Goal: Task Accomplishment & Management: Manage account settings

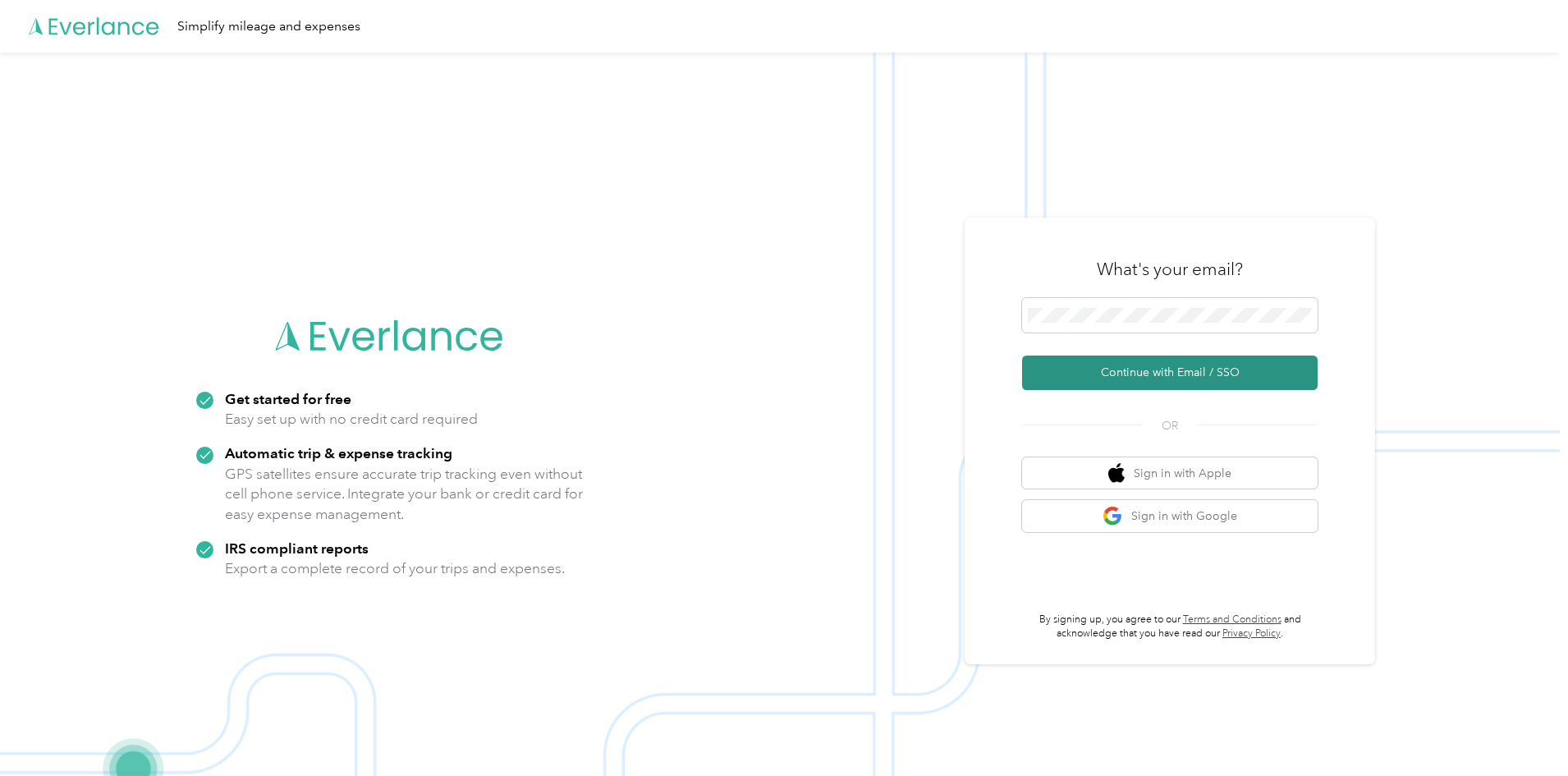
click at [1156, 367] on button "Continue with Email / SSO" at bounding box center [1170, 372] width 296 height 35
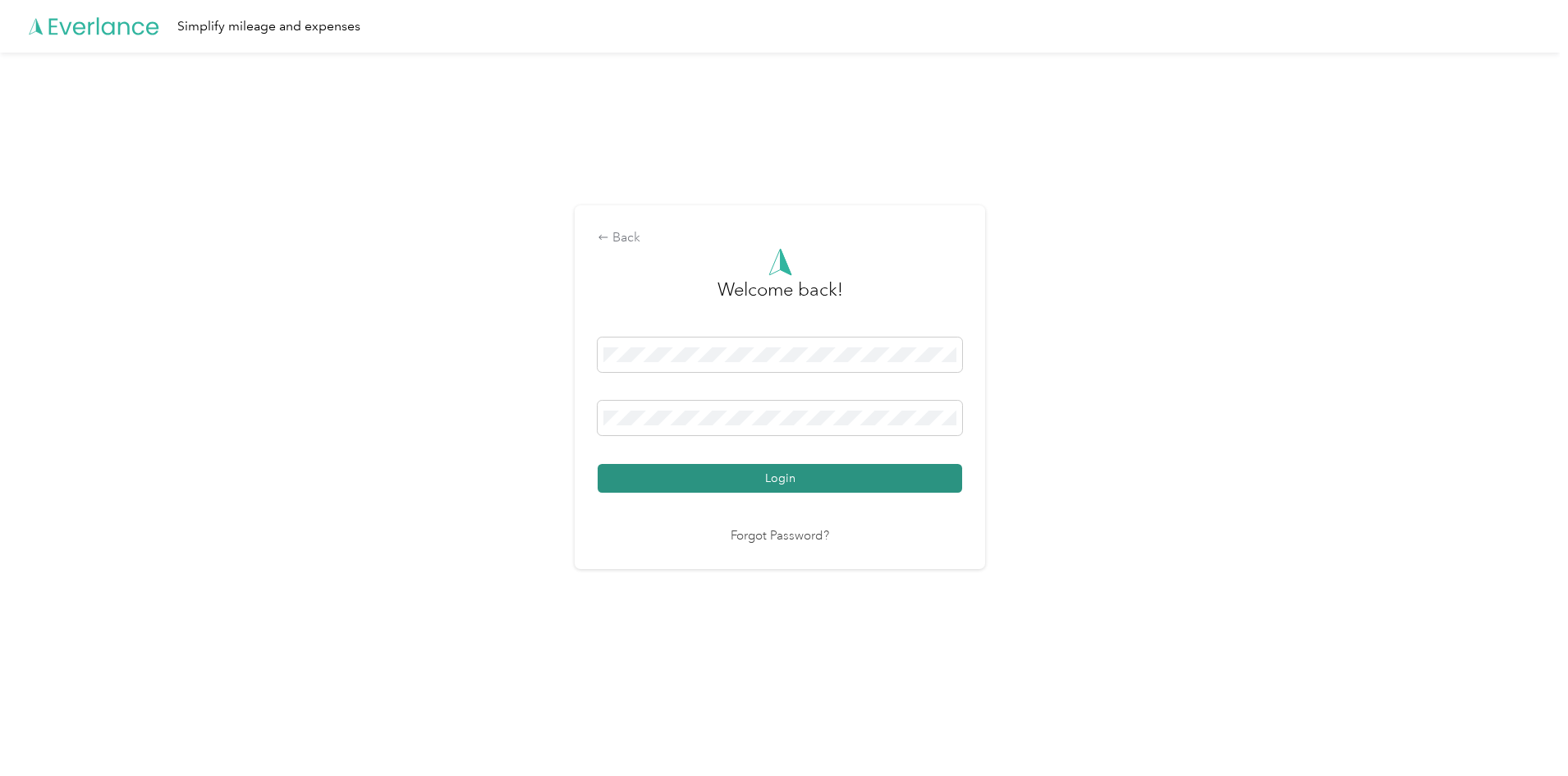
click at [821, 475] on button "Login" at bounding box center [780, 478] width 365 height 29
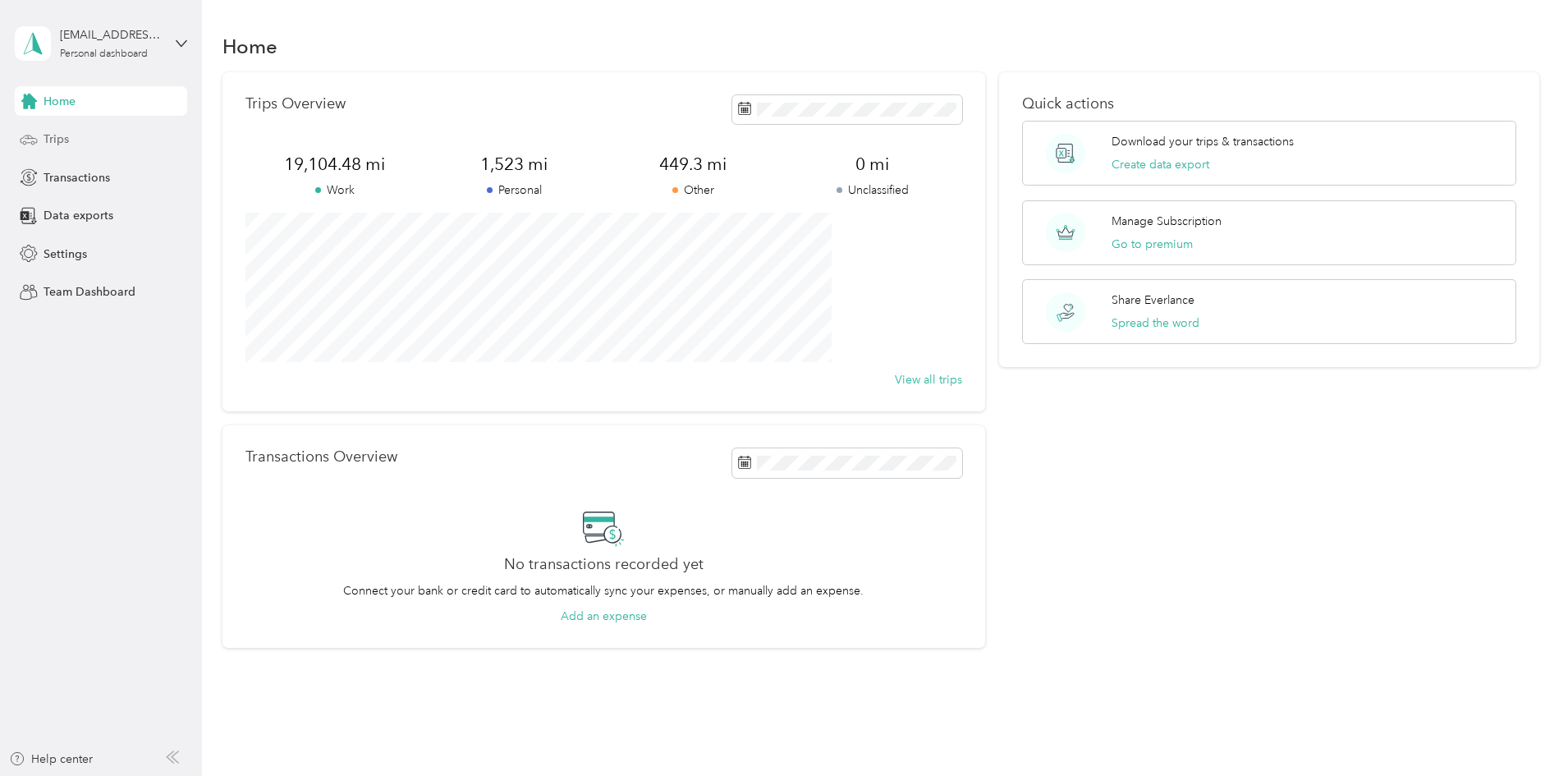
click at [64, 134] on span "Trips" at bounding box center [55, 139] width 25 height 17
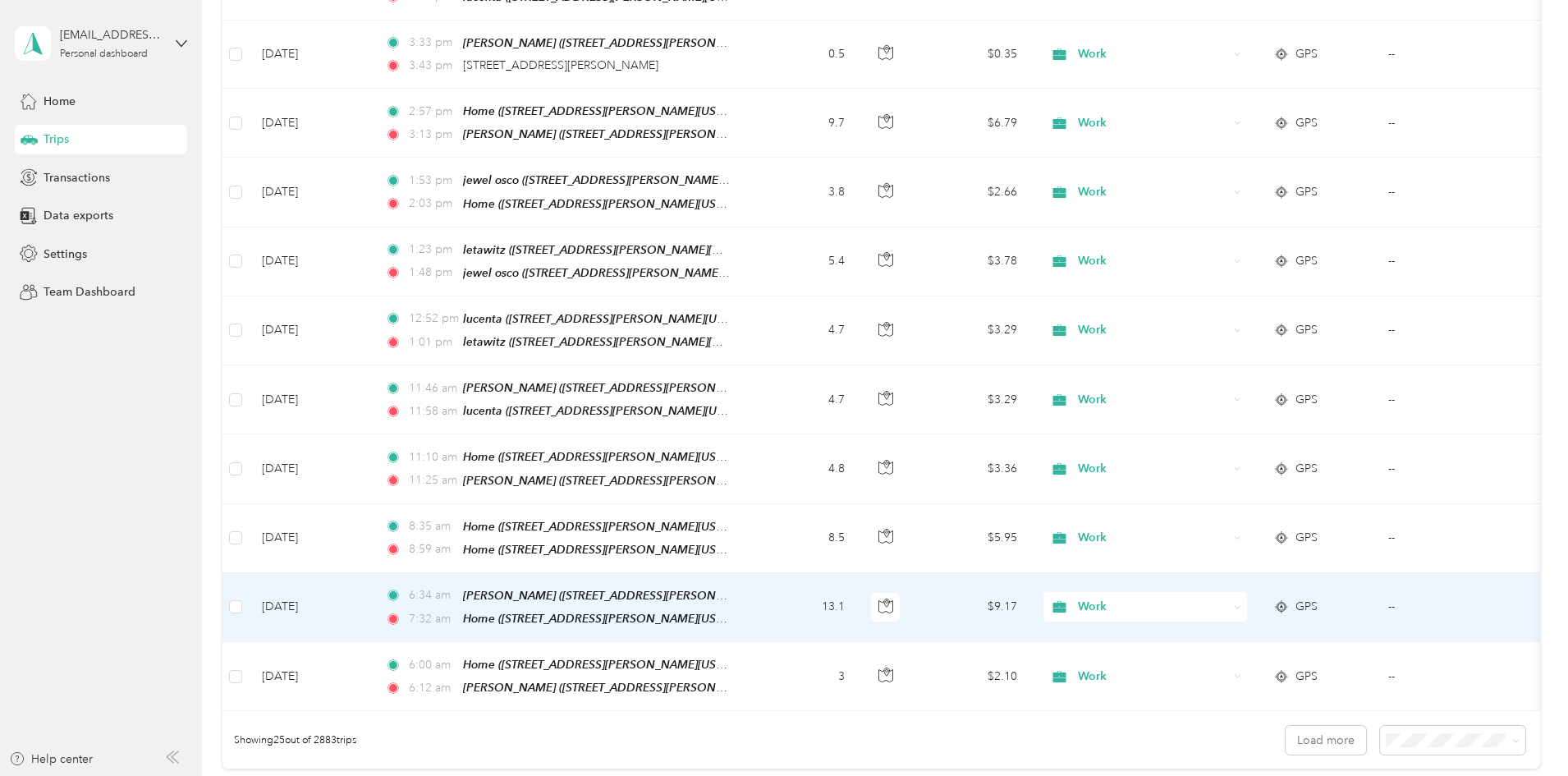
scroll to position [1313, 0]
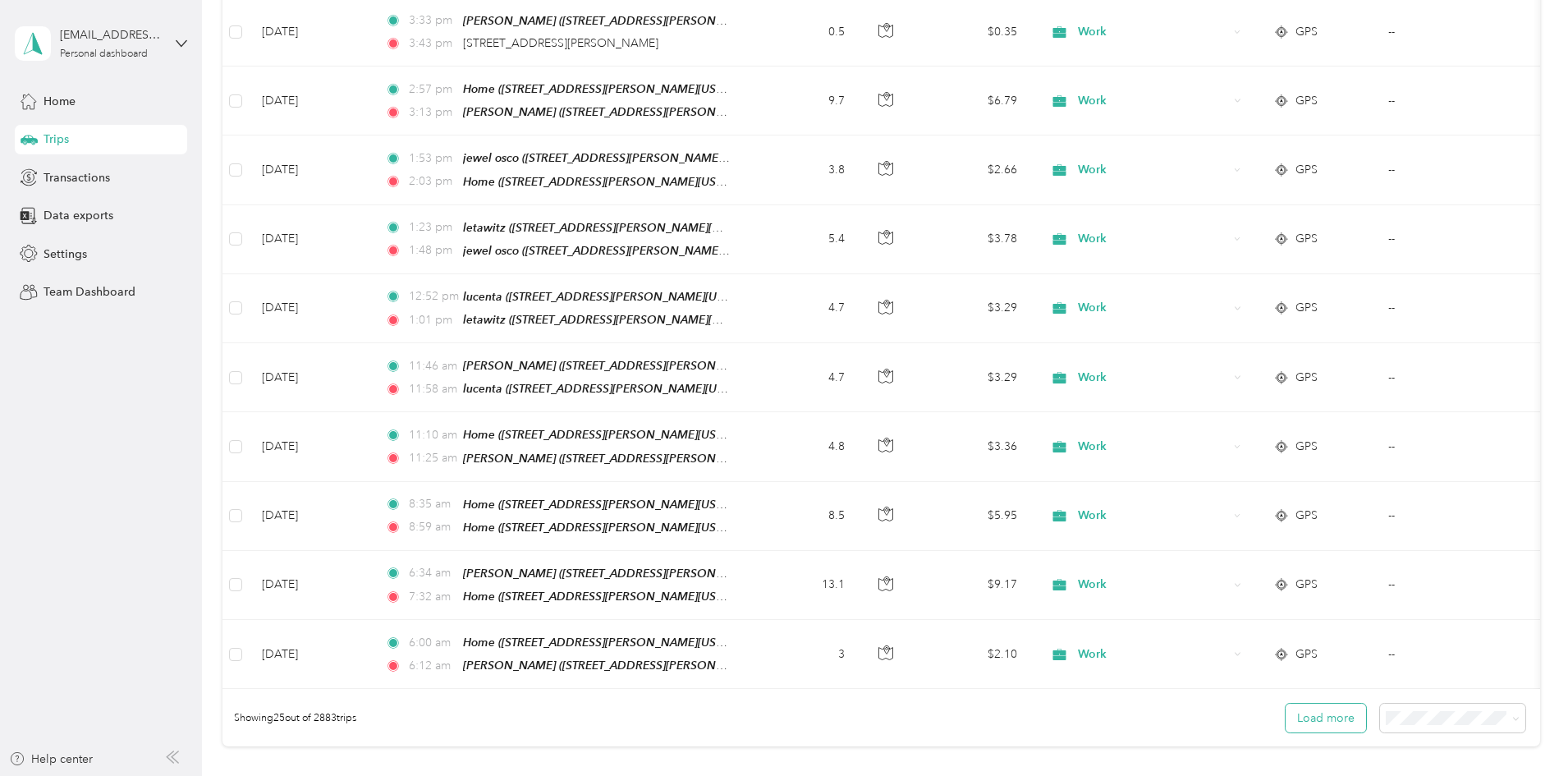
click at [1286, 704] on button "Load more" at bounding box center [1327, 718] width 81 height 29
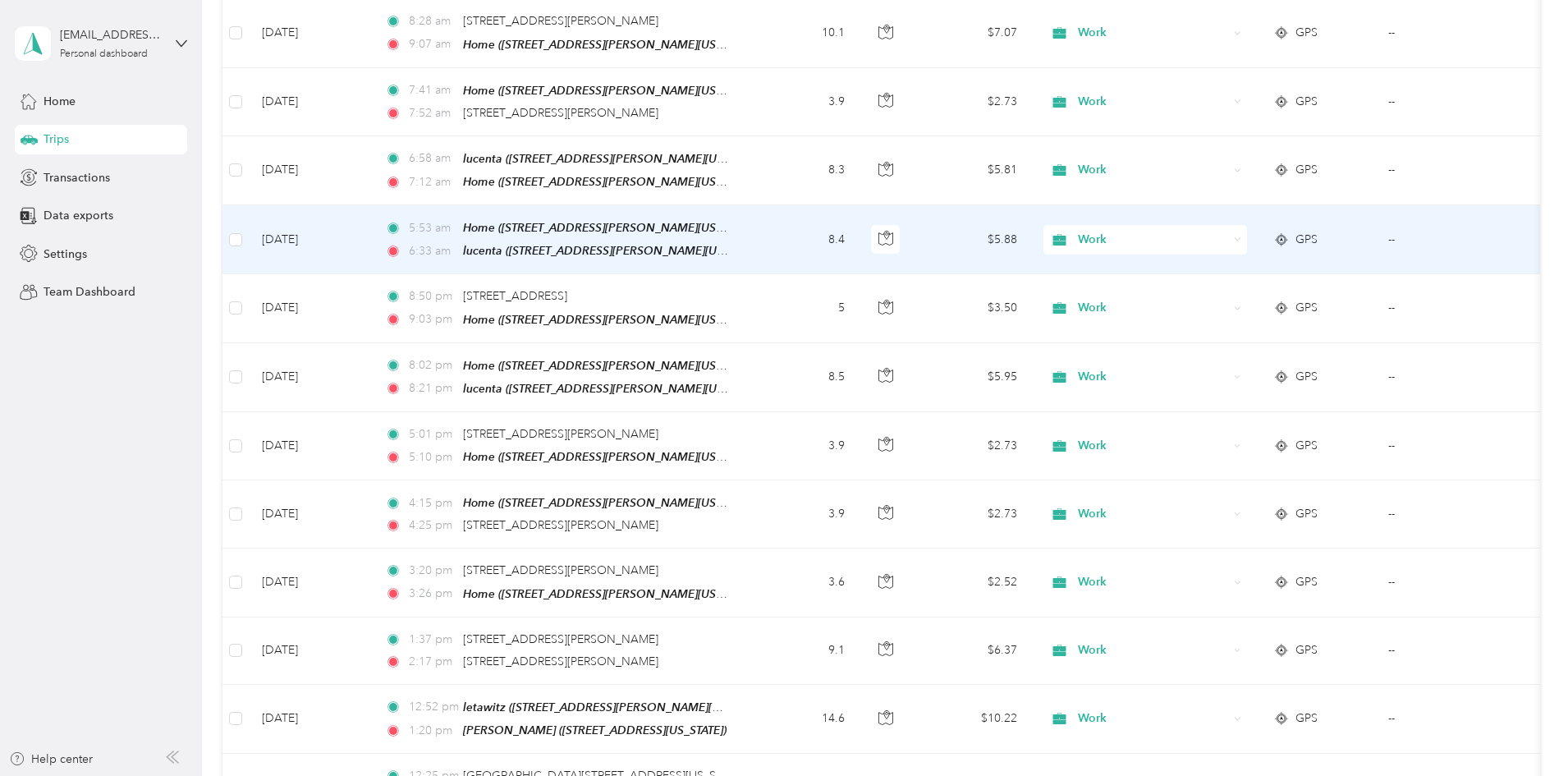
scroll to position [2956, 0]
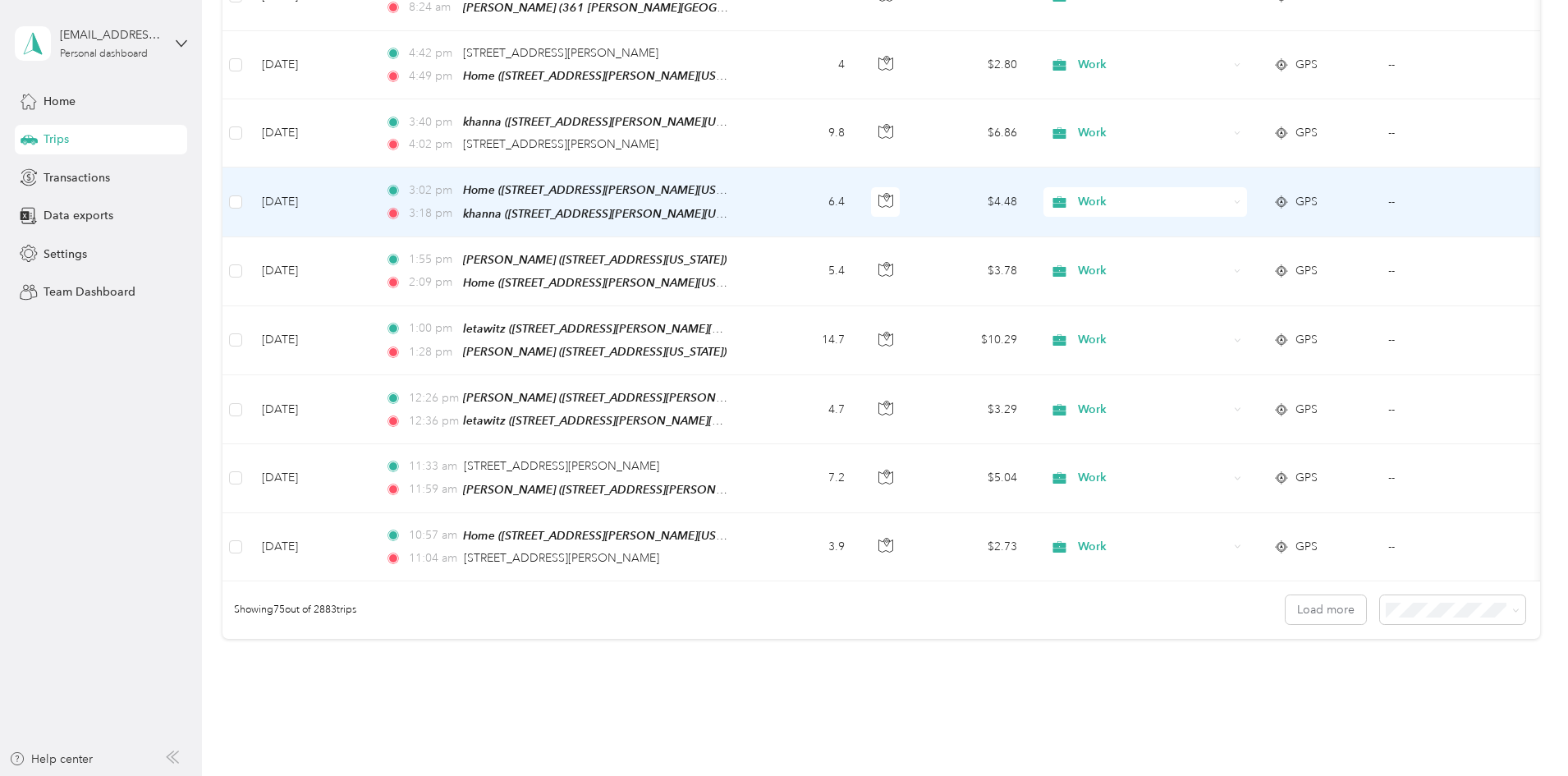
scroll to position [4863, 0]
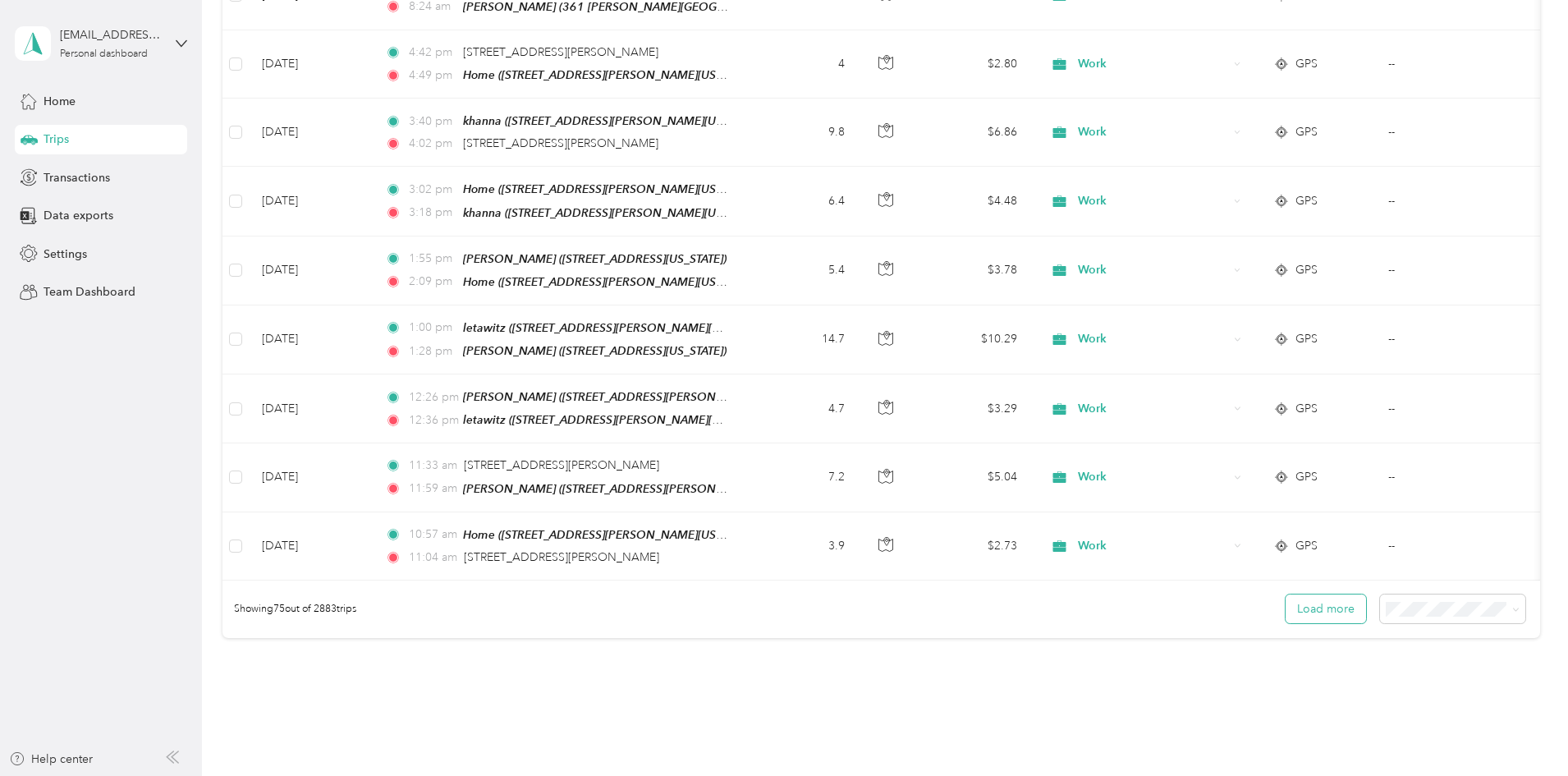
click at [1286, 595] on button "Load more" at bounding box center [1327, 609] width 81 height 29
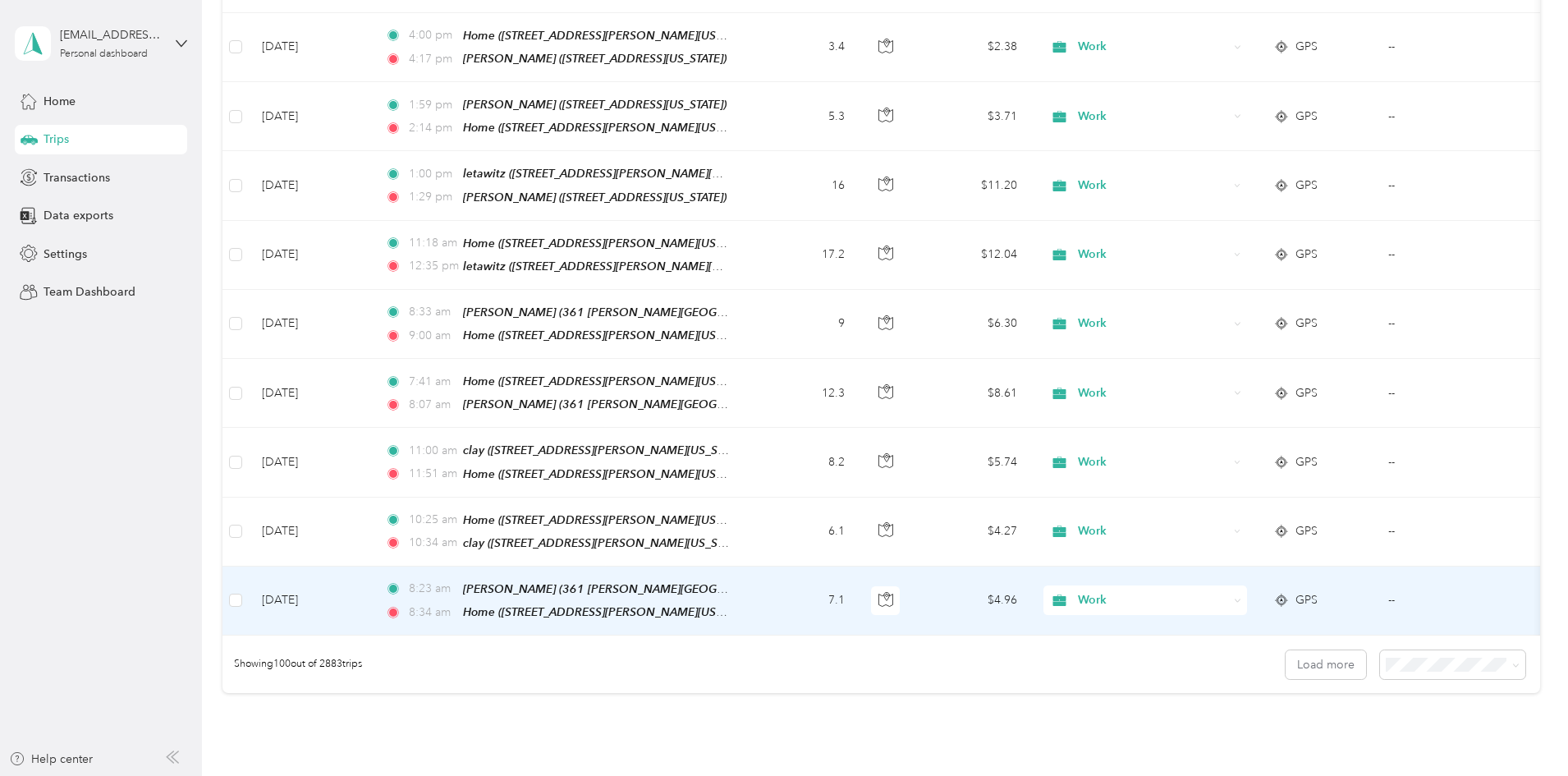
scroll to position [6552, 0]
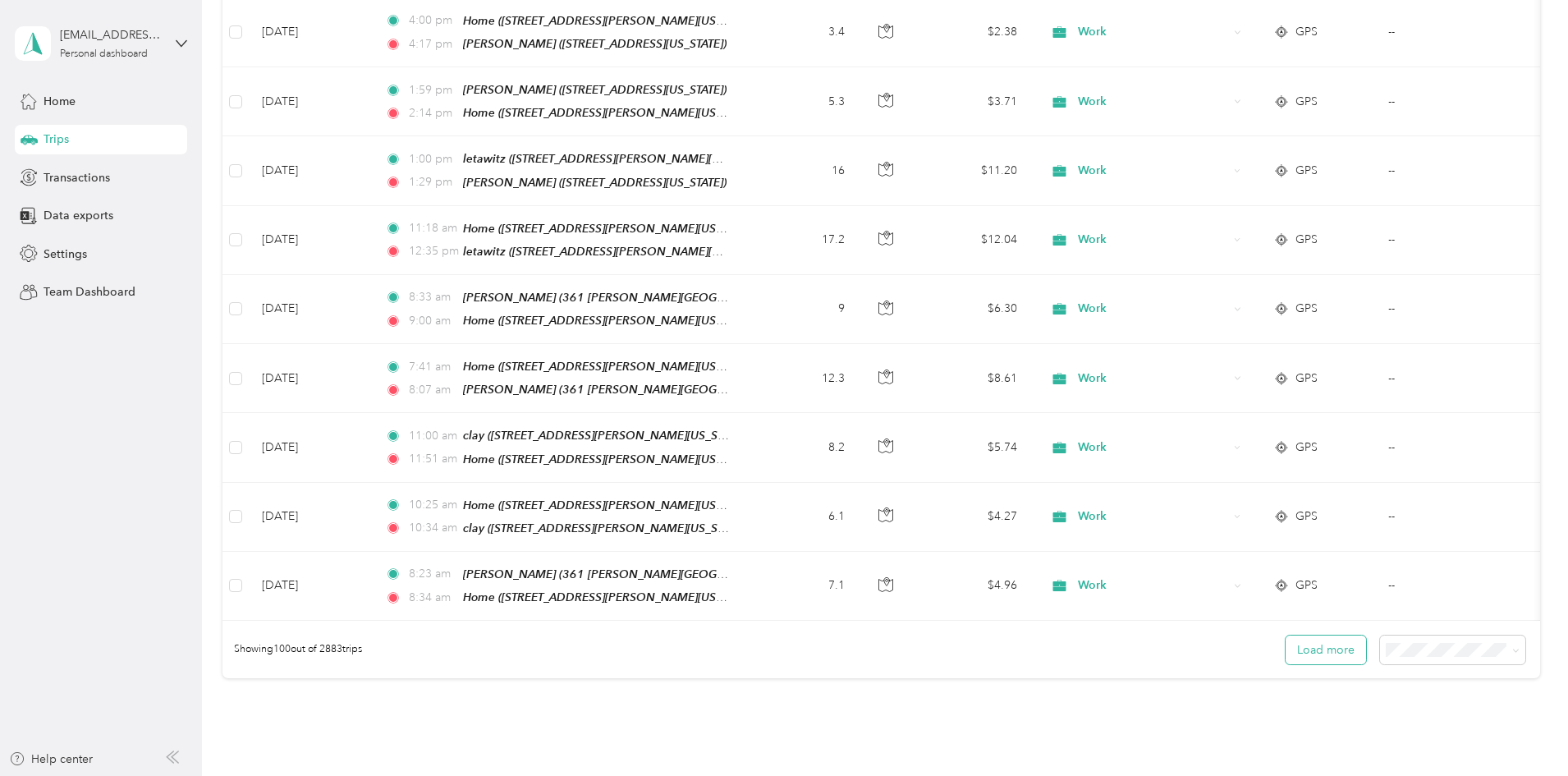
click at [1286, 635] on button "Load more" at bounding box center [1327, 649] width 81 height 29
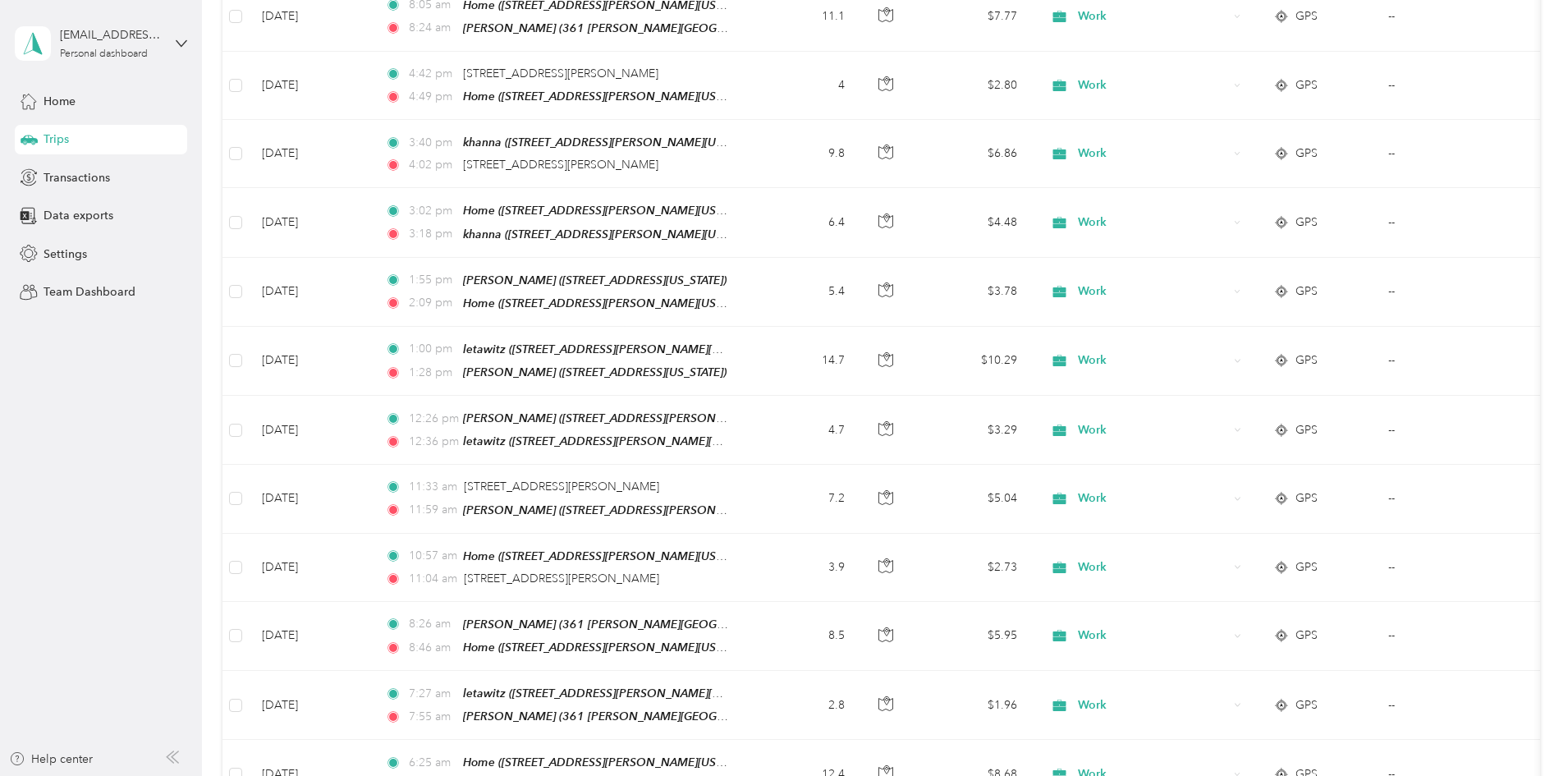
scroll to position [4827, 0]
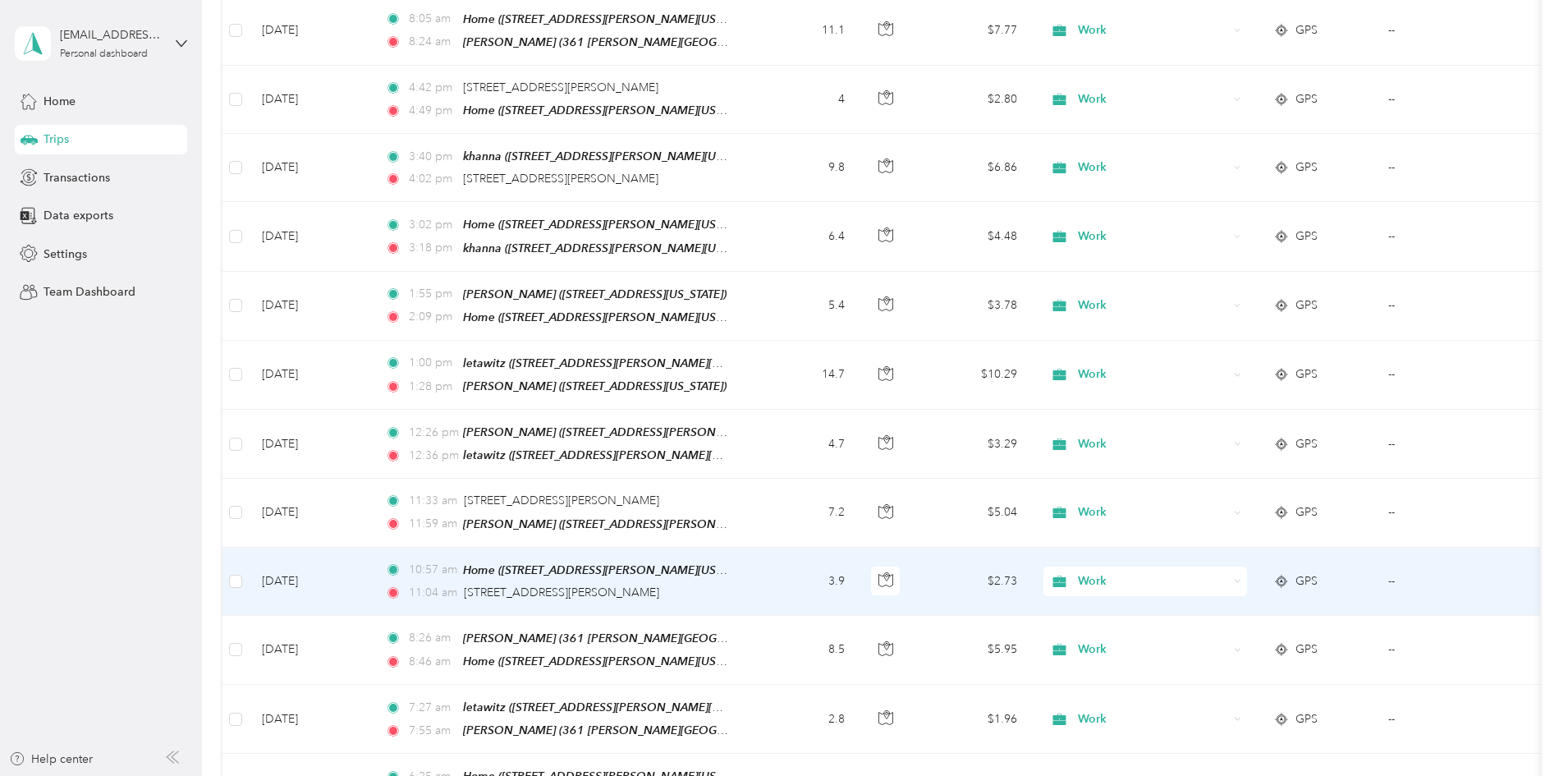
click at [750, 548] on td "10:57 am Home ([STREET_ADDRESS][PERSON_NAME][US_STATE]) 11:04 am [STREET_ADDRES…" at bounding box center [561, 582] width 378 height 69
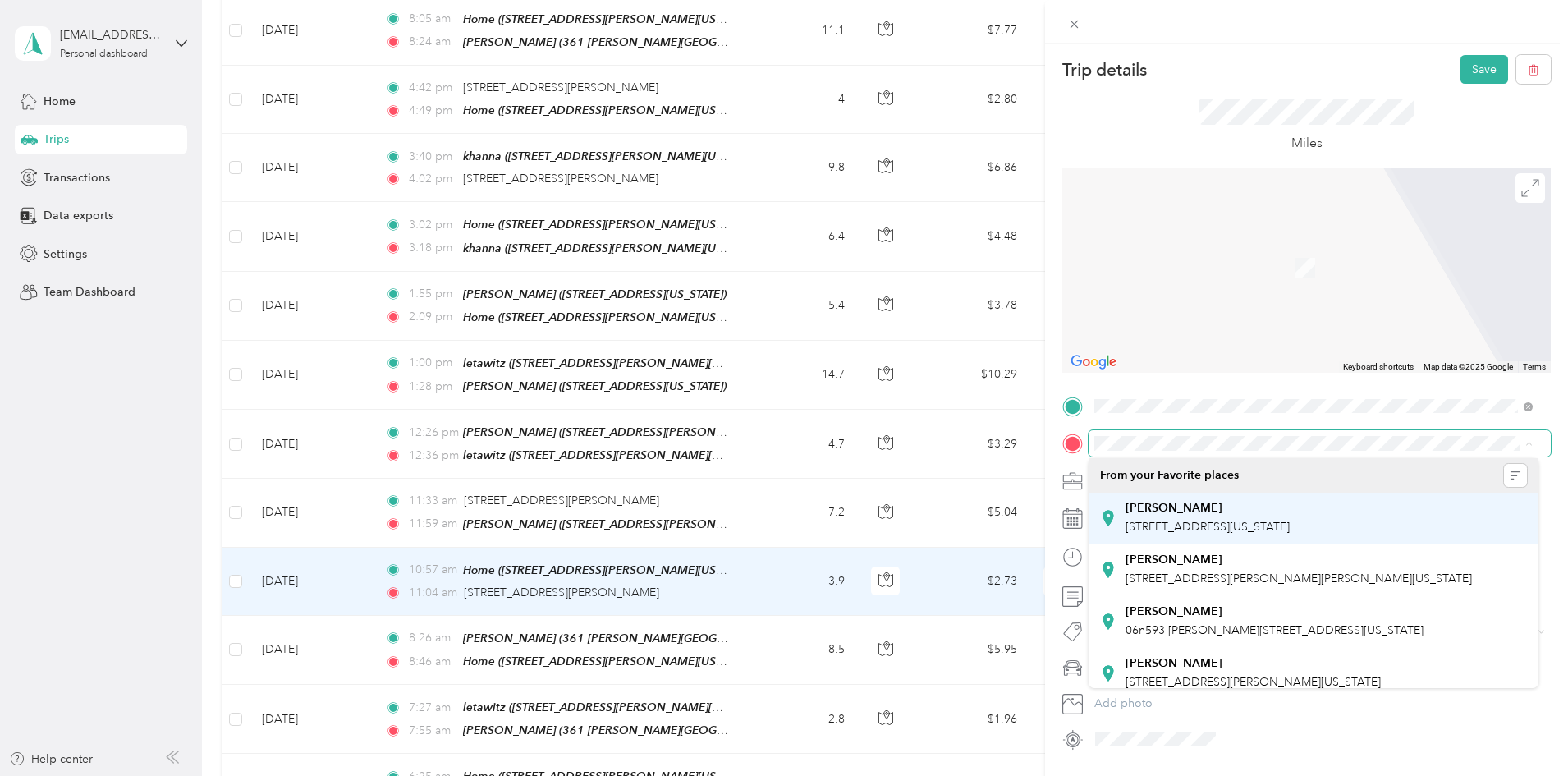
click at [1151, 524] on span "[STREET_ADDRESS][US_STATE]" at bounding box center [1207, 526] width 164 height 14
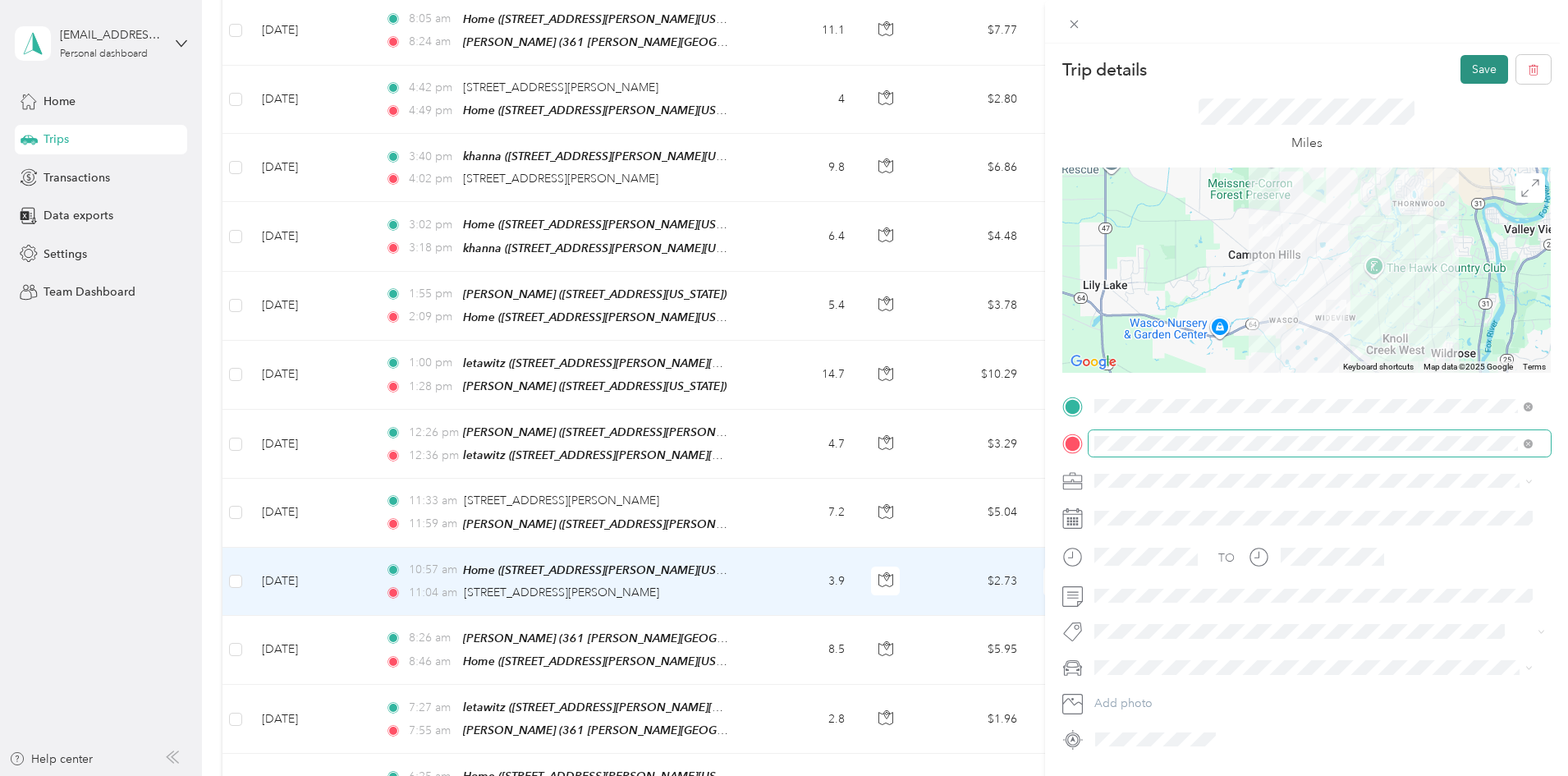
click at [1462, 65] on button "Save" at bounding box center [1484, 70] width 48 height 29
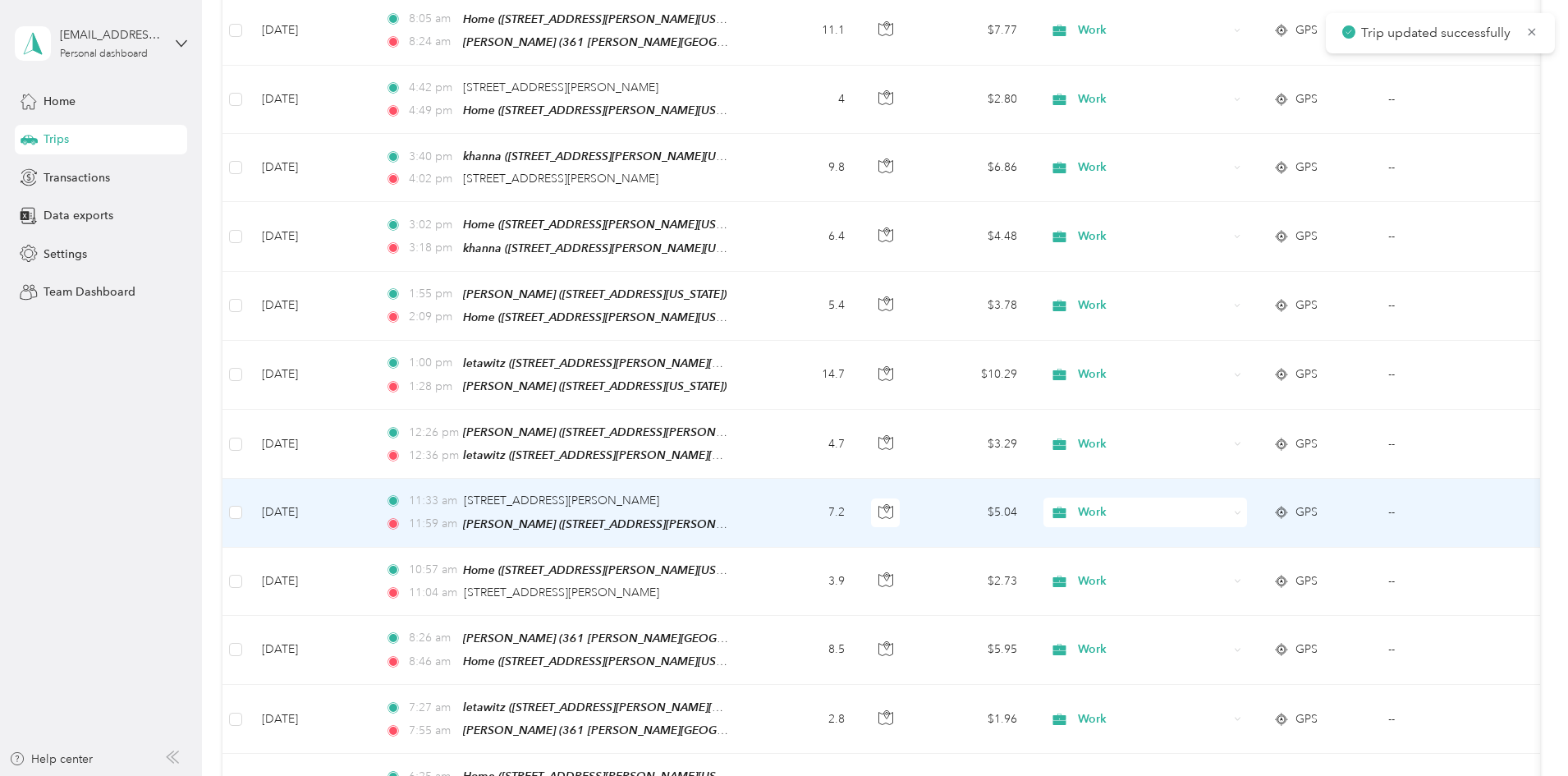
click at [858, 479] on td "7.2" at bounding box center [803, 513] width 108 height 69
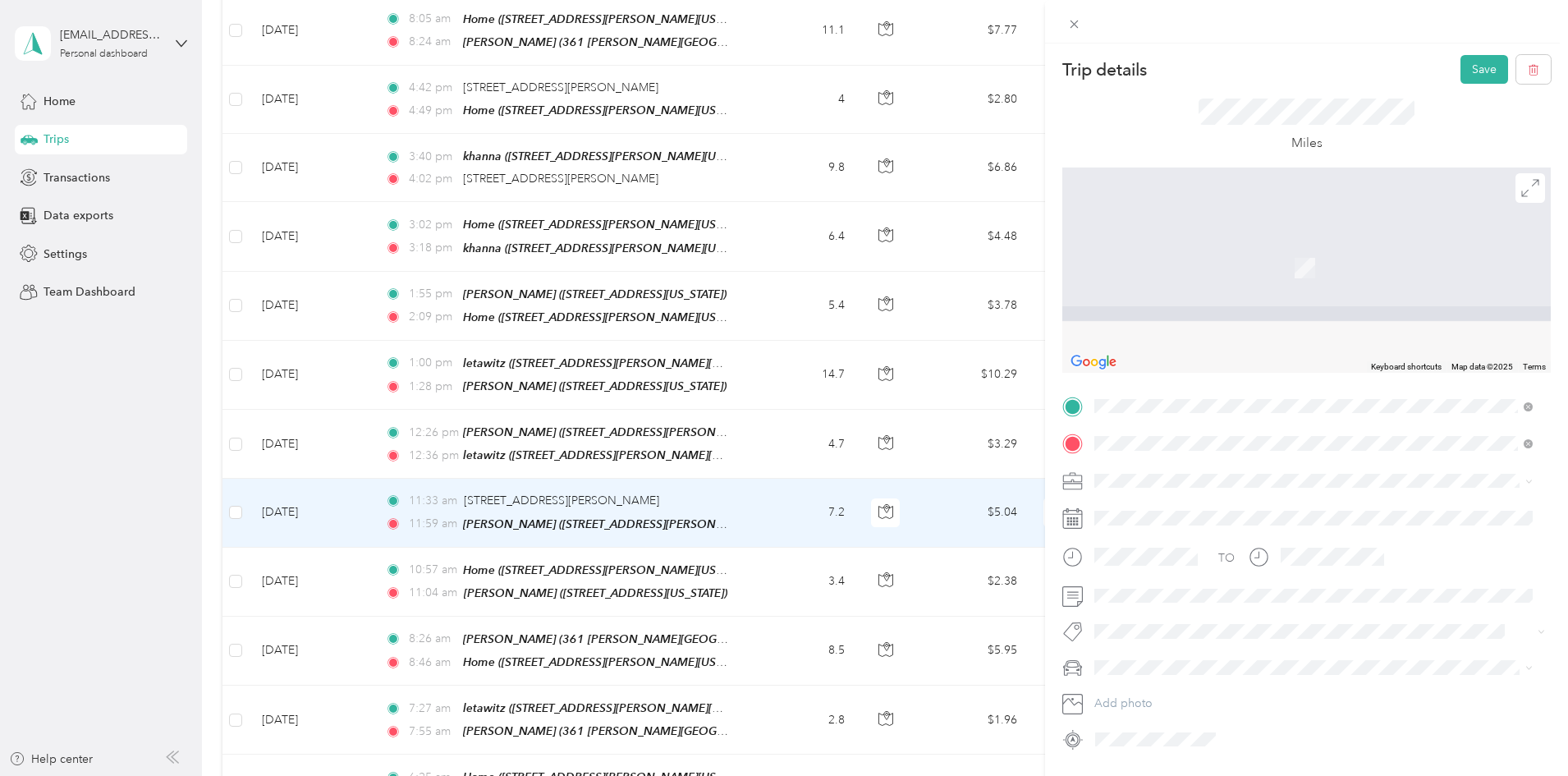
click at [1143, 483] on span "[STREET_ADDRESS][US_STATE]" at bounding box center [1207, 489] width 164 height 14
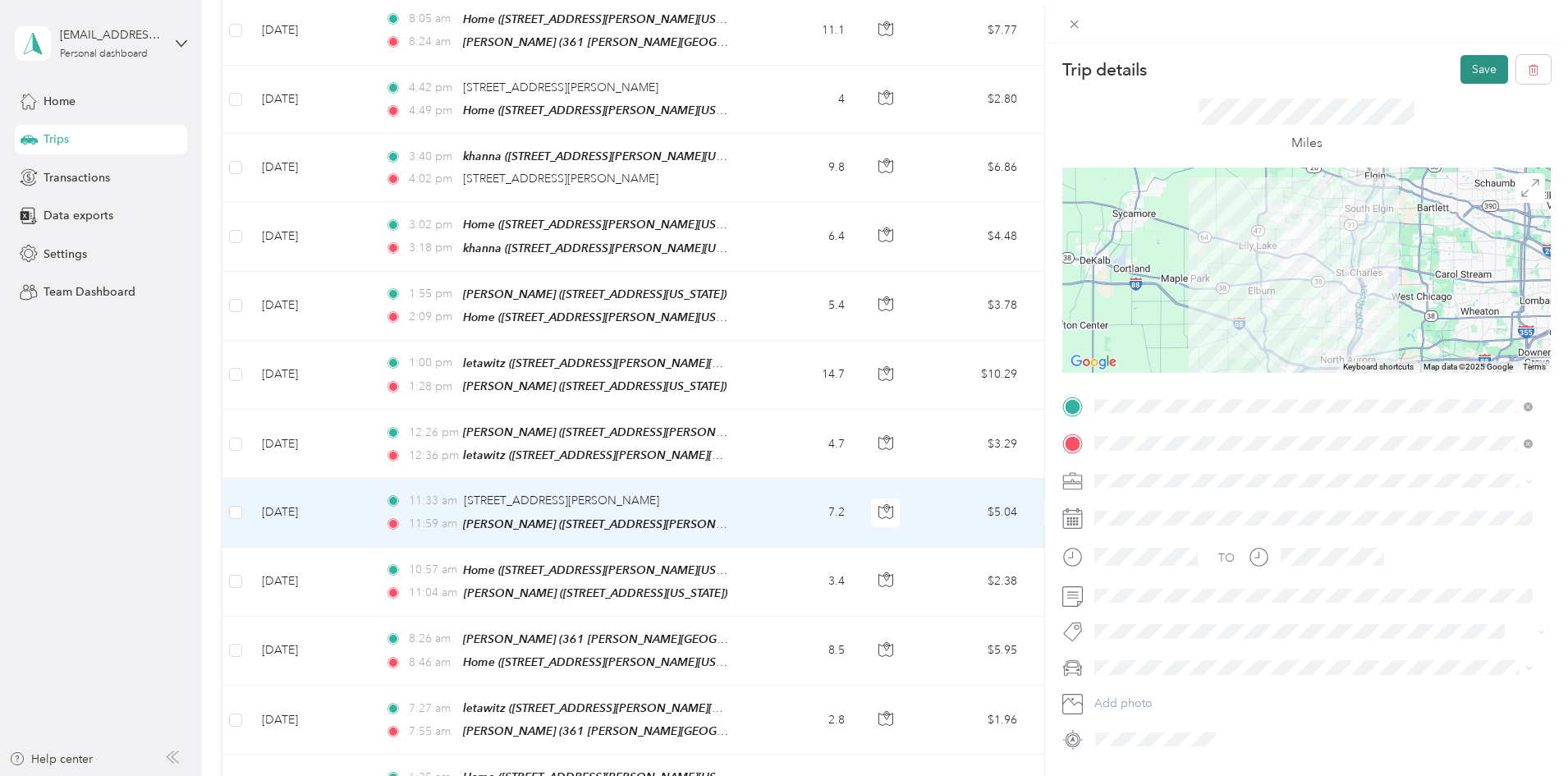
click at [1461, 69] on button "Save" at bounding box center [1484, 70] width 48 height 29
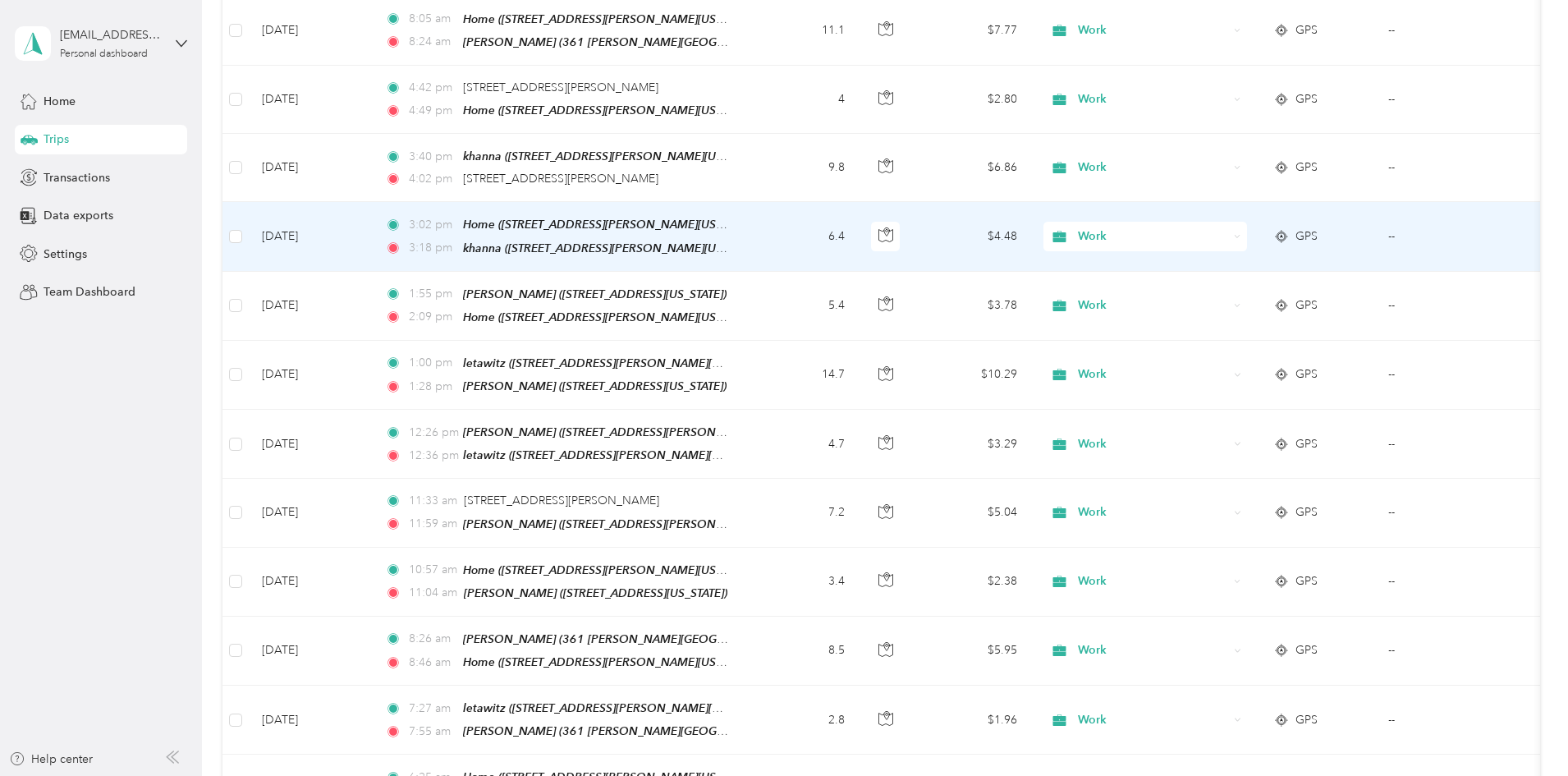
click at [1241, 233] on icon at bounding box center [1238, 237] width 8 height 8
click at [1216, 195] on span "Personal" at bounding box center [1270, 202] width 152 height 17
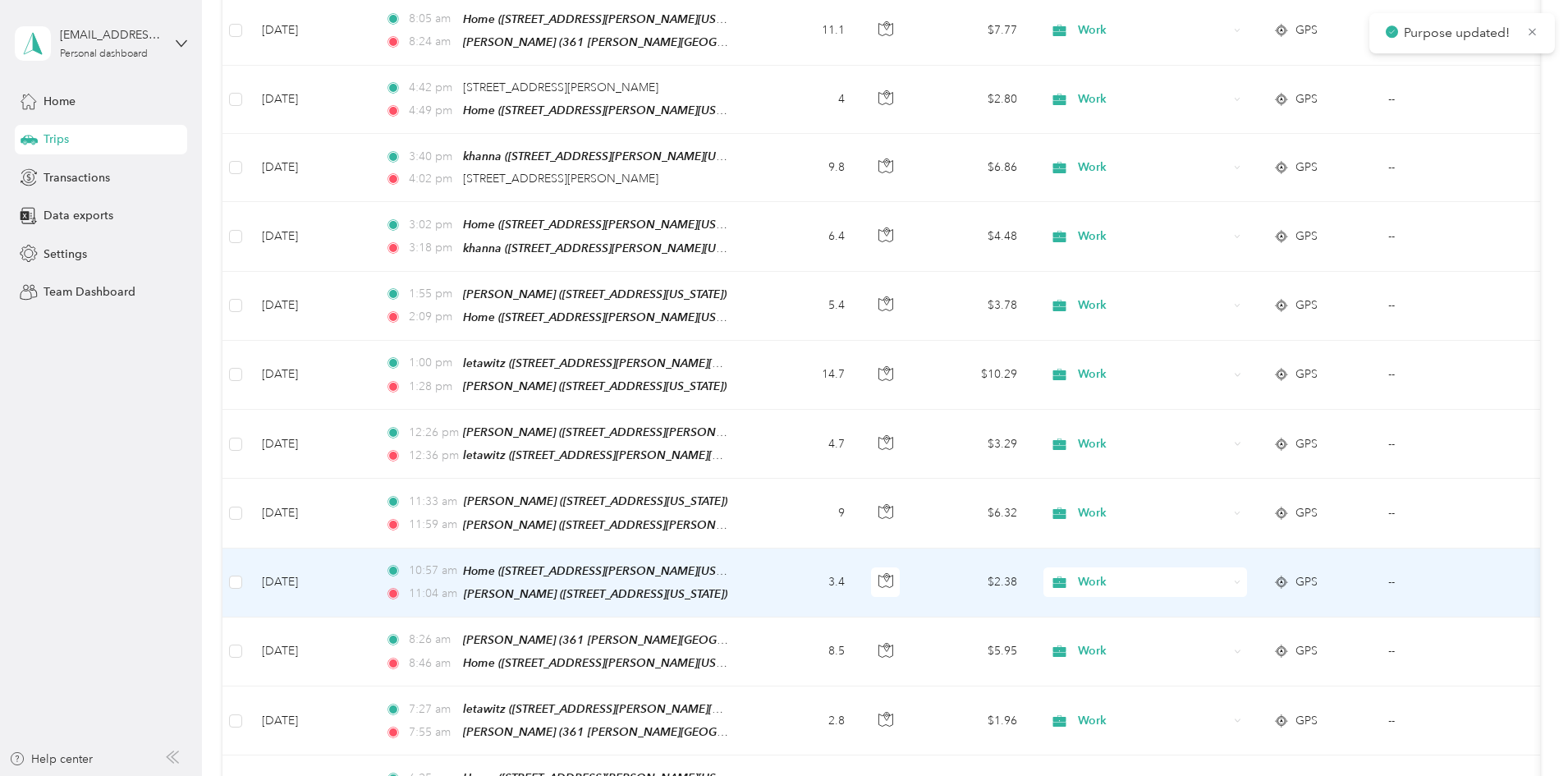
scroll to position [4663, 0]
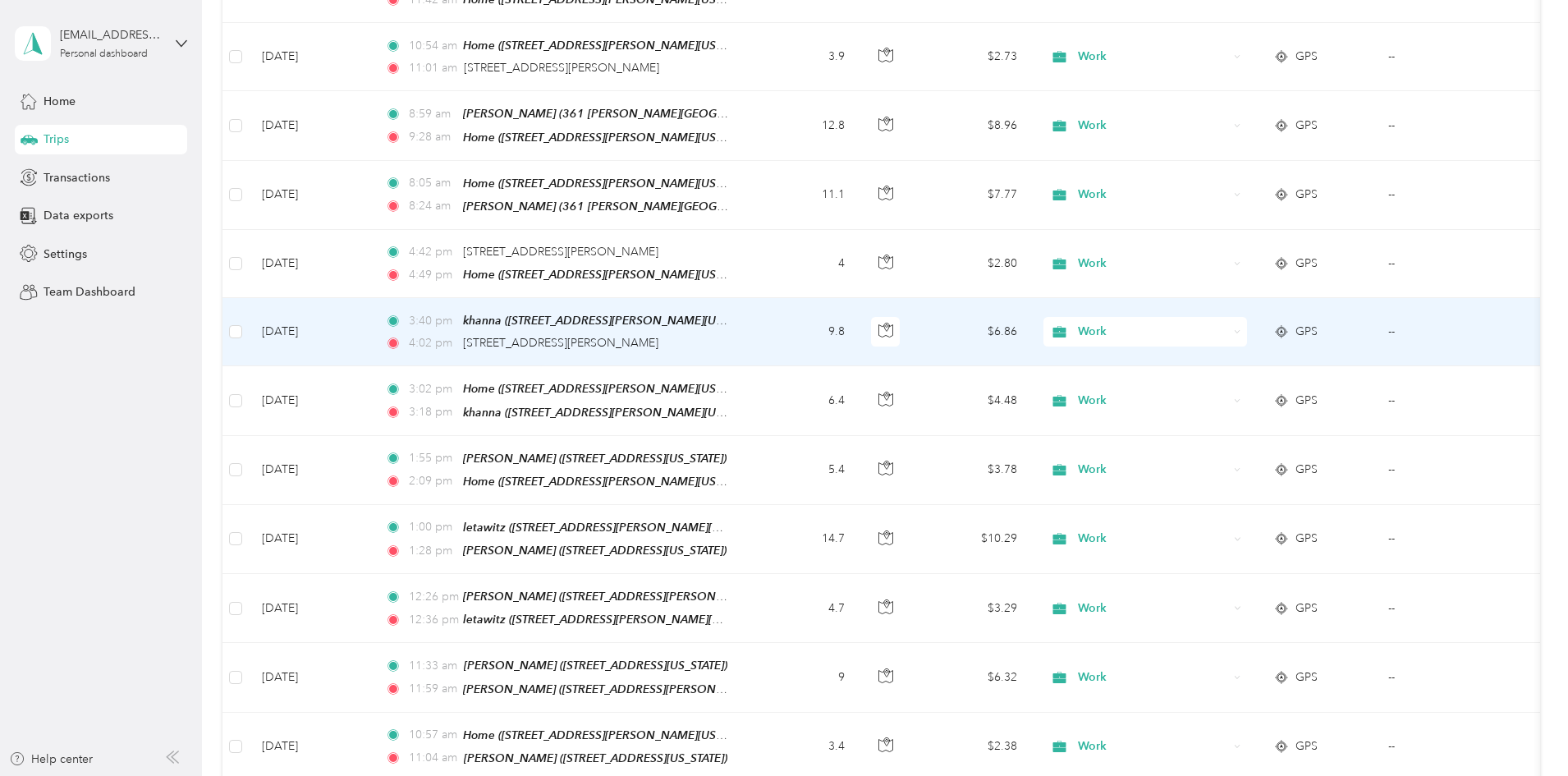
click at [1248, 317] on div "Work" at bounding box center [1145, 331] width 204 height 29
click at [858, 298] on td "9.8" at bounding box center [803, 332] width 108 height 69
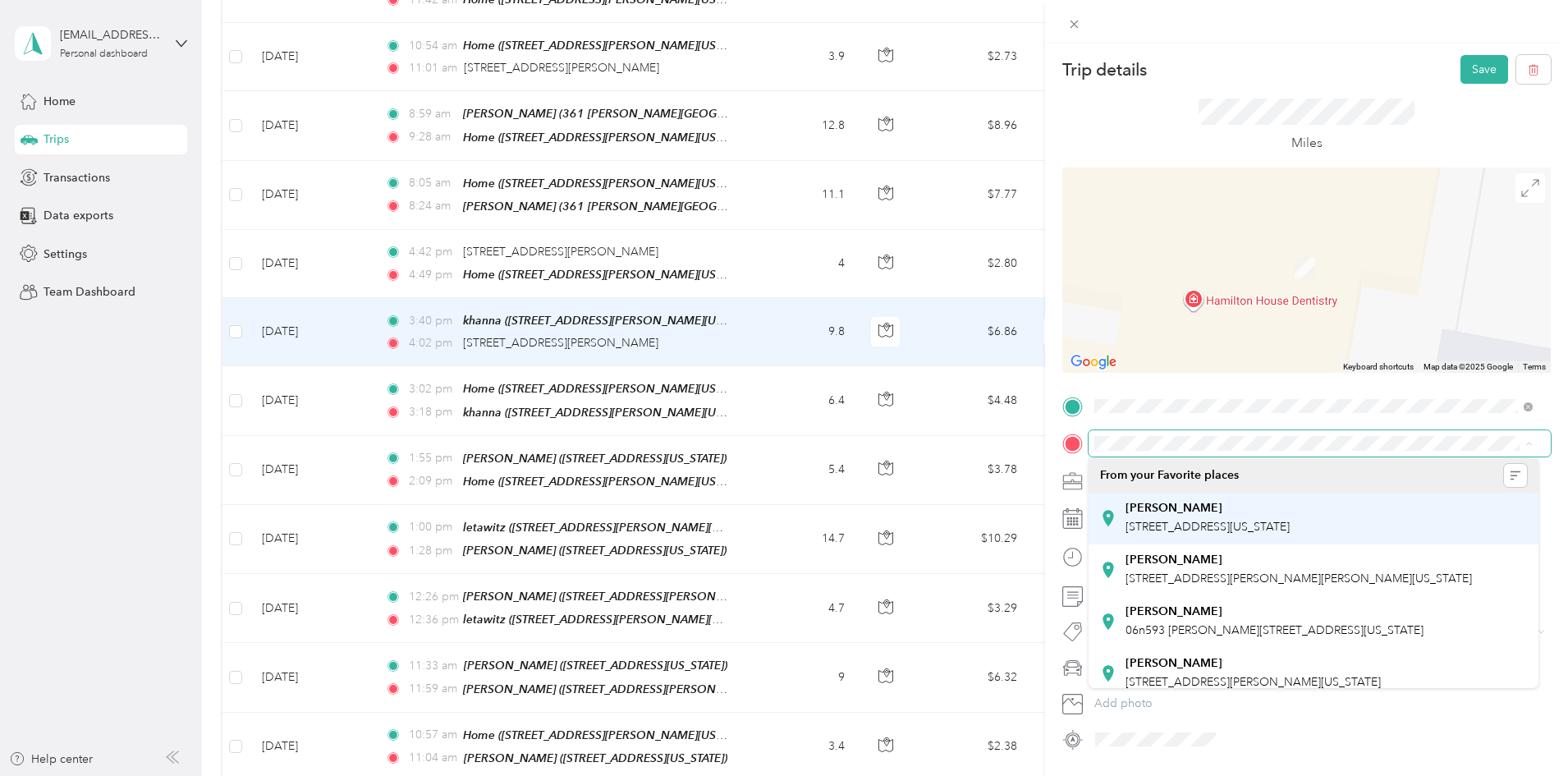
click at [1148, 521] on span "[STREET_ADDRESS][US_STATE]" at bounding box center [1207, 526] width 164 height 14
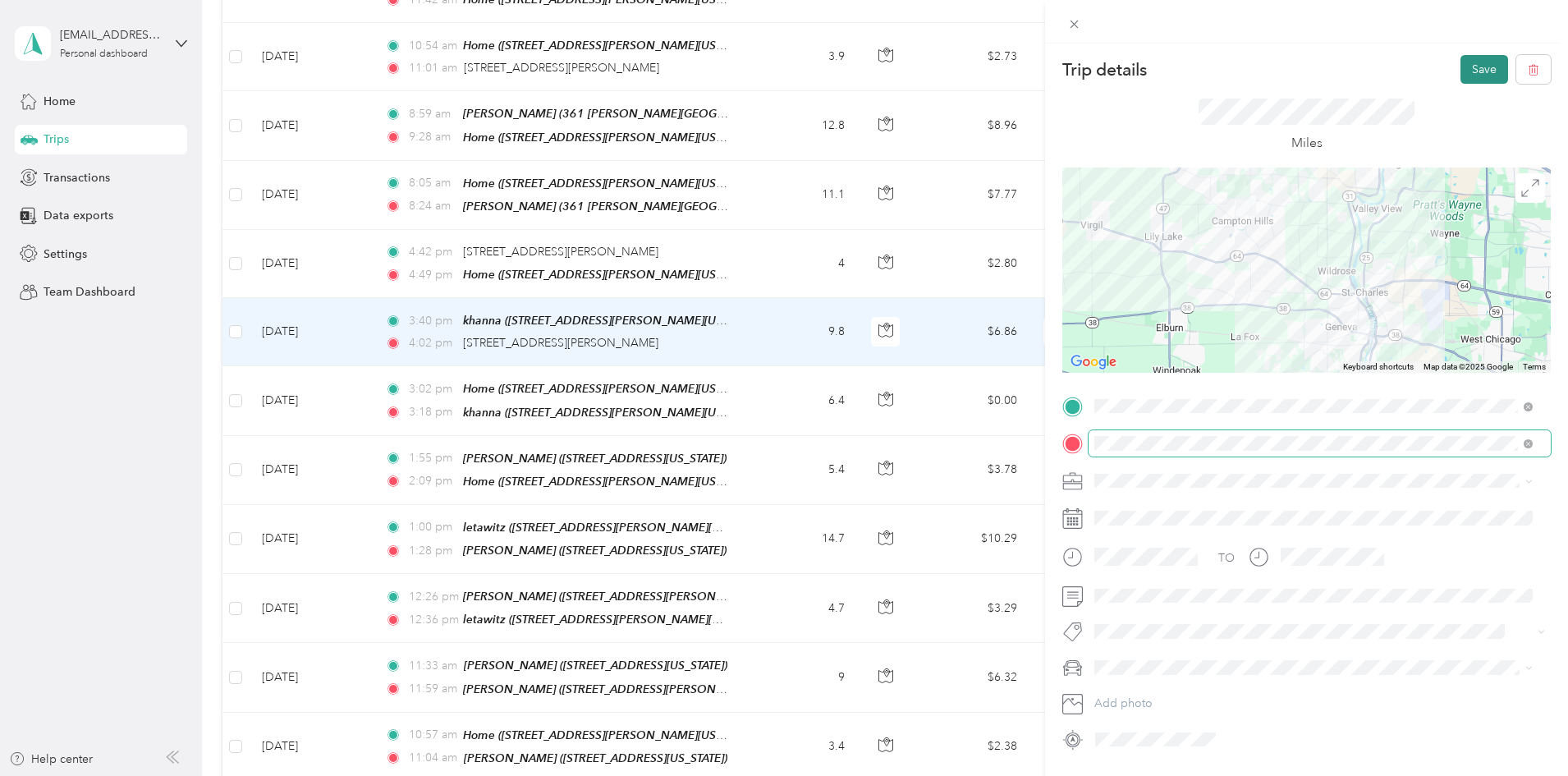
click at [1464, 68] on button "Save" at bounding box center [1484, 70] width 48 height 29
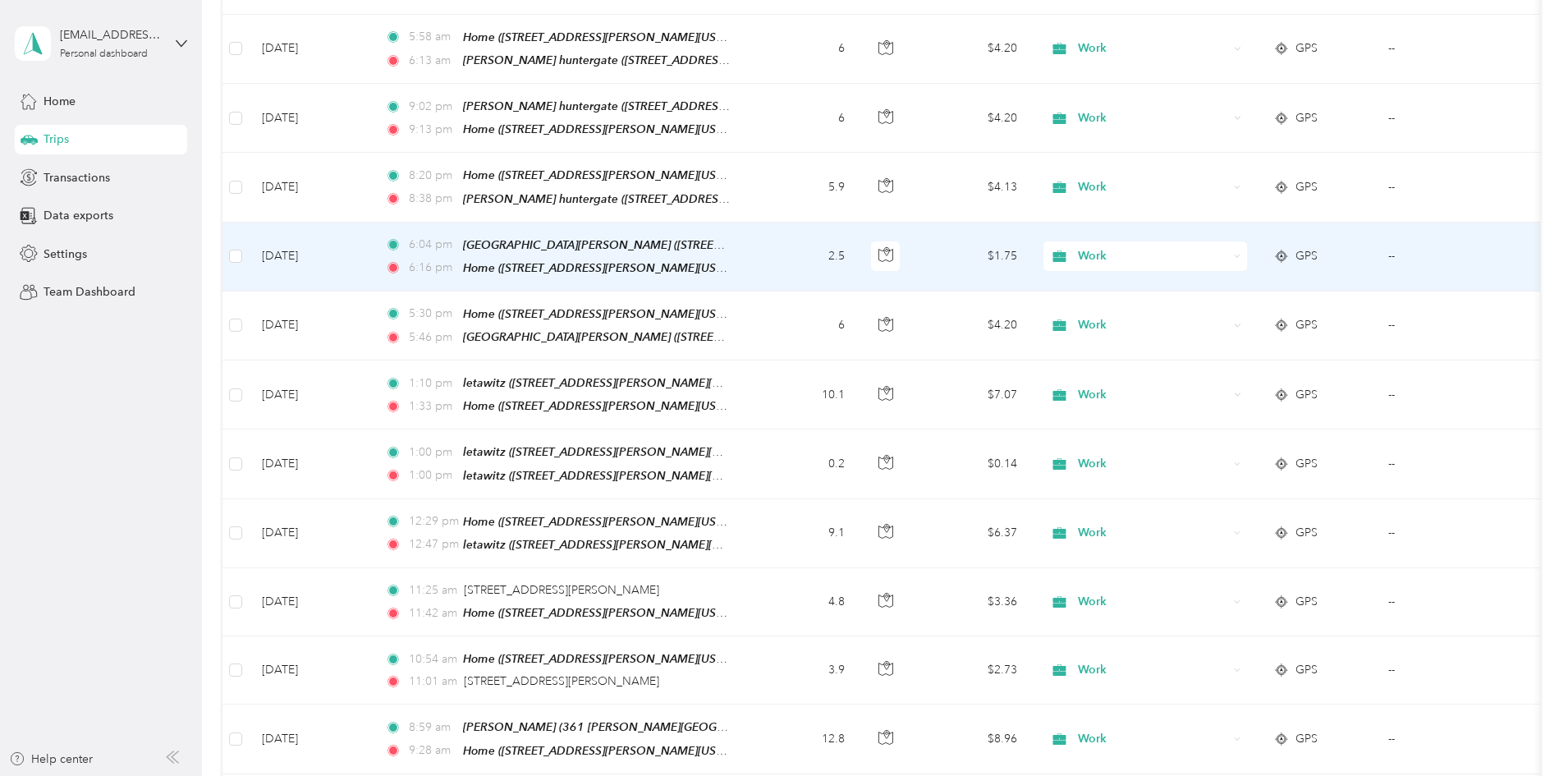
scroll to position [4089, 0]
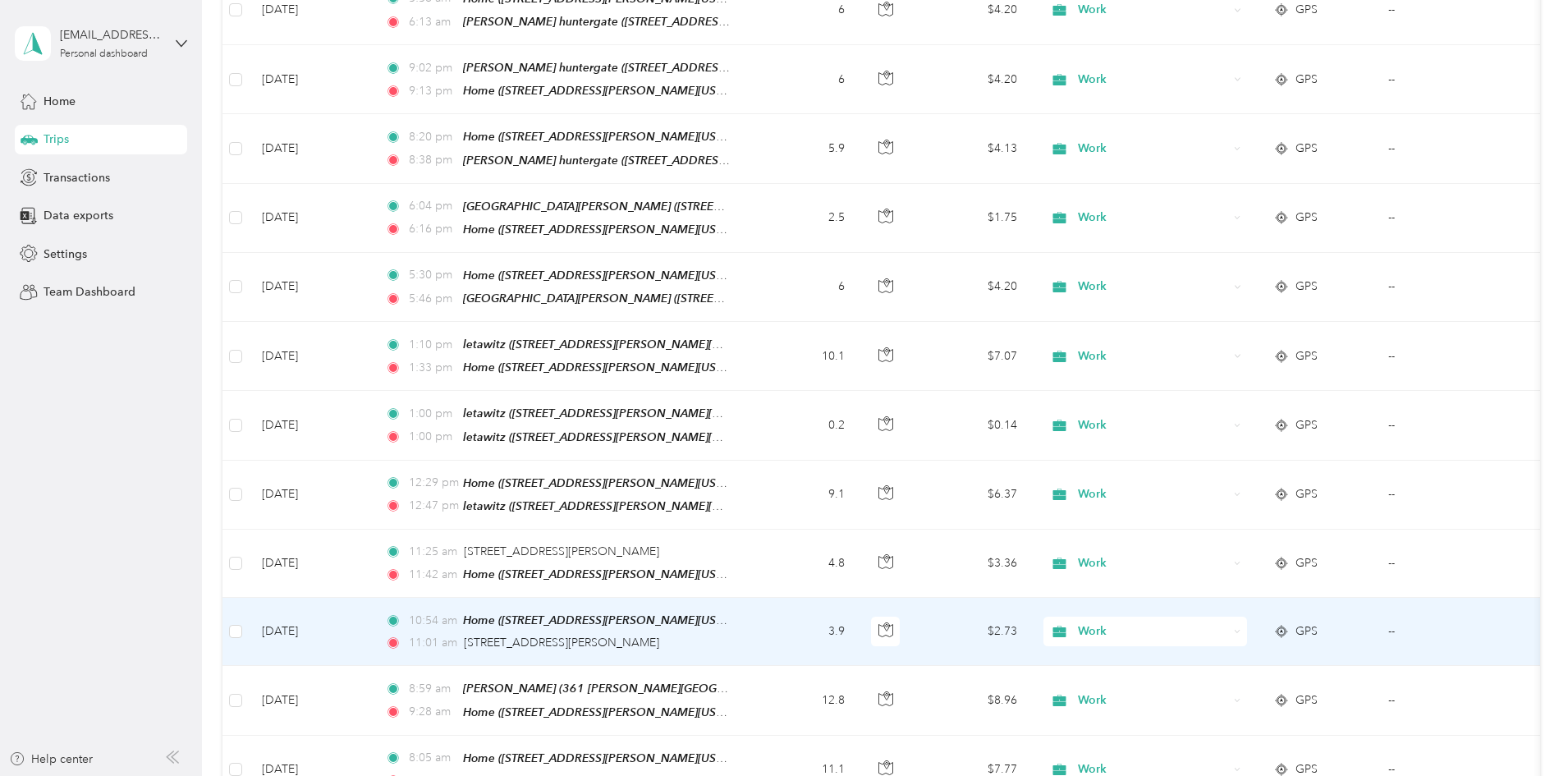
click at [858, 598] on td "3.9" at bounding box center [803, 631] width 108 height 69
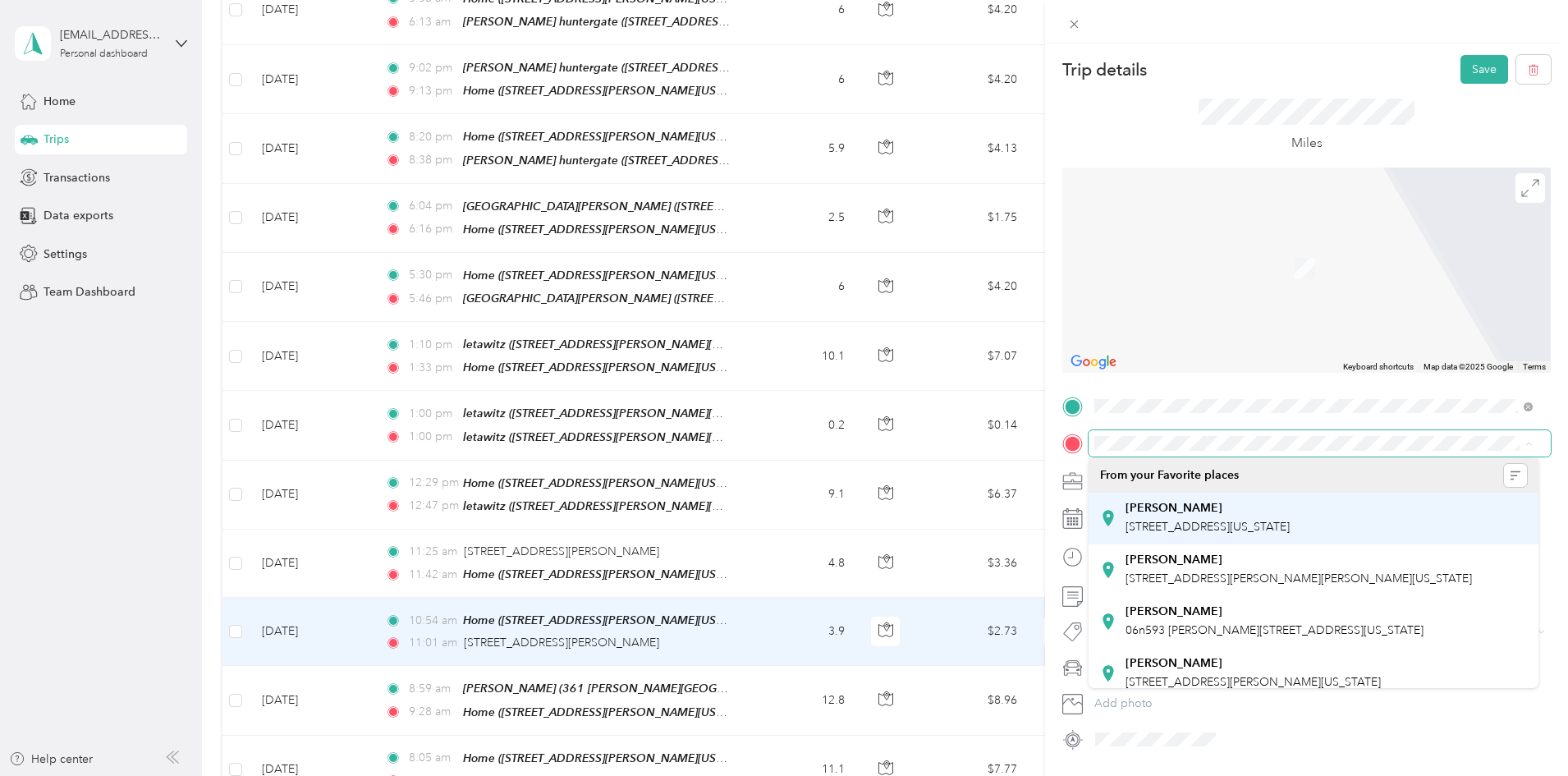
click at [1149, 513] on strong "[PERSON_NAME]" at bounding box center [1173, 508] width 97 height 15
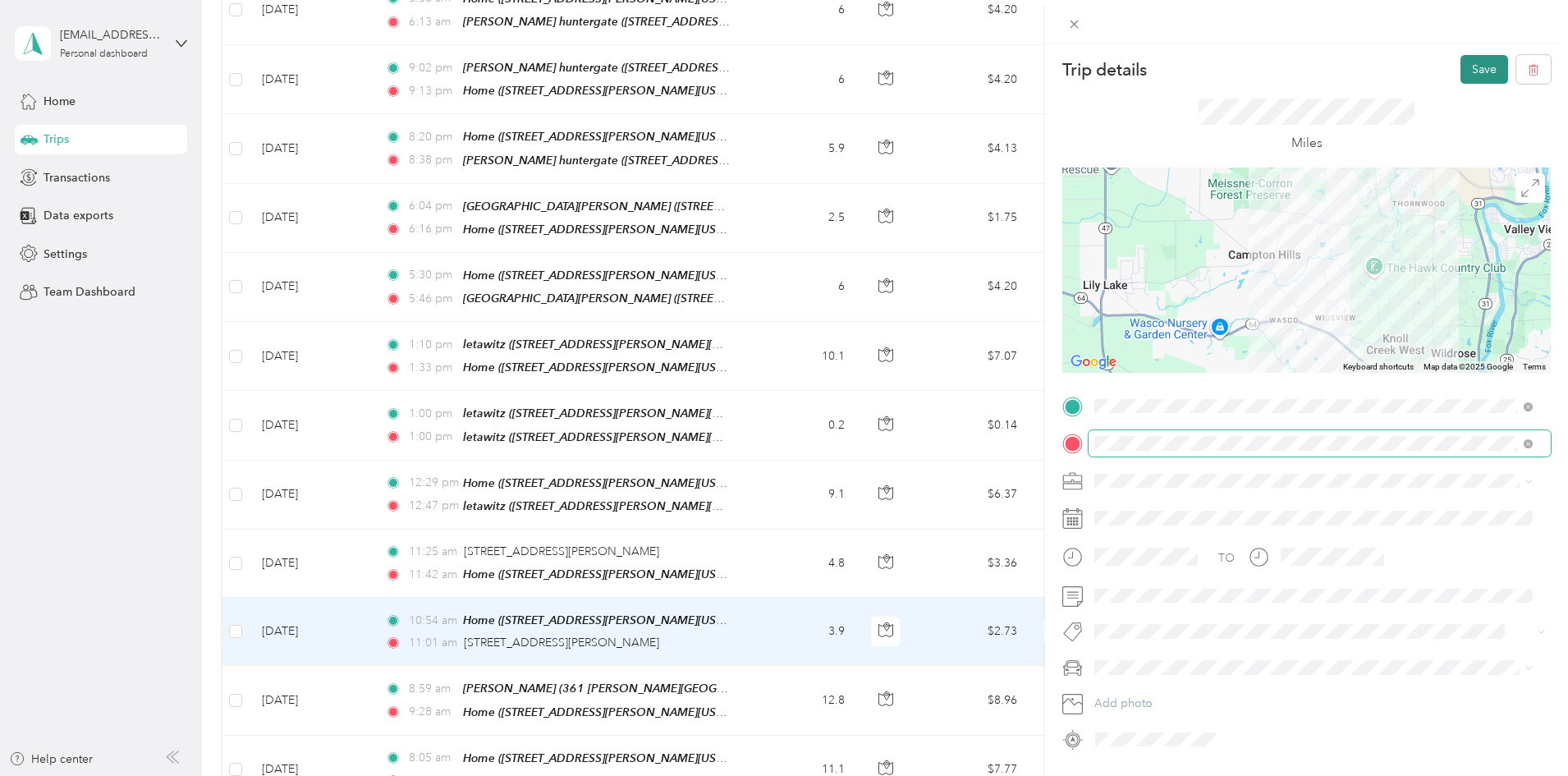
click at [1463, 66] on button "Save" at bounding box center [1484, 70] width 48 height 29
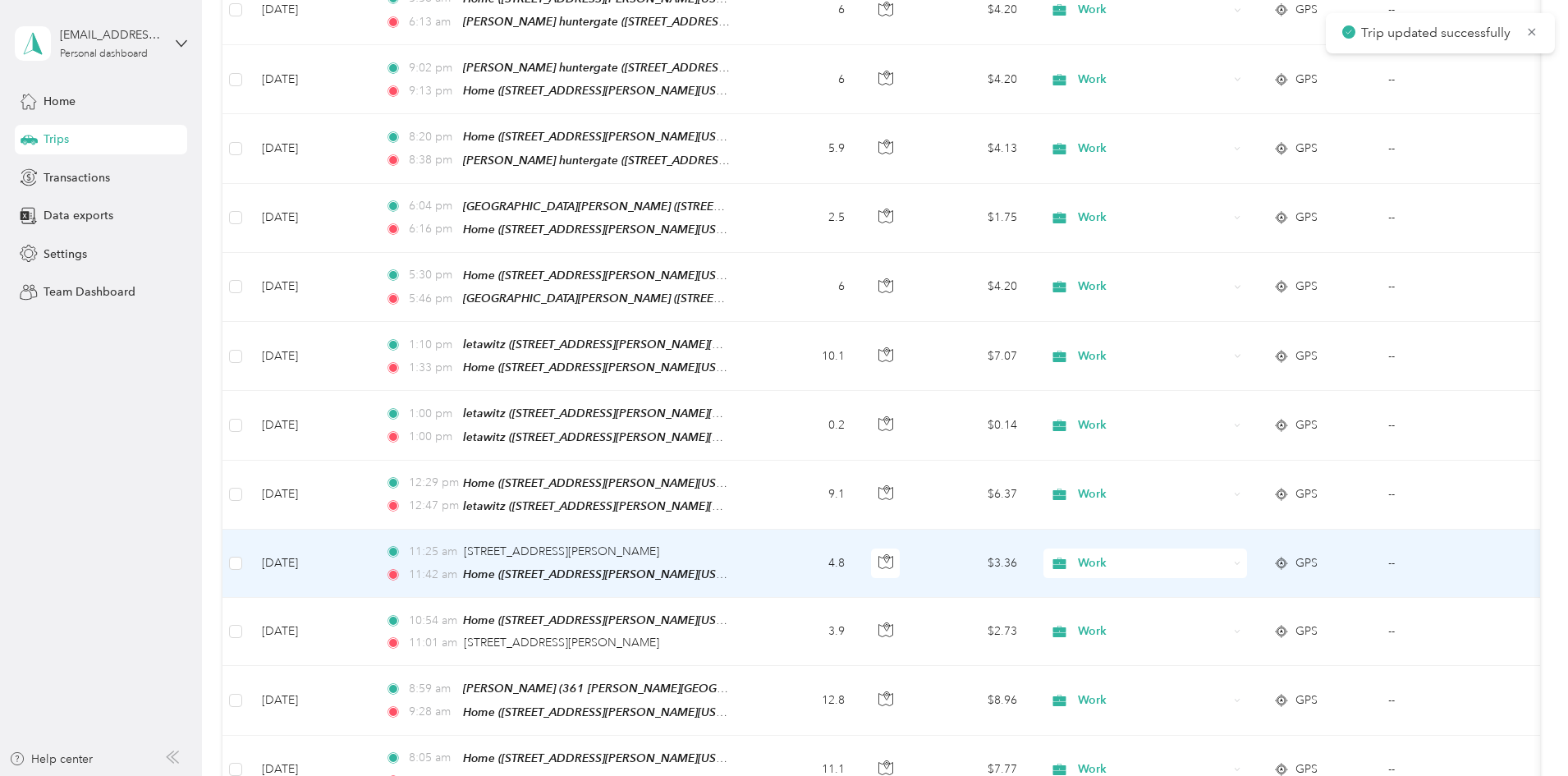
click at [858, 530] on td "4.8" at bounding box center [803, 564] width 108 height 69
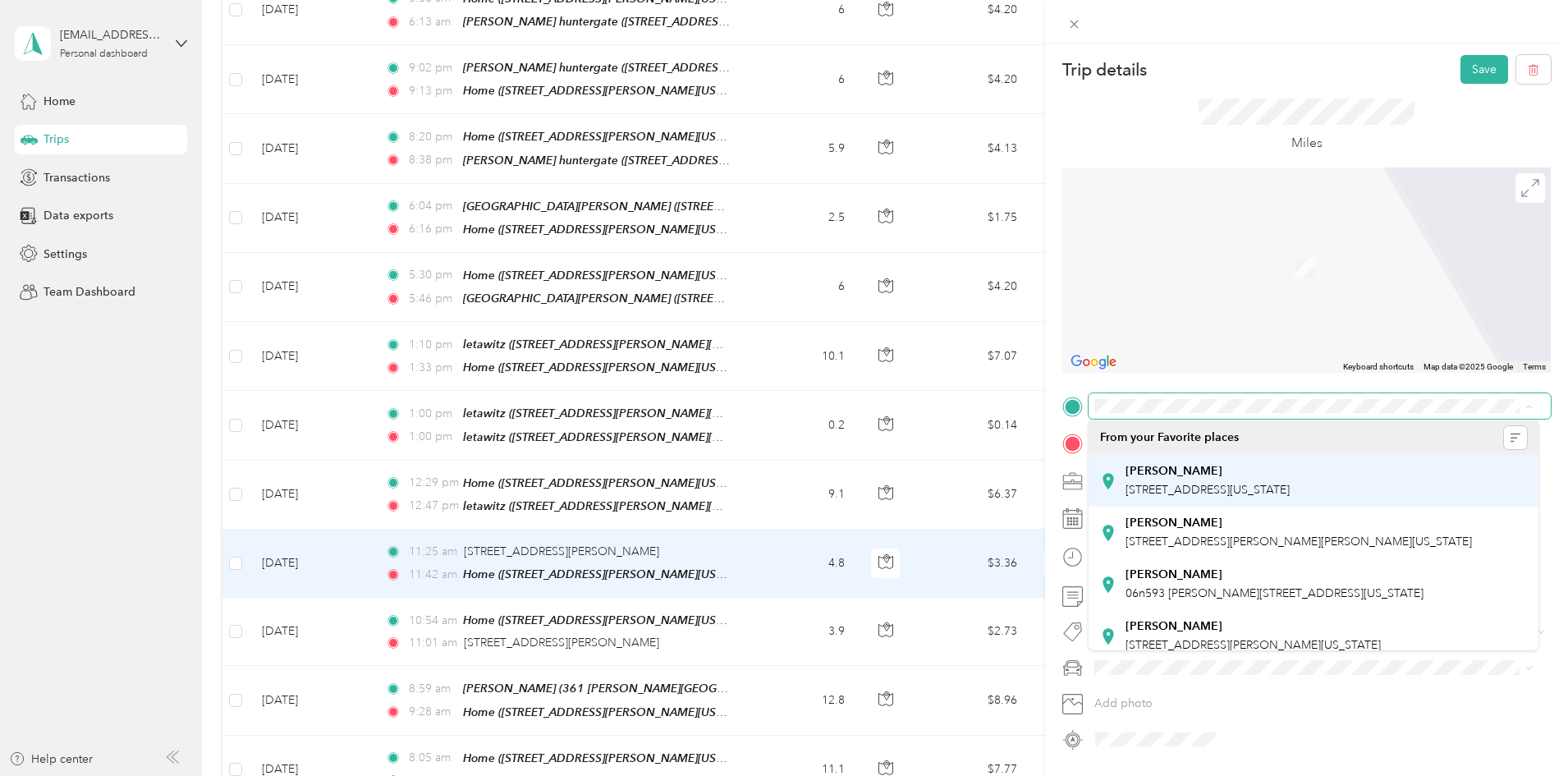
click at [1207, 487] on span "[STREET_ADDRESS][US_STATE]" at bounding box center [1207, 489] width 164 height 14
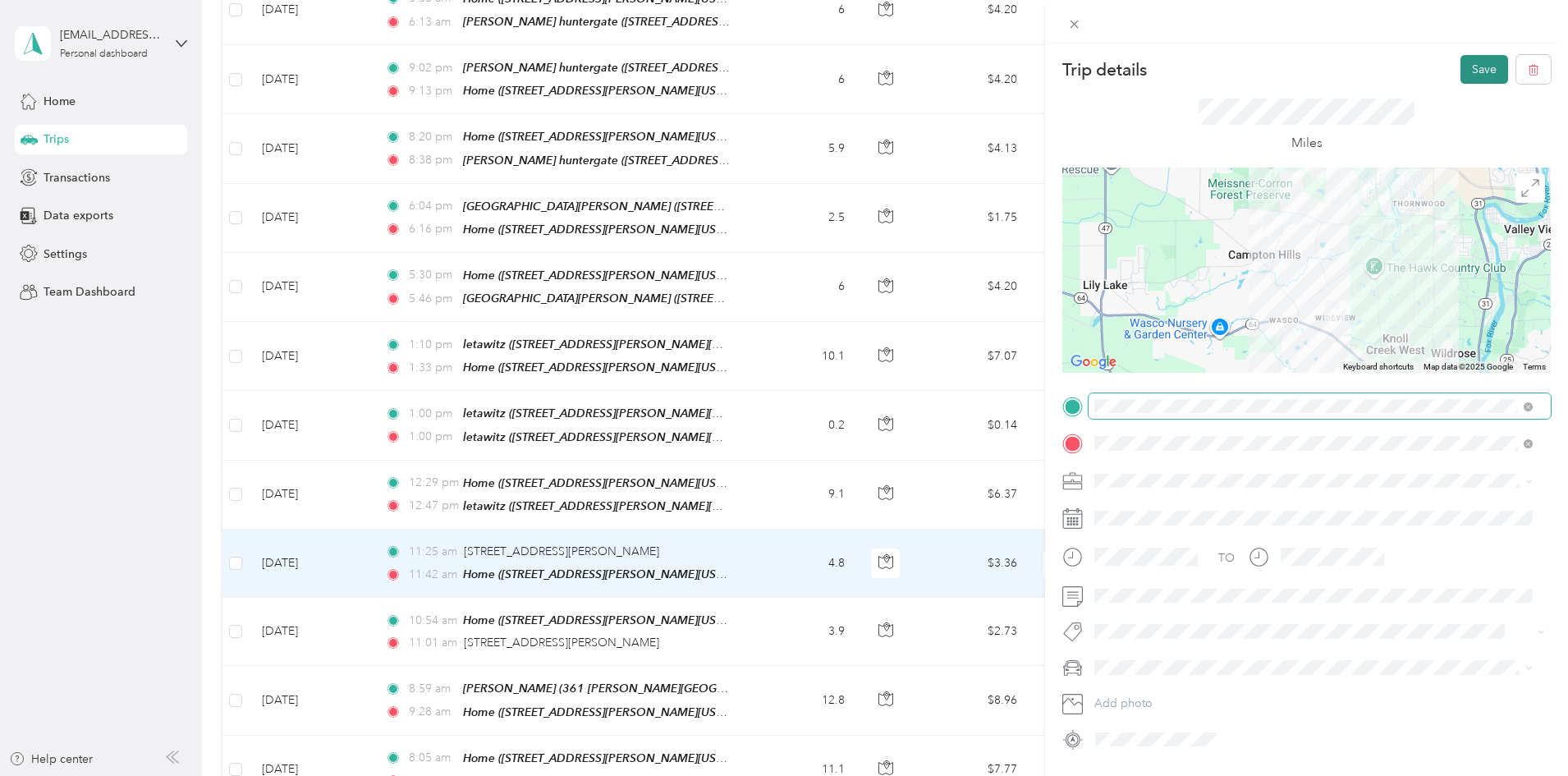
click at [1472, 70] on button "Save" at bounding box center [1484, 70] width 48 height 29
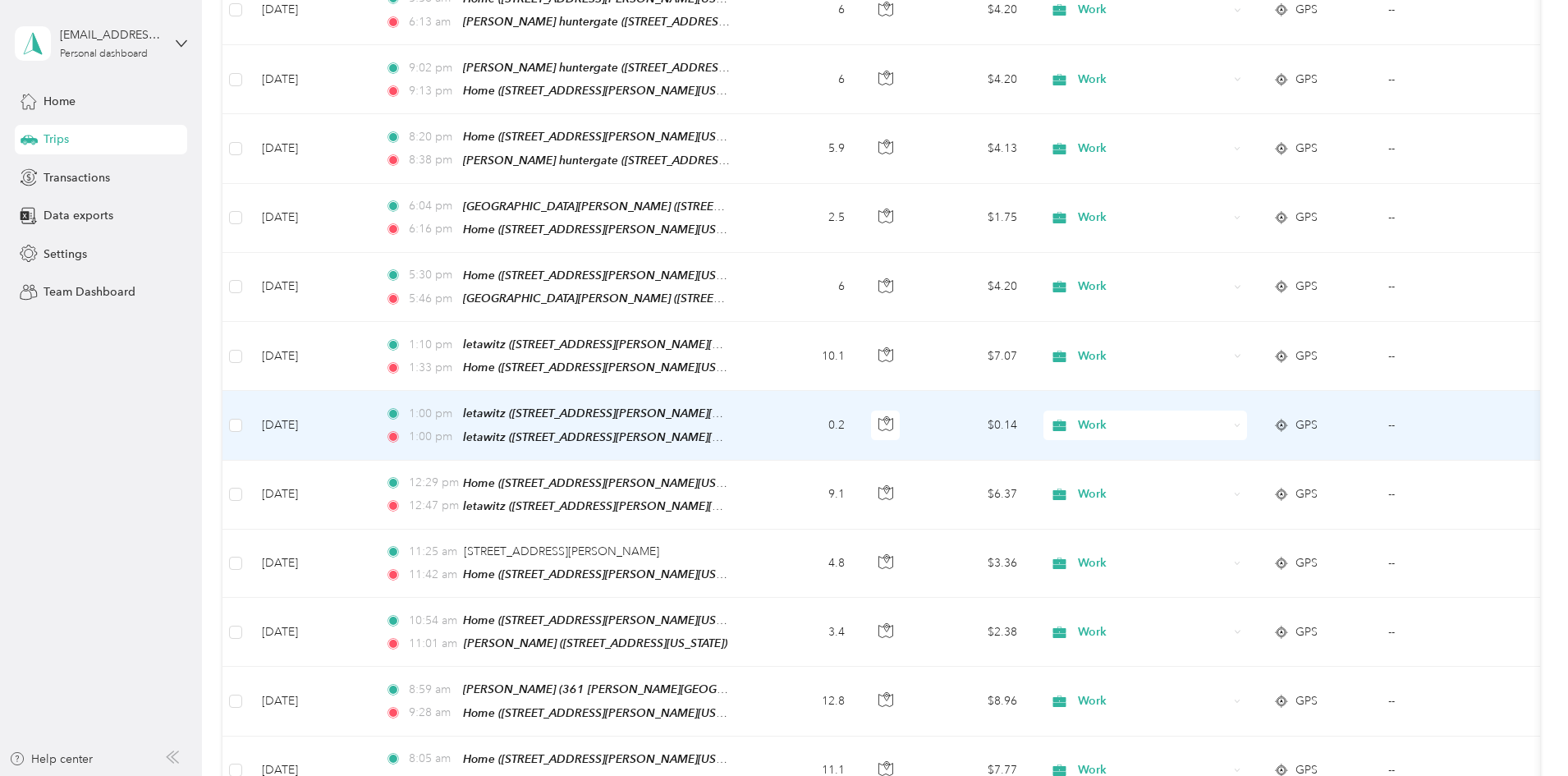
click at [858, 391] on td "0.2" at bounding box center [803, 425] width 108 height 69
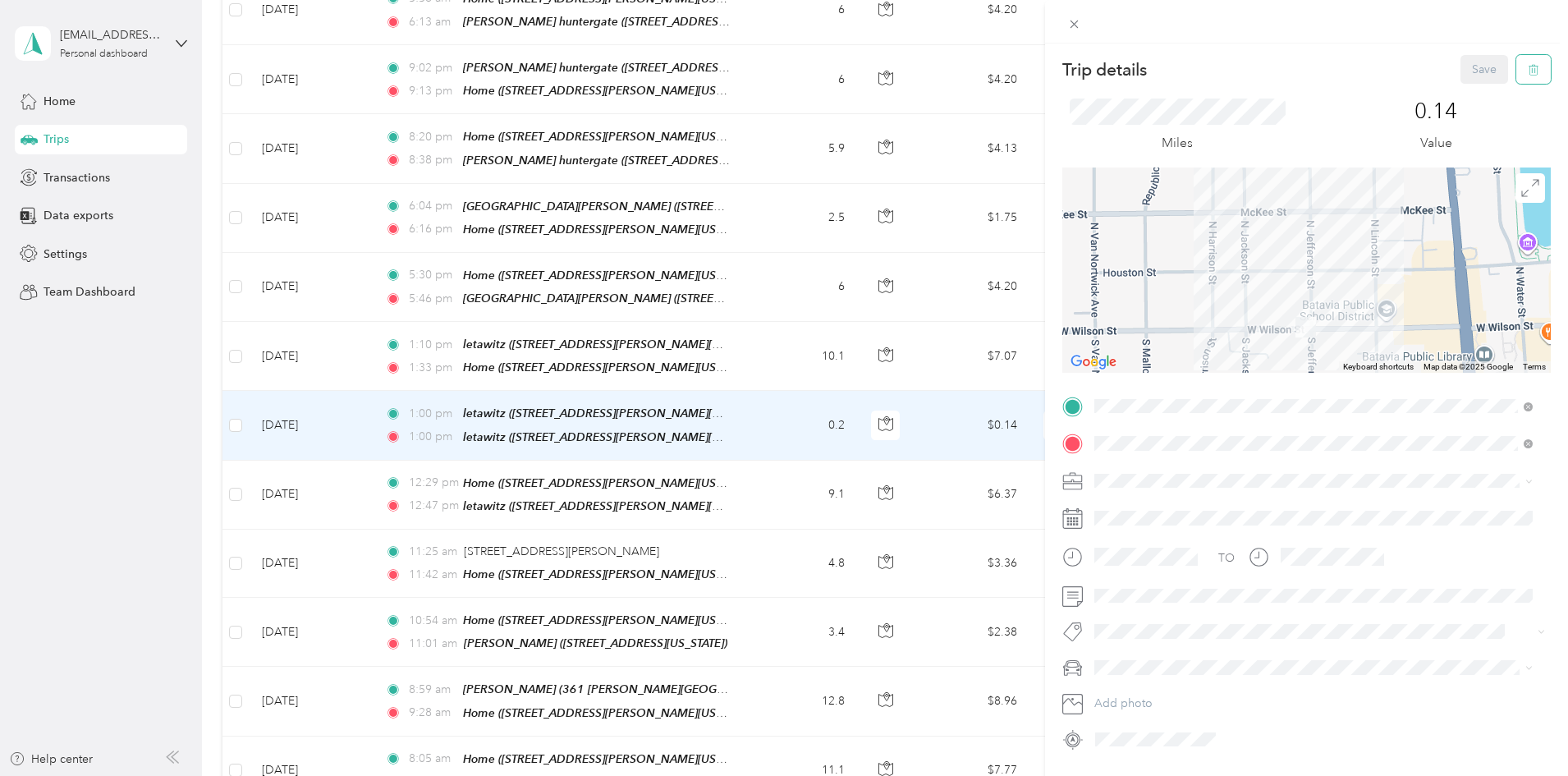
click at [1529, 66] on icon "button" at bounding box center [1534, 70] width 11 height 11
click at [1467, 85] on button "Yes" at bounding box center [1473, 89] width 32 height 26
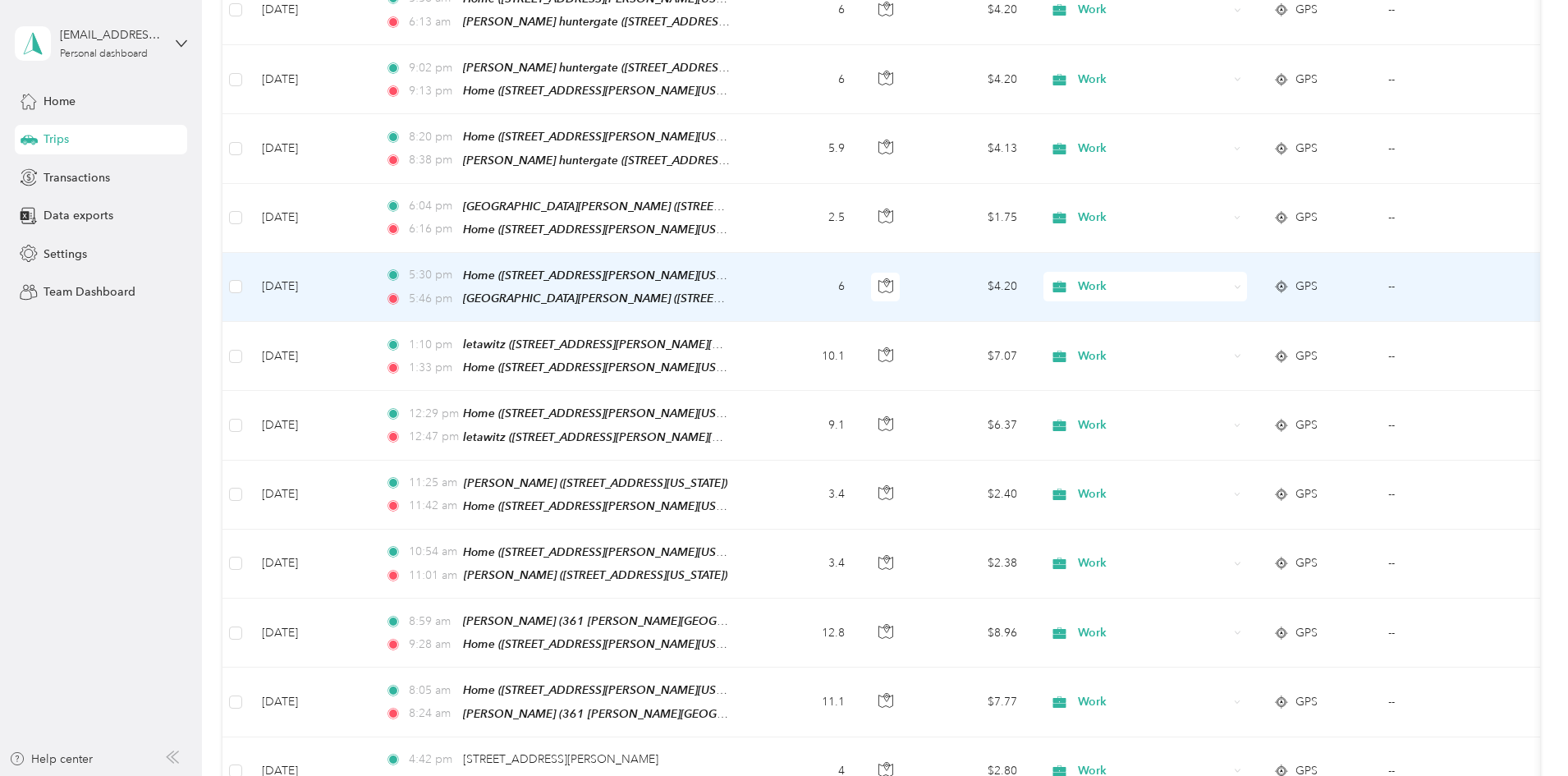
click at [1229, 277] on span "Work" at bounding box center [1154, 286] width 150 height 18
click at [1228, 264] on span "Personal" at bounding box center [1270, 266] width 152 height 17
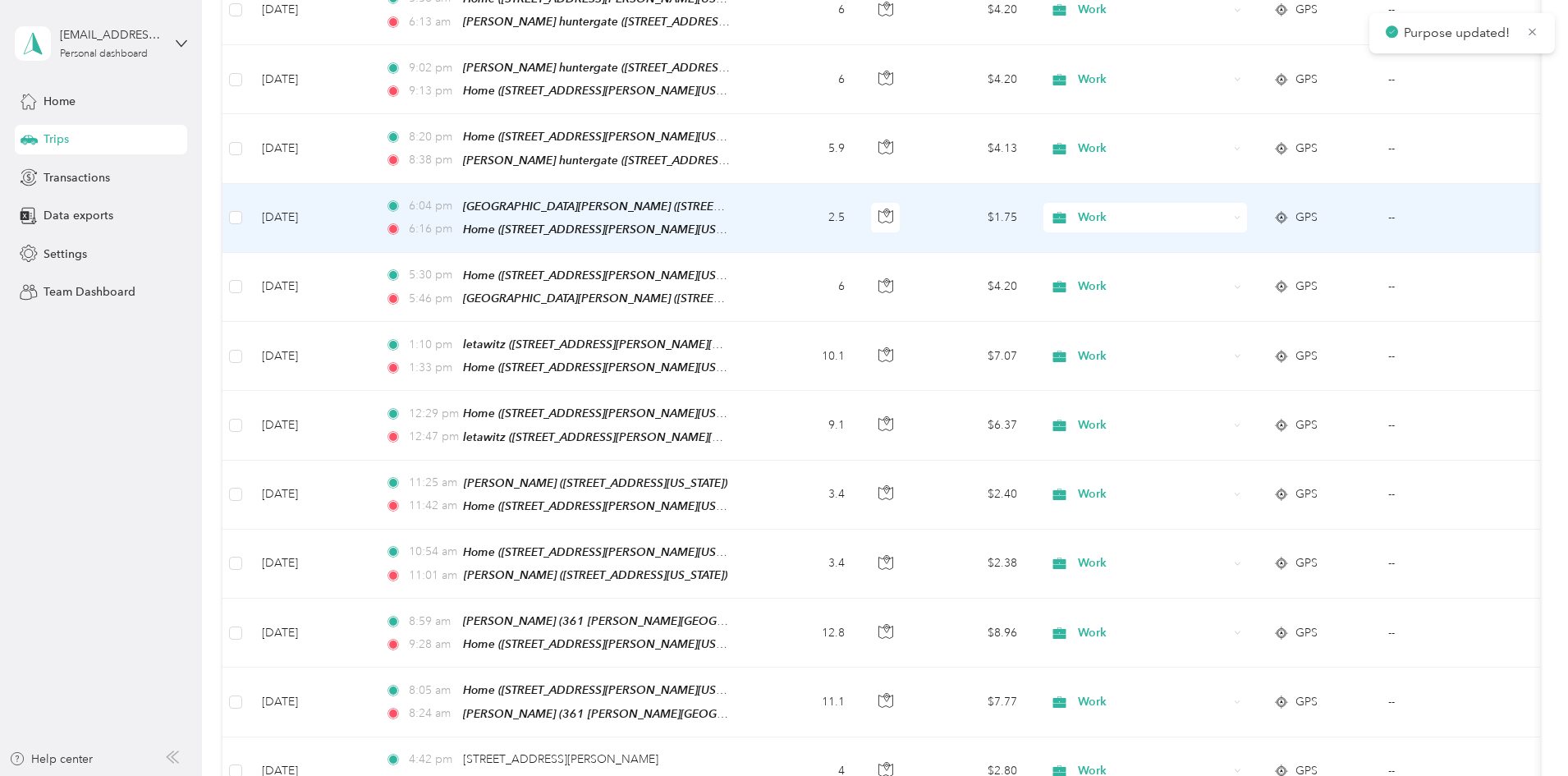
click at [1248, 203] on div "Work" at bounding box center [1145, 217] width 204 height 29
click at [1205, 194] on span "Personal" at bounding box center [1270, 198] width 152 height 17
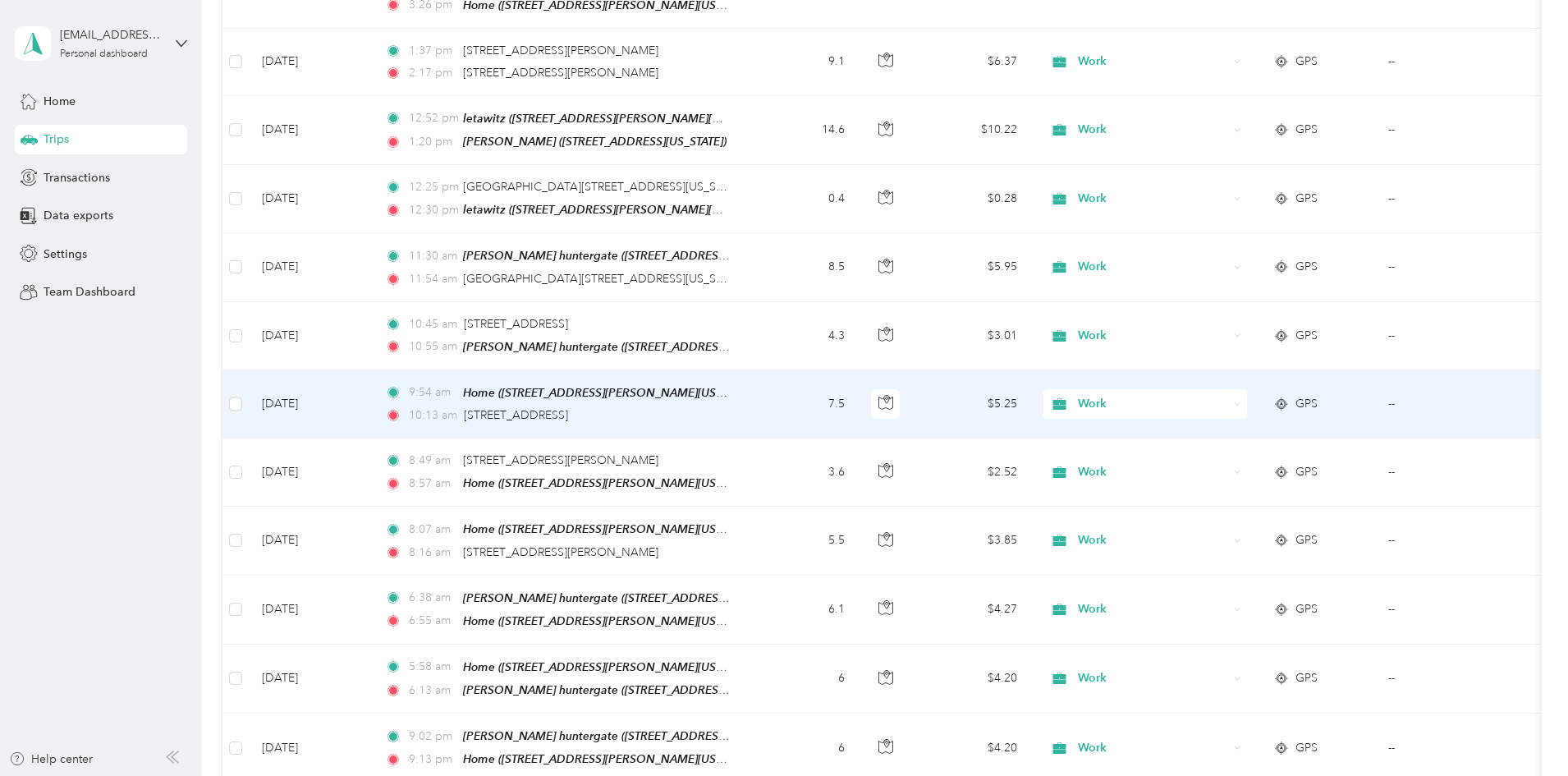
scroll to position [3349, 0]
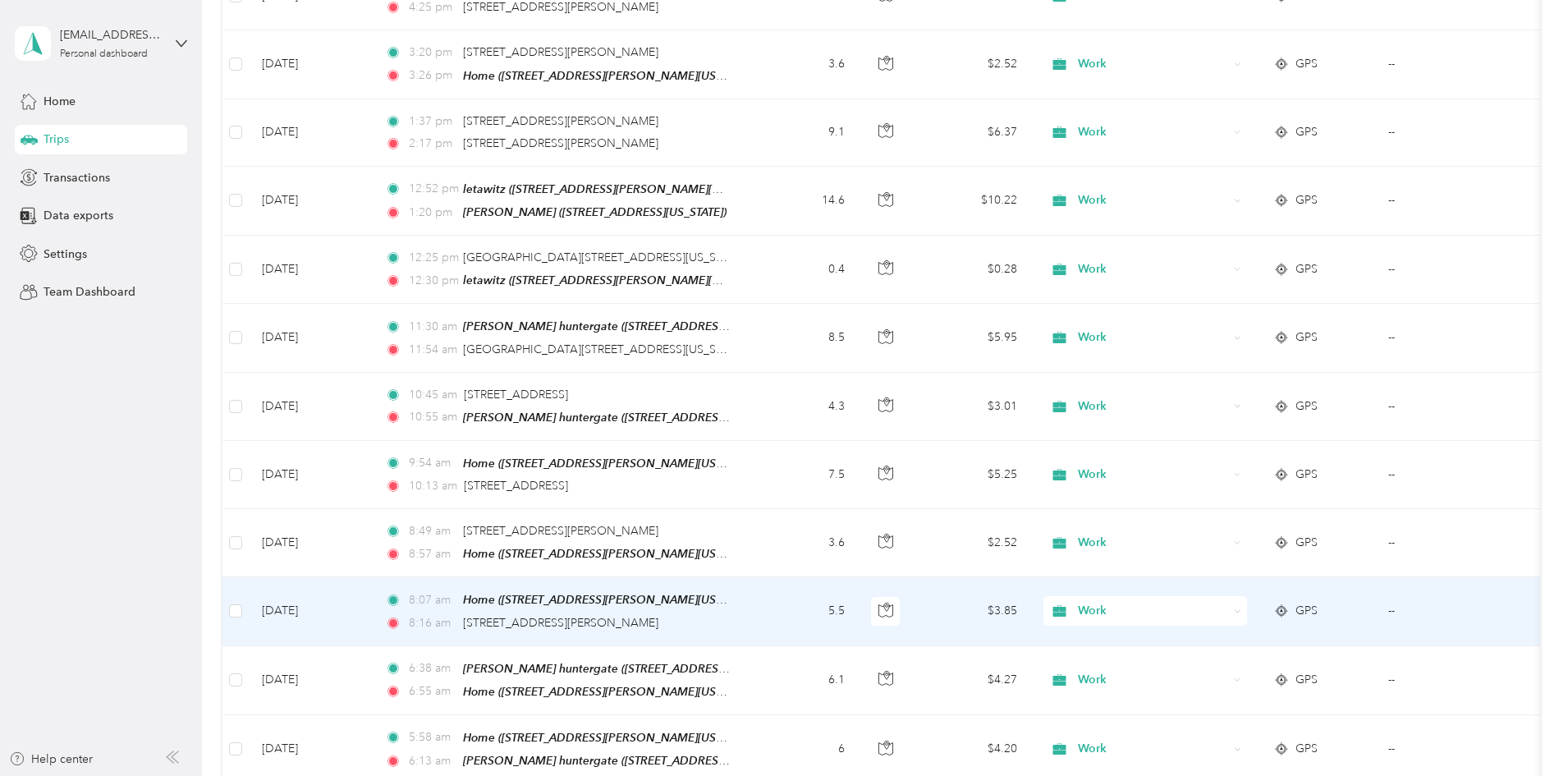
click at [1248, 597] on div "Work" at bounding box center [1145, 611] width 204 height 29
click at [1204, 591] on span "Personal" at bounding box center [1270, 594] width 152 height 17
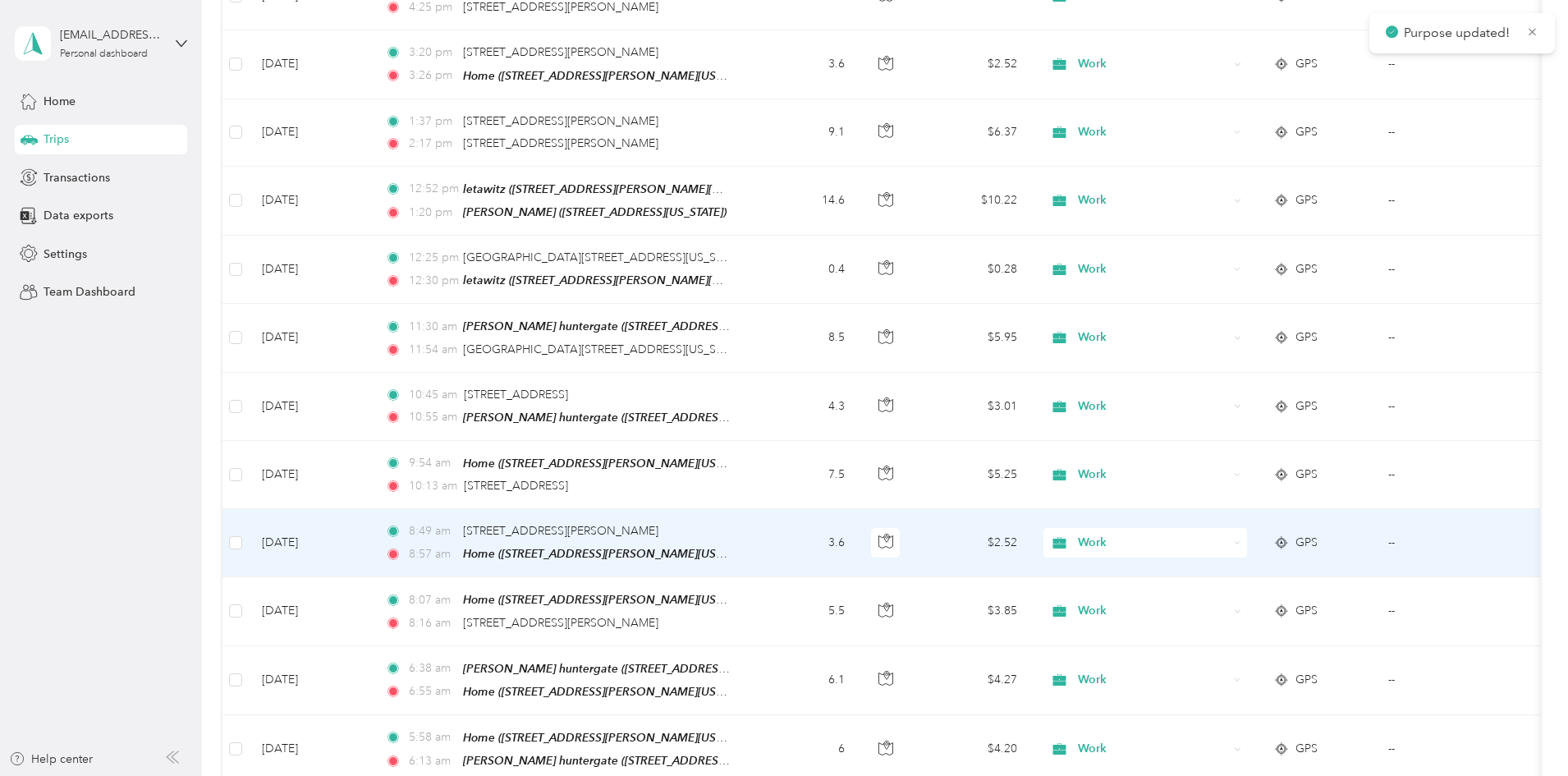
click at [1248, 528] on div "Work" at bounding box center [1145, 542] width 204 height 29
click at [1188, 531] on span "Personal" at bounding box center [1254, 533] width 180 height 17
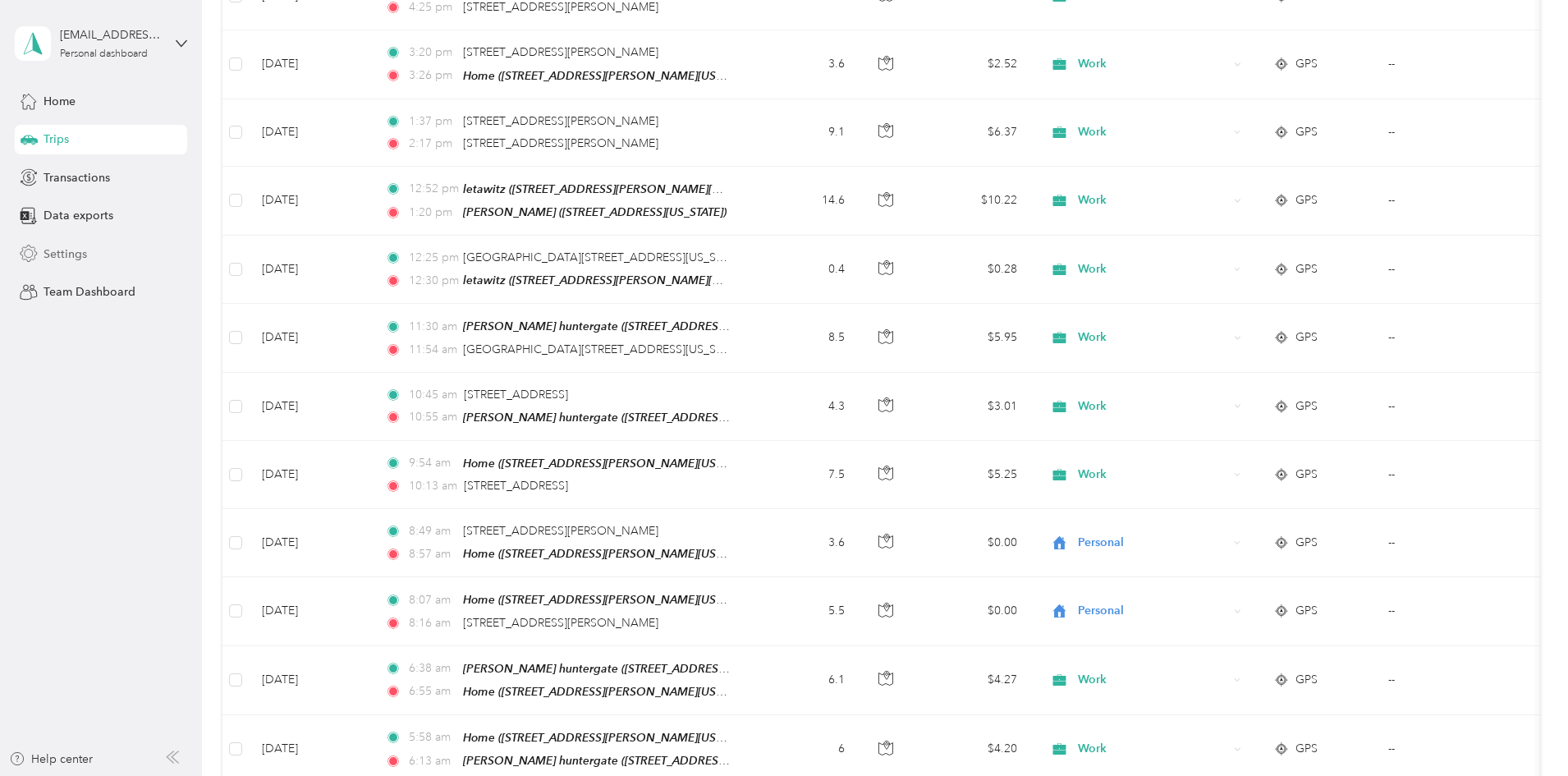
click at [60, 244] on div "Settings" at bounding box center [101, 253] width 173 height 29
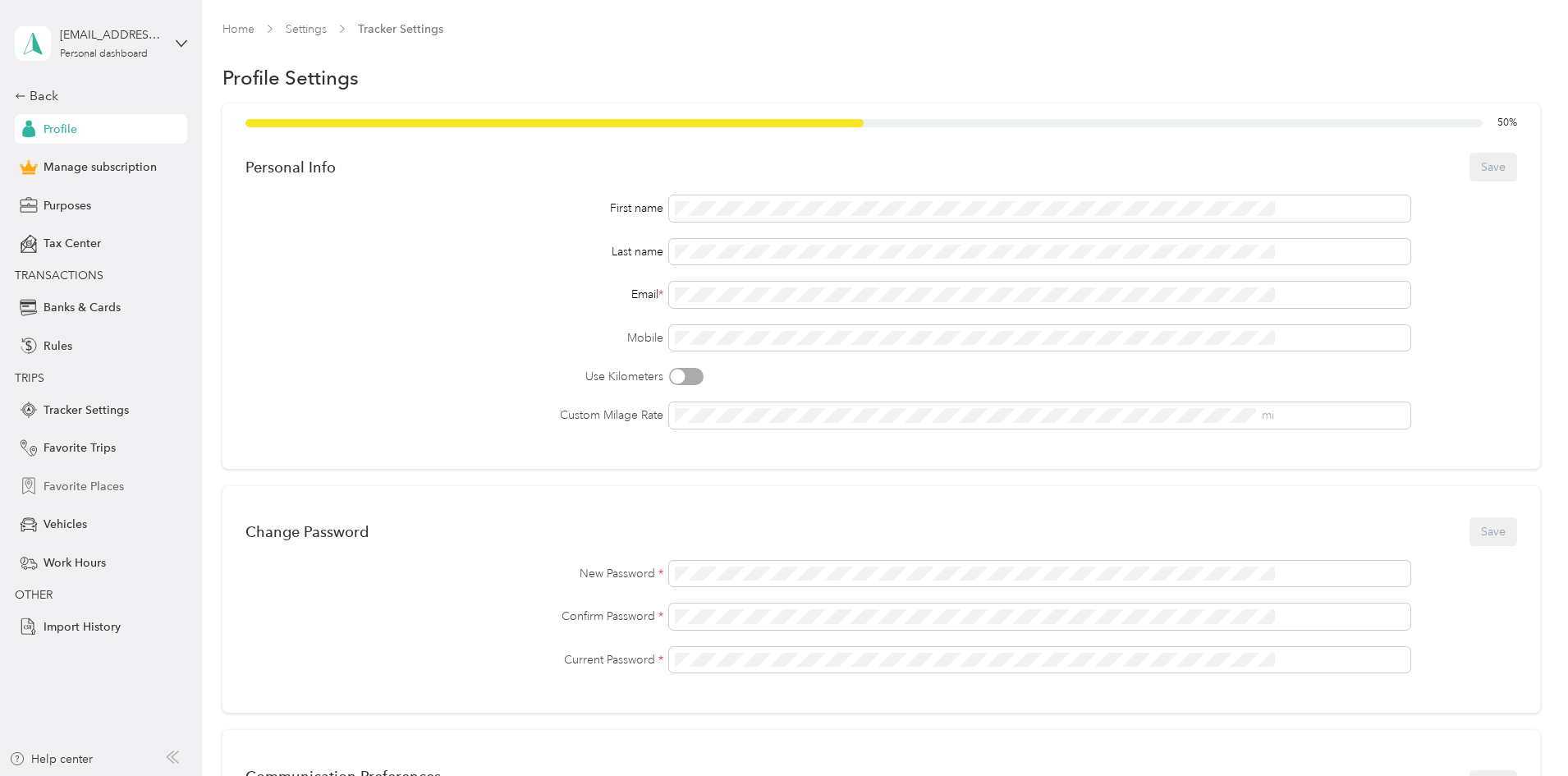
click at [77, 483] on span "Favorite Places" at bounding box center [84, 487] width 81 height 17
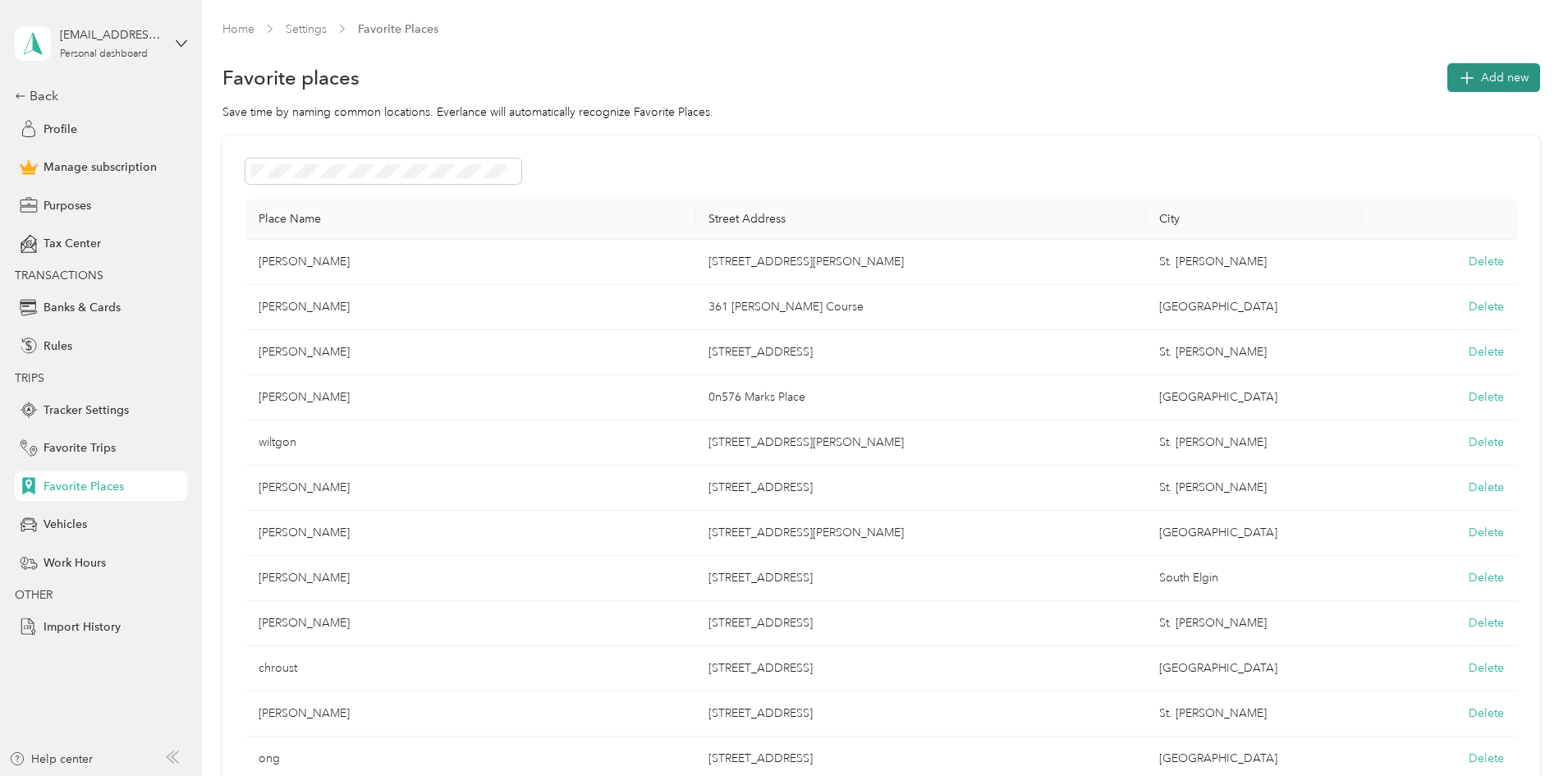
click at [1448, 74] on button "Add new" at bounding box center [1494, 77] width 93 height 29
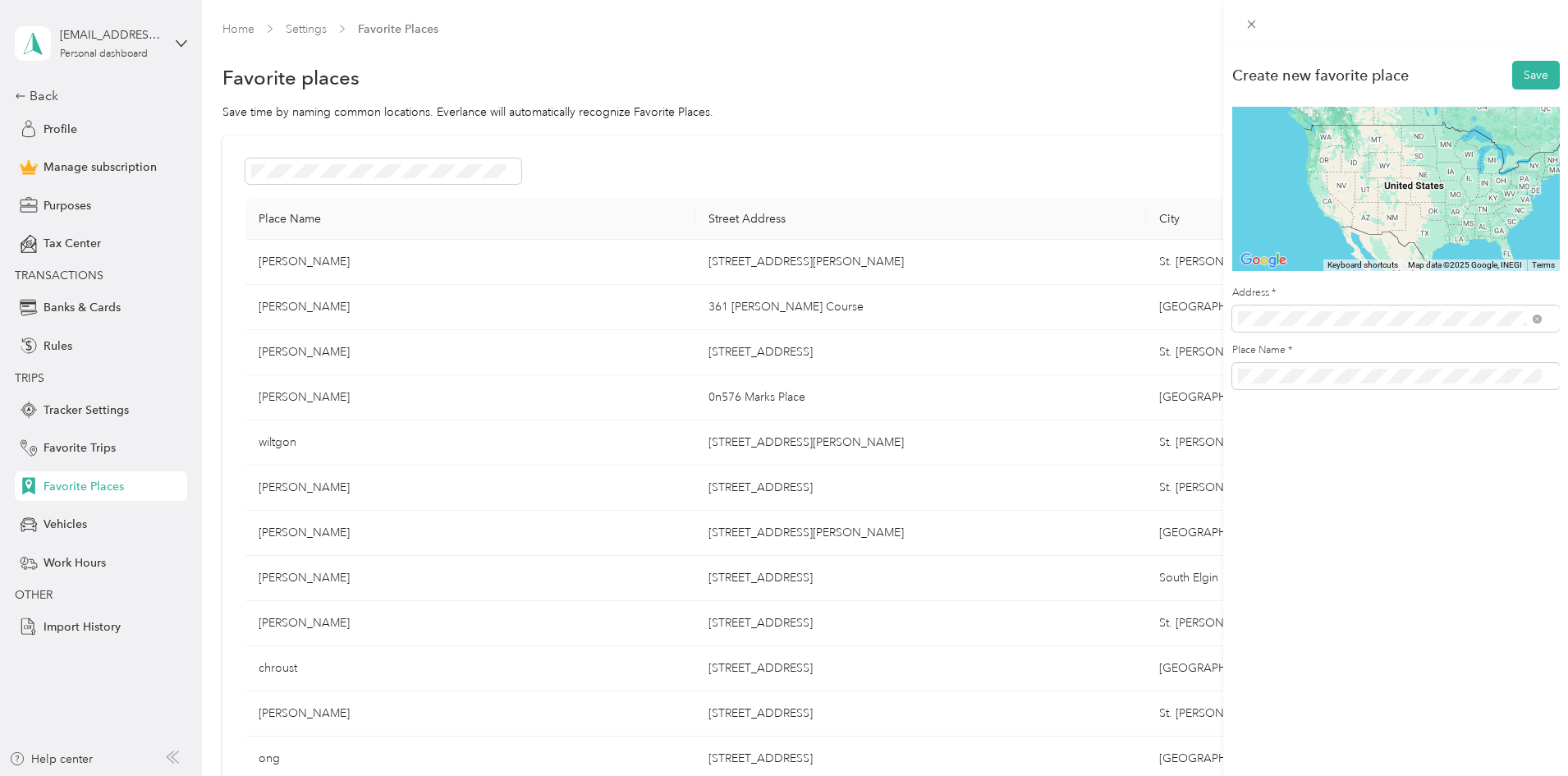
click at [1342, 383] on span "[STREET_ADDRESS][US_STATE]" at bounding box center [1350, 378] width 164 height 15
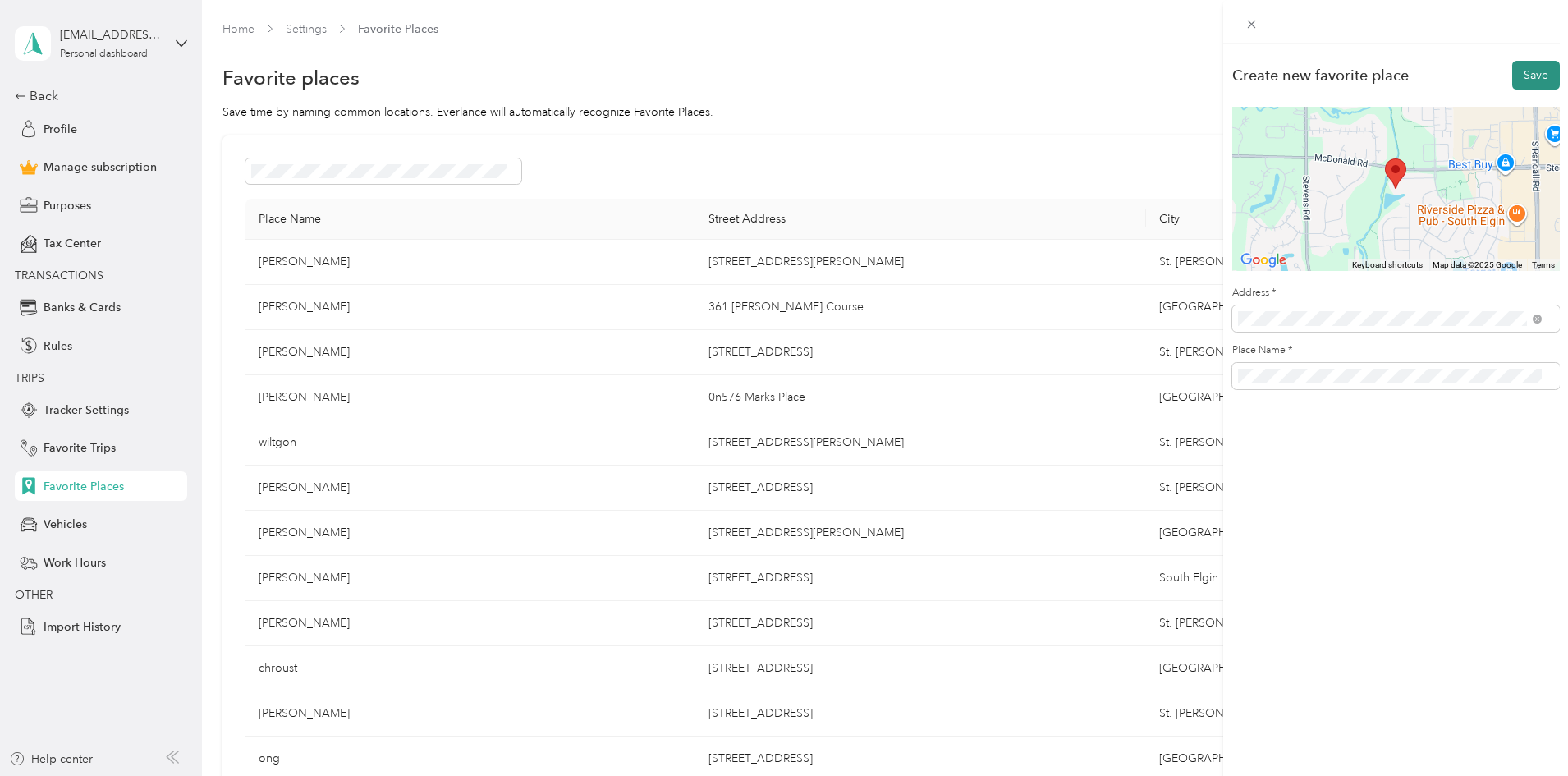
click at [1520, 69] on button "Save" at bounding box center [1536, 75] width 48 height 29
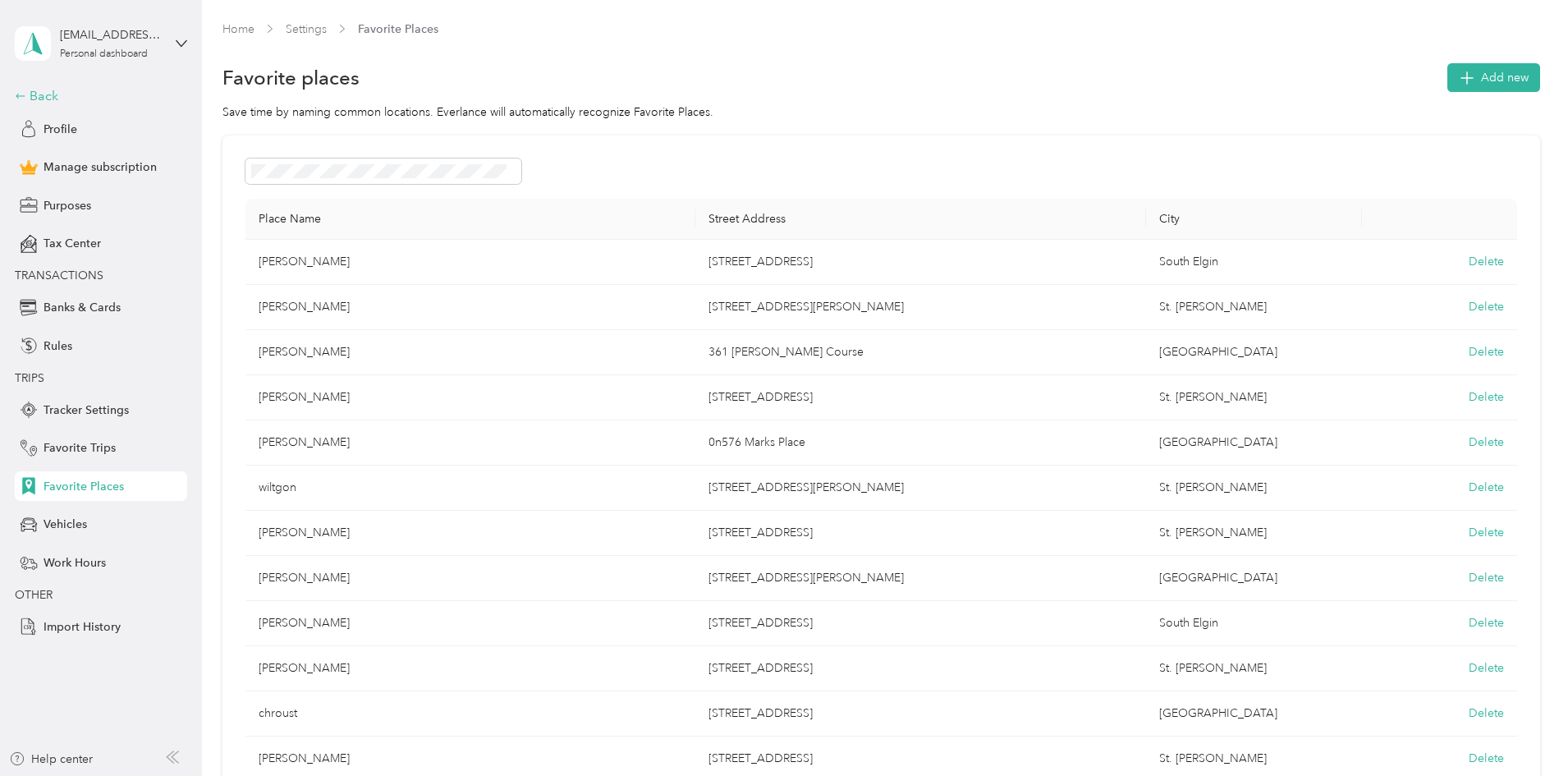
click at [35, 89] on div "Back" at bounding box center [97, 96] width 164 height 20
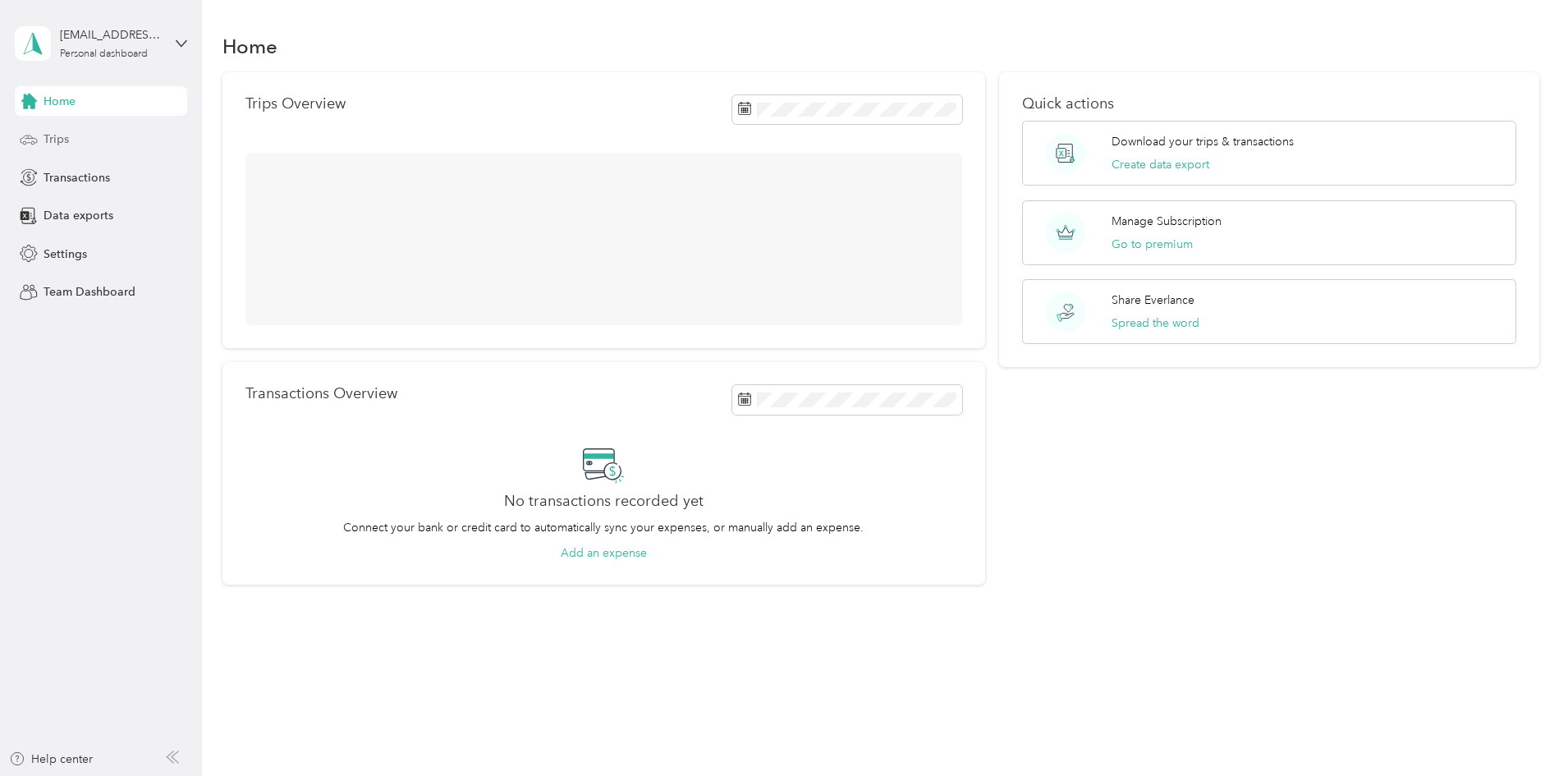
click at [47, 133] on span "Trips" at bounding box center [55, 139] width 25 height 17
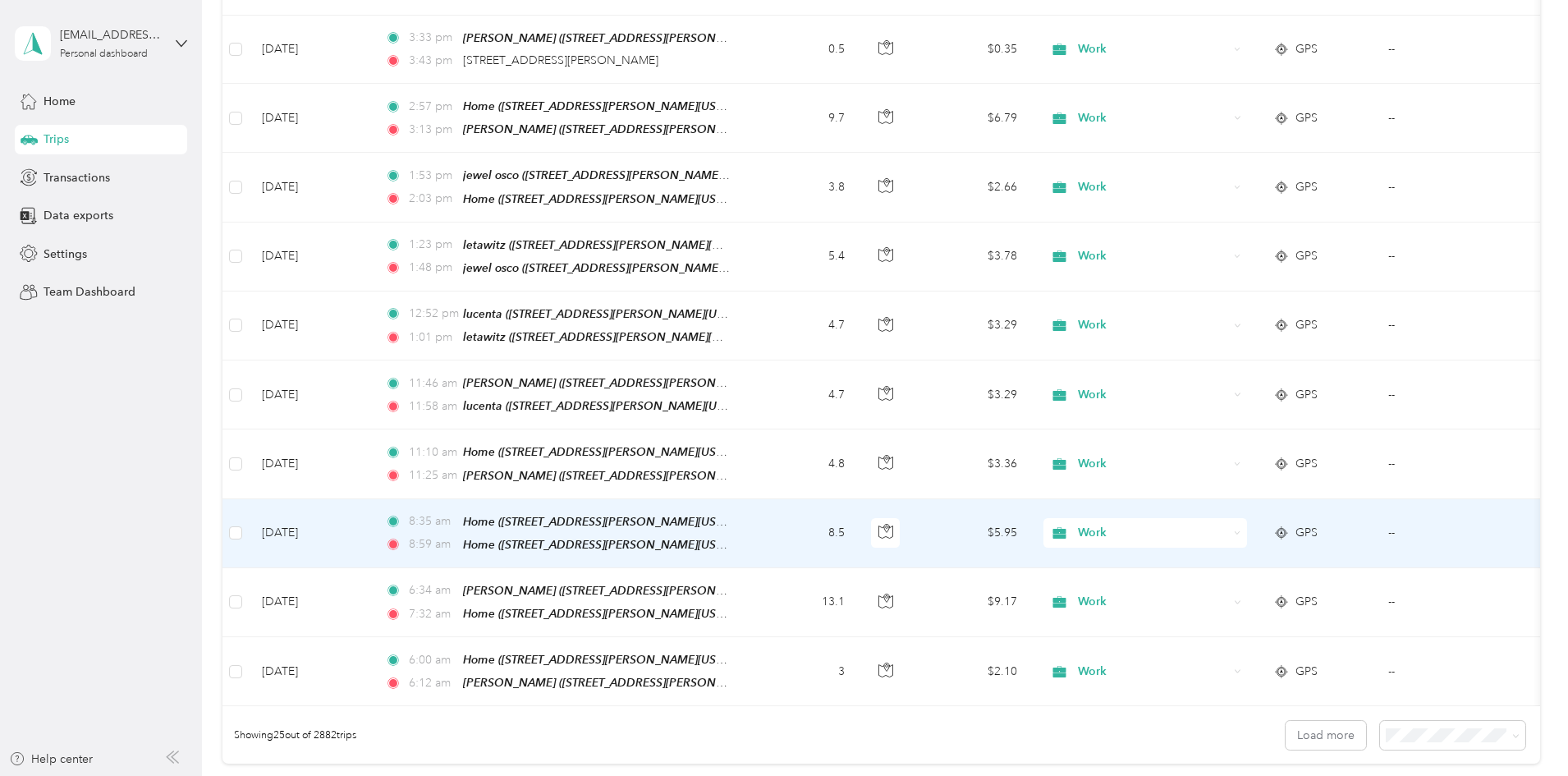
scroll to position [1396, 0]
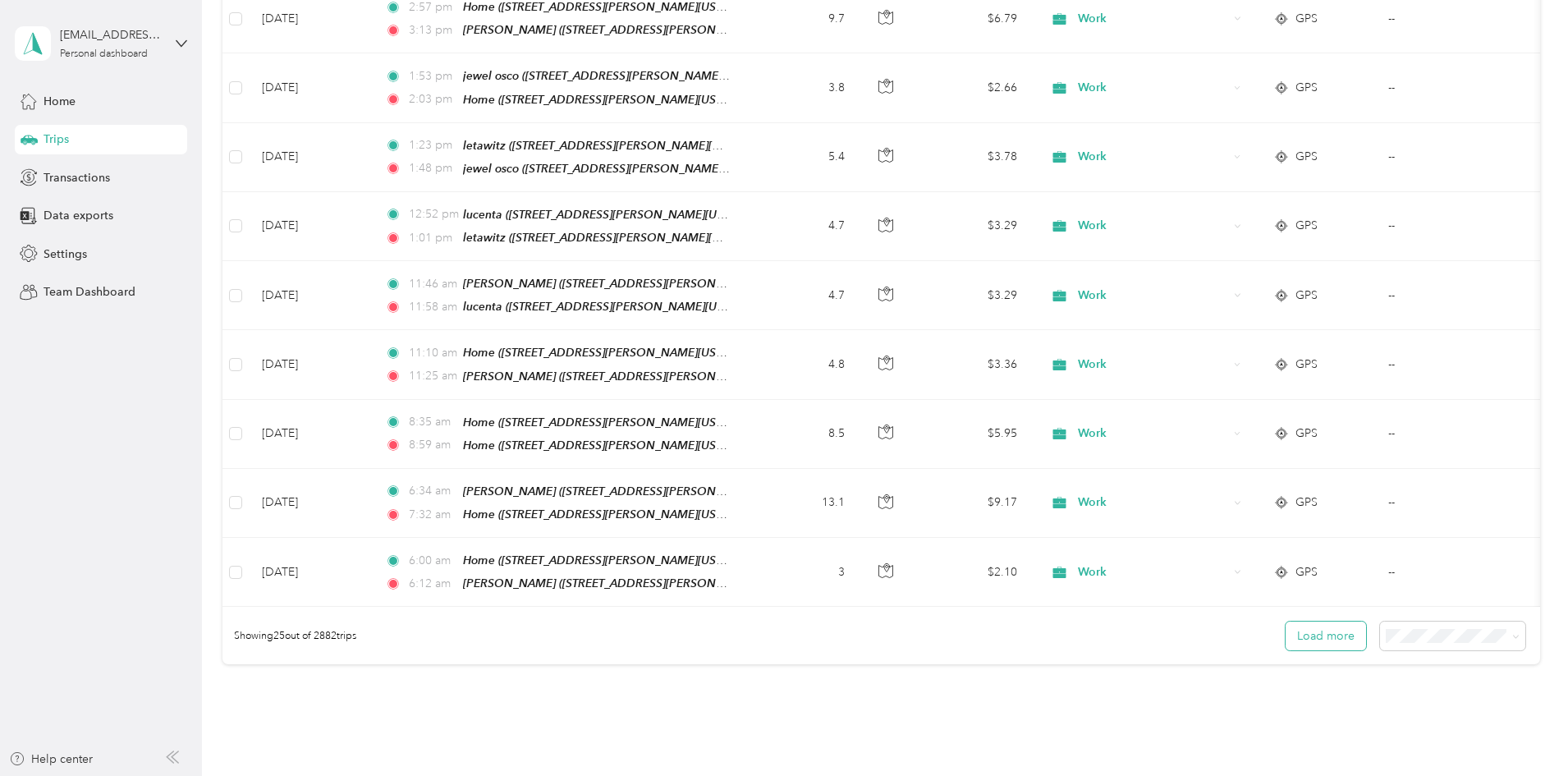
click at [1286, 622] on button "Load more" at bounding box center [1327, 636] width 81 height 29
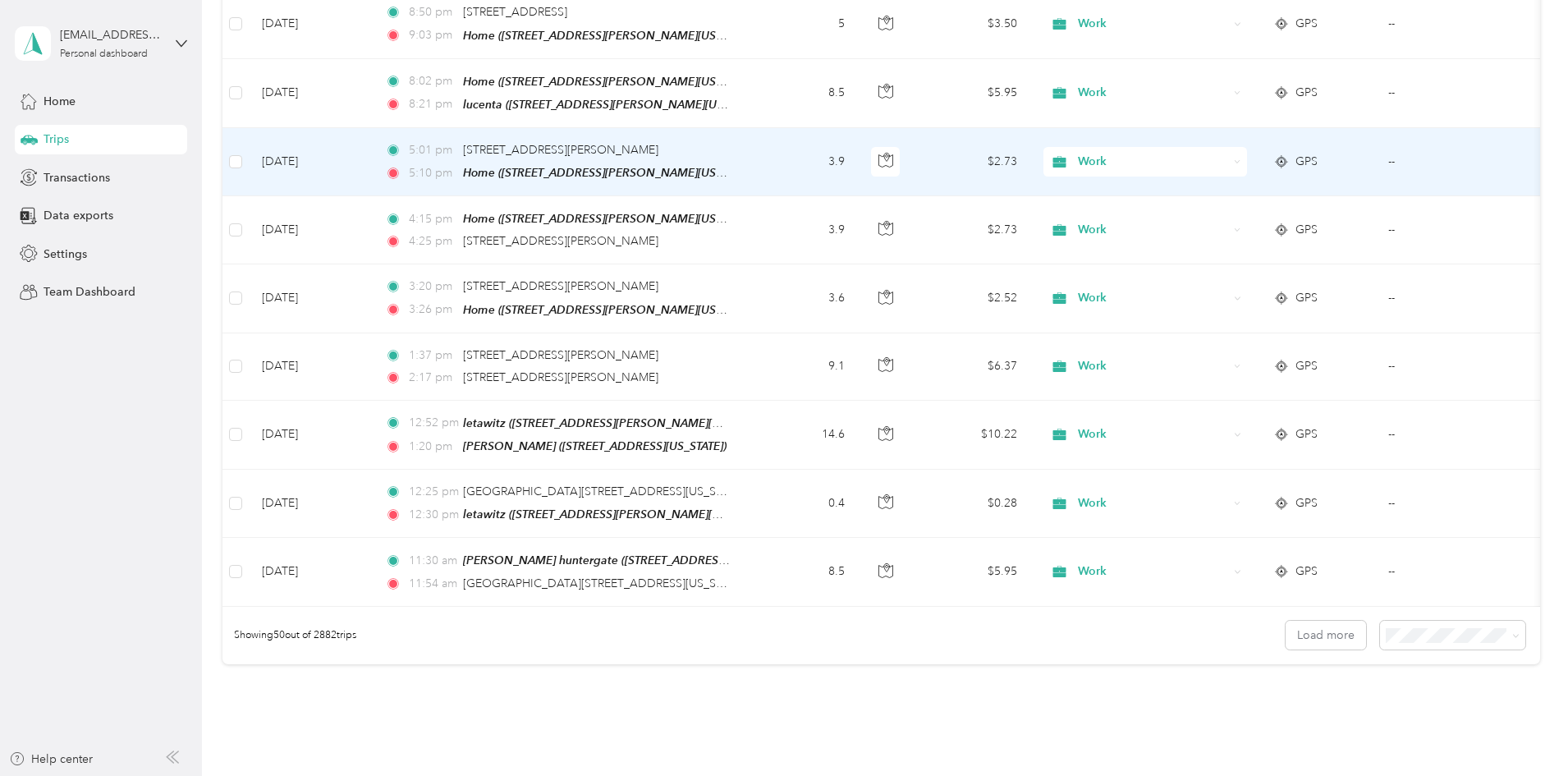
scroll to position [3120, 0]
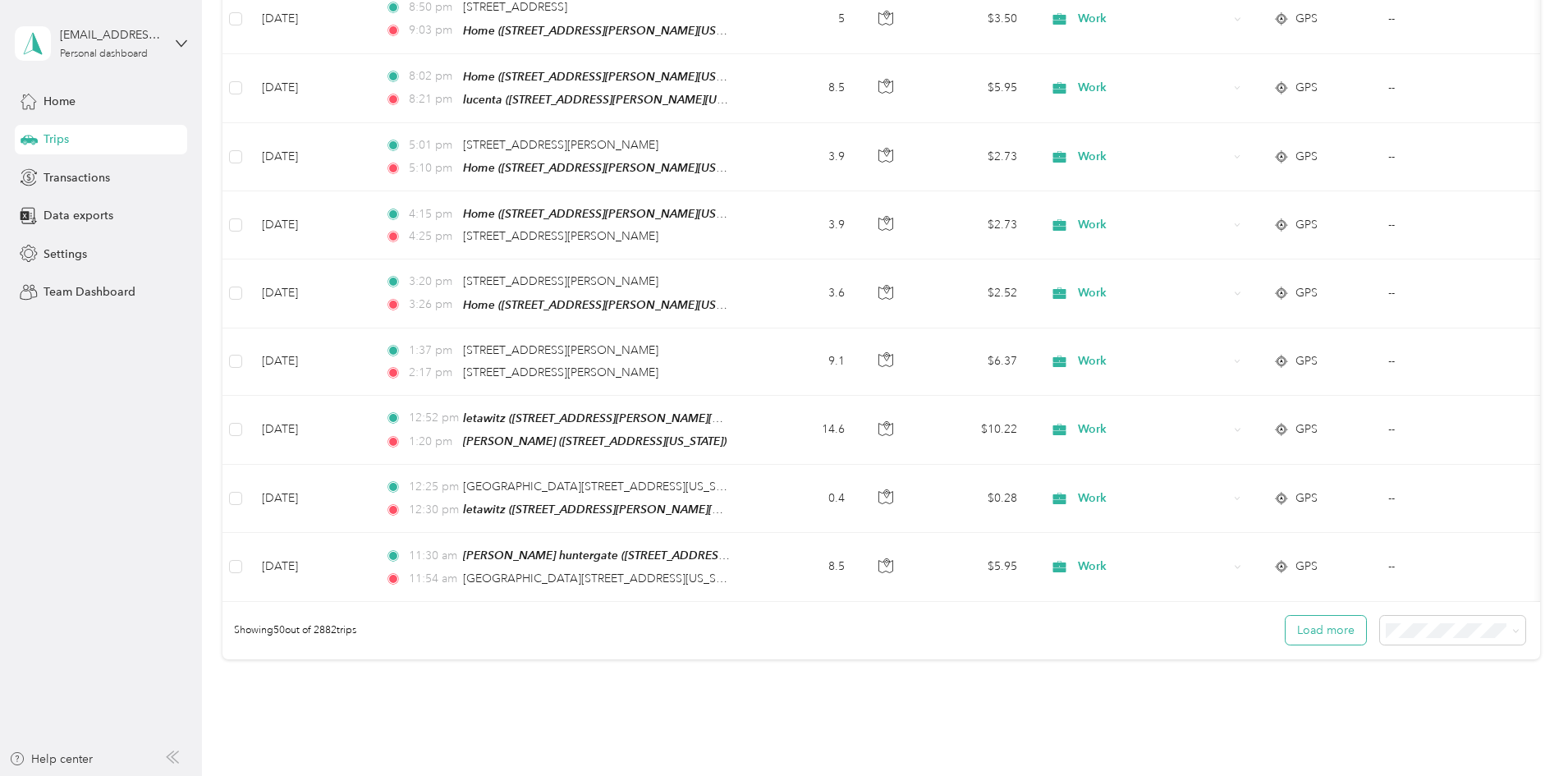
click at [1286, 616] on button "Load more" at bounding box center [1327, 630] width 81 height 29
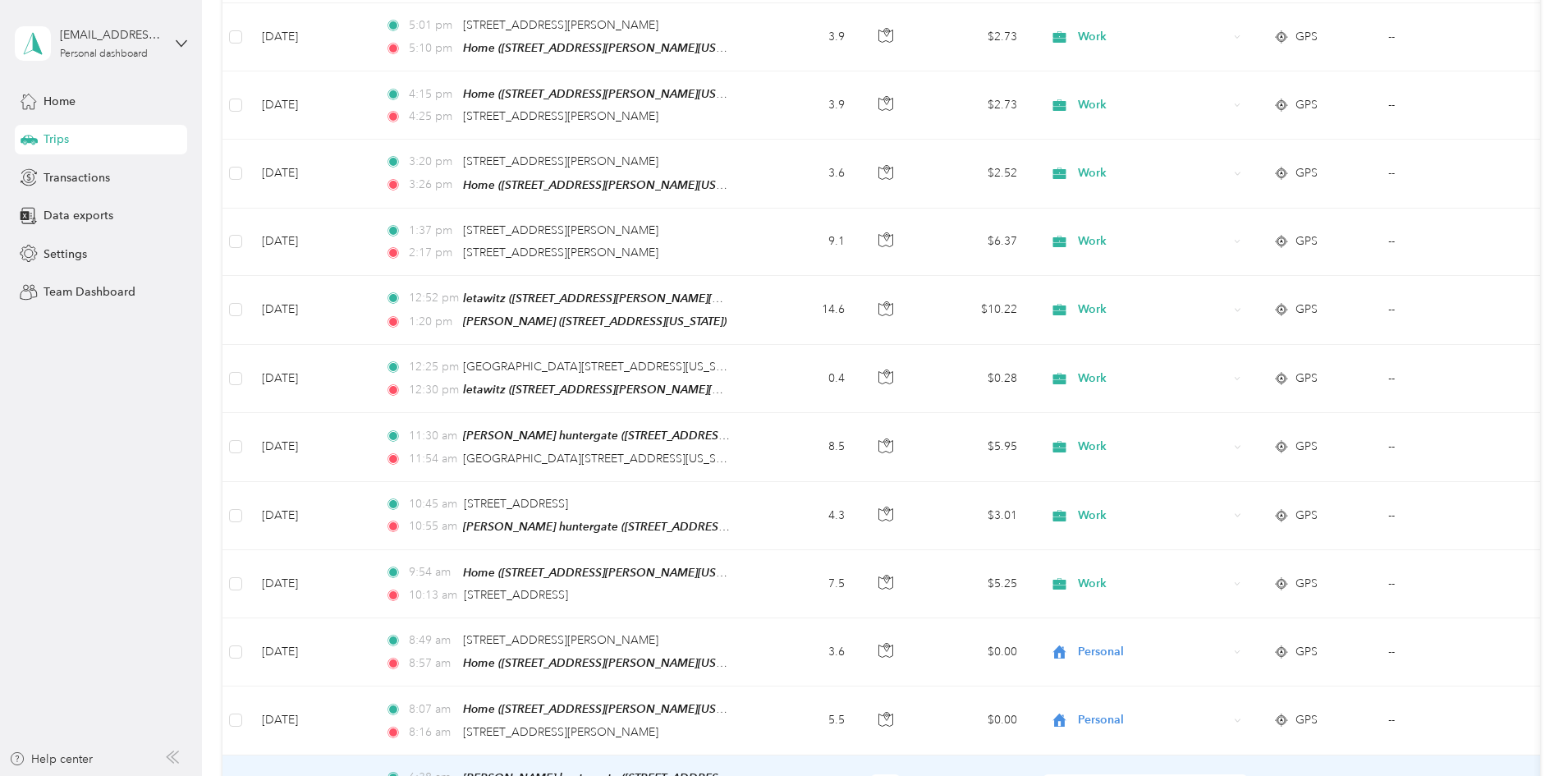
scroll to position [3203, 0]
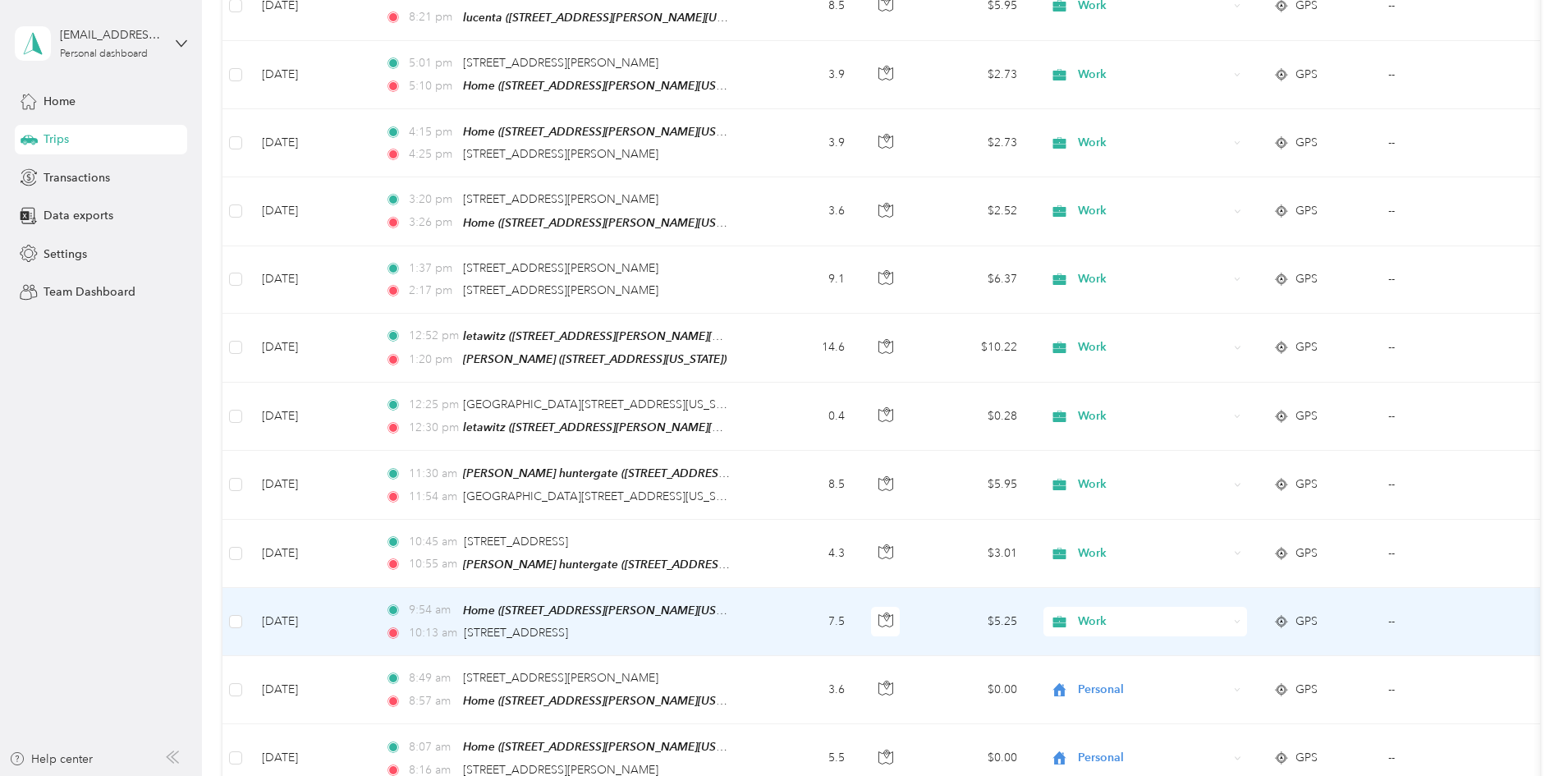
click at [858, 588] on td "7.5" at bounding box center [803, 622] width 108 height 69
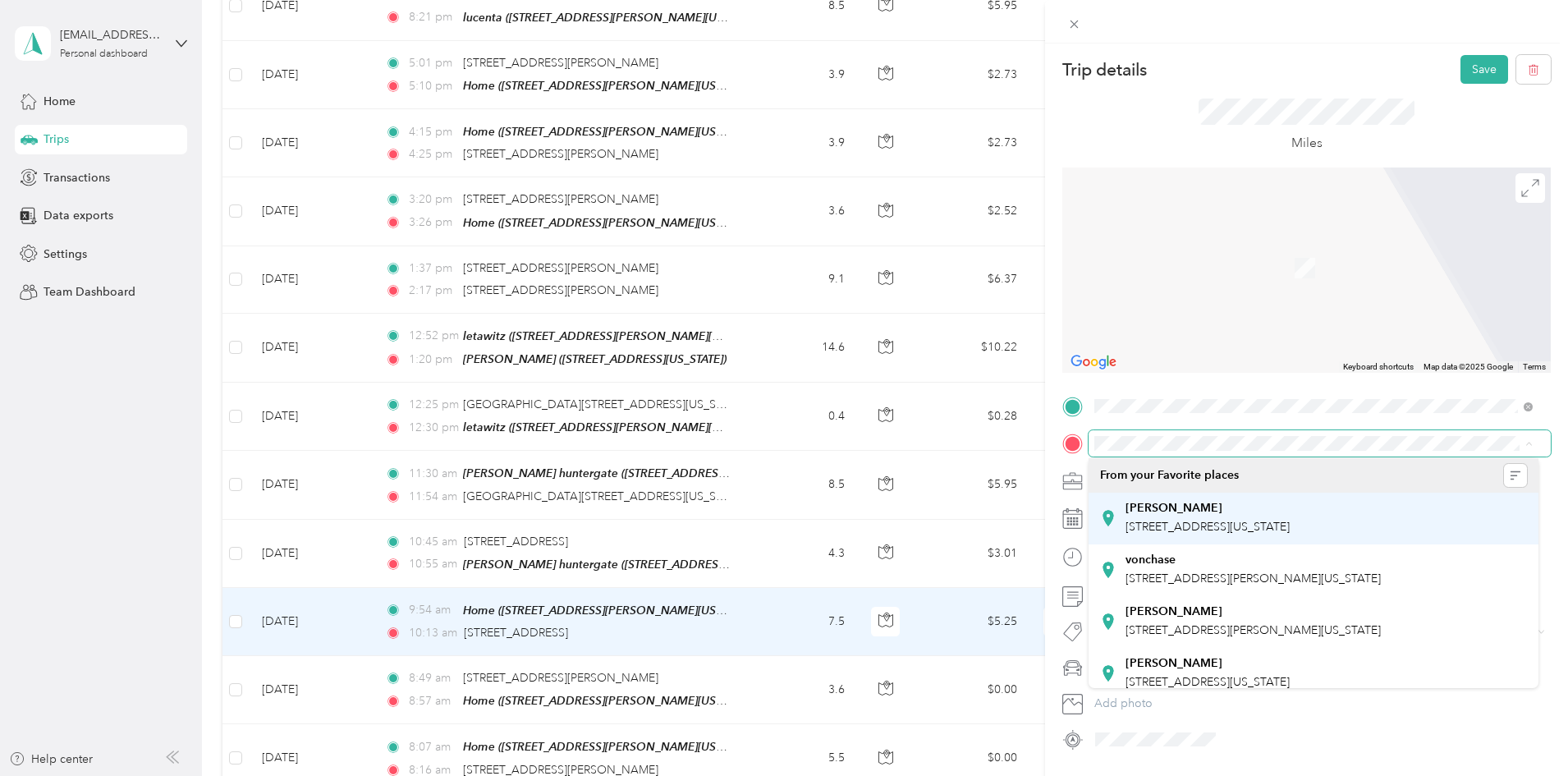
click at [1231, 512] on div "[PERSON_NAME]" at bounding box center [1207, 508] width 164 height 15
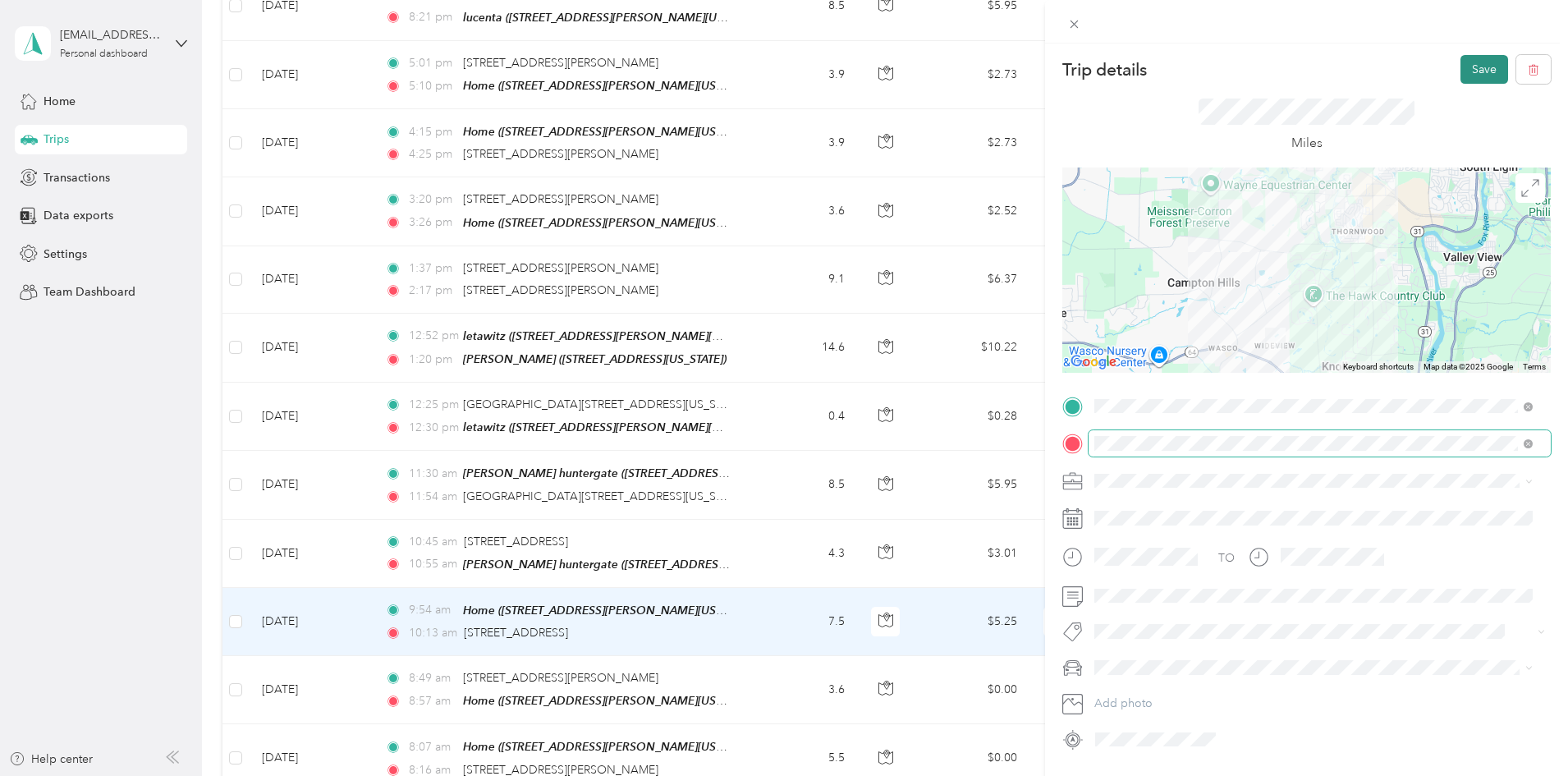
click at [1463, 66] on button "Save" at bounding box center [1484, 70] width 48 height 29
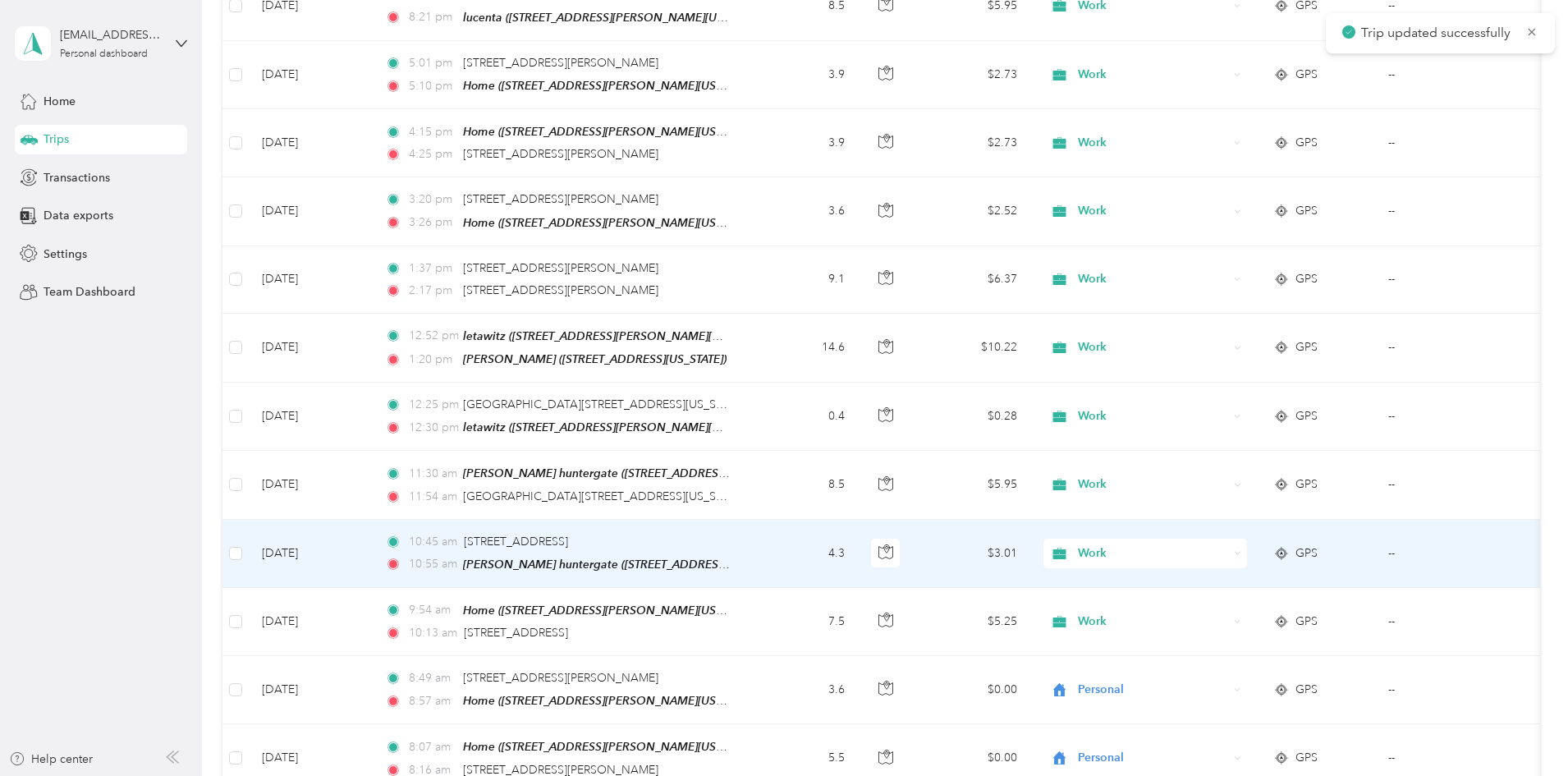
click at [858, 520] on td "4.3" at bounding box center [803, 553] width 108 height 69
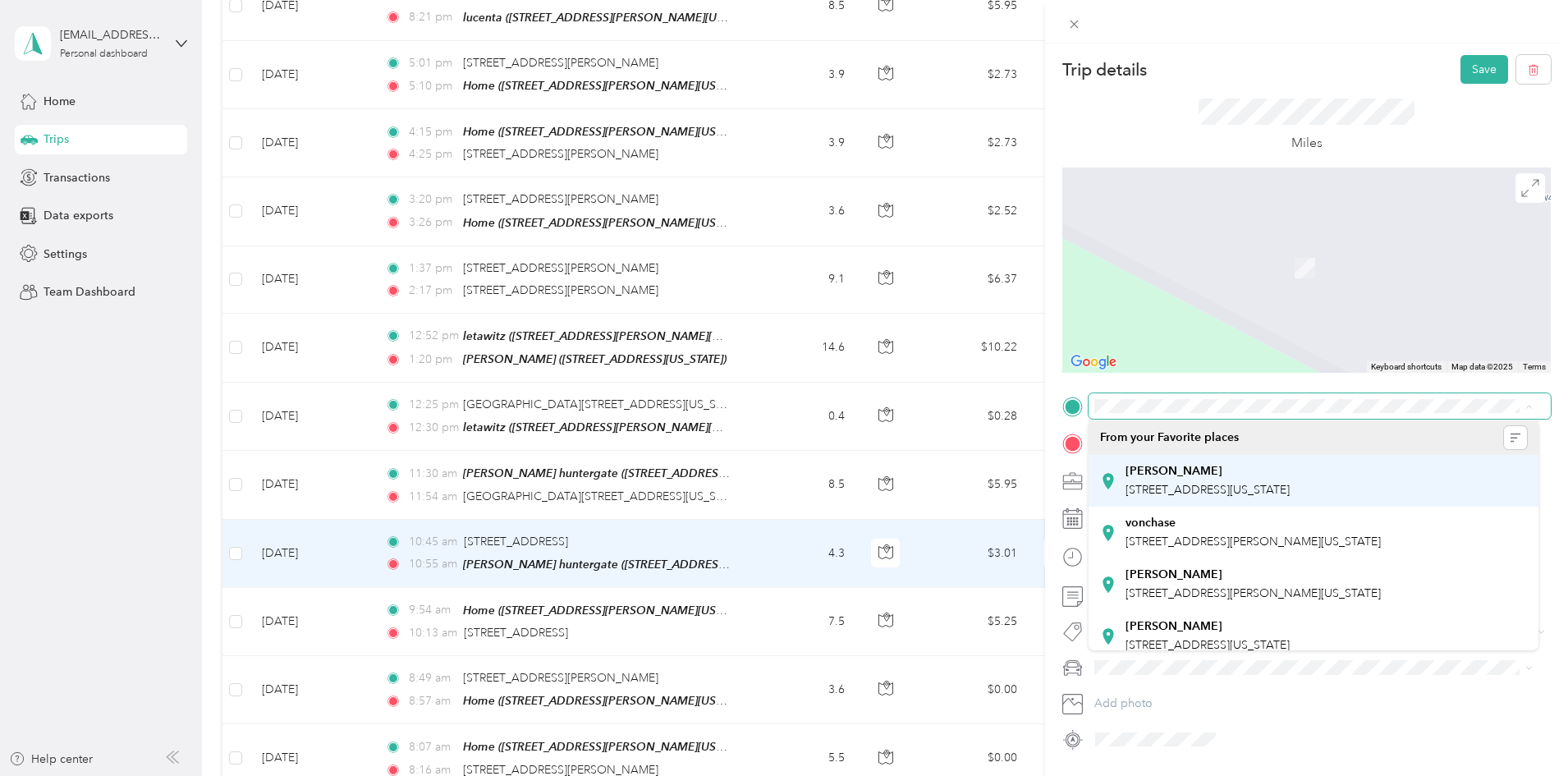
click at [1219, 488] on span "[STREET_ADDRESS][US_STATE]" at bounding box center [1207, 489] width 164 height 14
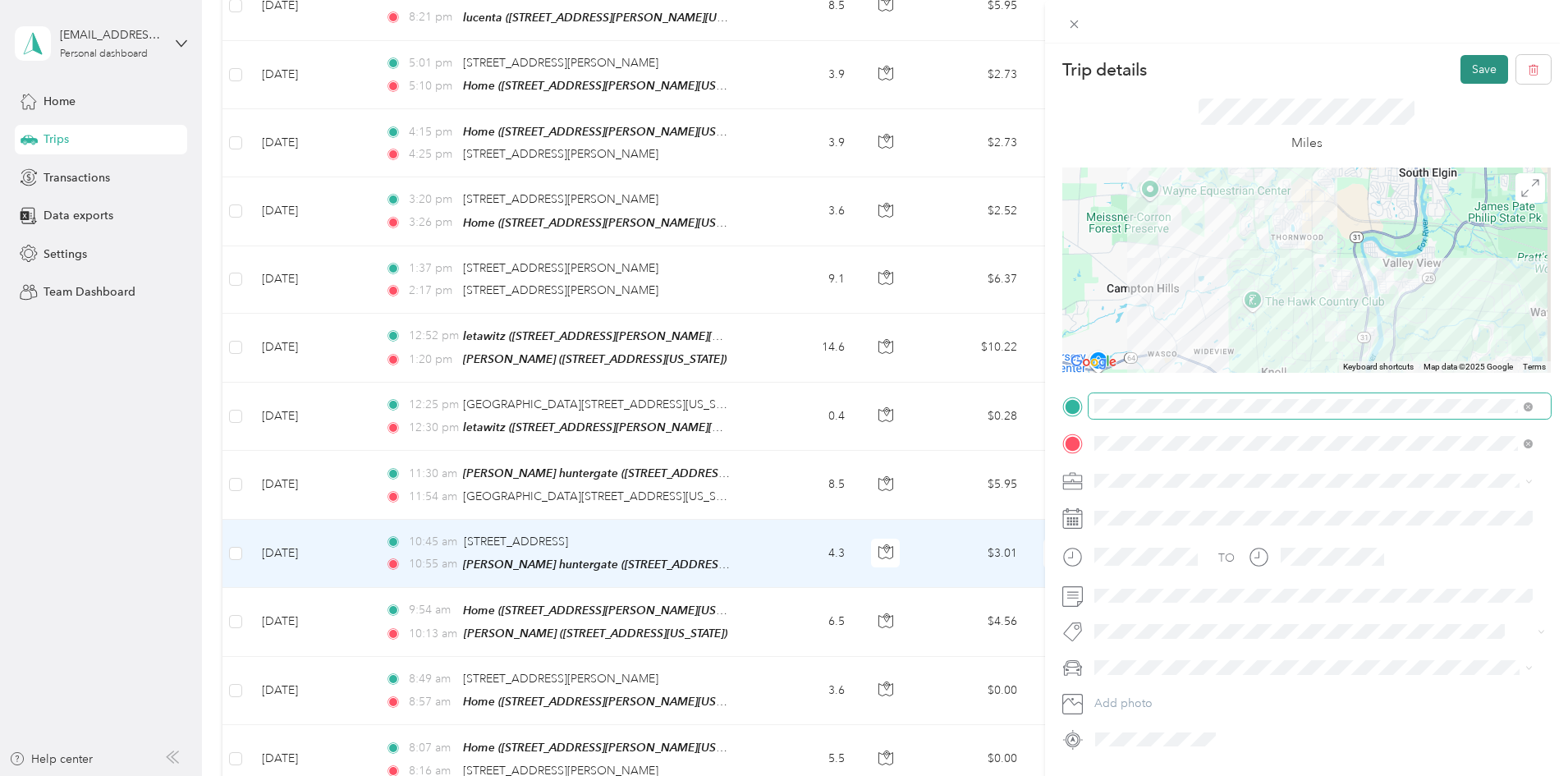
click at [1474, 61] on button "Save" at bounding box center [1484, 70] width 48 height 29
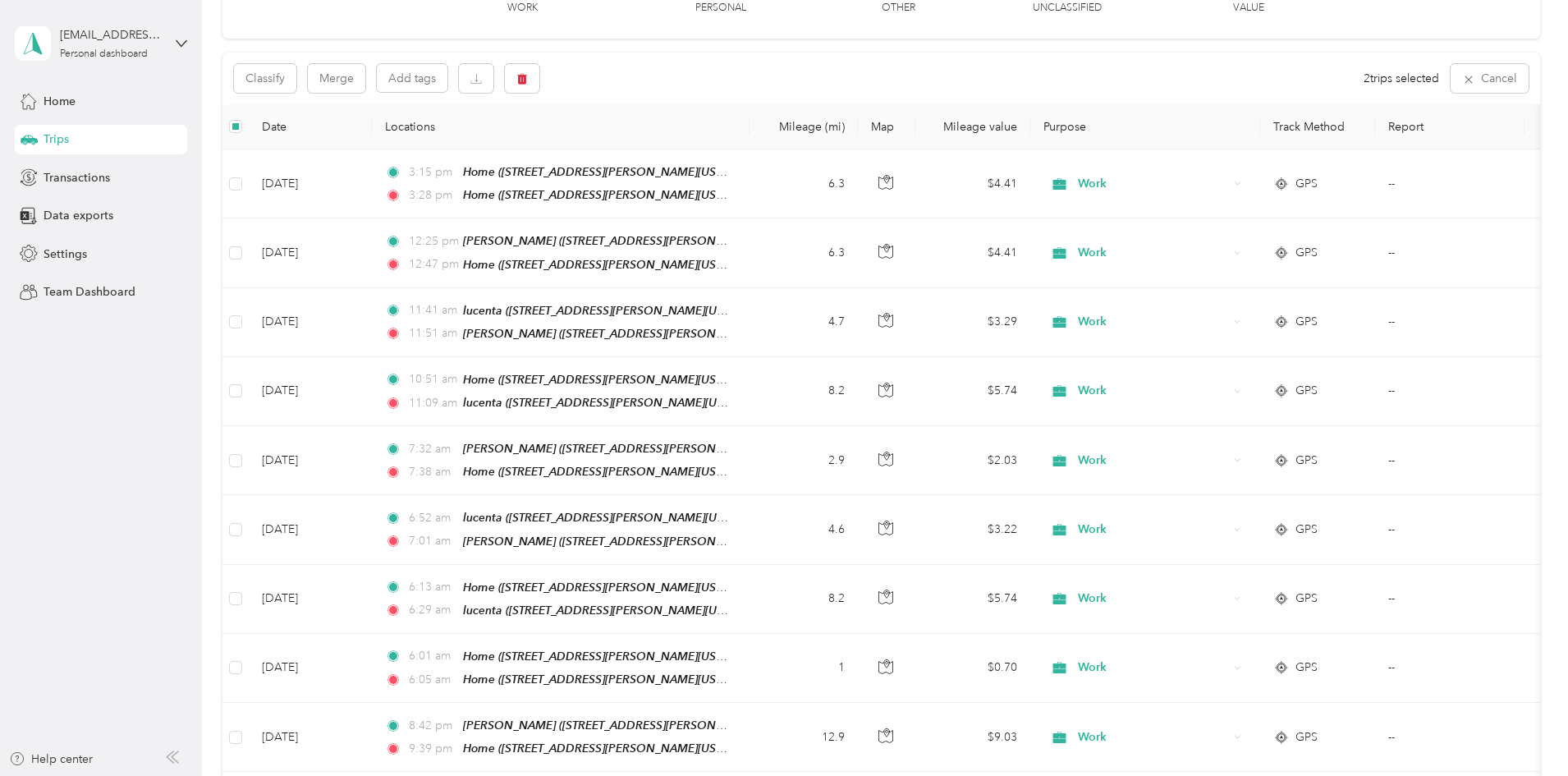
scroll to position [119, 0]
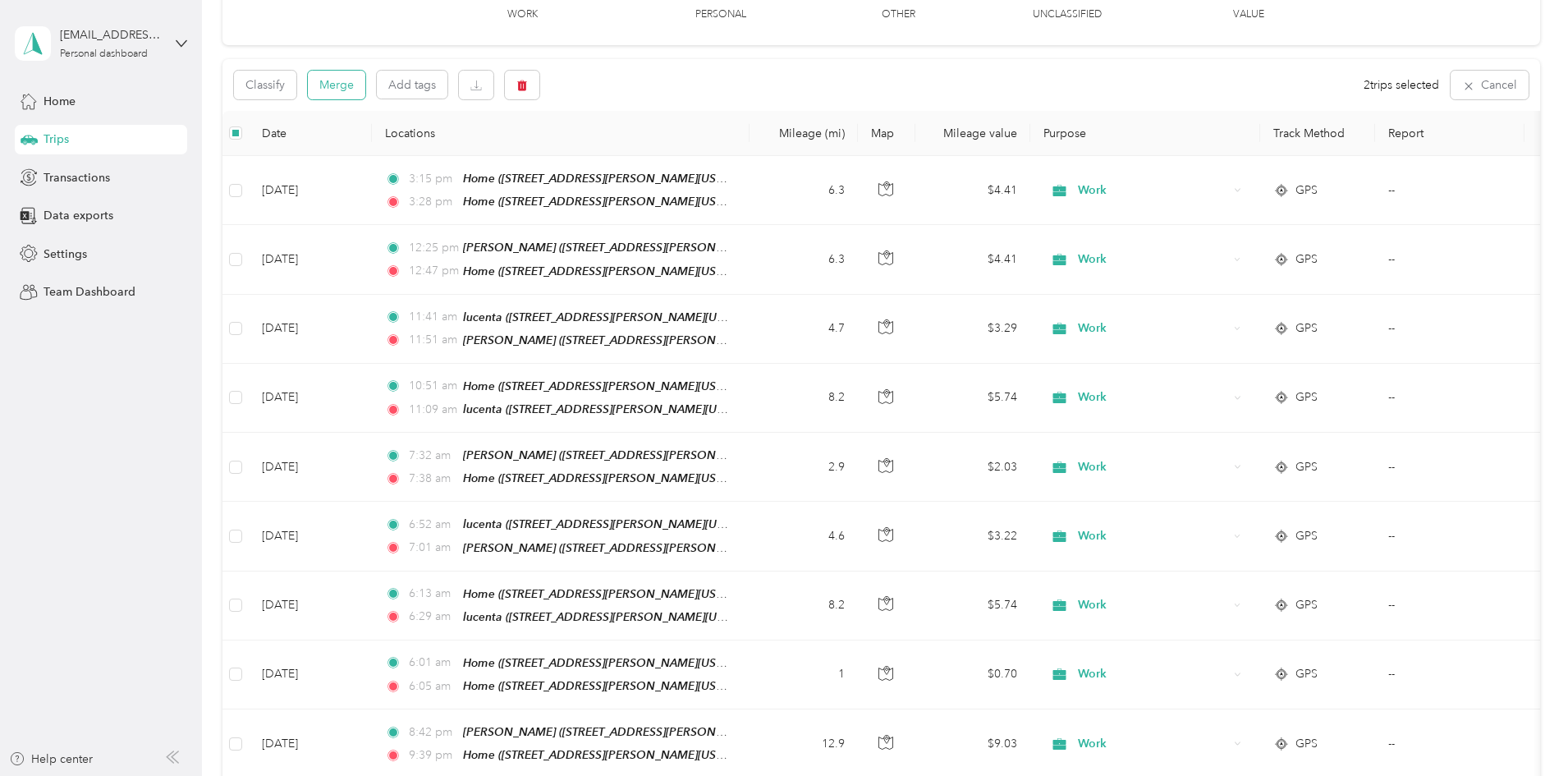
click at [365, 80] on button "Merge" at bounding box center [336, 85] width 57 height 29
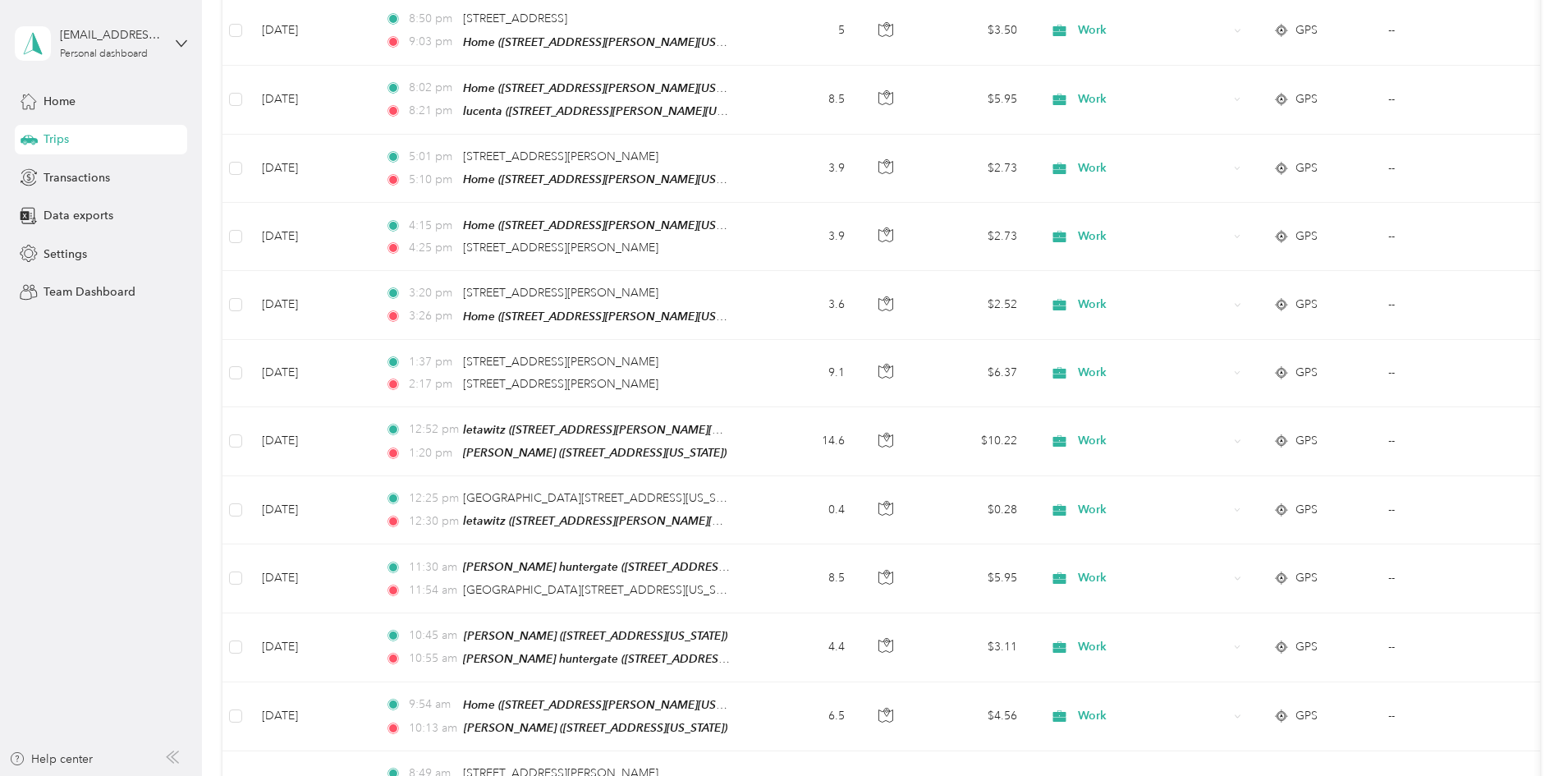
scroll to position [3121, 0]
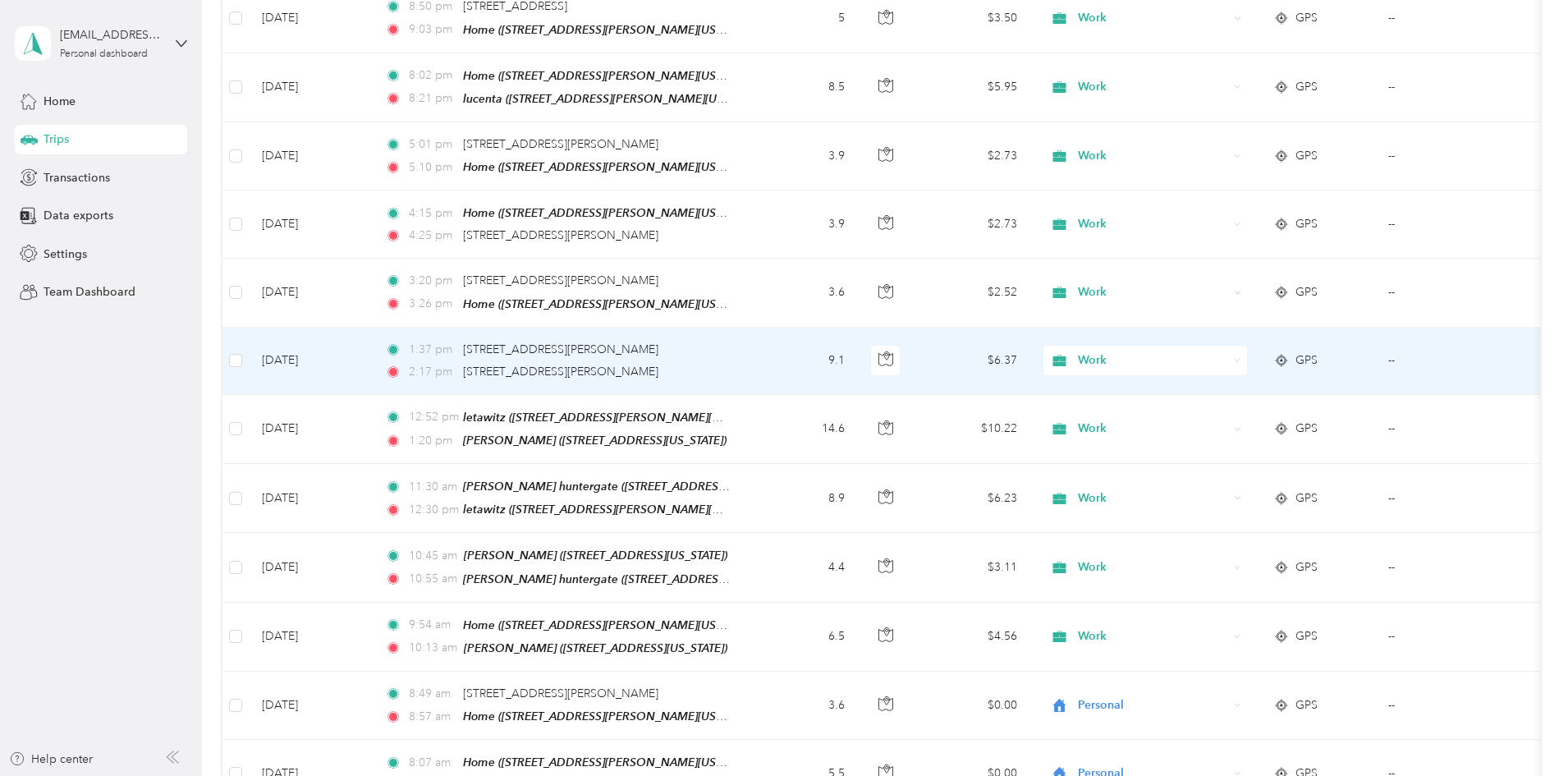
click at [858, 328] on td "9.1" at bounding box center [803, 362] width 108 height 68
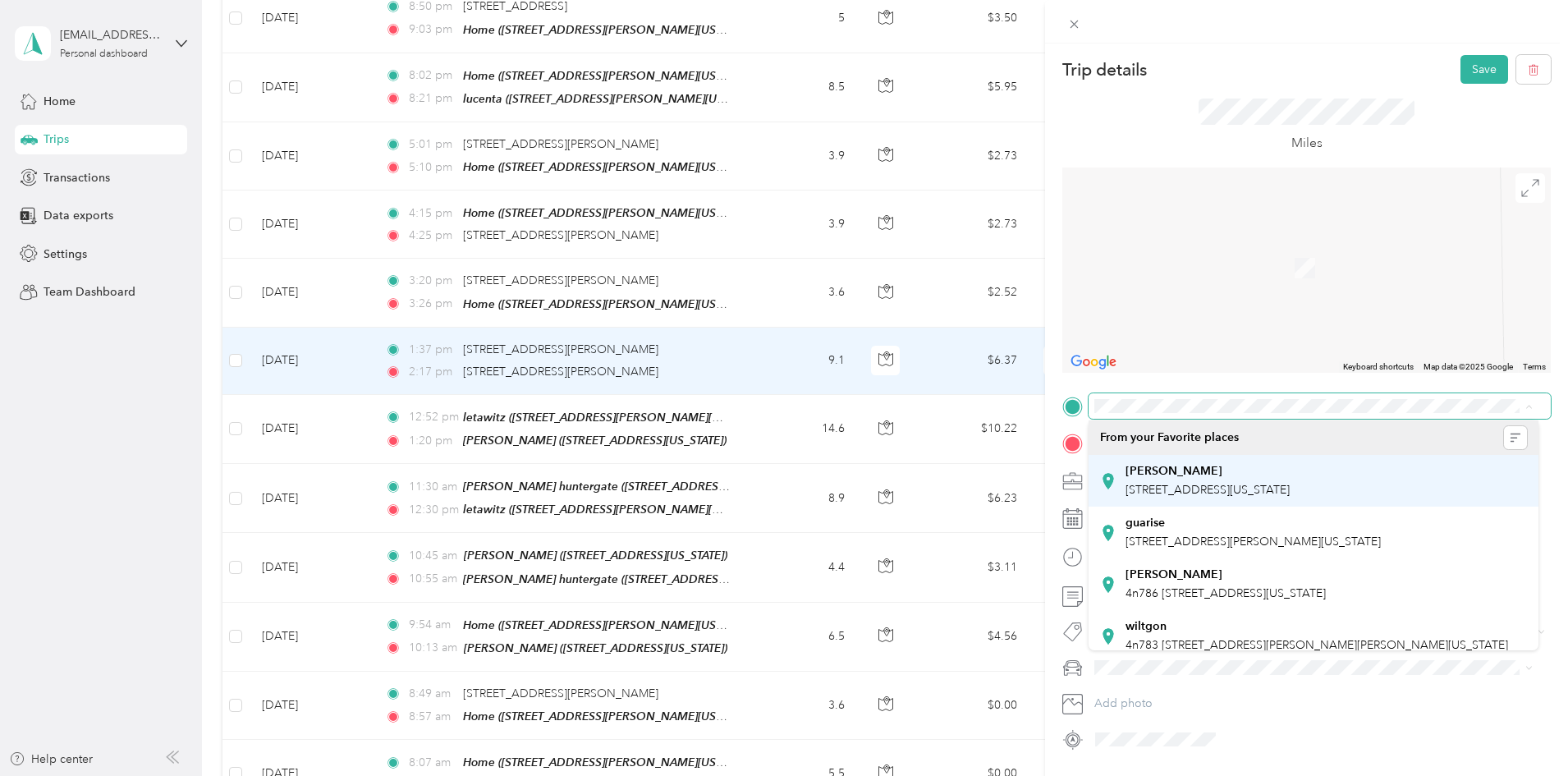
click at [1158, 470] on strong "[PERSON_NAME]" at bounding box center [1173, 472] width 97 height 15
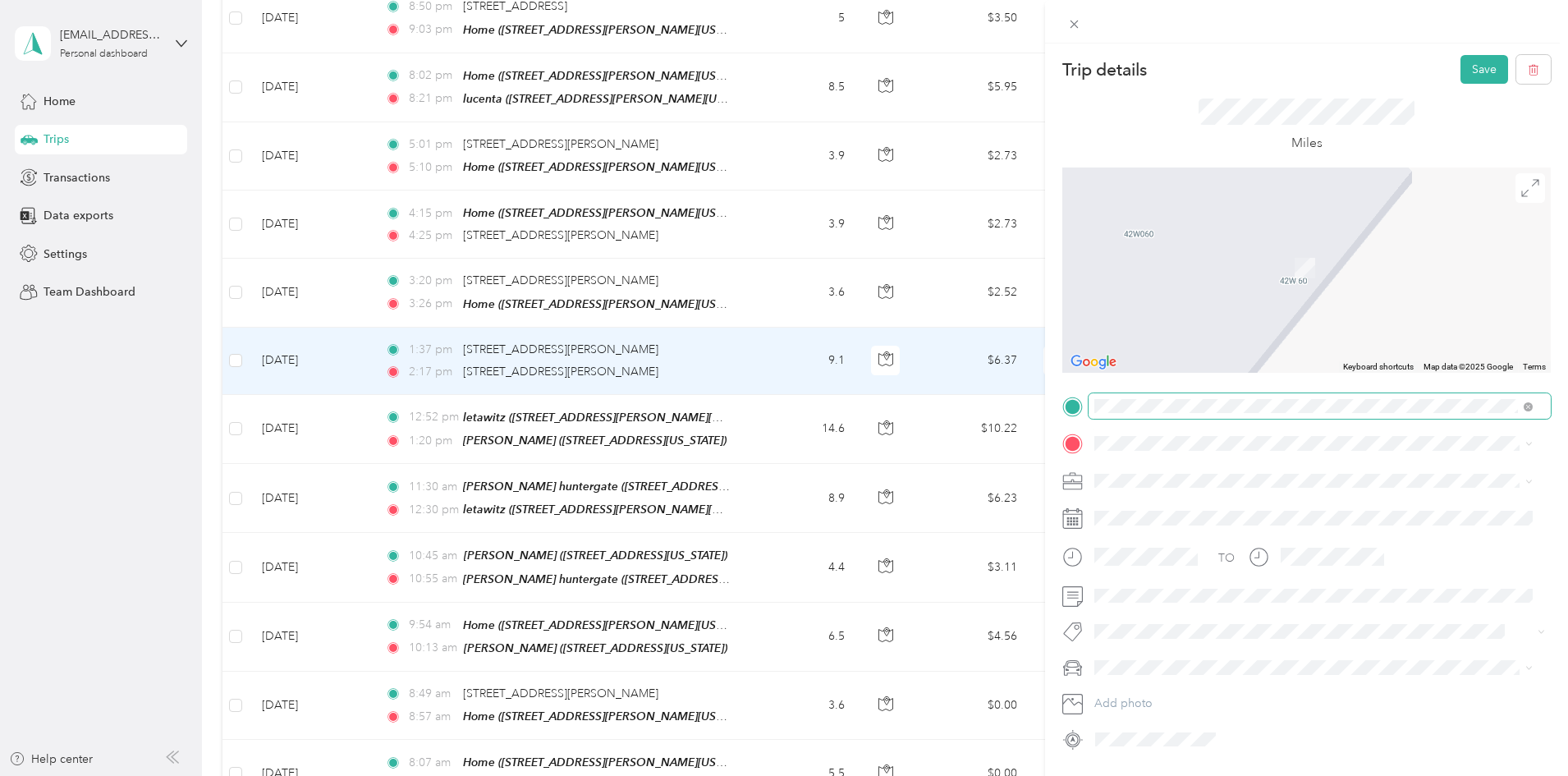
click at [1209, 521] on span "[STREET_ADDRESS][GEOGRAPHIC_DATA][PERSON_NAME], [US_STATE], [GEOGRAPHIC_DATA]" at bounding box center [1317, 532] width 383 height 31
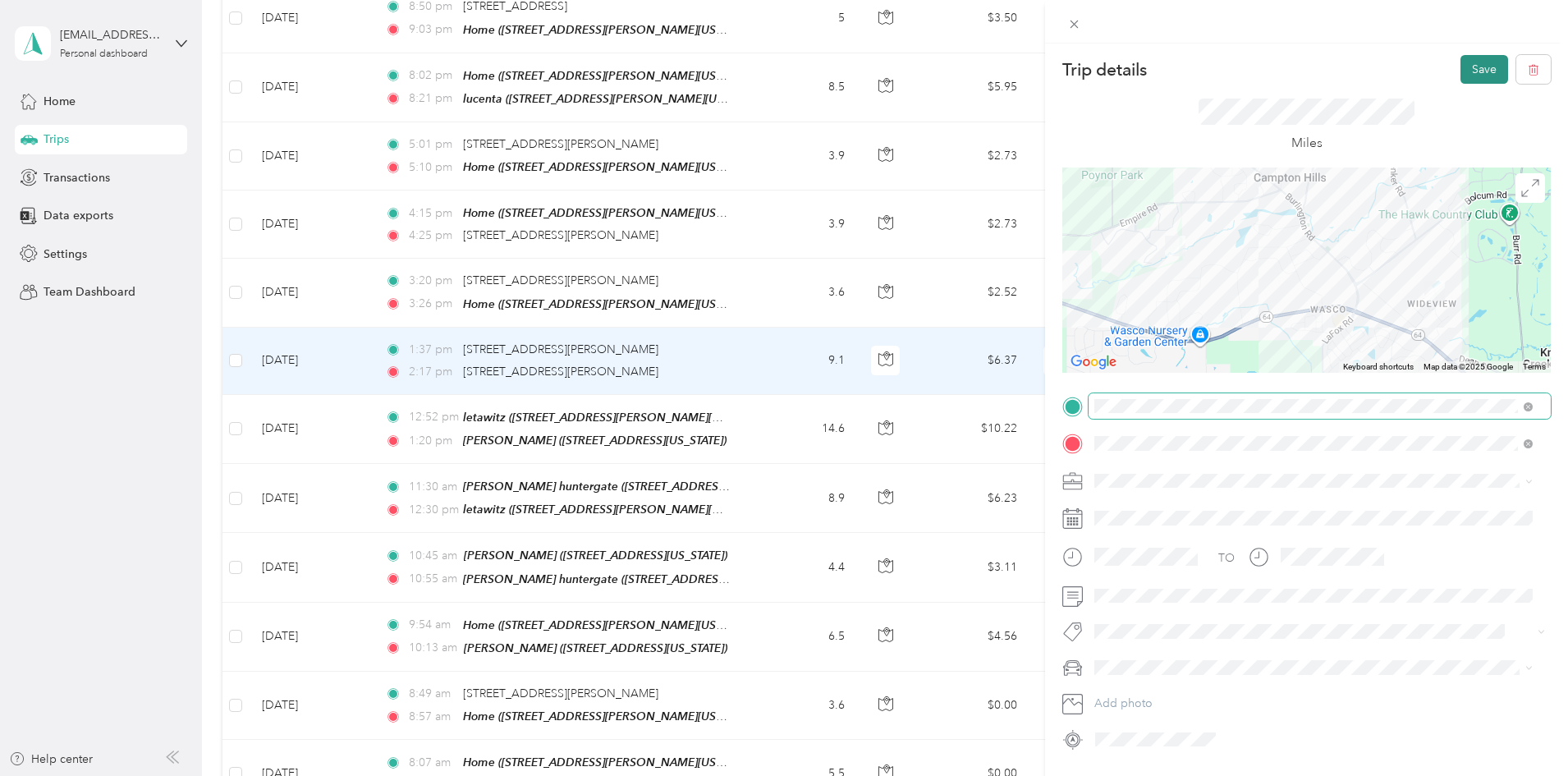
click at [1475, 70] on button "Save" at bounding box center [1484, 70] width 48 height 29
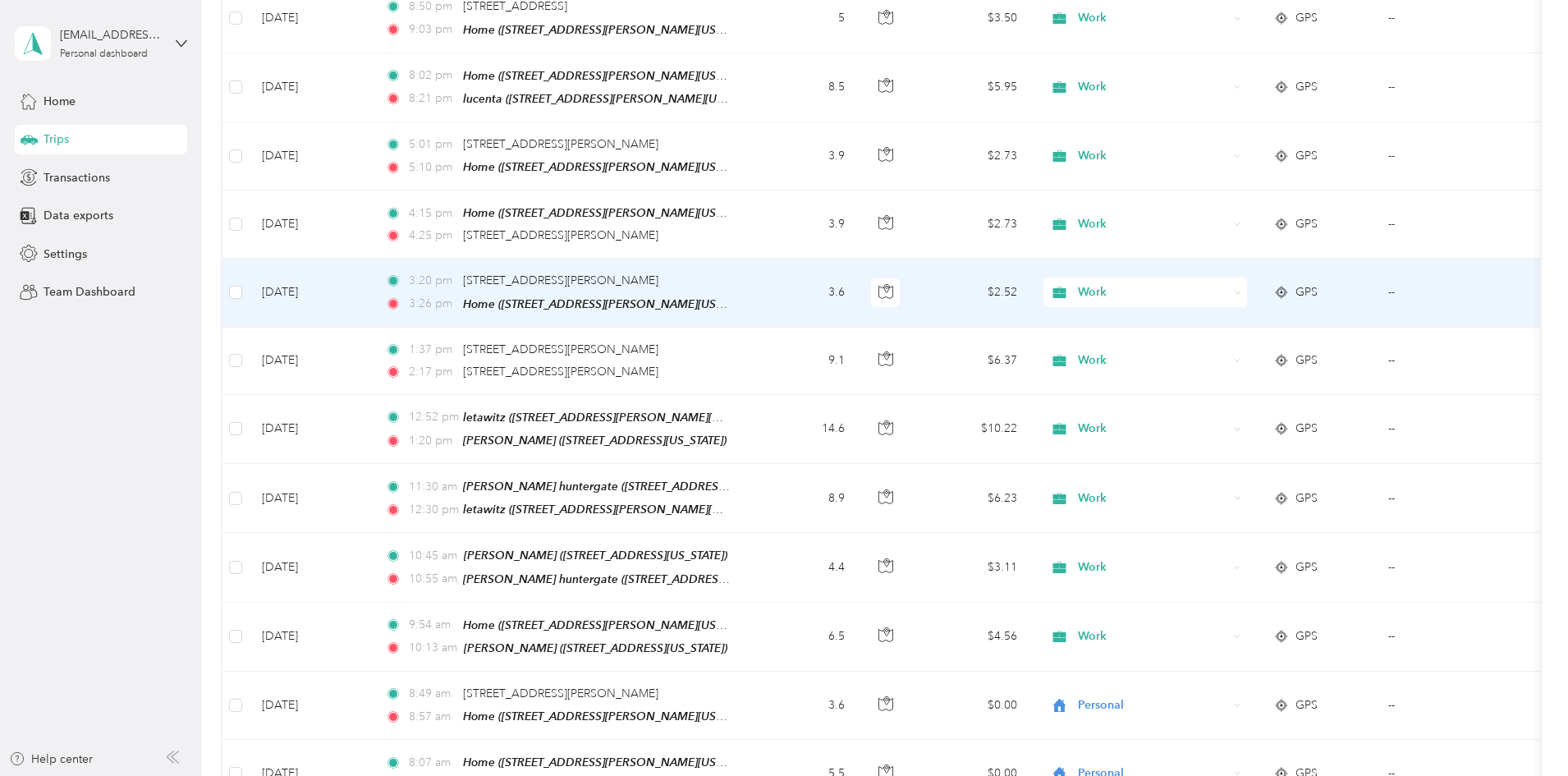
click at [1248, 277] on div "Work" at bounding box center [1145, 291] width 204 height 29
click at [1197, 286] on span "Personal" at bounding box center [1270, 287] width 152 height 17
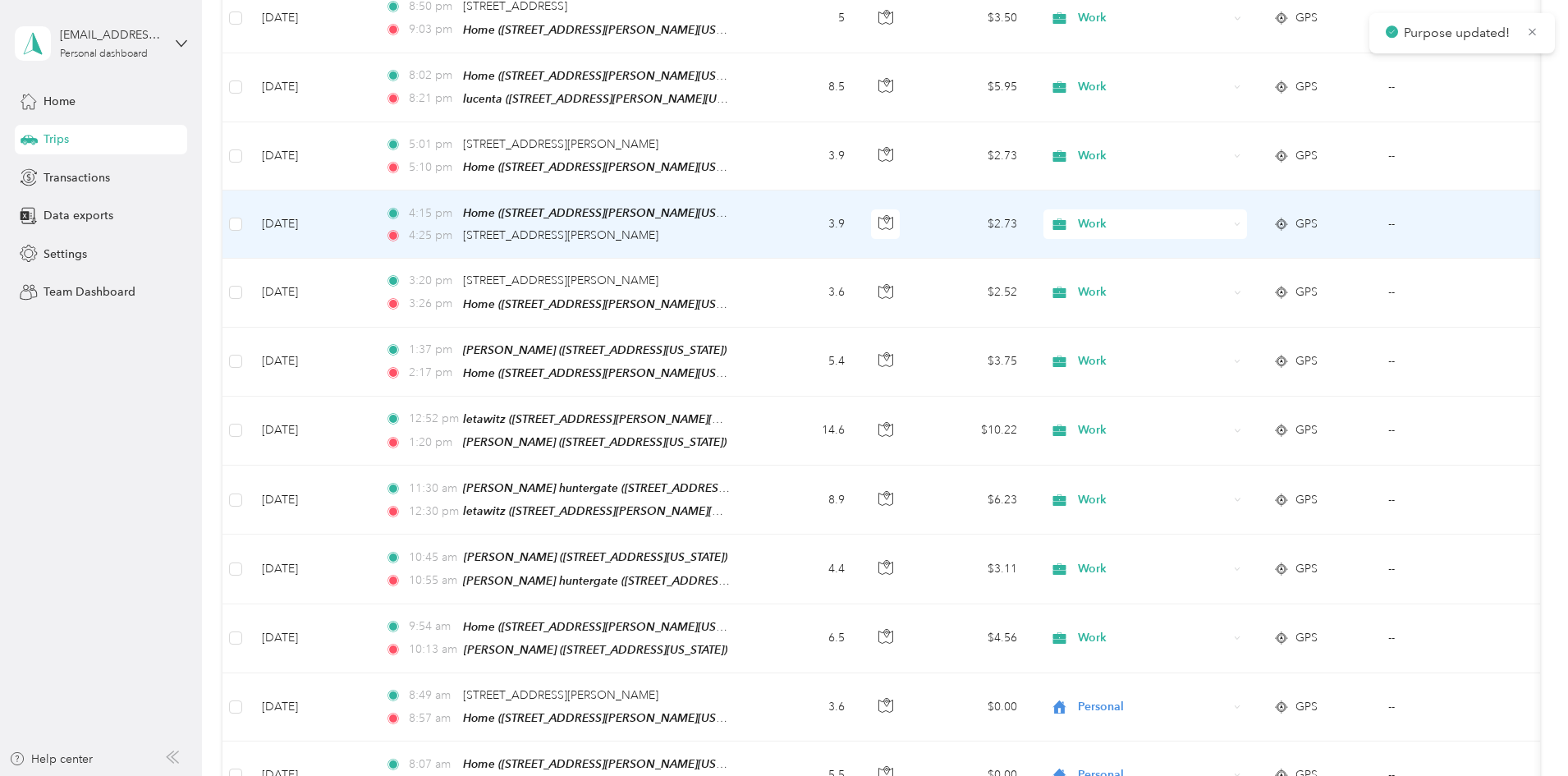
click at [858, 191] on td "3.9" at bounding box center [803, 225] width 108 height 69
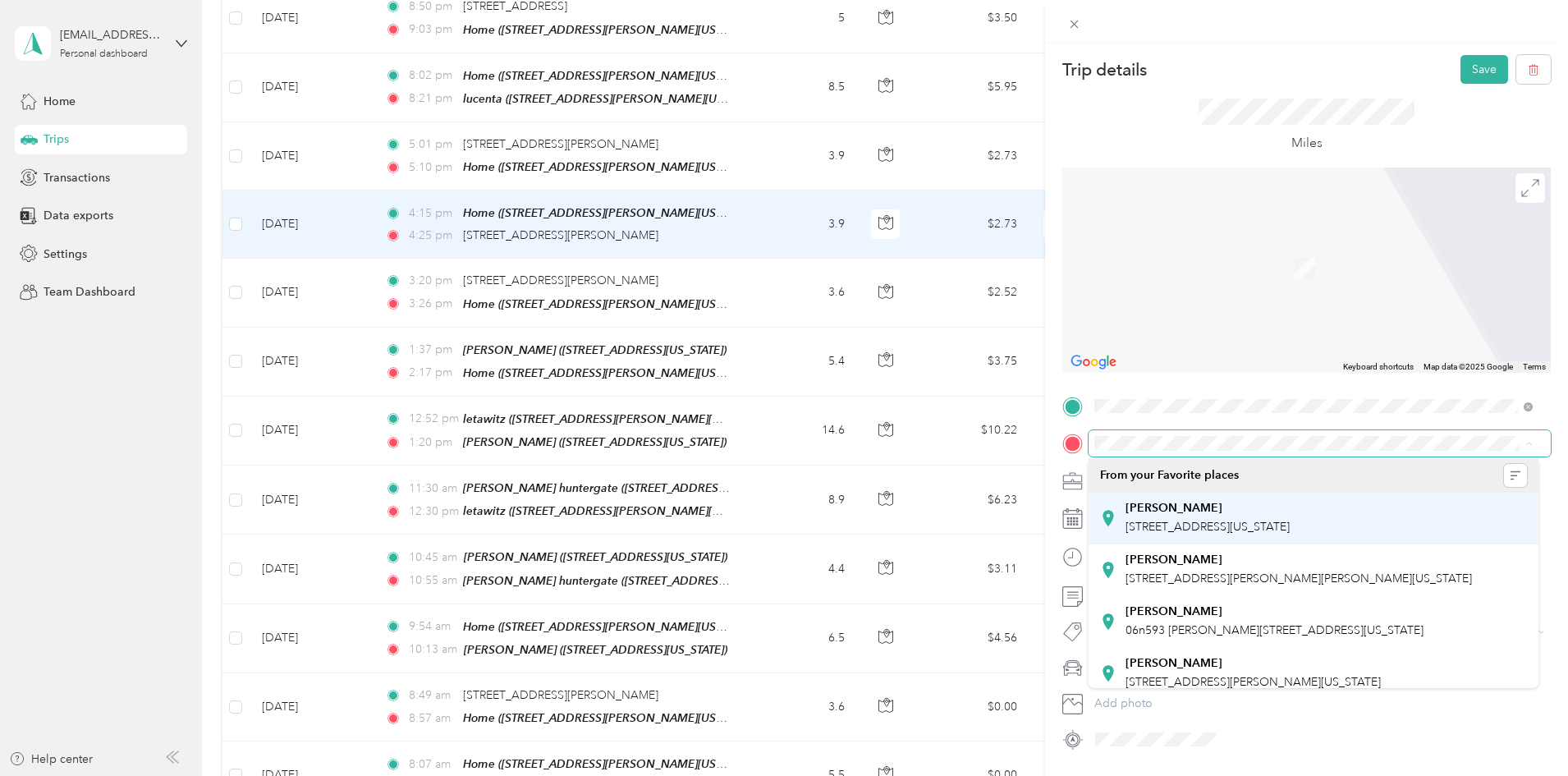
click at [1157, 518] on div "[PERSON_NAME] [STREET_ADDRESS][US_STATE]" at bounding box center [1207, 518] width 164 height 35
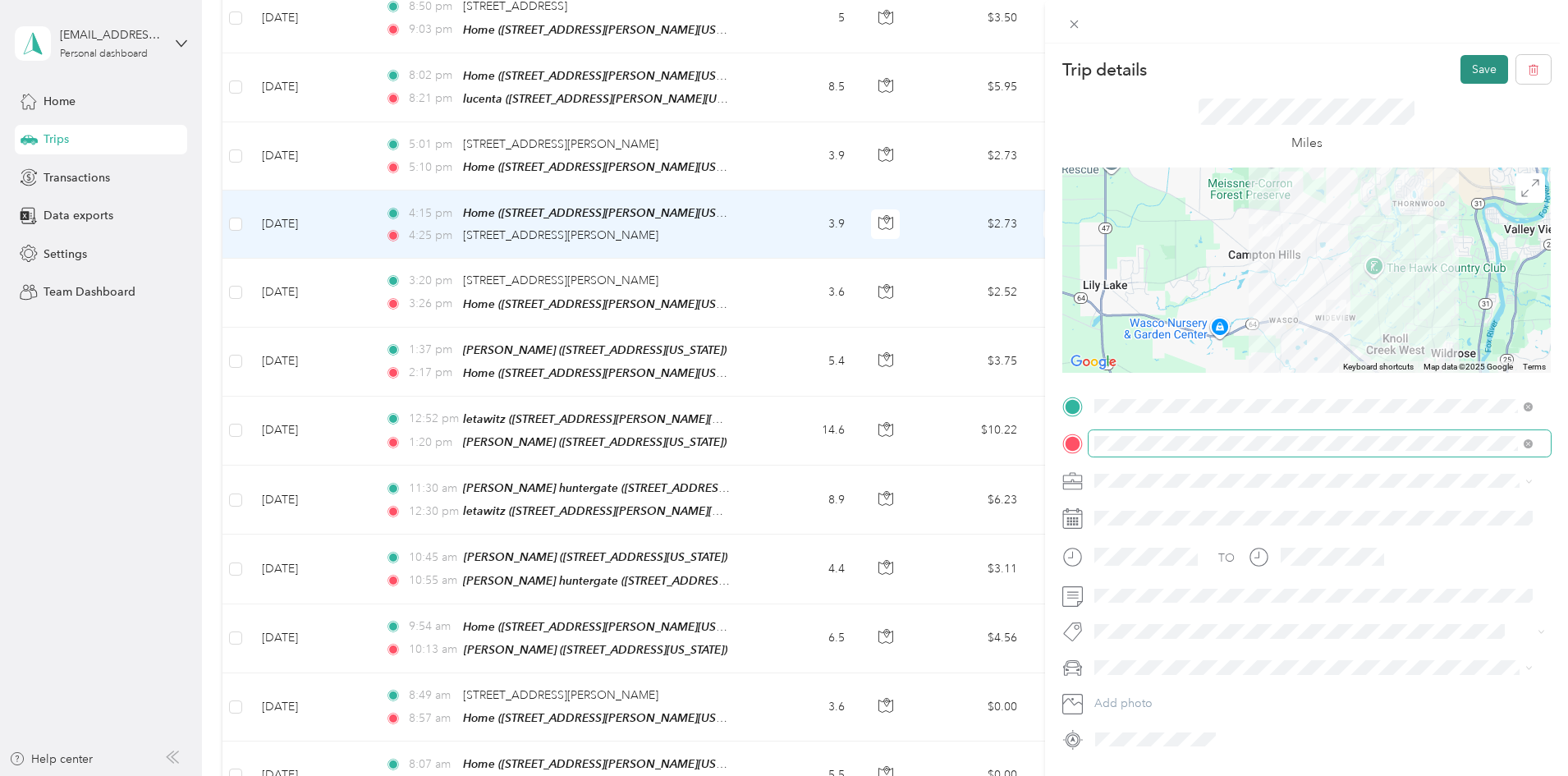
click at [1472, 64] on button "Save" at bounding box center [1484, 70] width 48 height 29
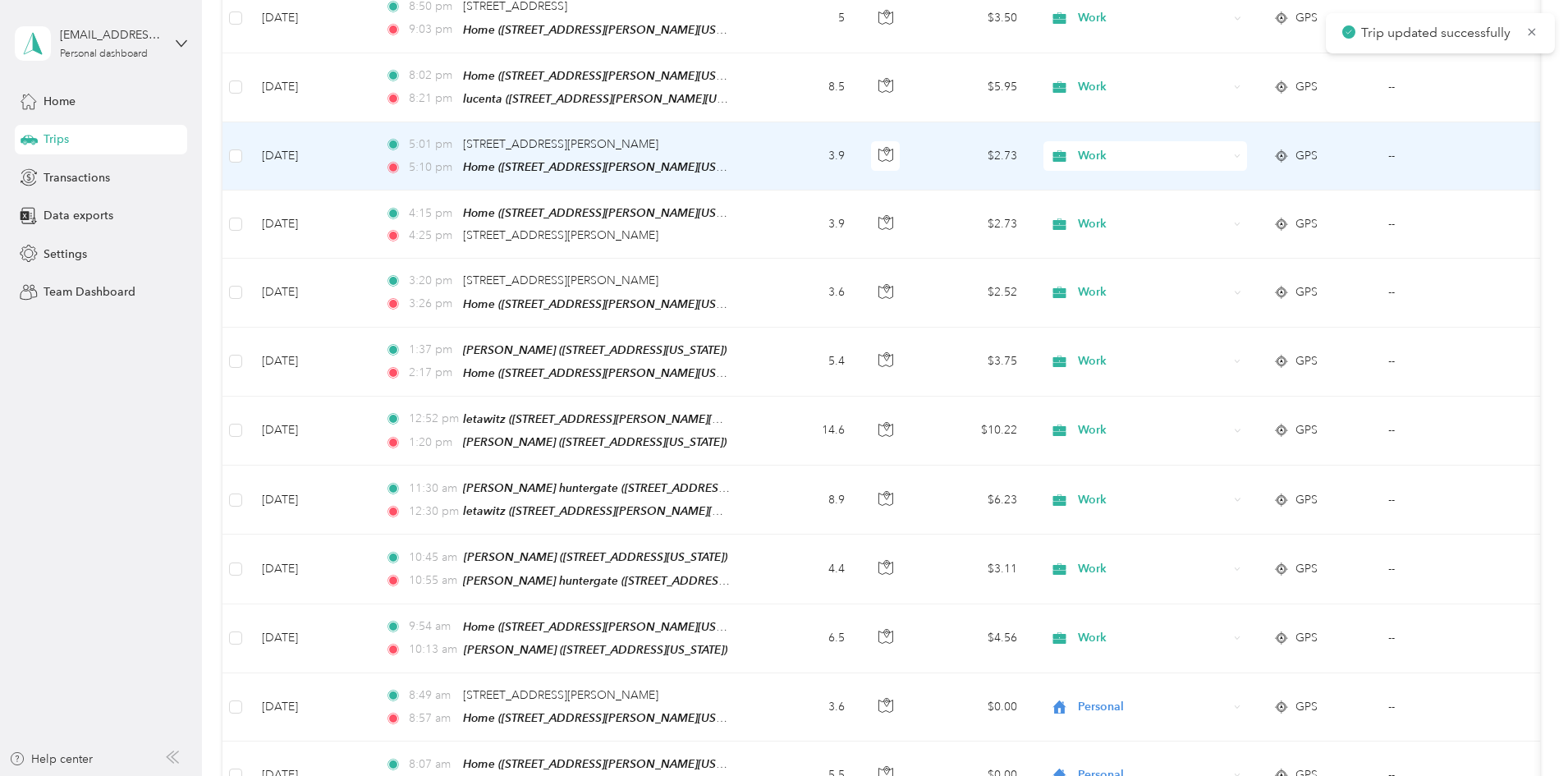
click at [858, 122] on td "3.9" at bounding box center [803, 156] width 108 height 69
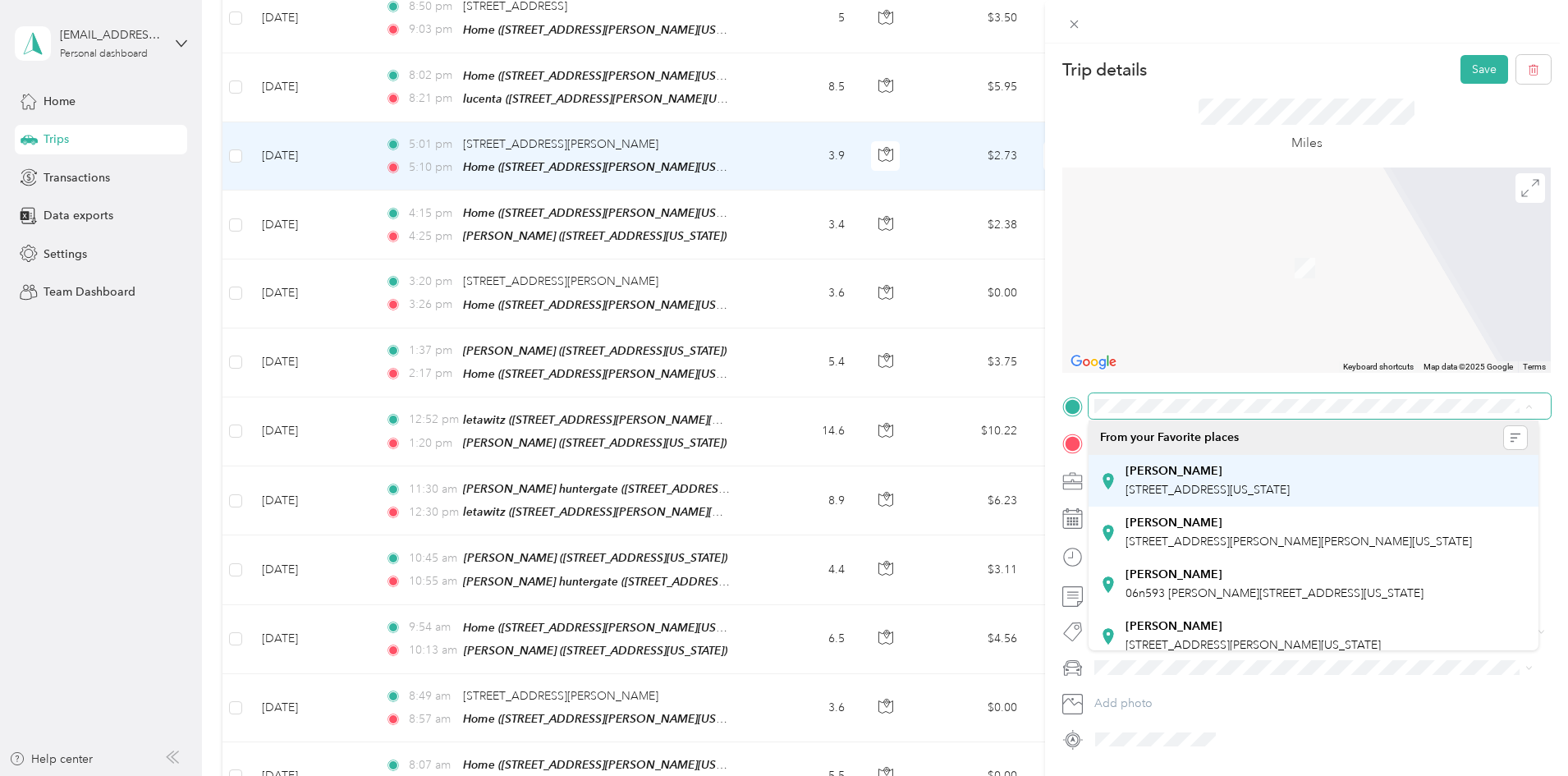
click at [1266, 485] on span "[STREET_ADDRESS][US_STATE]" at bounding box center [1207, 489] width 164 height 14
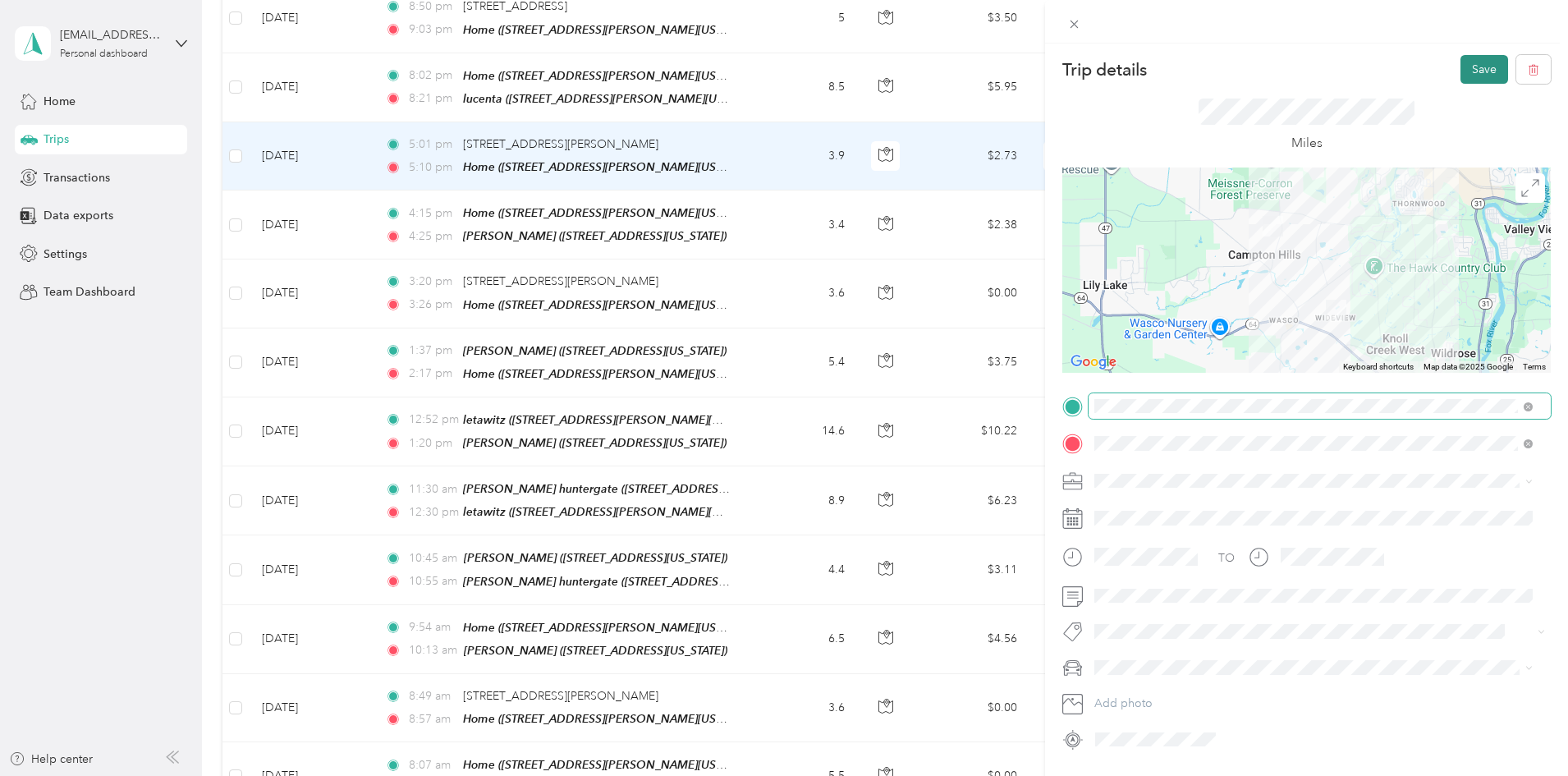
click at [1467, 66] on button "Save" at bounding box center [1484, 70] width 48 height 29
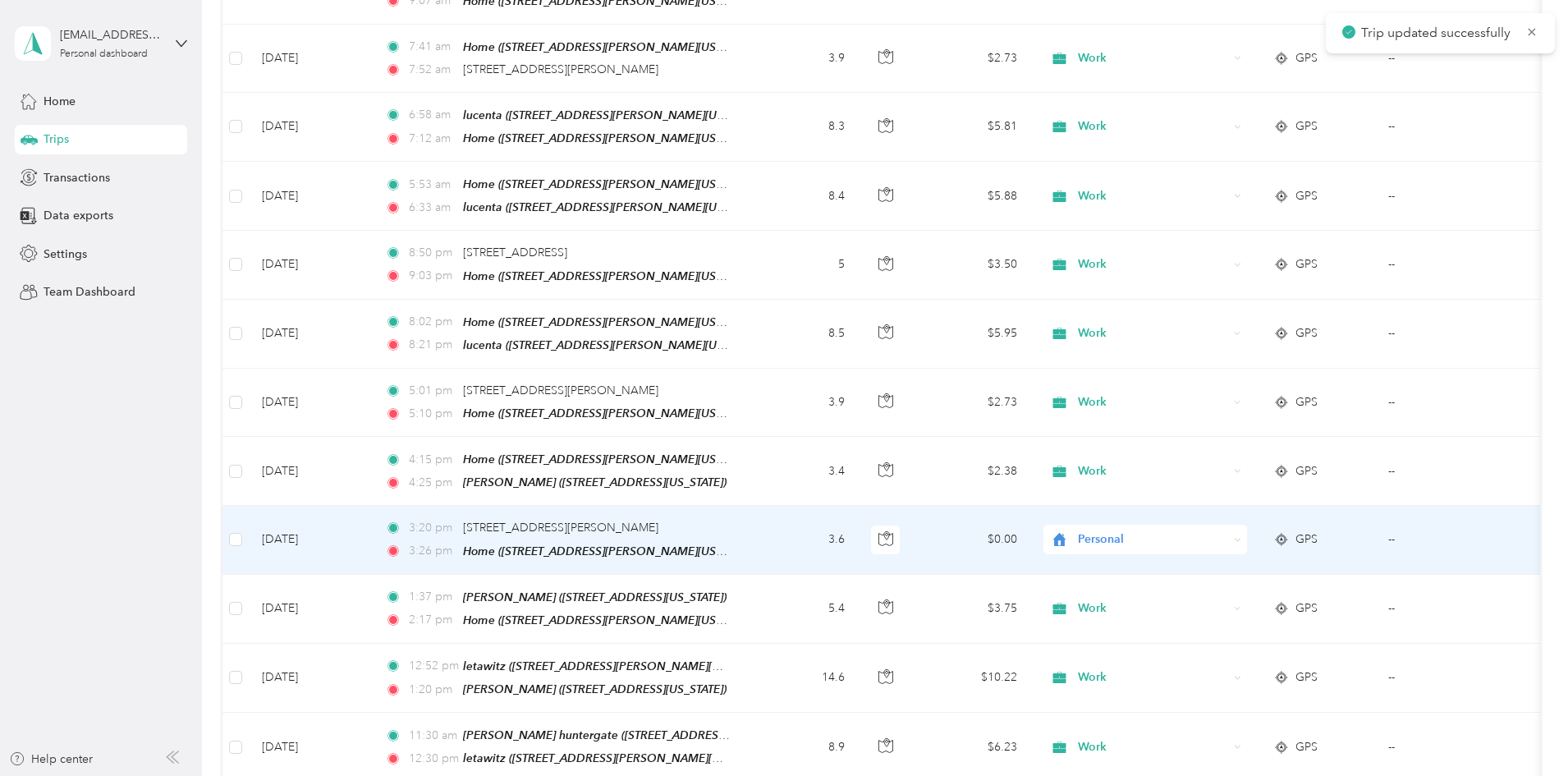
scroll to position [2792, 0]
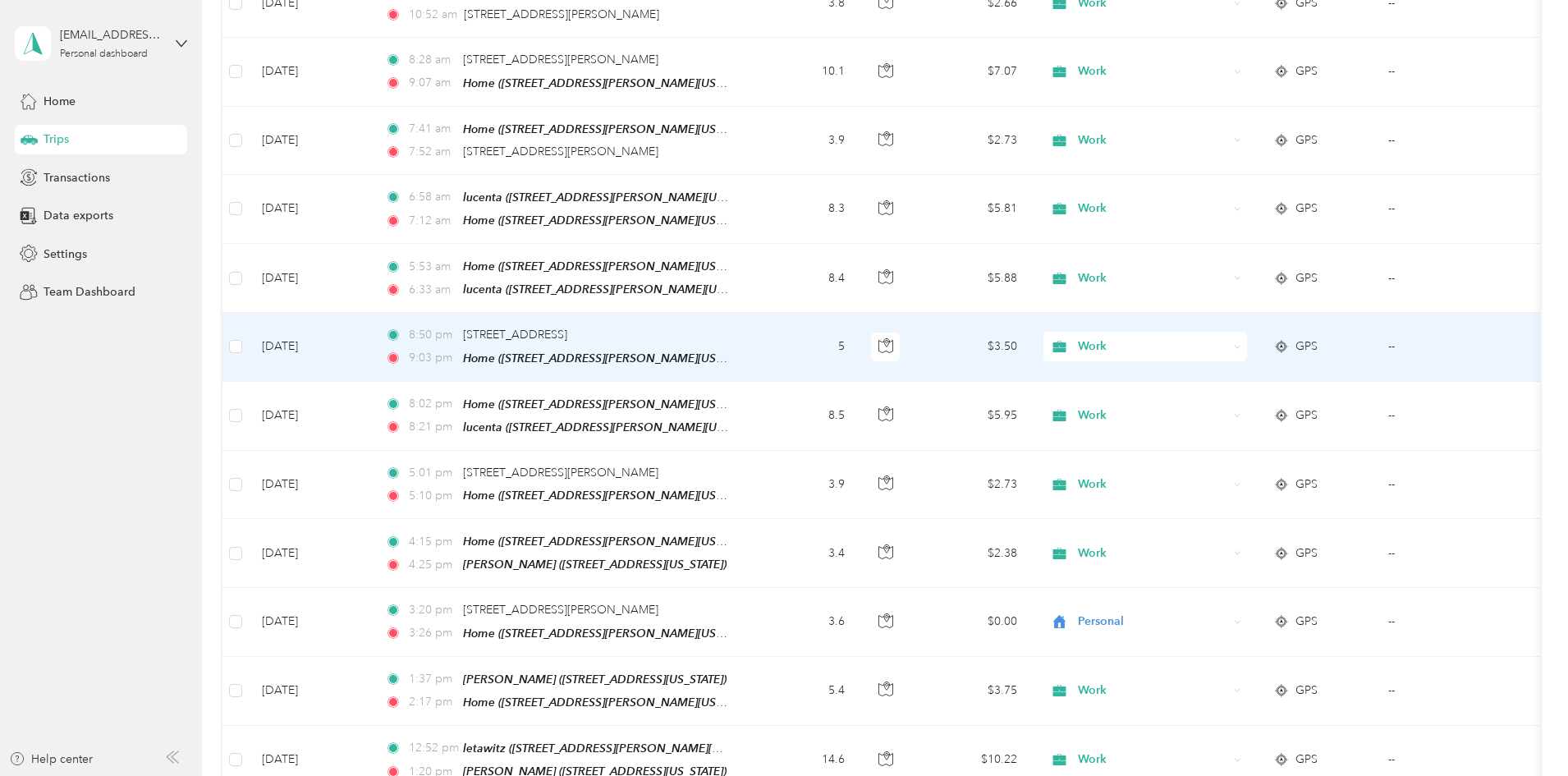
click at [858, 313] on td "5" at bounding box center [803, 347] width 108 height 69
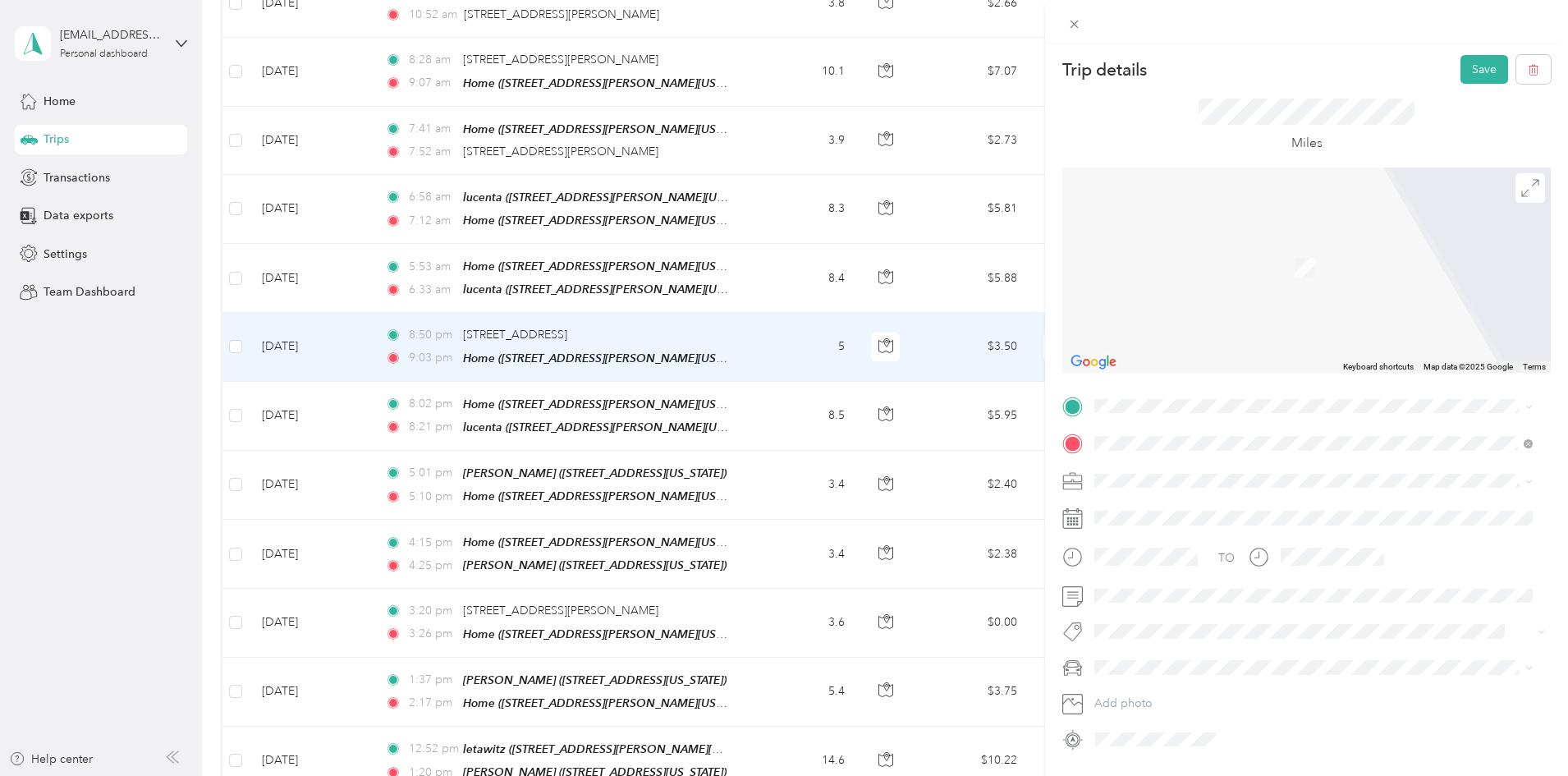
click at [1207, 484] on span "[STREET_ADDRESS][PERSON_NAME][US_STATE]" at bounding box center [1253, 487] width 256 height 14
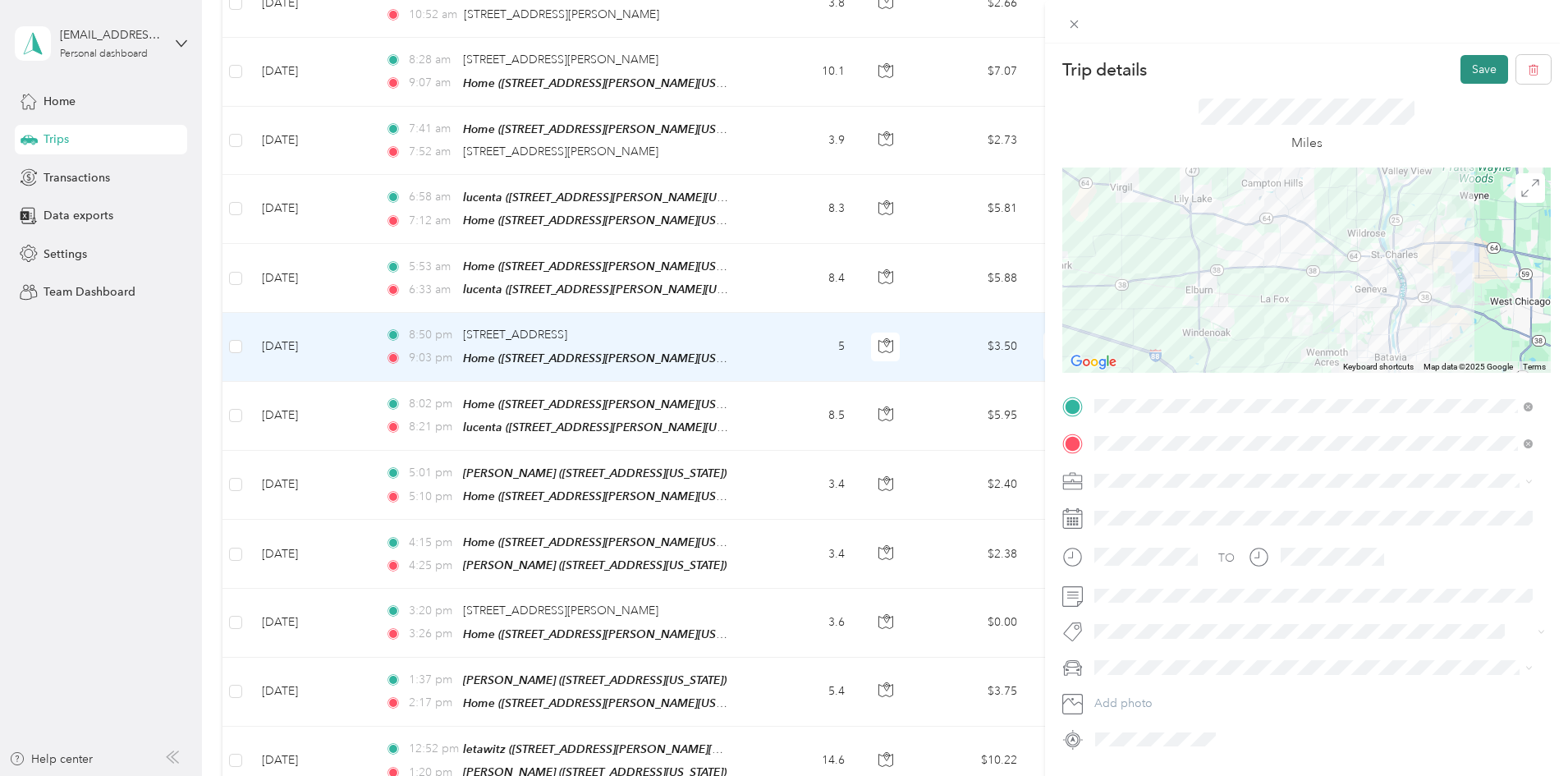
click at [1471, 64] on button "Save" at bounding box center [1484, 70] width 48 height 29
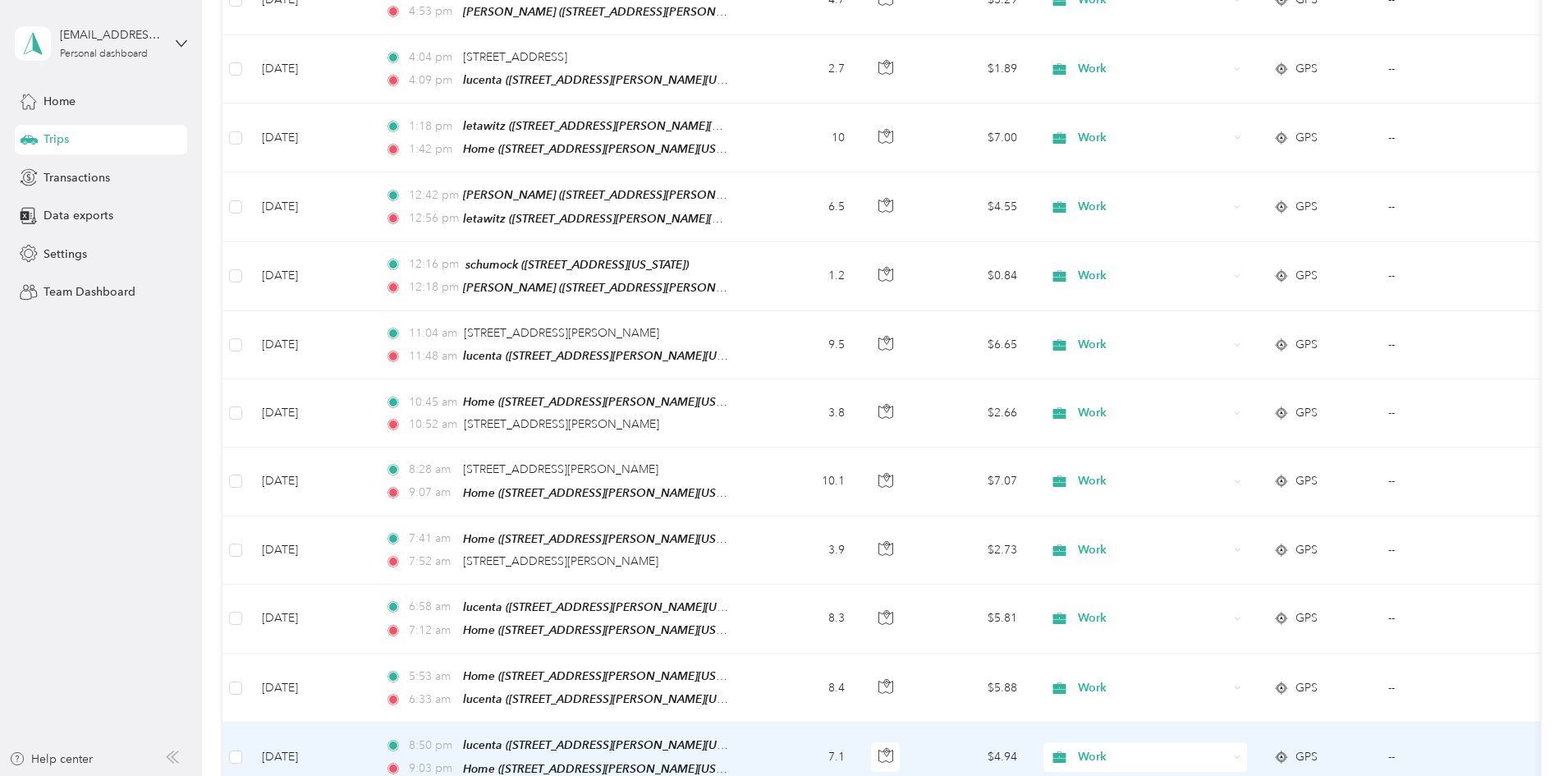
scroll to position [2382, 0]
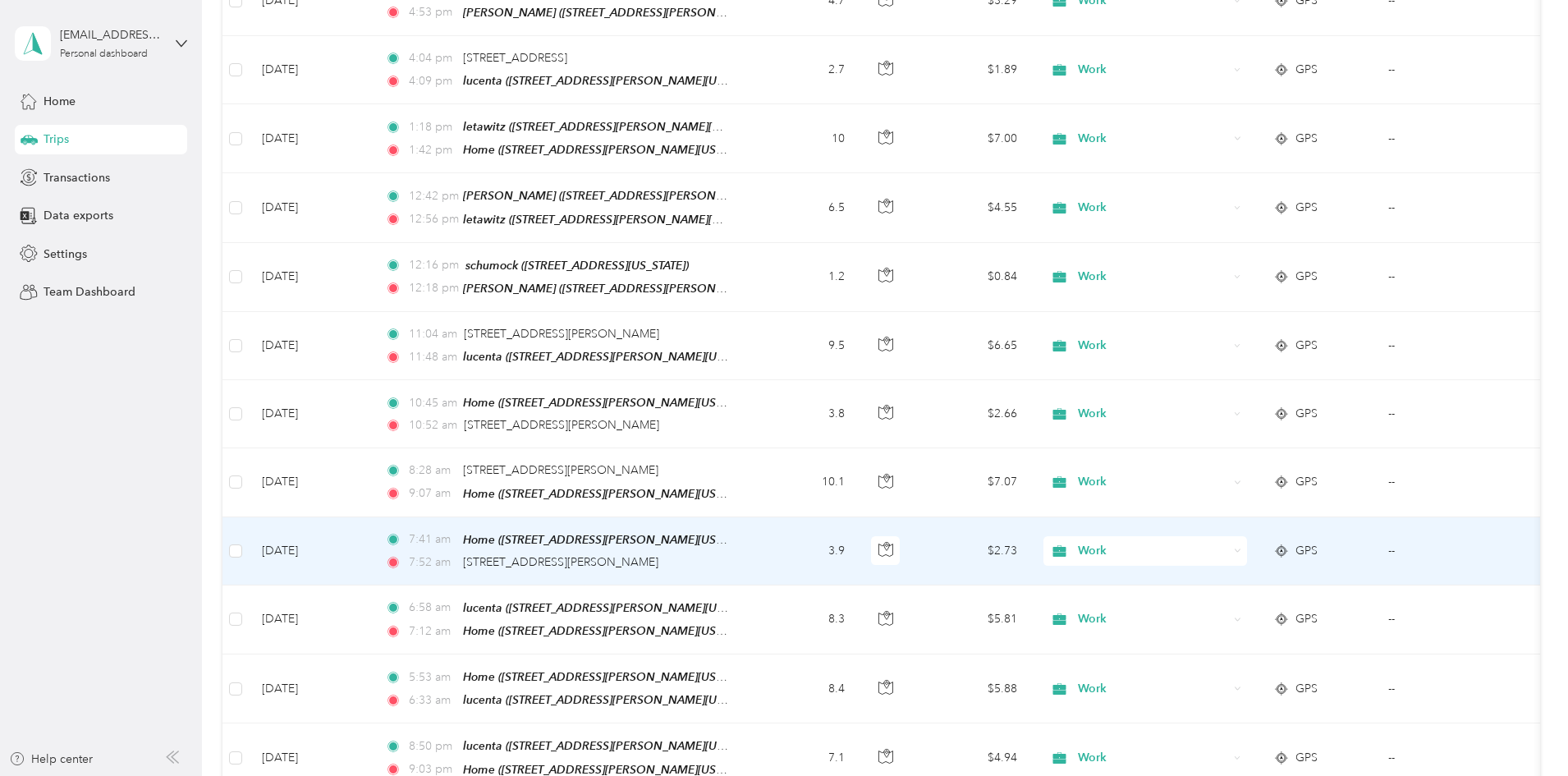
click at [858, 518] on td "3.9" at bounding box center [803, 551] width 108 height 69
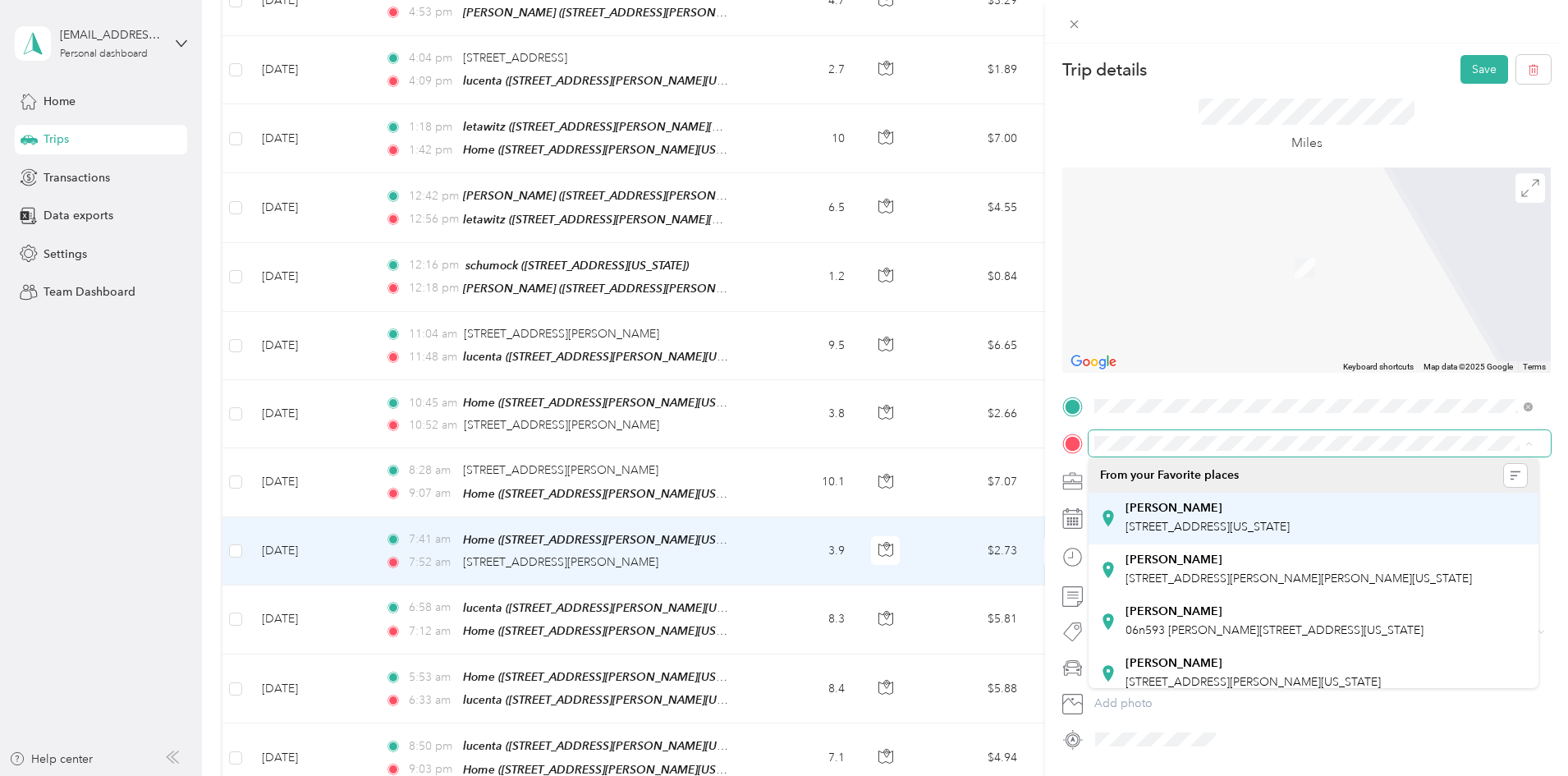
click at [1151, 515] on strong "[PERSON_NAME]" at bounding box center [1173, 508] width 97 height 15
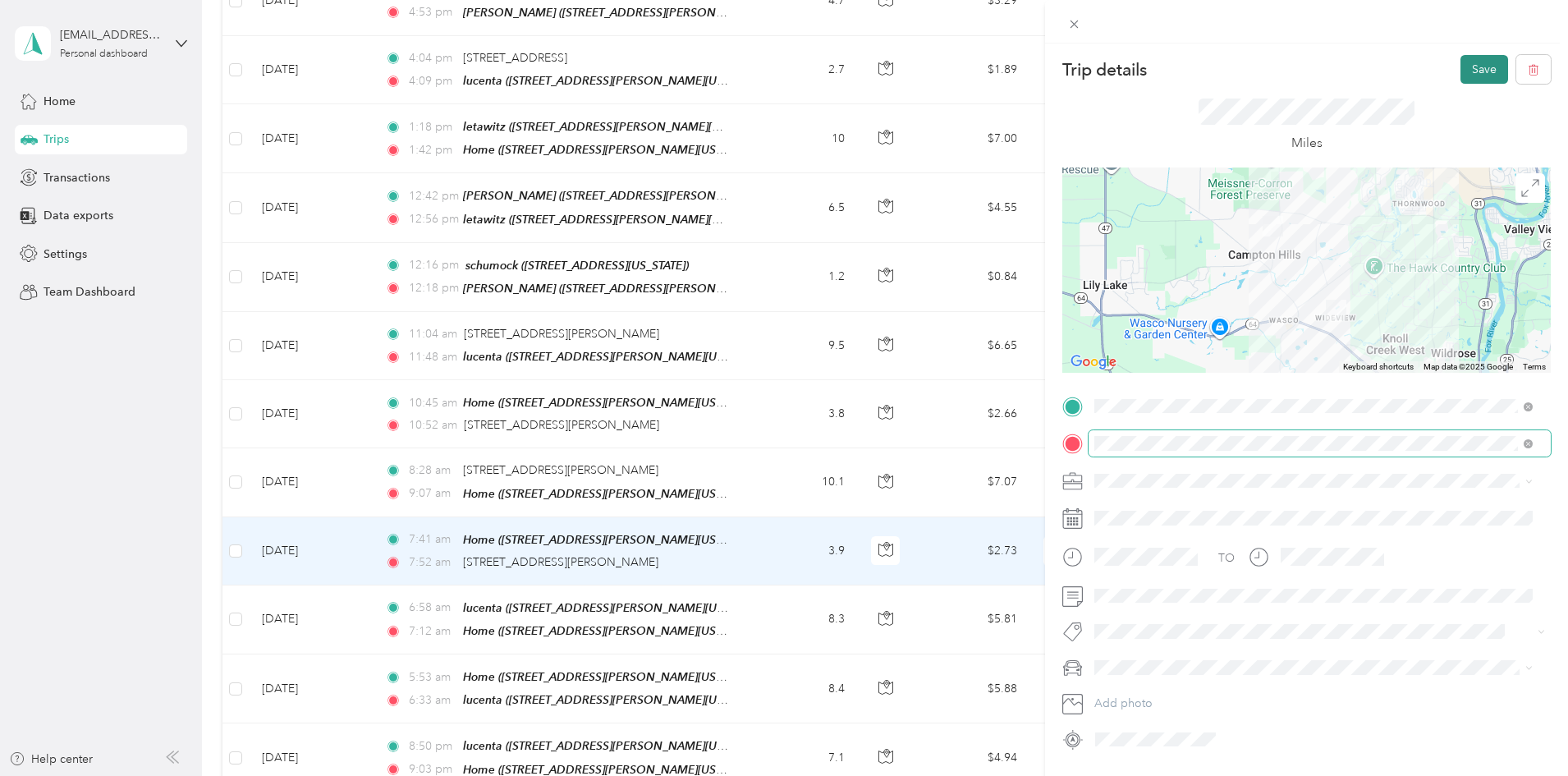
click at [1471, 62] on button "Save" at bounding box center [1484, 70] width 48 height 29
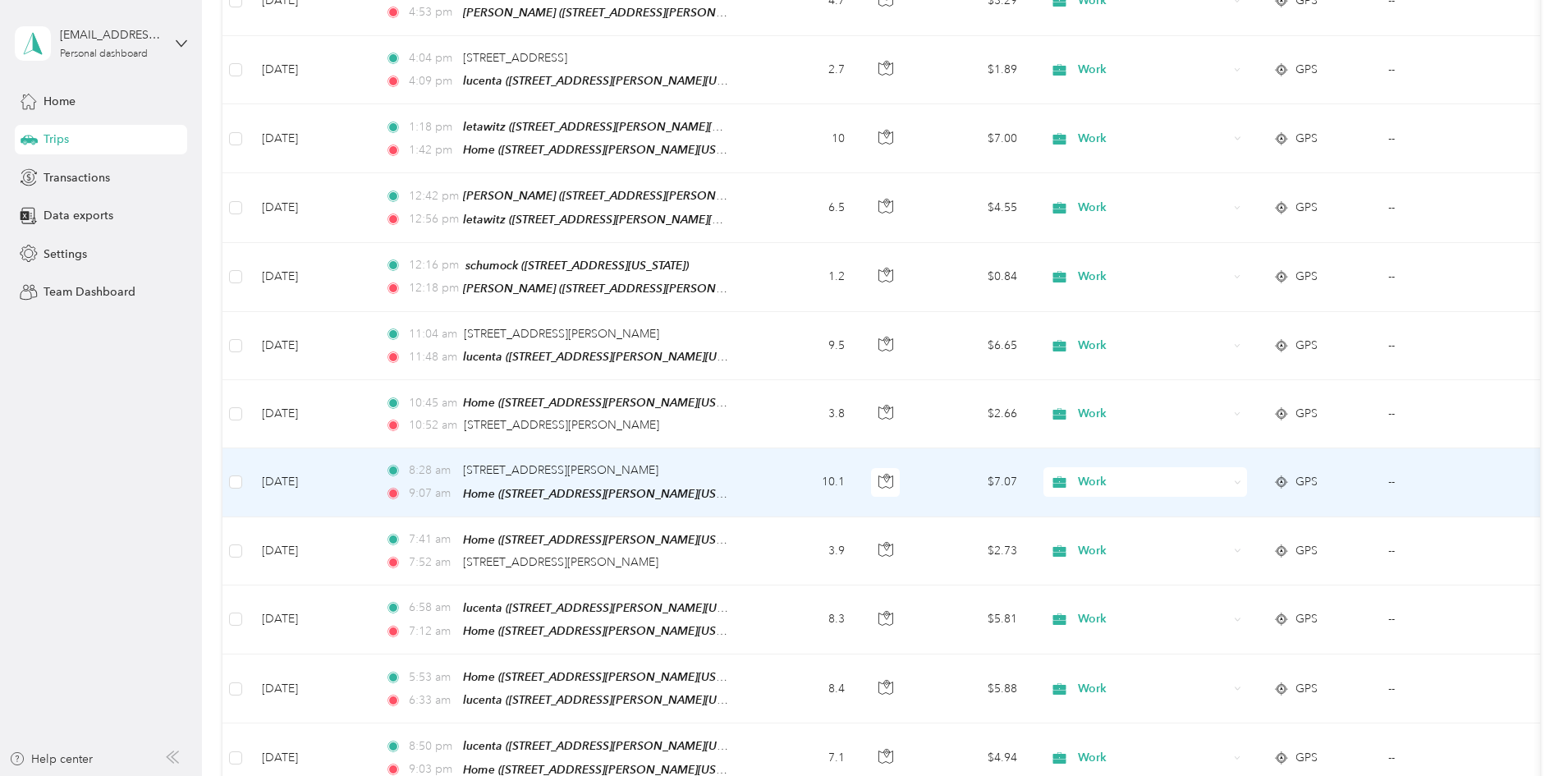
click at [858, 448] on td "10.1" at bounding box center [803, 482] width 108 height 69
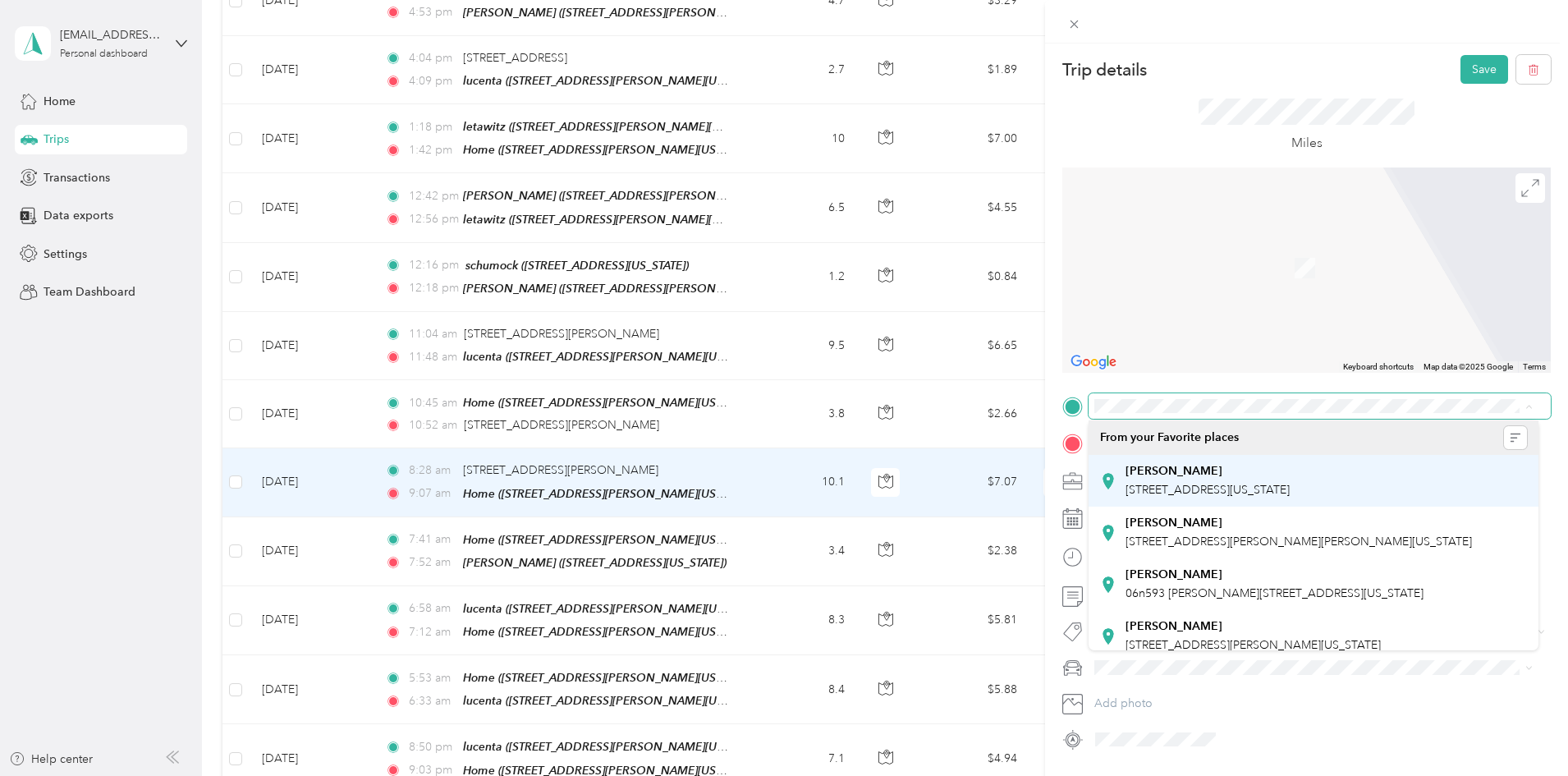
click at [1199, 484] on span "[STREET_ADDRESS][US_STATE]" at bounding box center [1207, 489] width 164 height 14
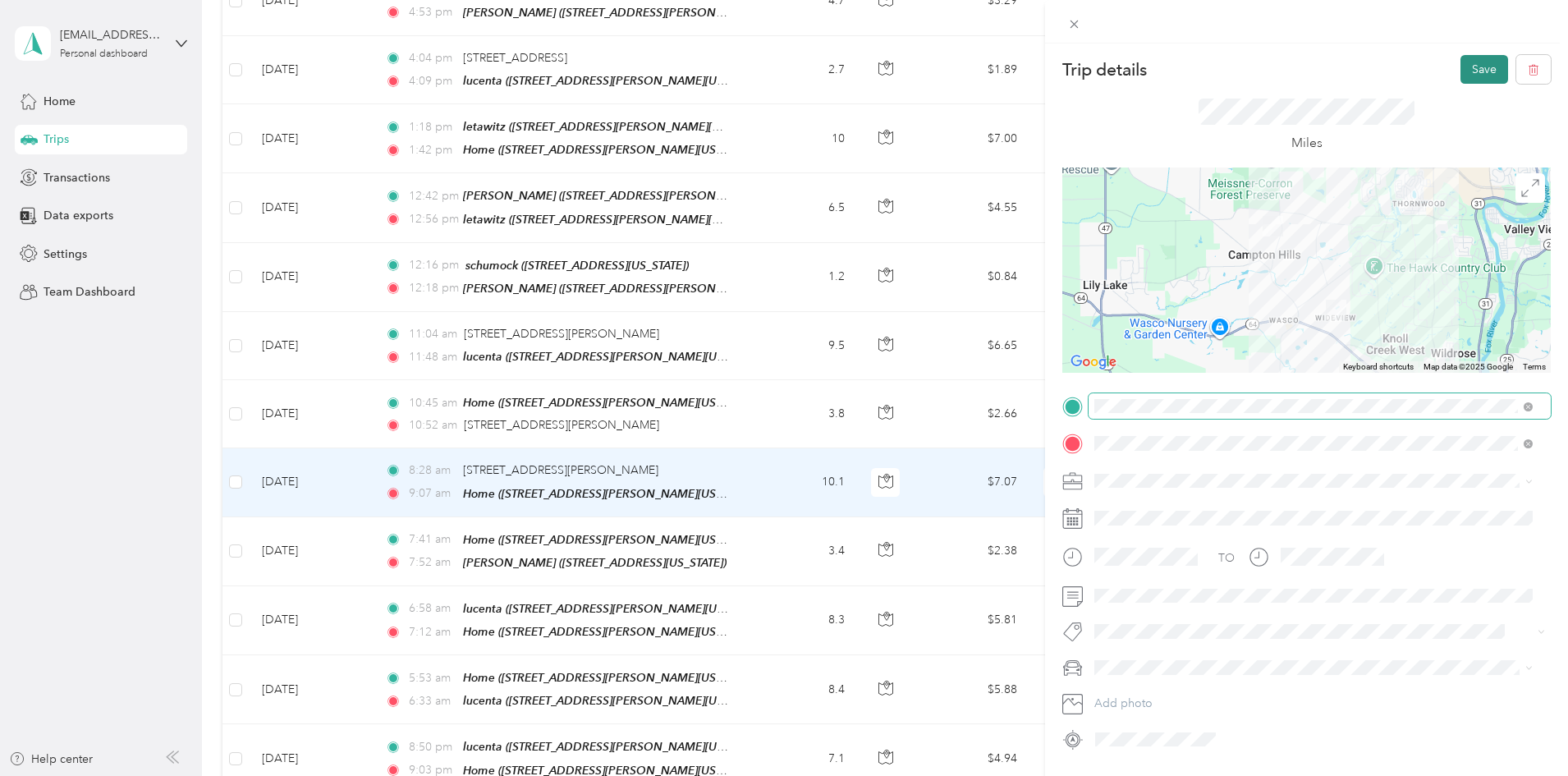
click at [1475, 60] on button "Save" at bounding box center [1484, 70] width 48 height 29
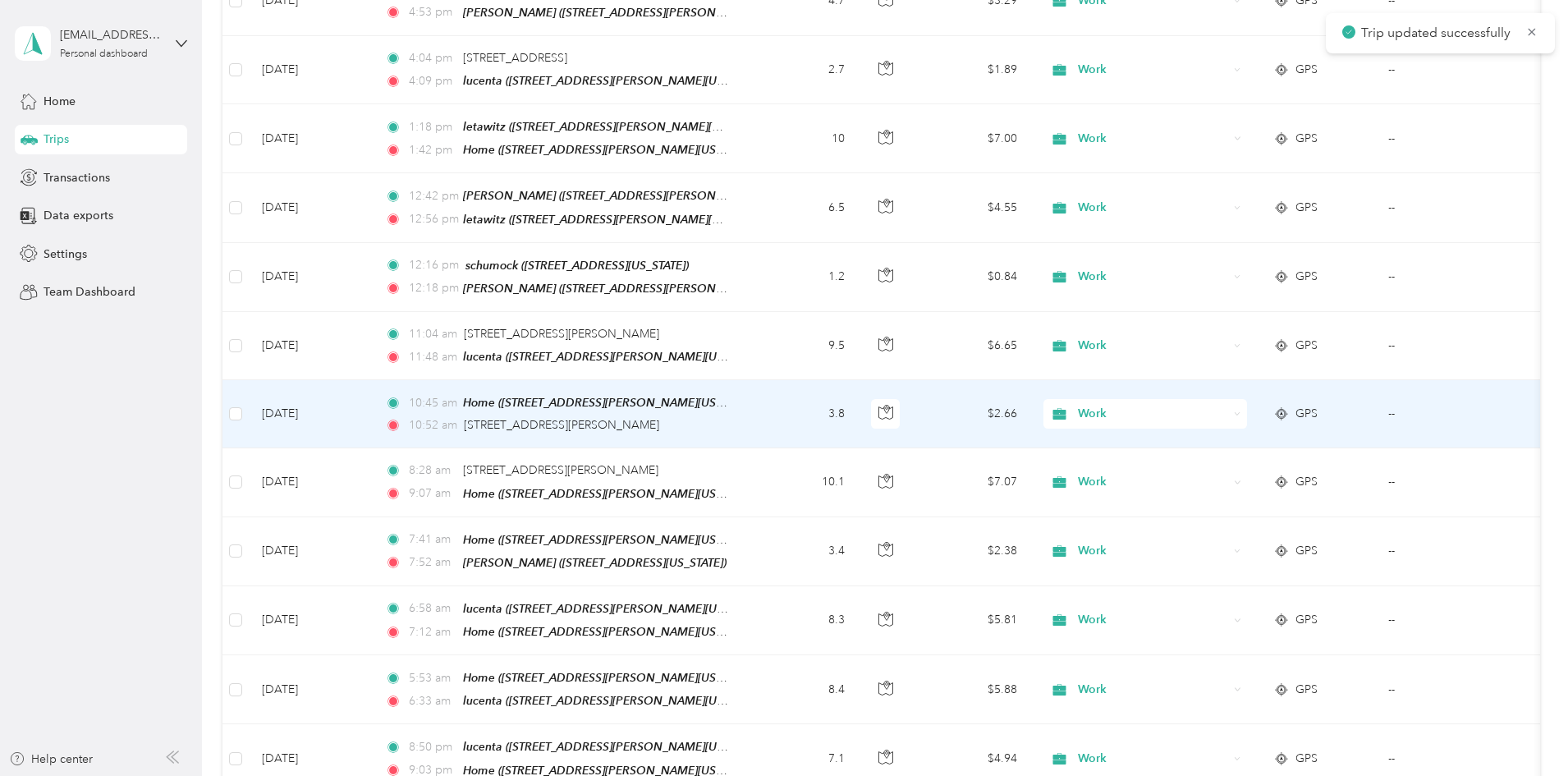
click at [858, 380] on td "3.8" at bounding box center [803, 414] width 108 height 69
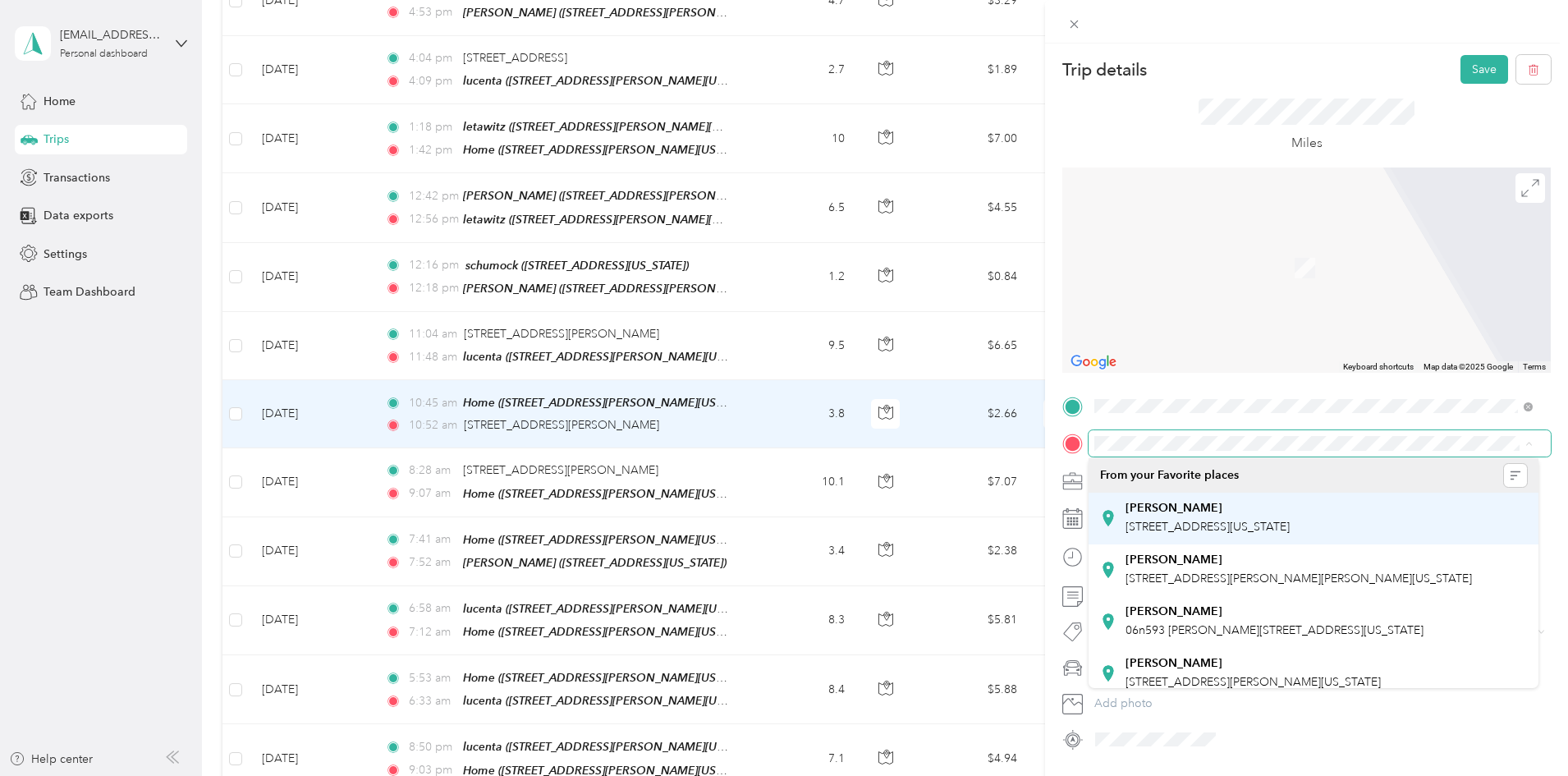
click at [1279, 515] on div "[PERSON_NAME]" at bounding box center [1207, 508] width 164 height 15
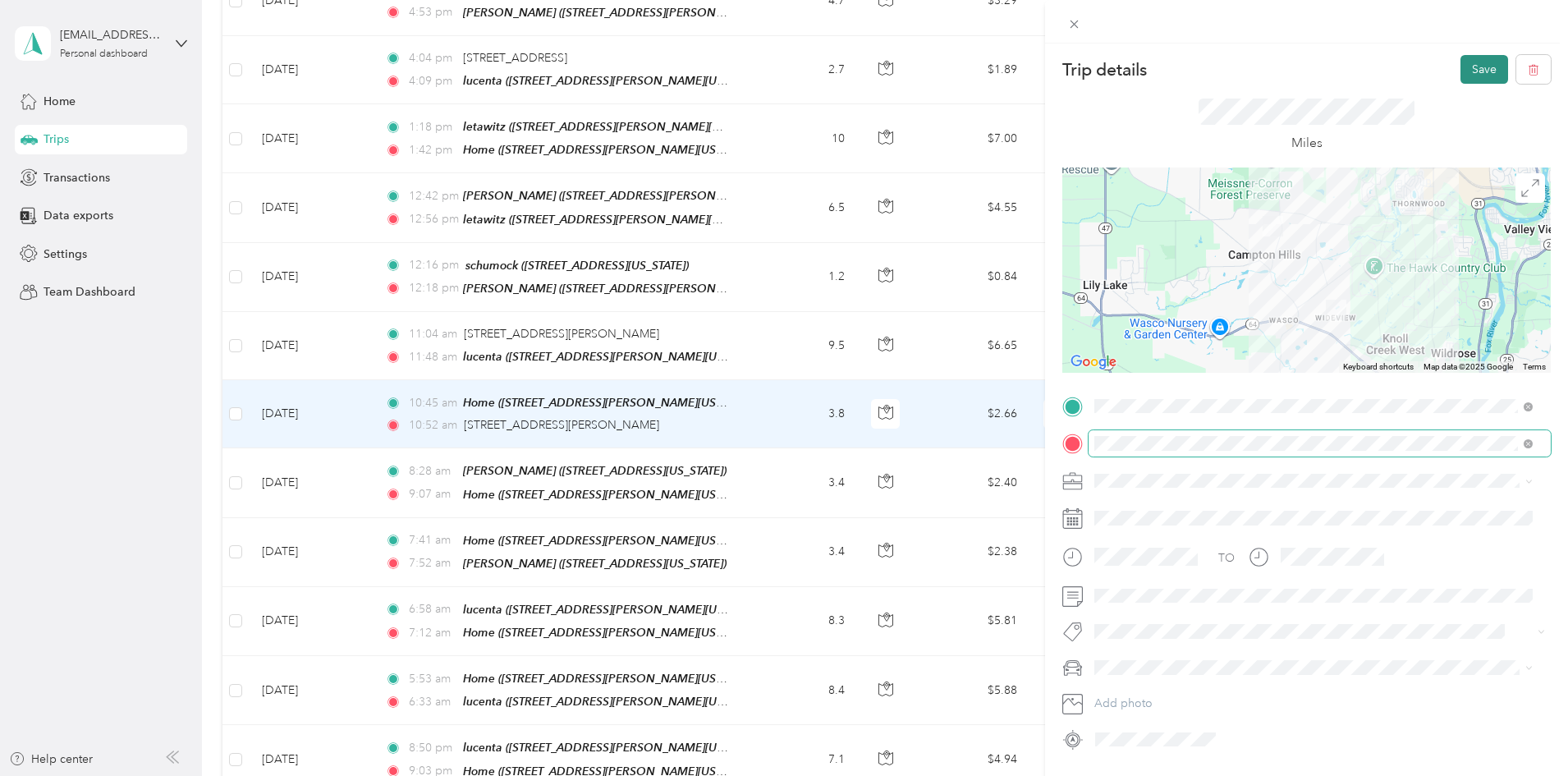
click at [1476, 66] on button "Save" at bounding box center [1484, 70] width 48 height 29
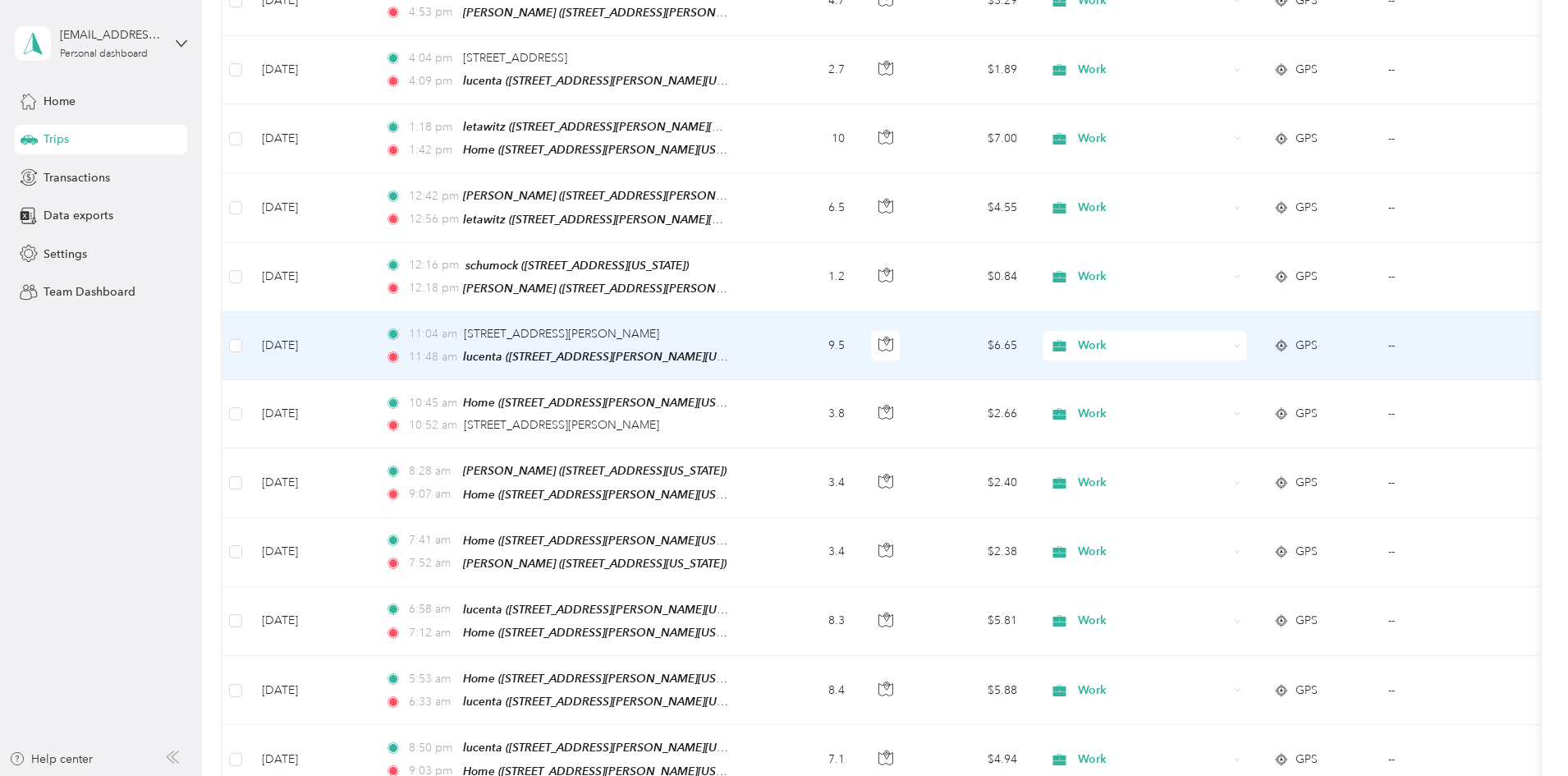
click at [858, 312] on td "9.5" at bounding box center [803, 346] width 108 height 69
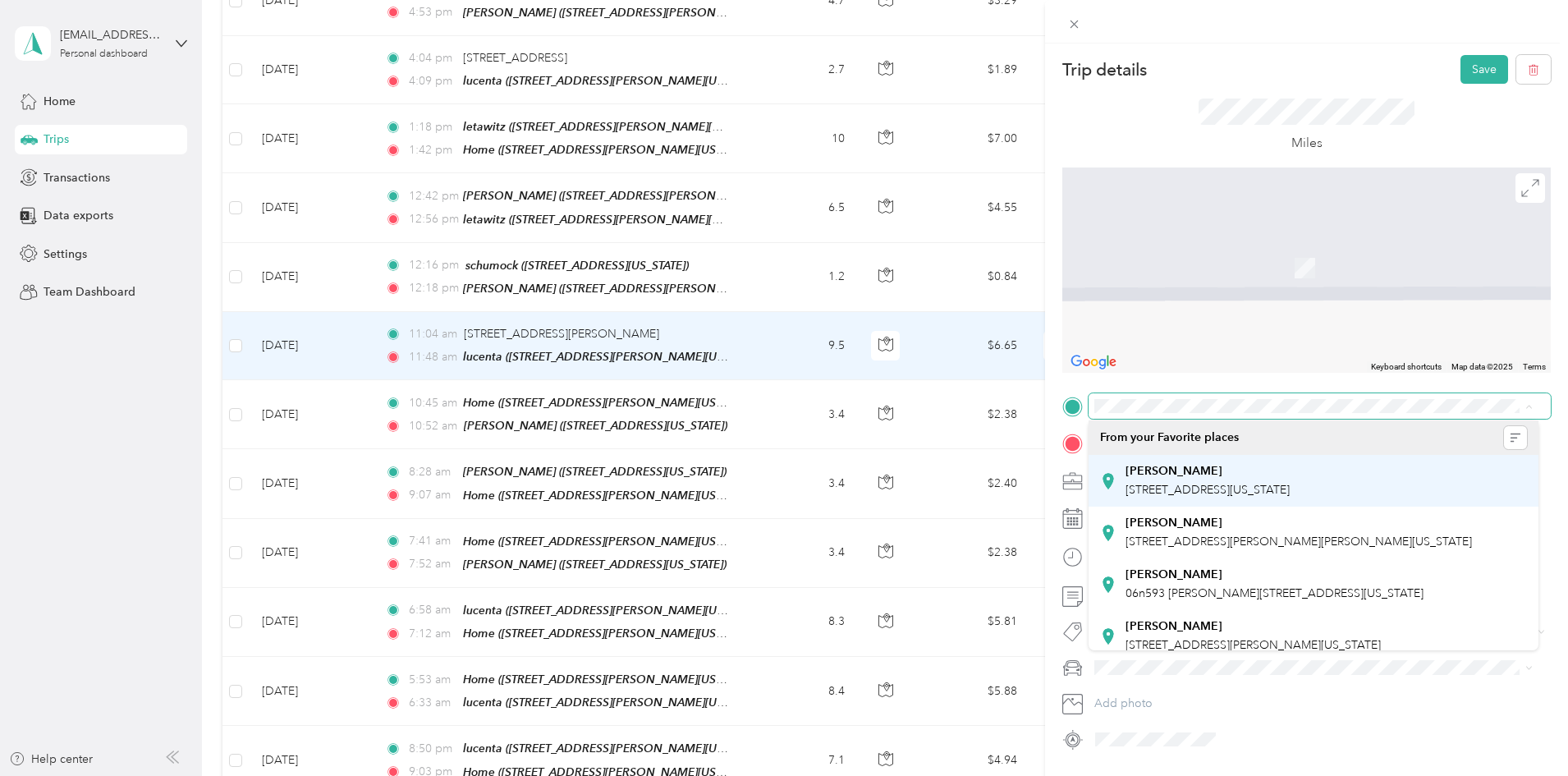
click at [1237, 480] on div "[PERSON_NAME] [STREET_ADDRESS][US_STATE]" at bounding box center [1207, 481] width 164 height 35
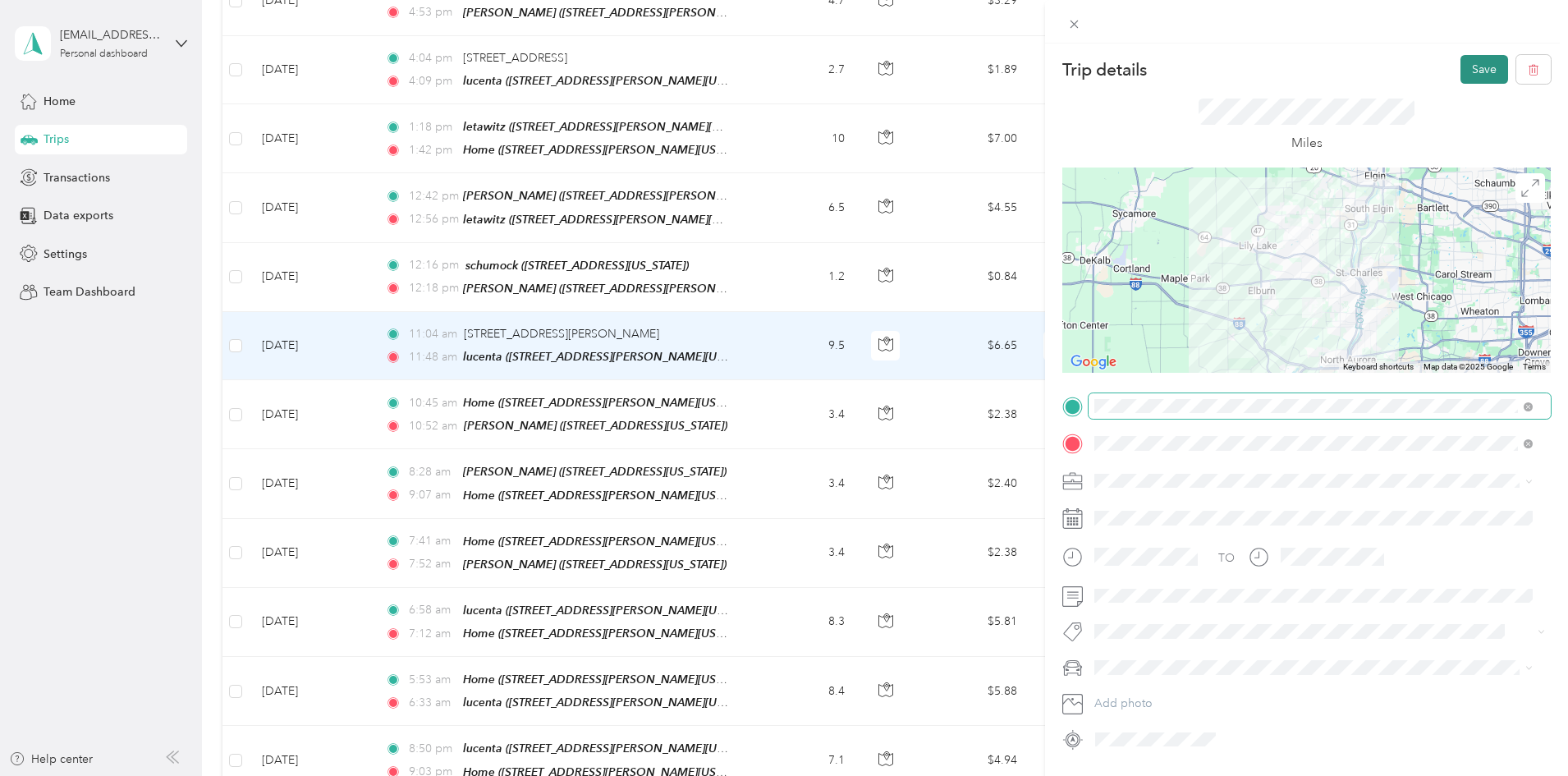
click at [1469, 63] on button "Save" at bounding box center [1484, 70] width 48 height 29
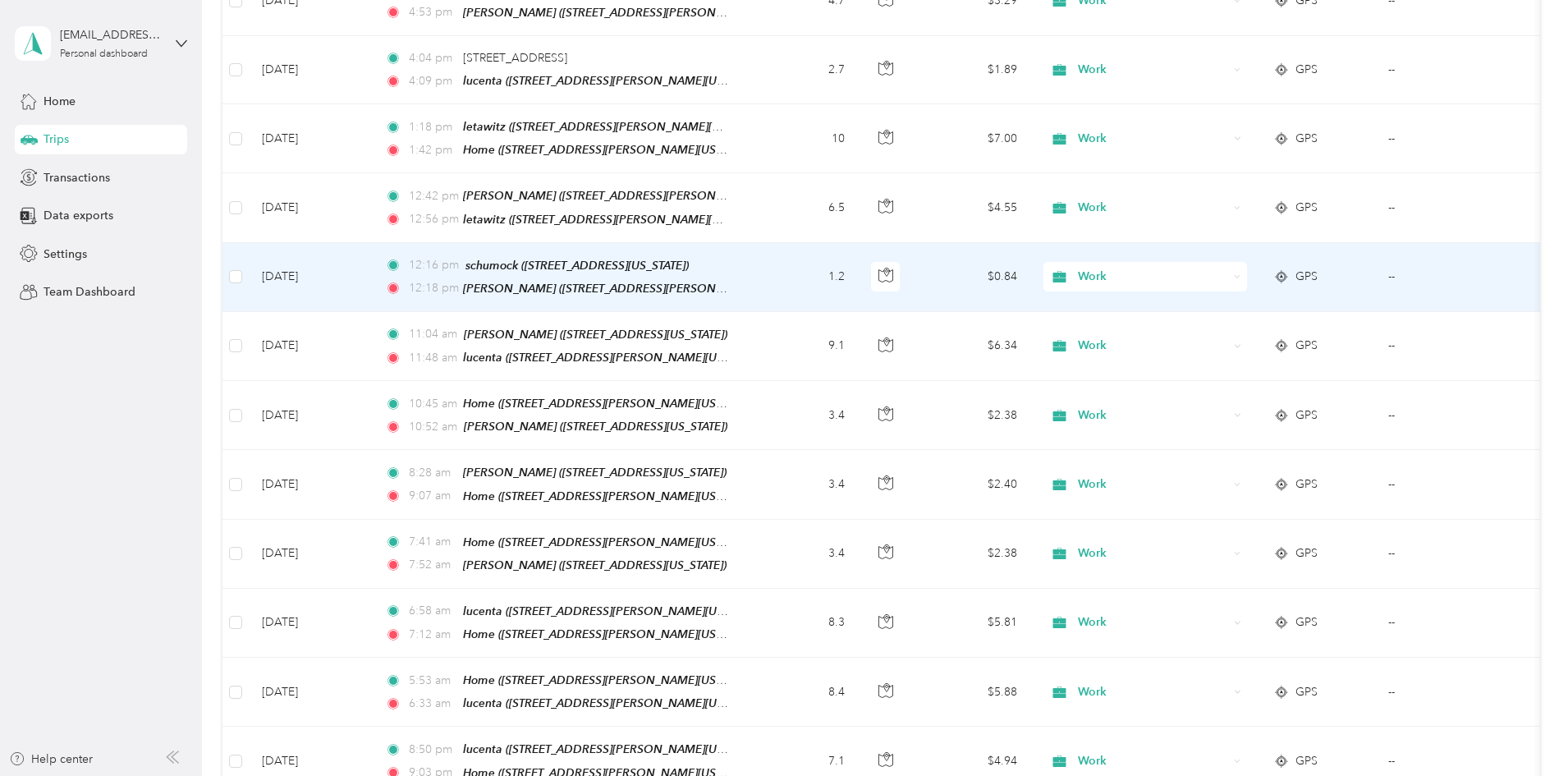
click at [858, 243] on td "1.2" at bounding box center [803, 277] width 108 height 69
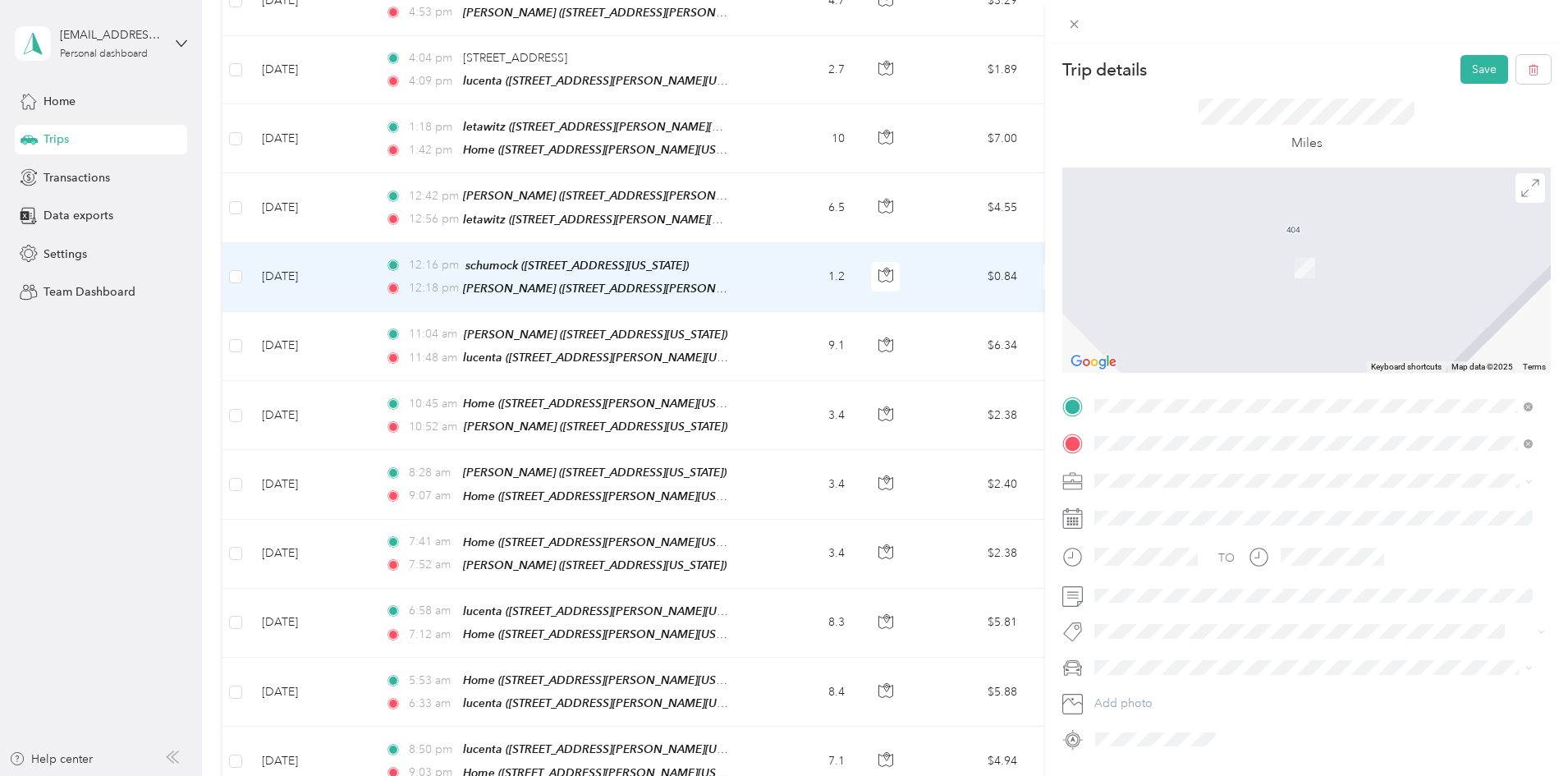
click at [1168, 478] on div "lucenta [STREET_ADDRESS][PERSON_NAME][US_STATE]" at bounding box center [1253, 481] width 256 height 35
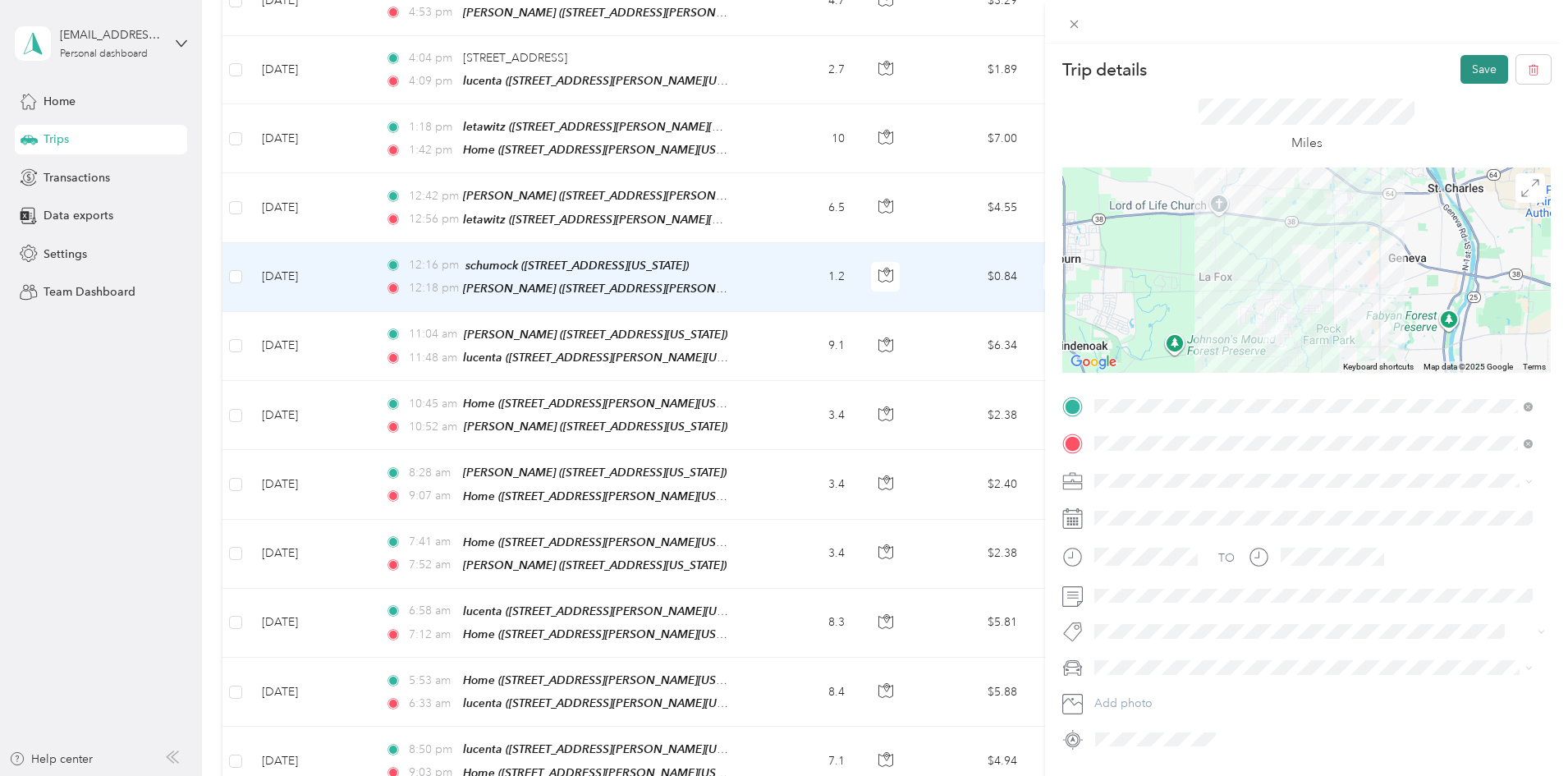
click at [1471, 65] on button "Save" at bounding box center [1484, 70] width 48 height 29
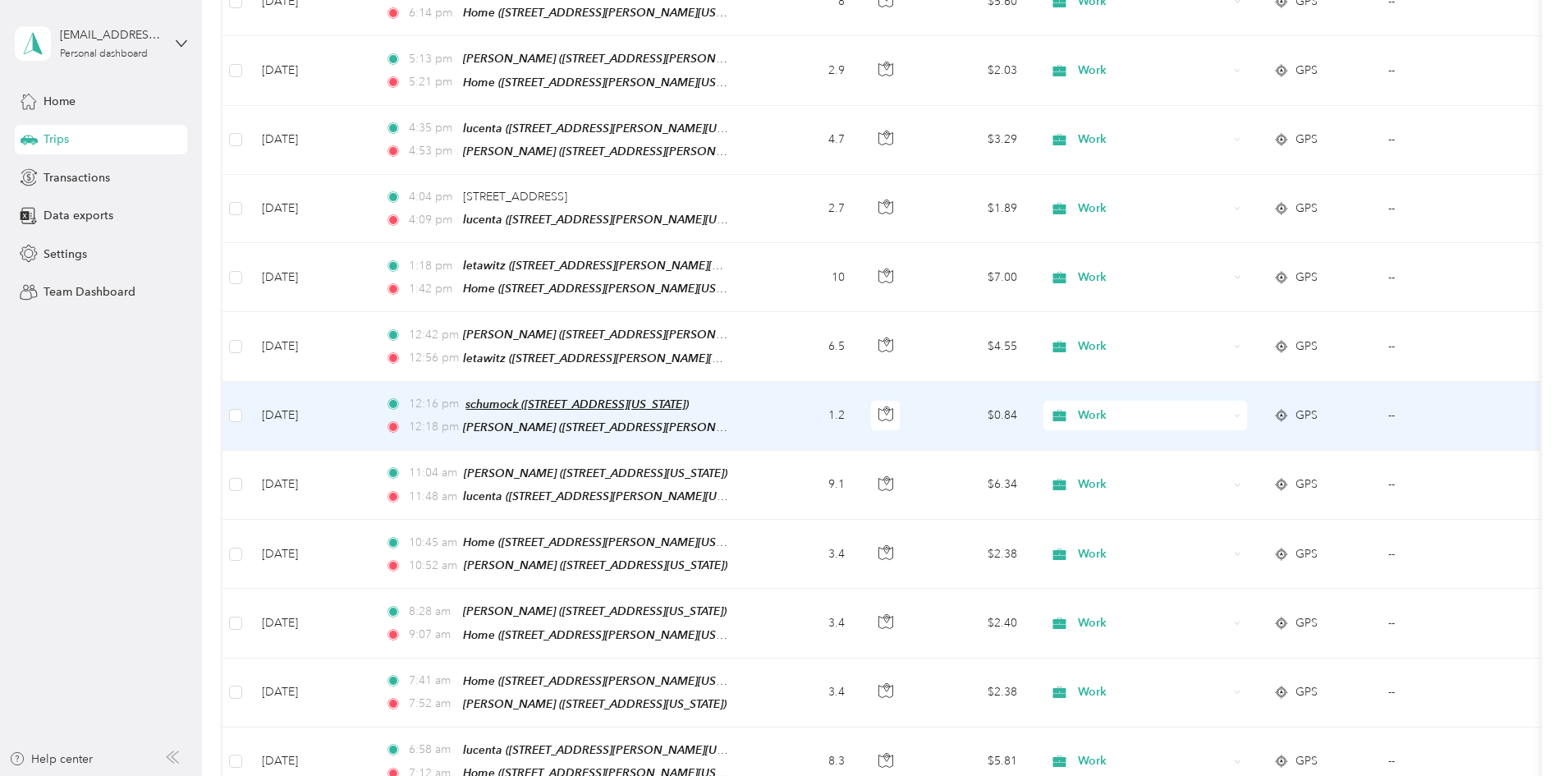
scroll to position [2218, 0]
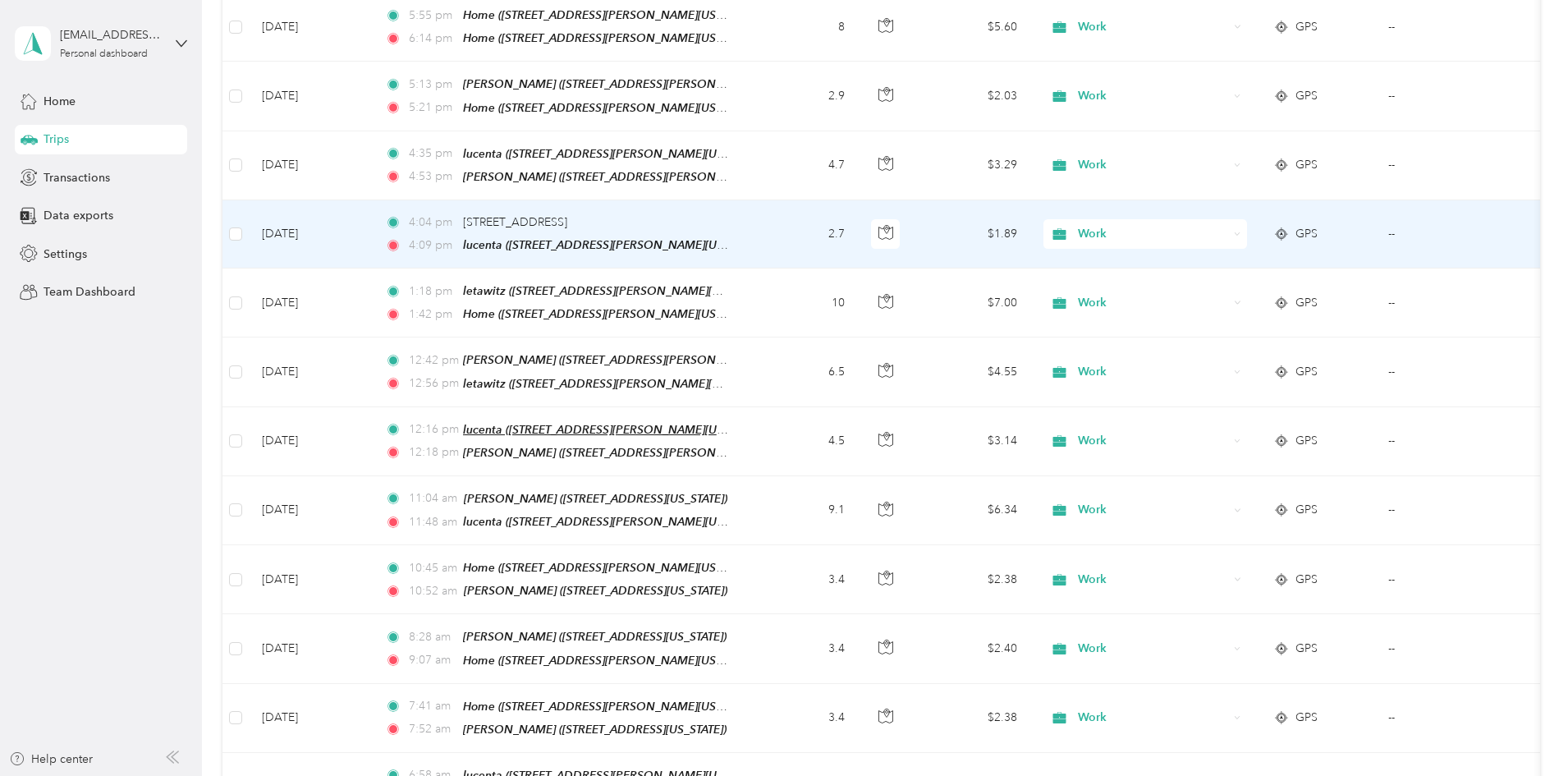
click at [858, 200] on td "2.7" at bounding box center [803, 234] width 108 height 69
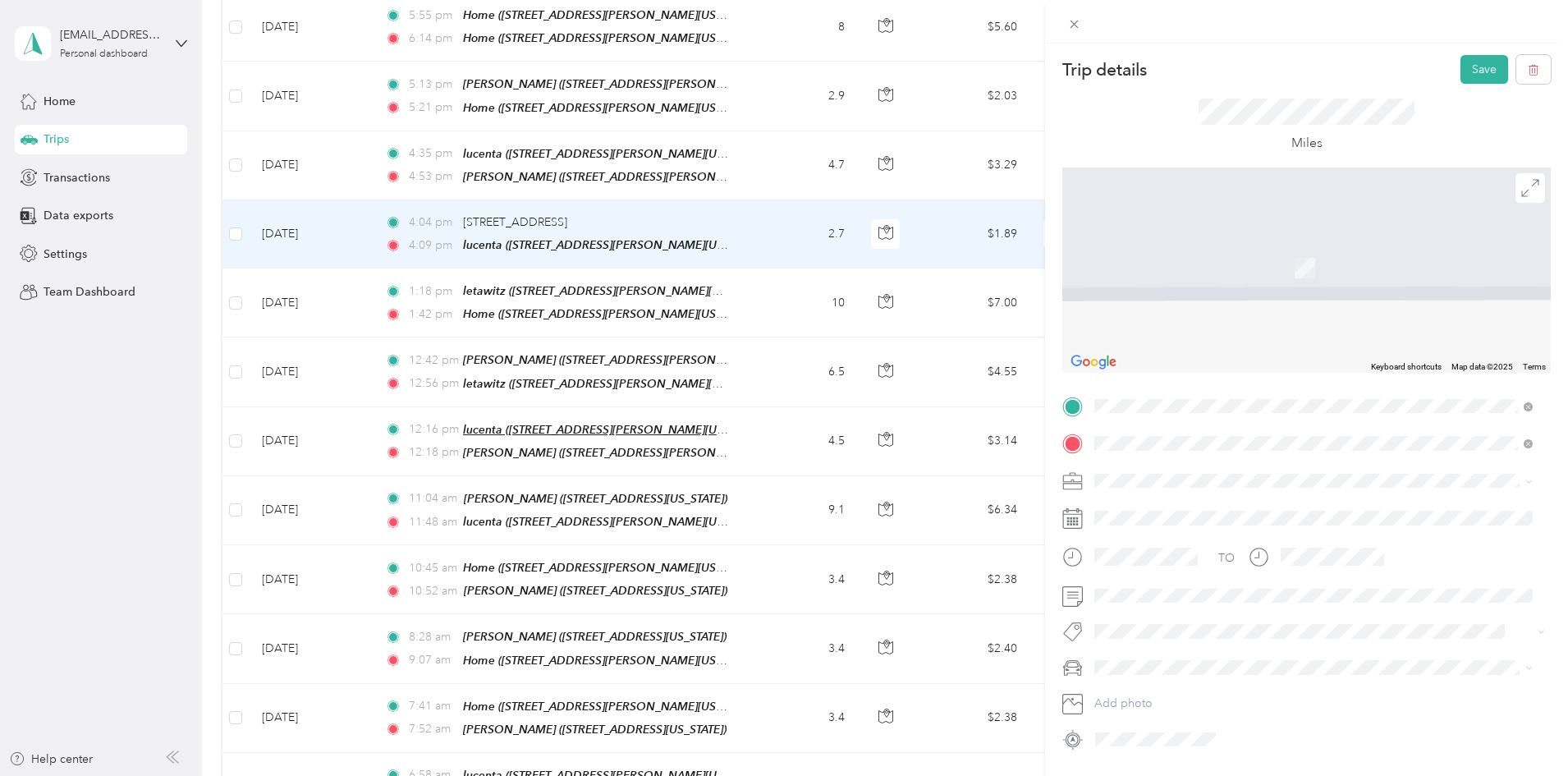
click at [1157, 485] on span "[STREET_ADDRESS][GEOGRAPHIC_DATA][PERSON_NAME], [US_STATE], [GEOGRAPHIC_DATA]" at bounding box center [1317, 498] width 383 height 31
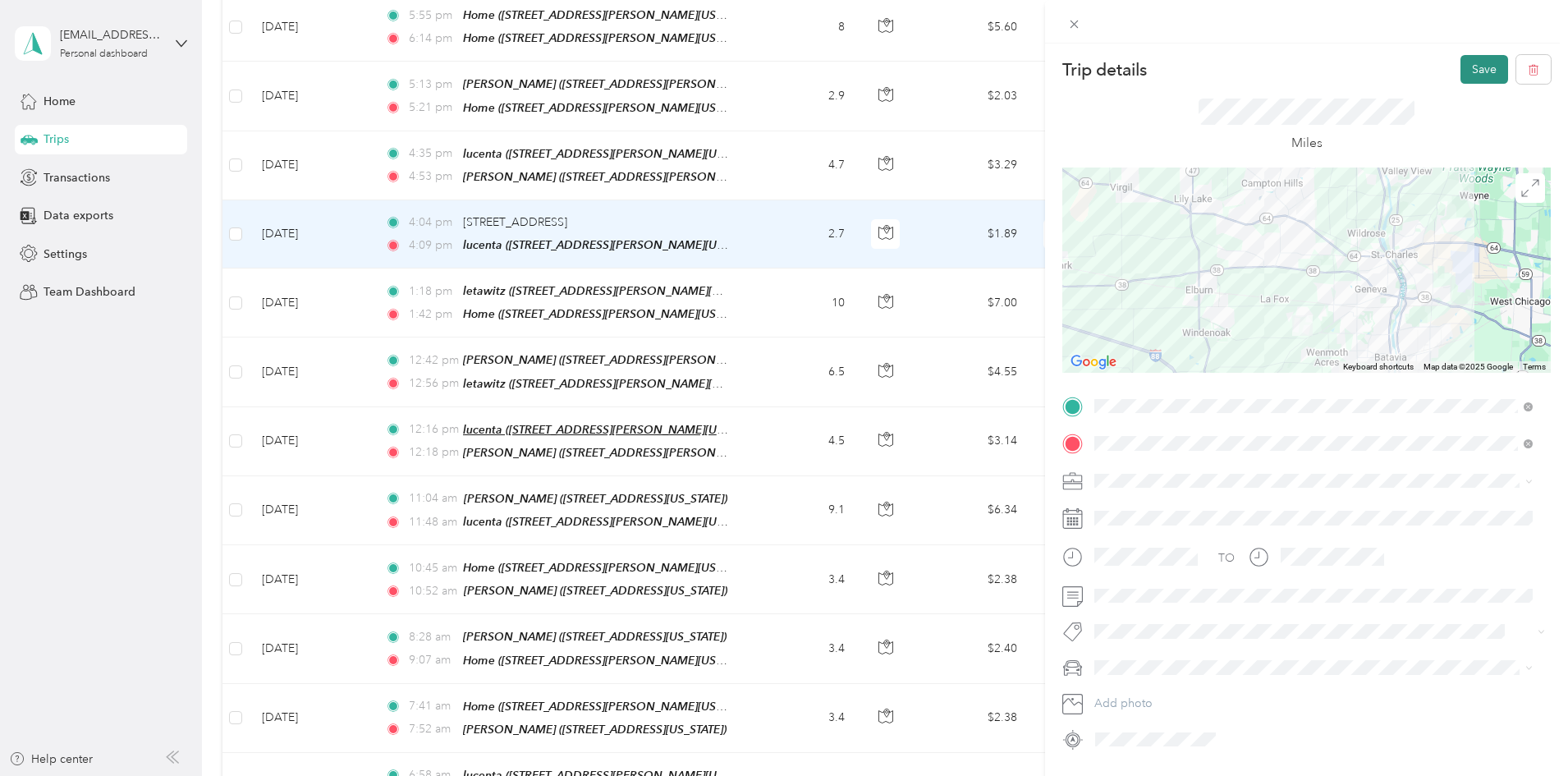
click at [1471, 68] on button "Save" at bounding box center [1484, 70] width 48 height 29
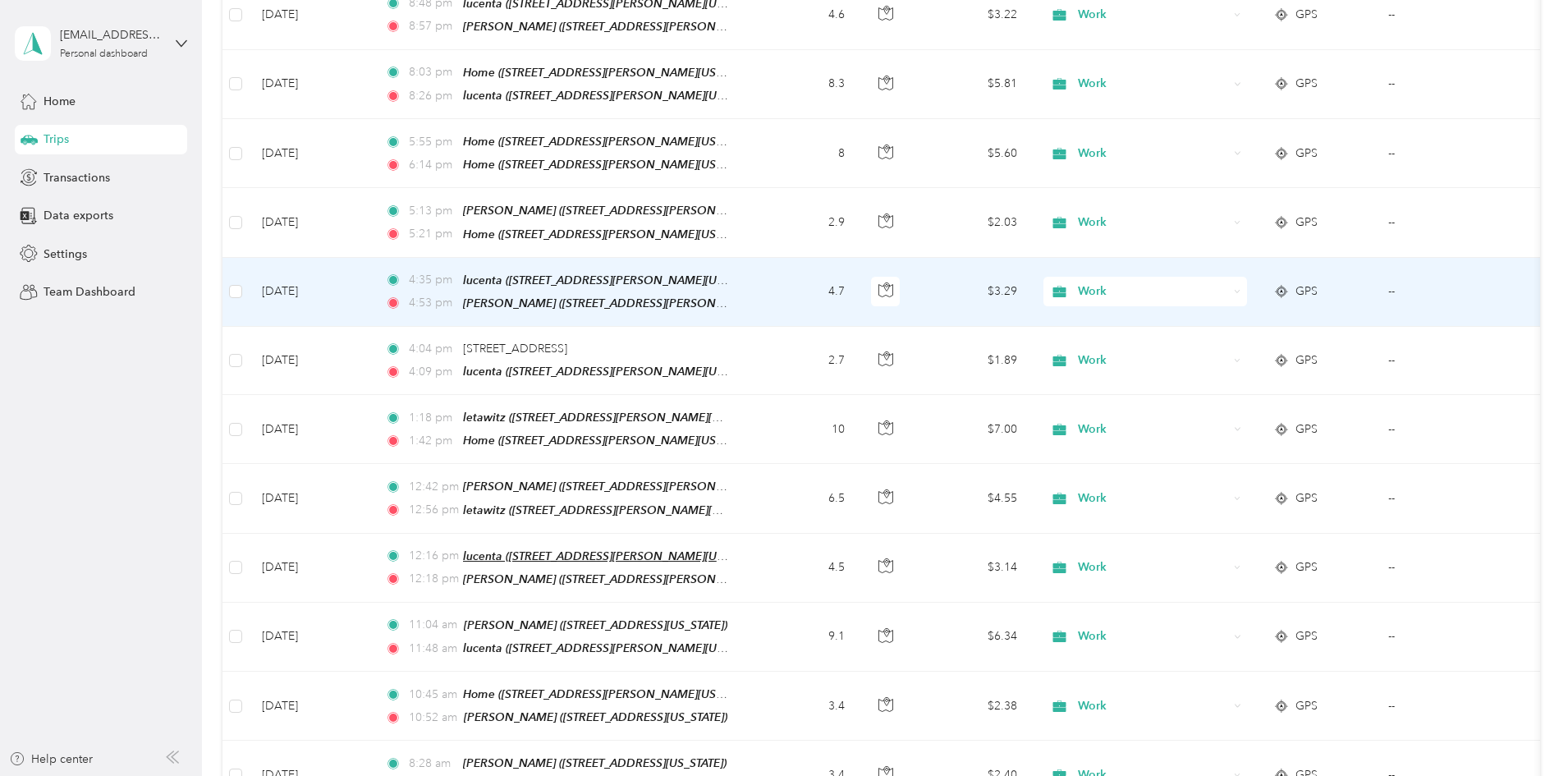
scroll to position [2054, 0]
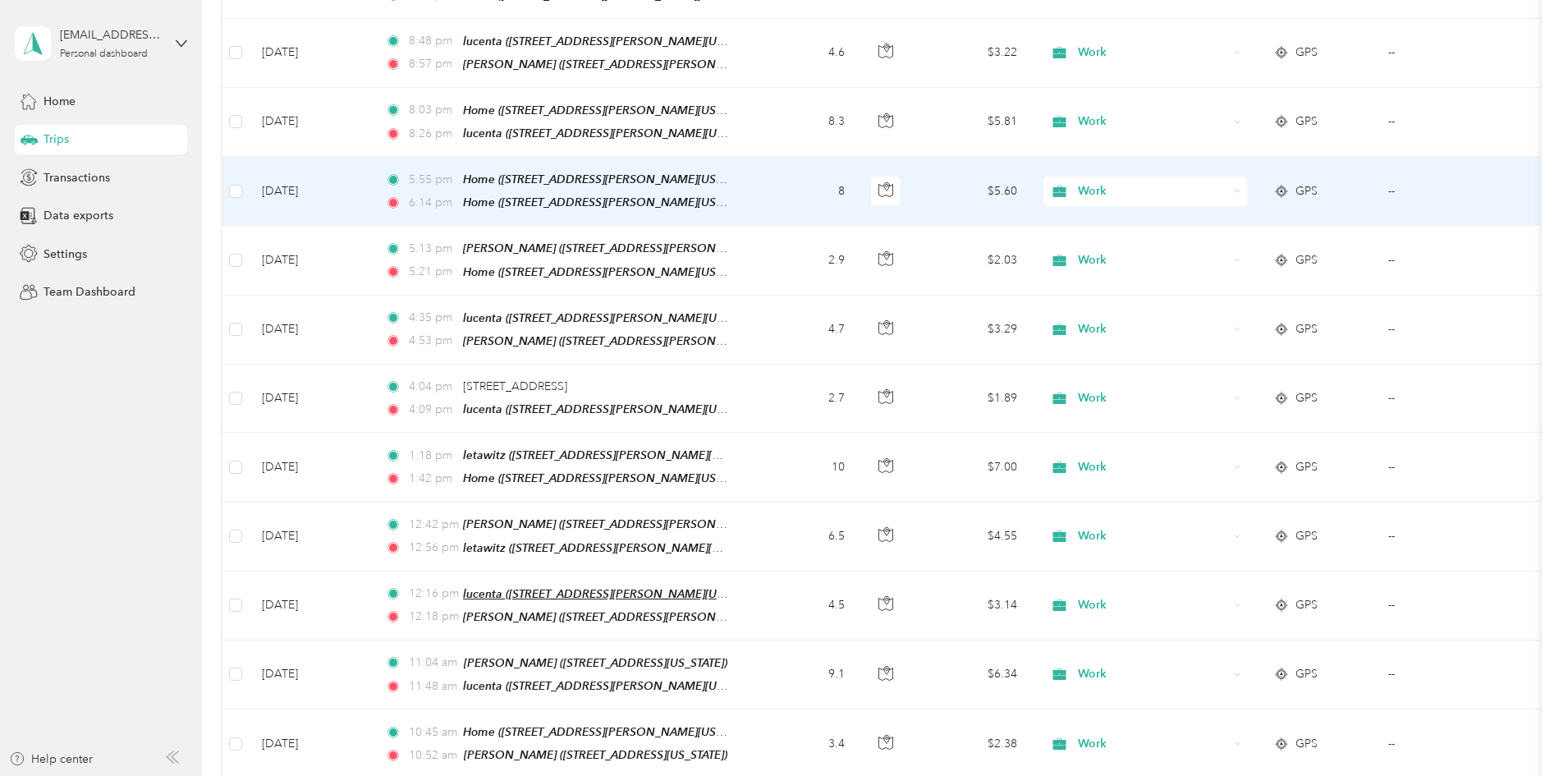
click at [1248, 177] on div "Work" at bounding box center [1145, 191] width 204 height 29
click at [1216, 203] on span "Personal" at bounding box center [1270, 208] width 152 height 17
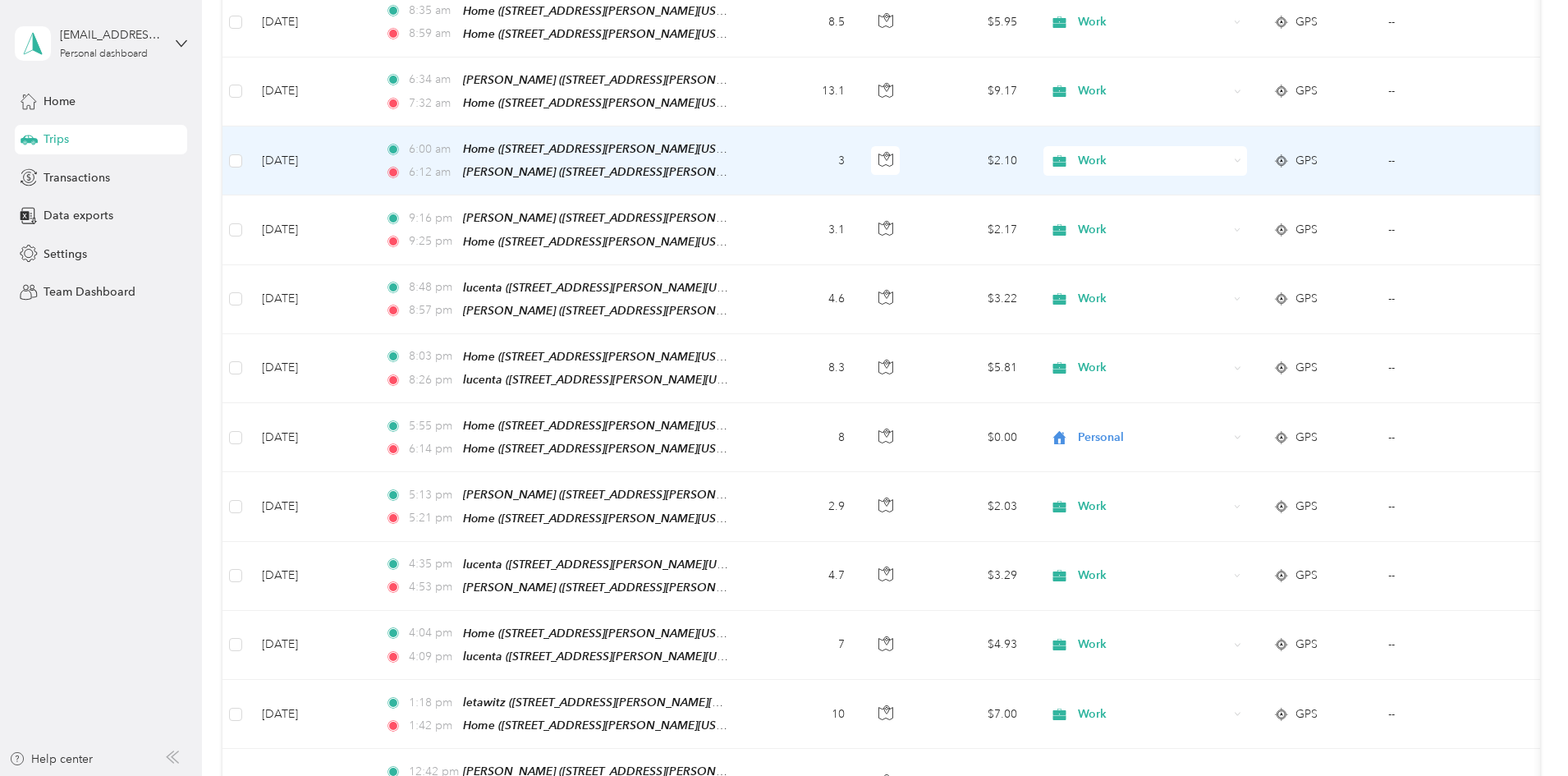
scroll to position [1725, 0]
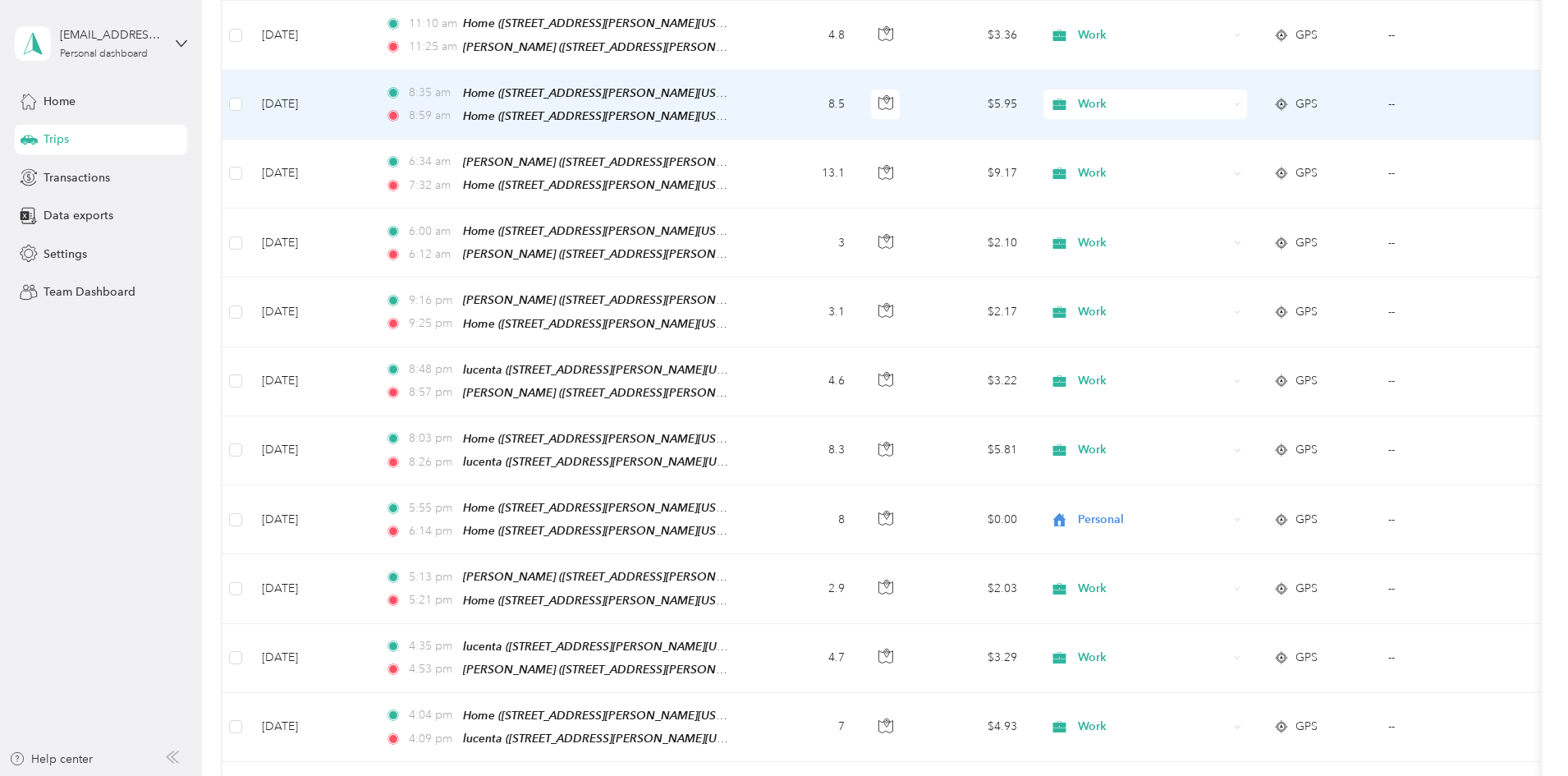
click at [1248, 89] on div "Work" at bounding box center [1145, 103] width 204 height 29
click at [1225, 131] on li "Personal" at bounding box center [1254, 130] width 204 height 29
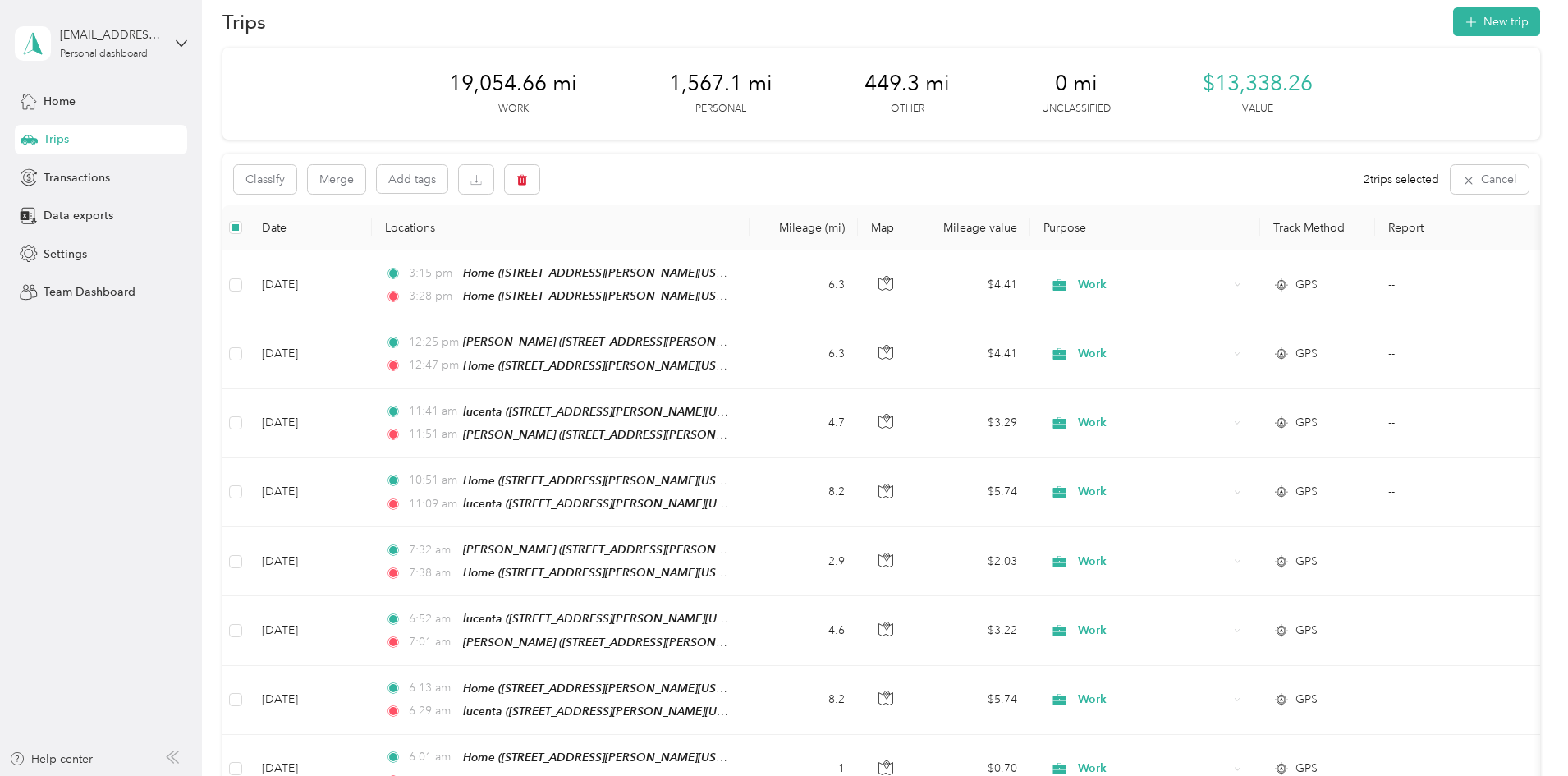
scroll to position [0, 0]
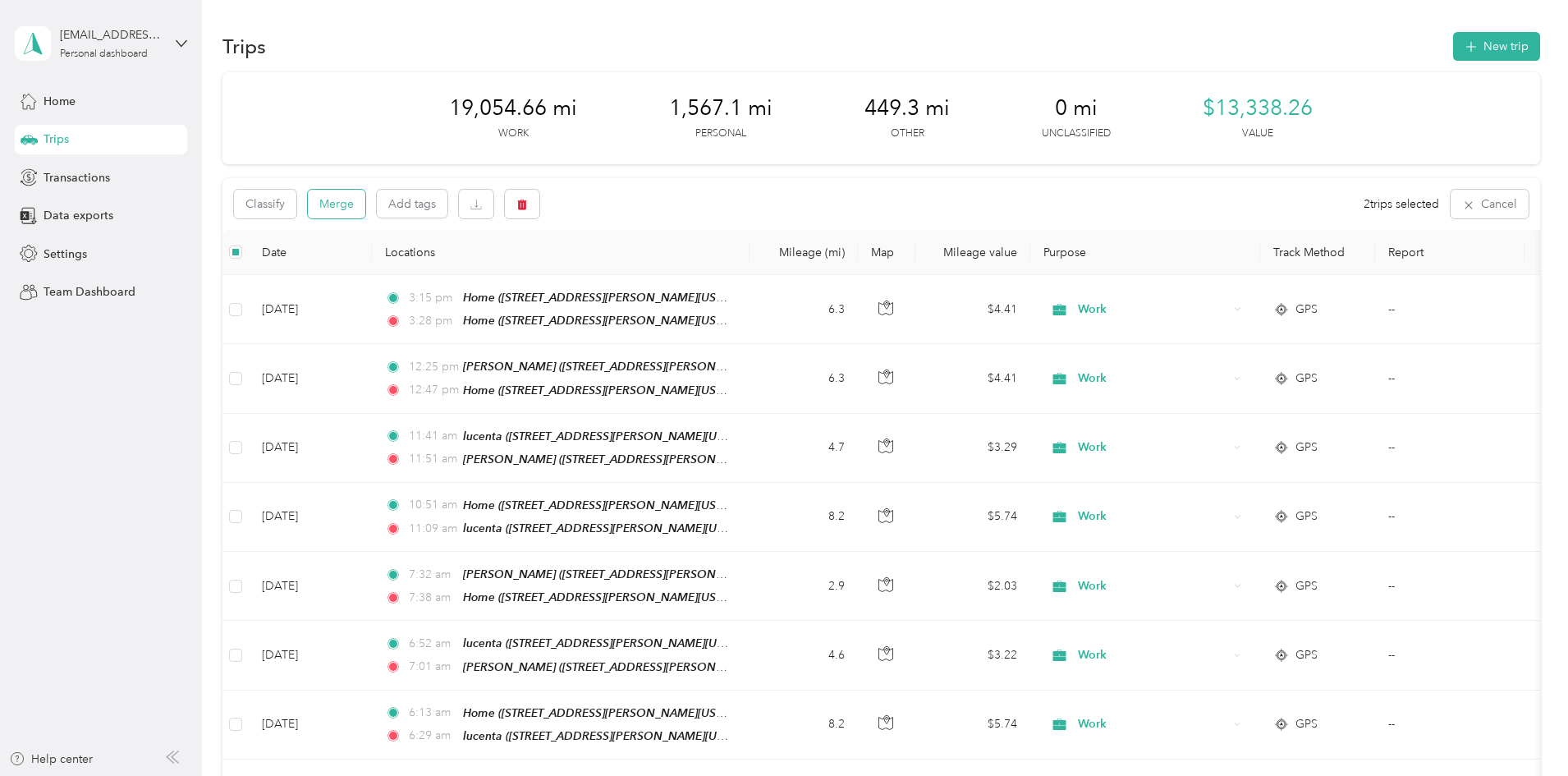
click at [365, 201] on button "Merge" at bounding box center [336, 204] width 57 height 29
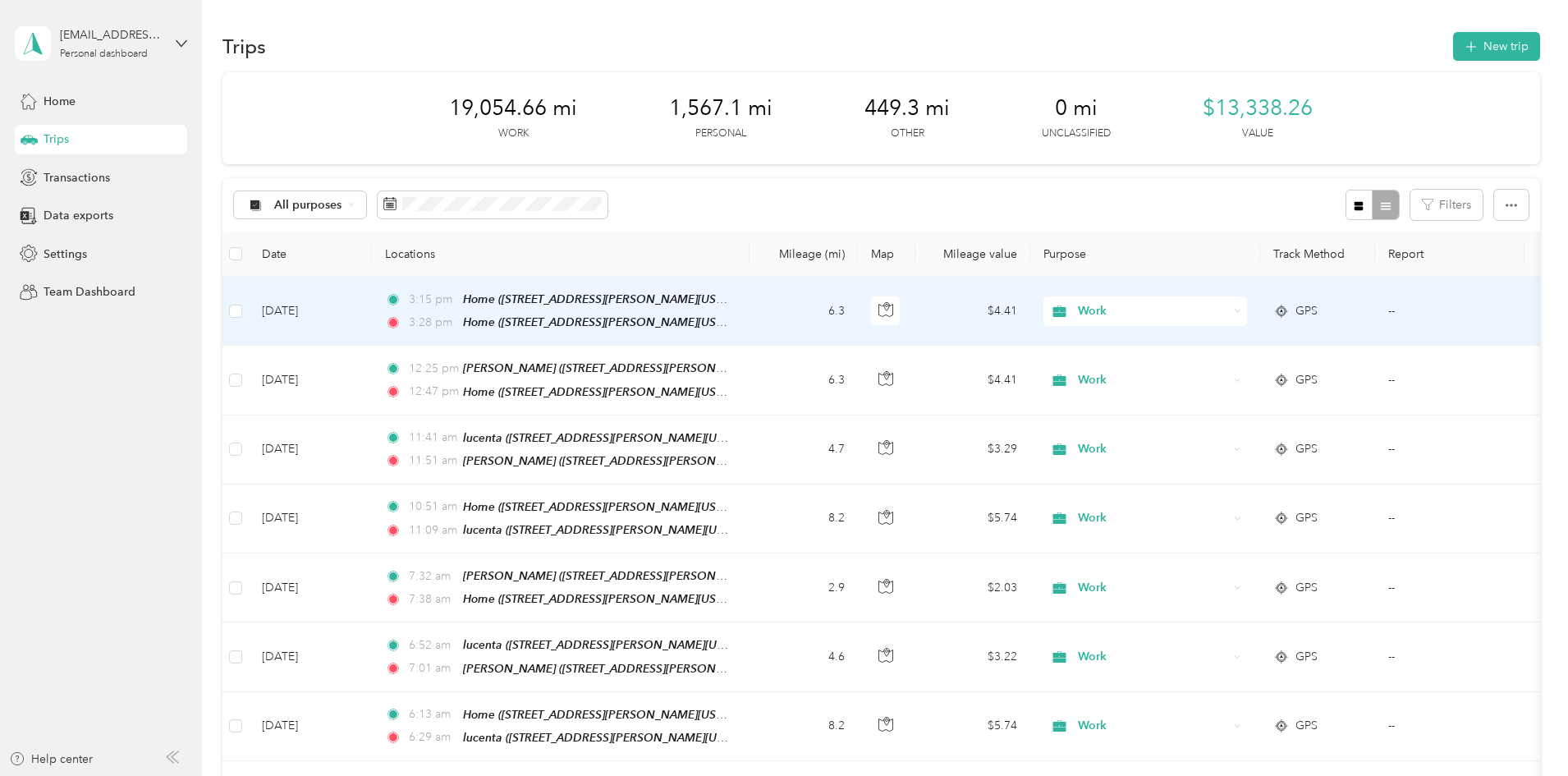
click at [1248, 303] on div "Work" at bounding box center [1145, 311] width 204 height 29
click at [1215, 370] on span "Personal" at bounding box center [1270, 370] width 152 height 17
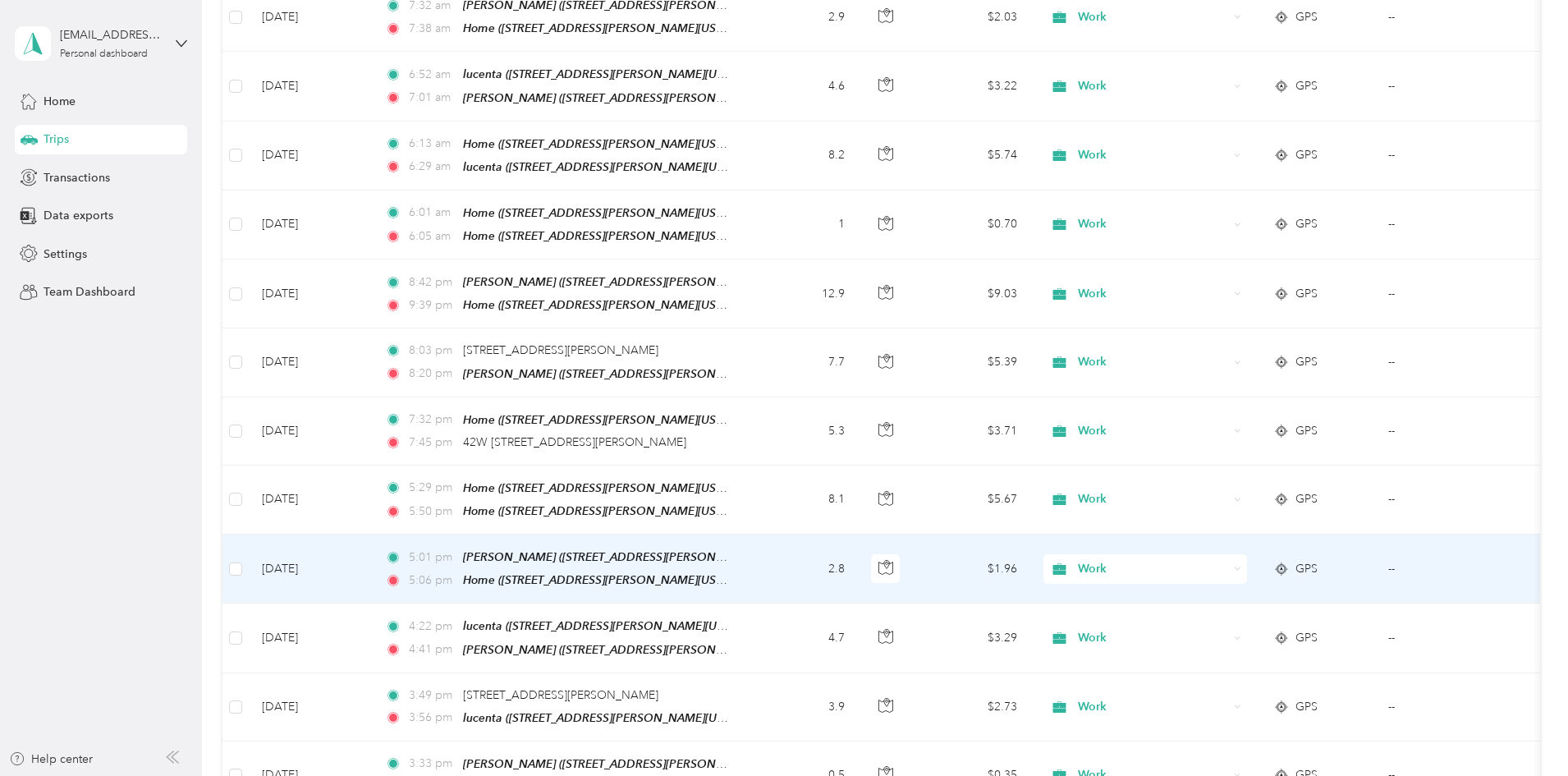
scroll to position [575, 0]
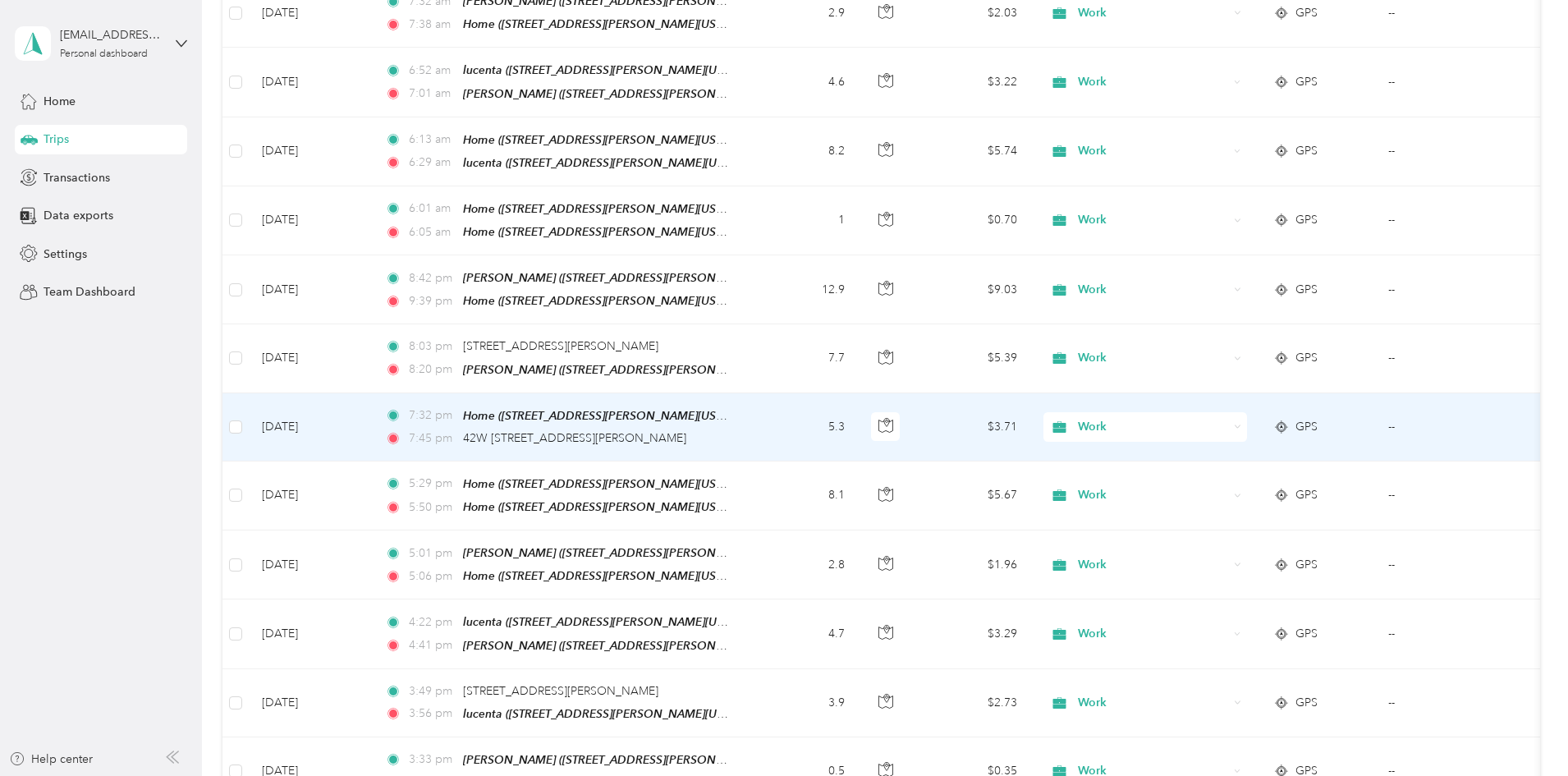
click at [858, 411] on td "5.3" at bounding box center [803, 427] width 108 height 69
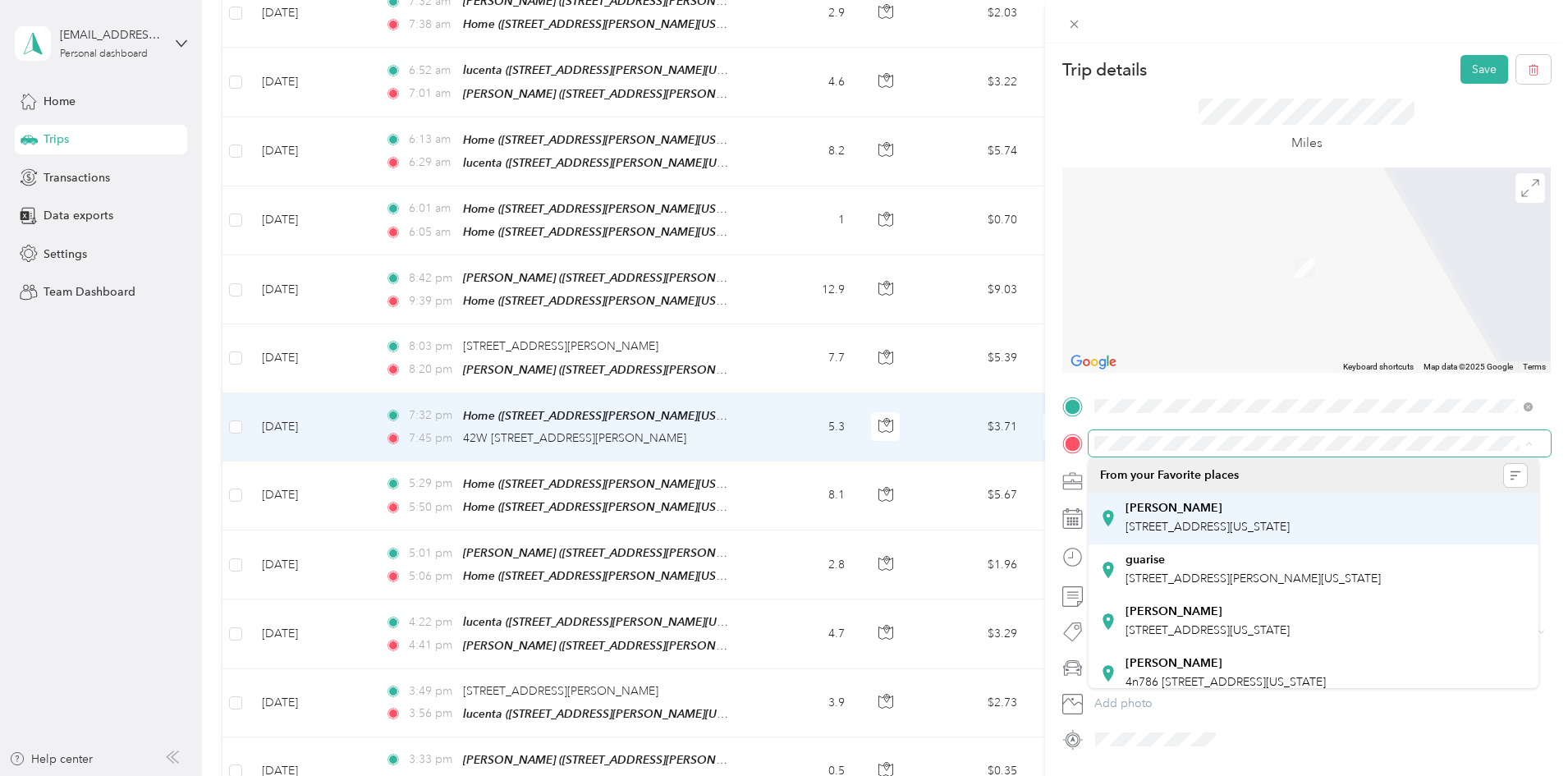
click at [1189, 526] on span "[STREET_ADDRESS][US_STATE]" at bounding box center [1207, 526] width 164 height 14
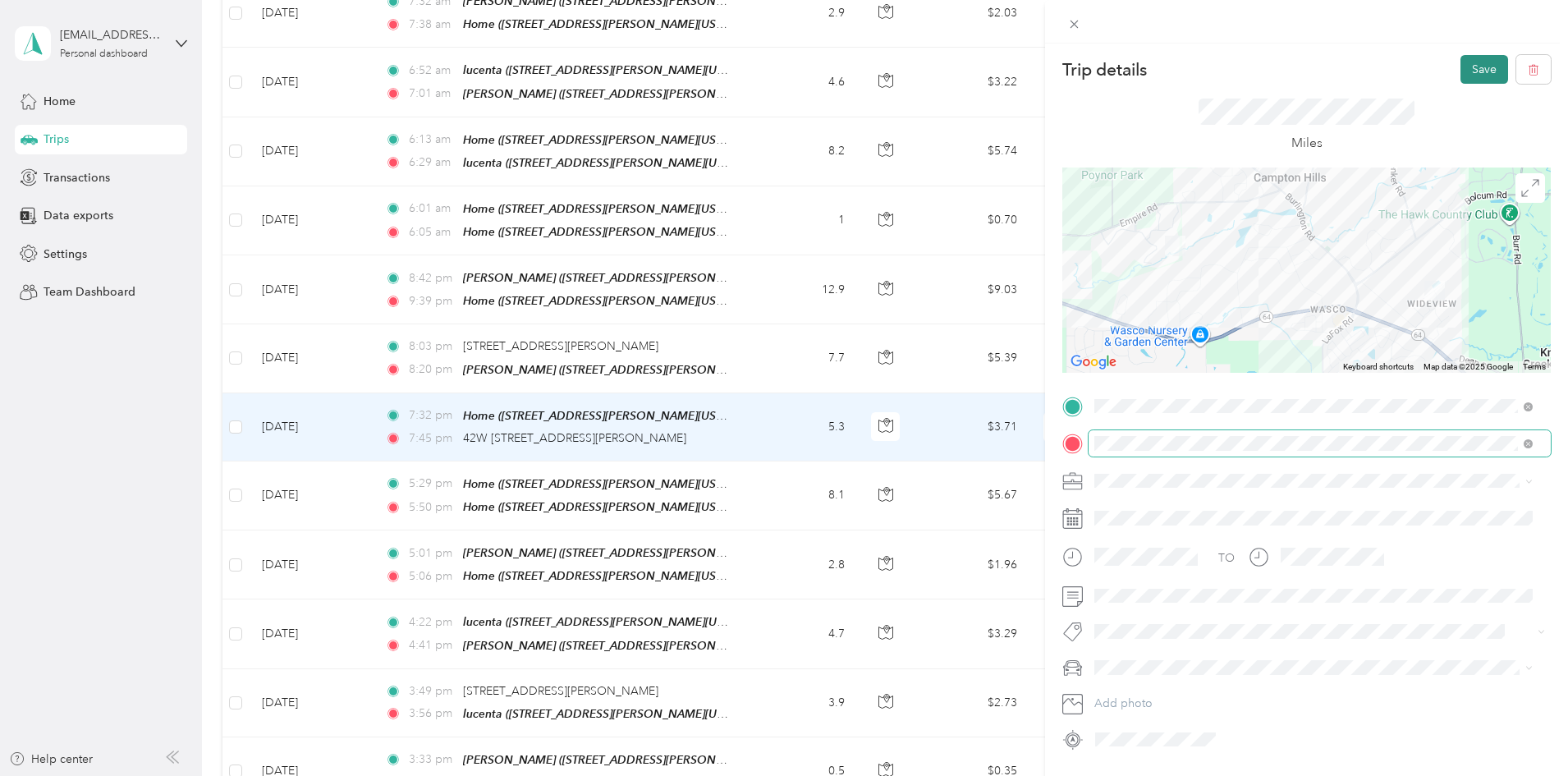
click at [1479, 67] on button "Save" at bounding box center [1484, 70] width 48 height 29
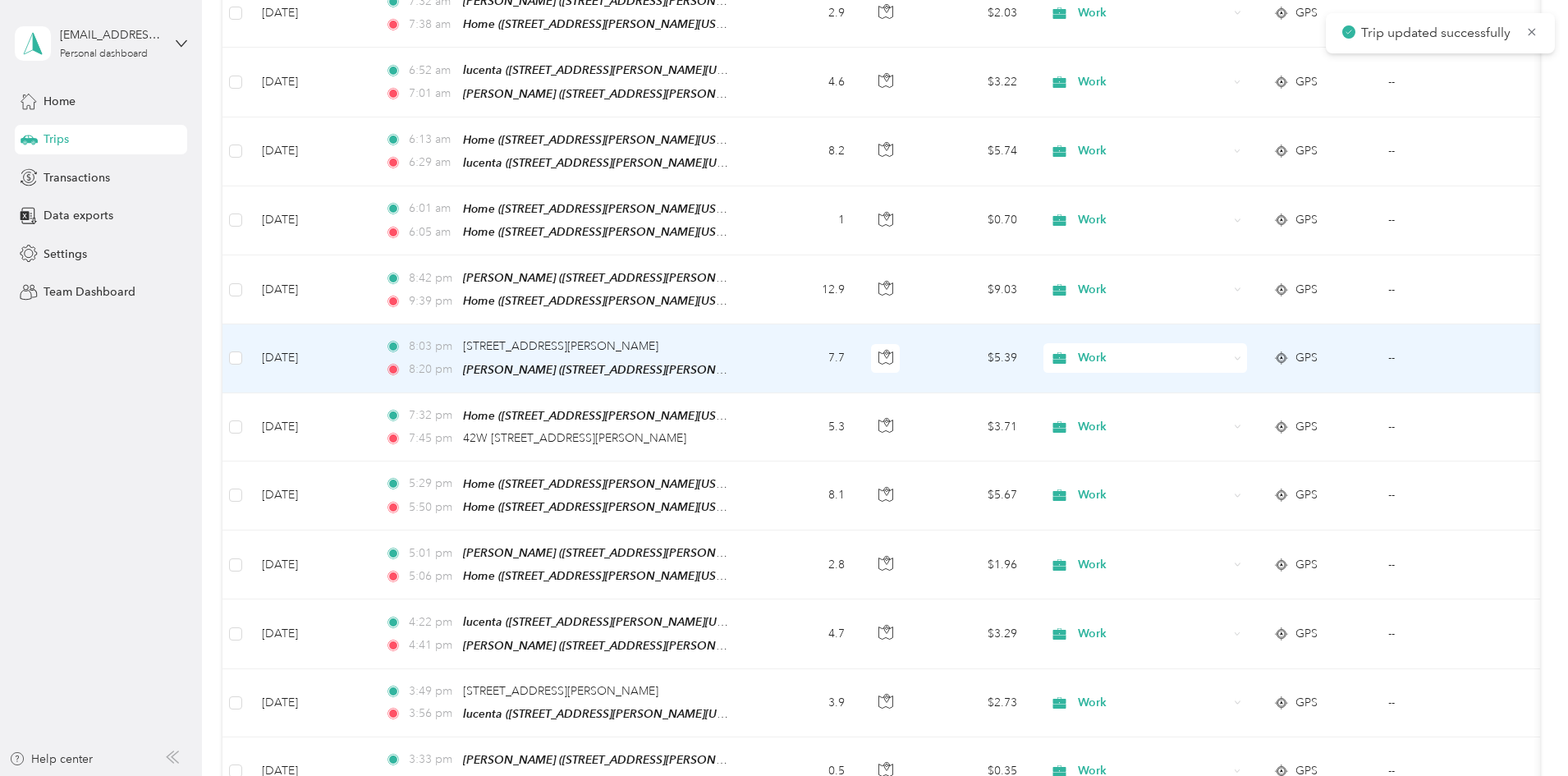
click at [858, 340] on td "7.7" at bounding box center [803, 358] width 108 height 69
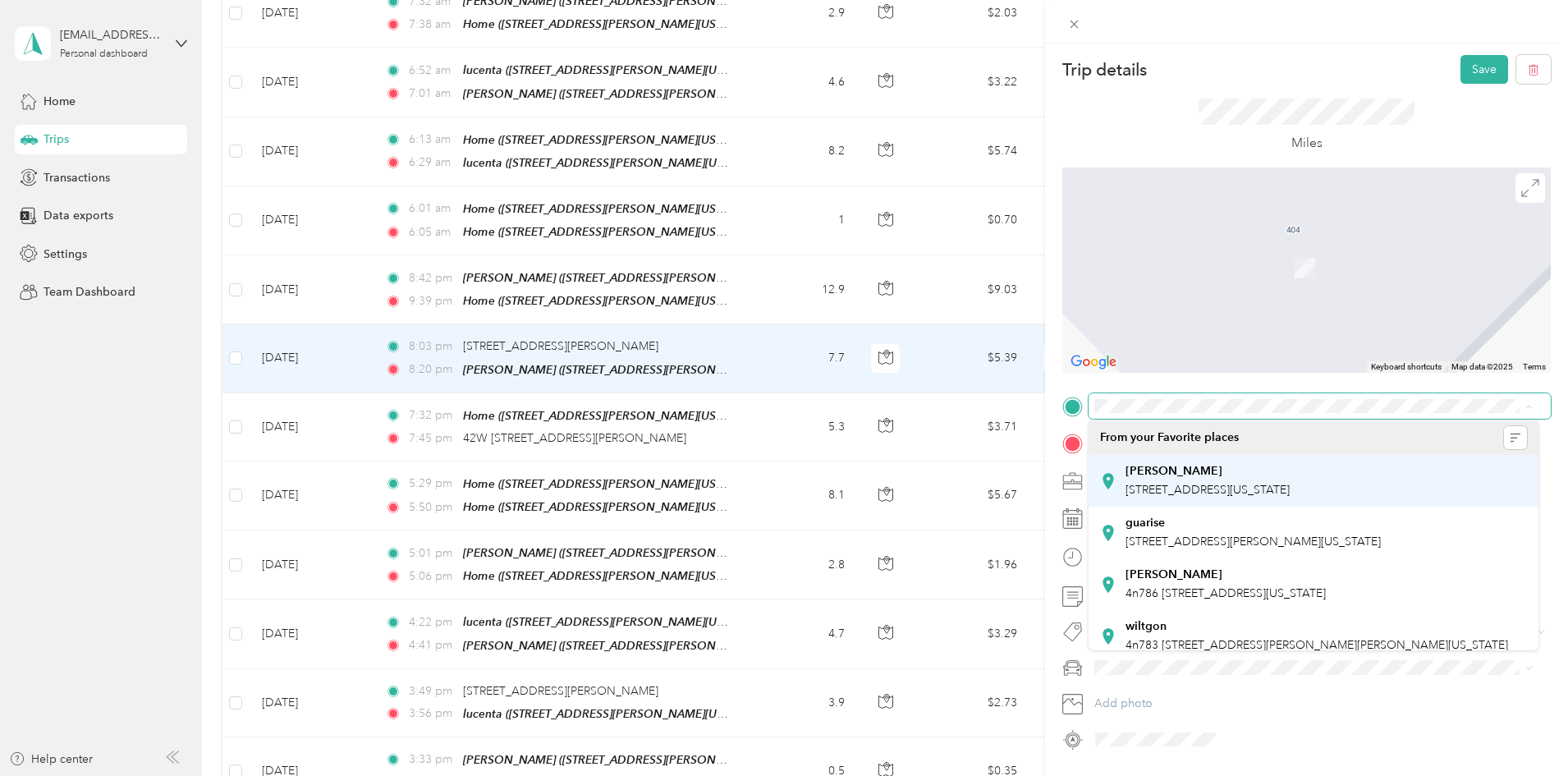
click at [1183, 483] on span "[STREET_ADDRESS][US_STATE]" at bounding box center [1207, 489] width 164 height 14
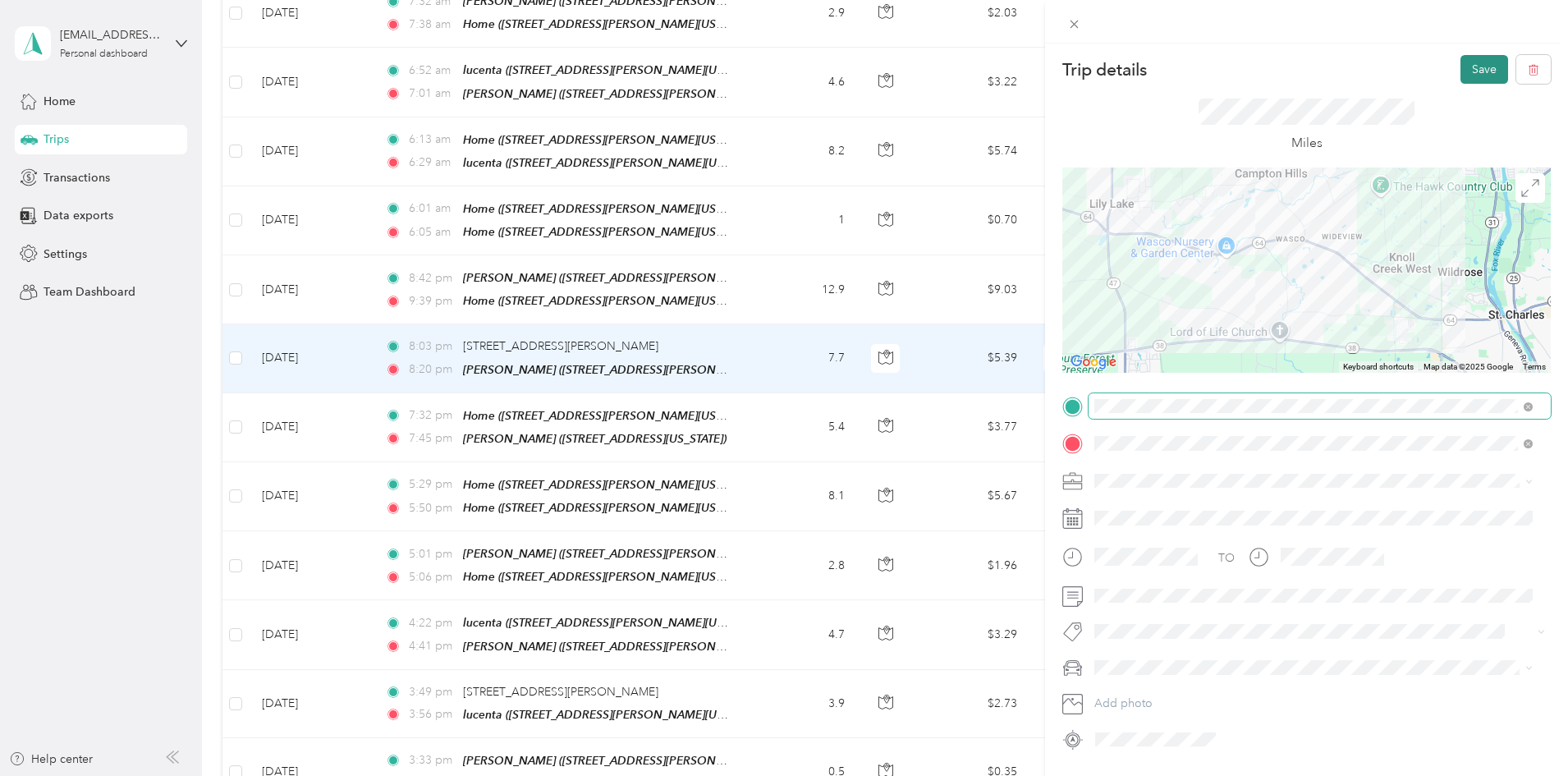
click at [1471, 62] on button "Save" at bounding box center [1484, 70] width 48 height 29
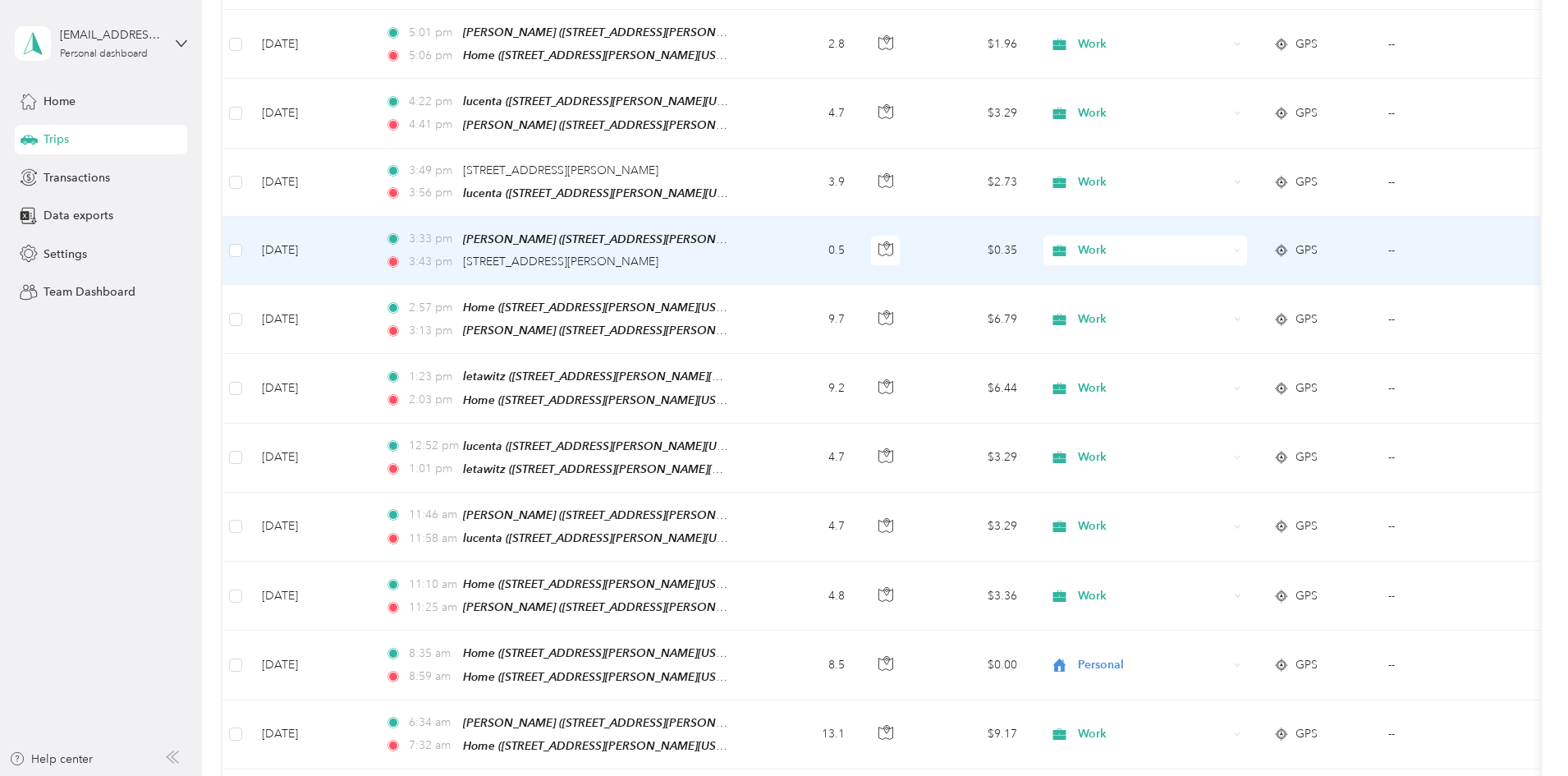
scroll to position [1150, 0]
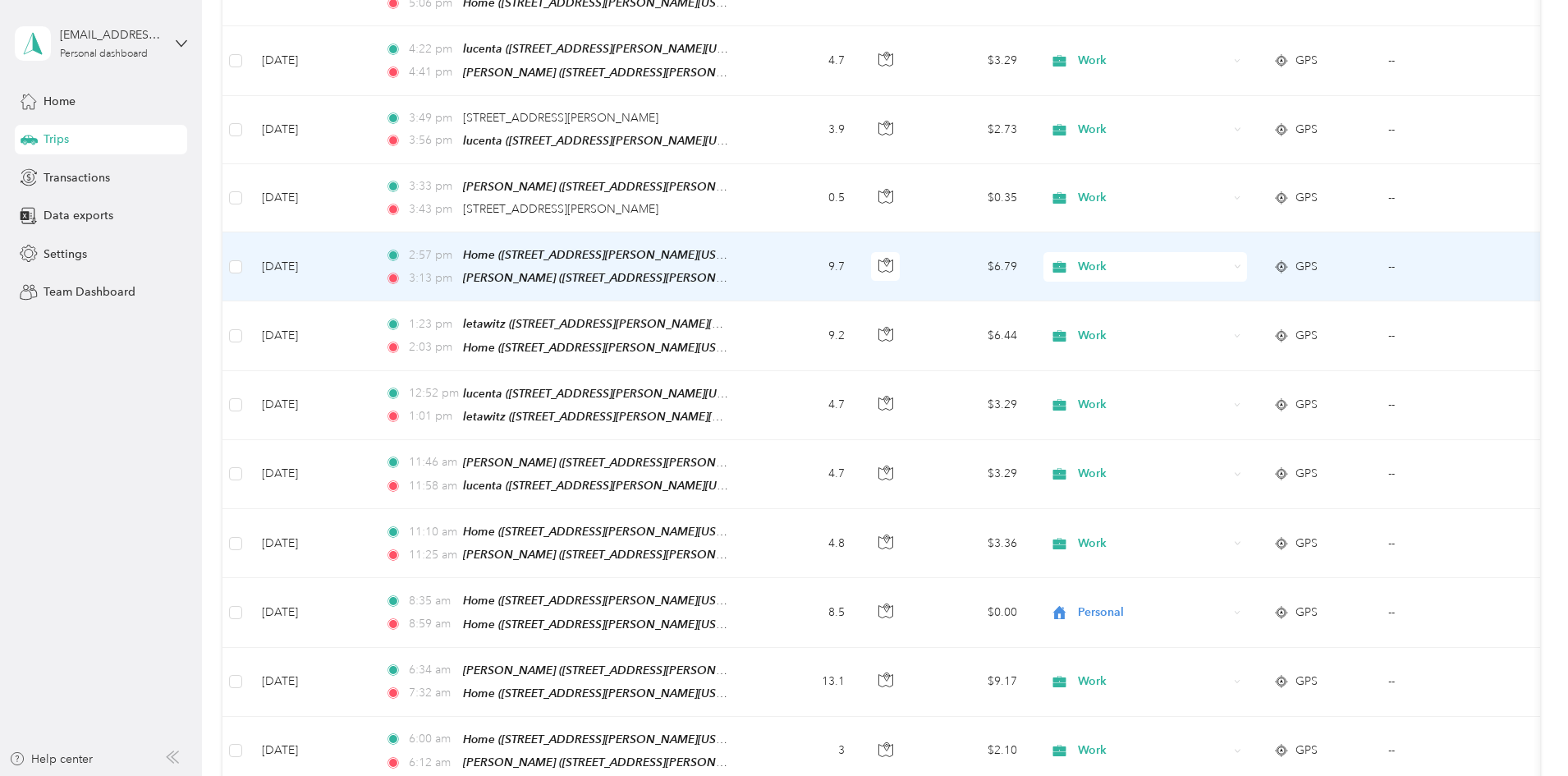
click at [858, 236] on td "9.7" at bounding box center [803, 266] width 108 height 69
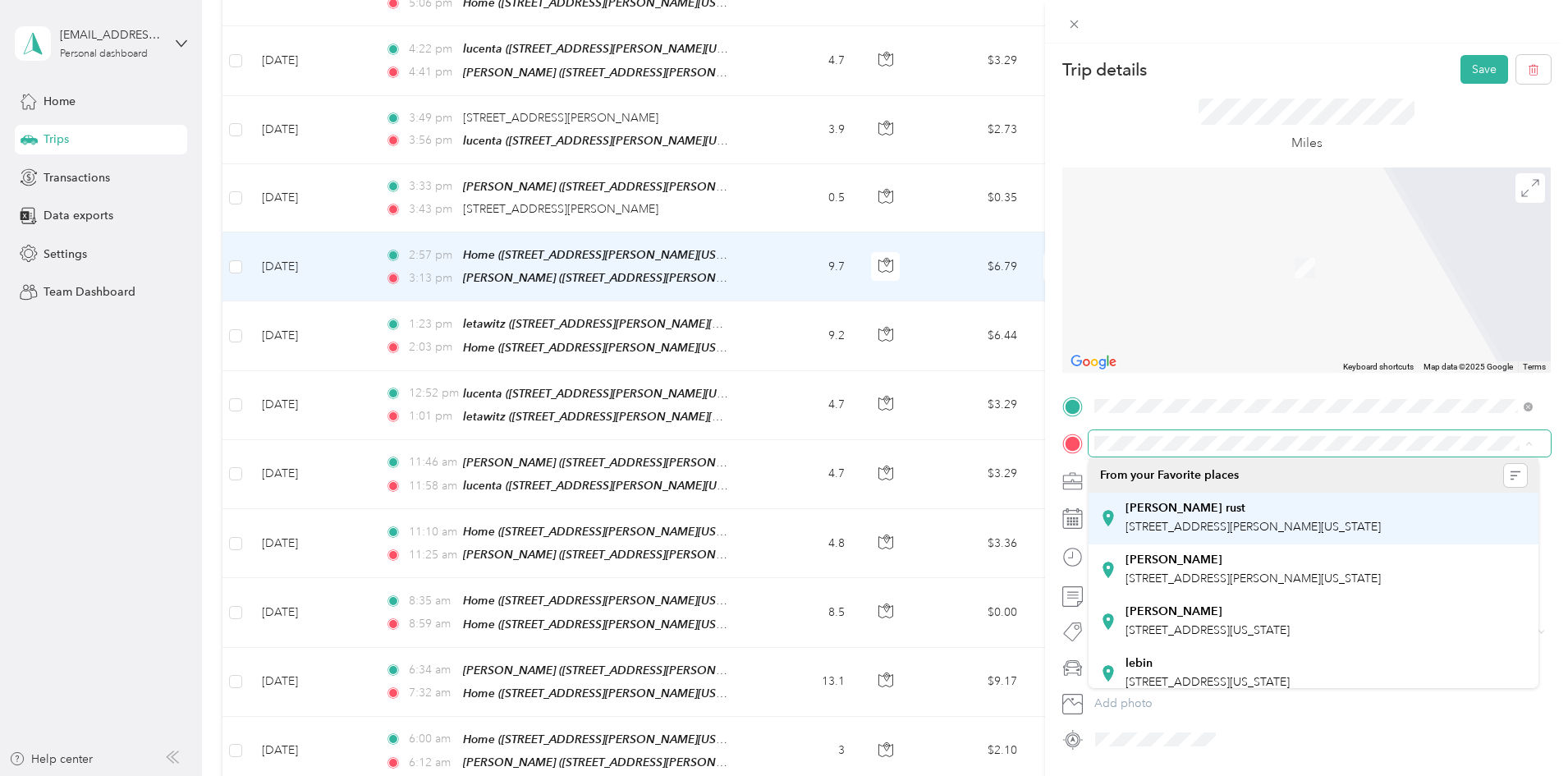
click at [1192, 517] on div "[PERSON_NAME] rust [STREET_ADDRESS][PERSON_NAME][US_STATE]" at bounding box center [1253, 518] width 256 height 35
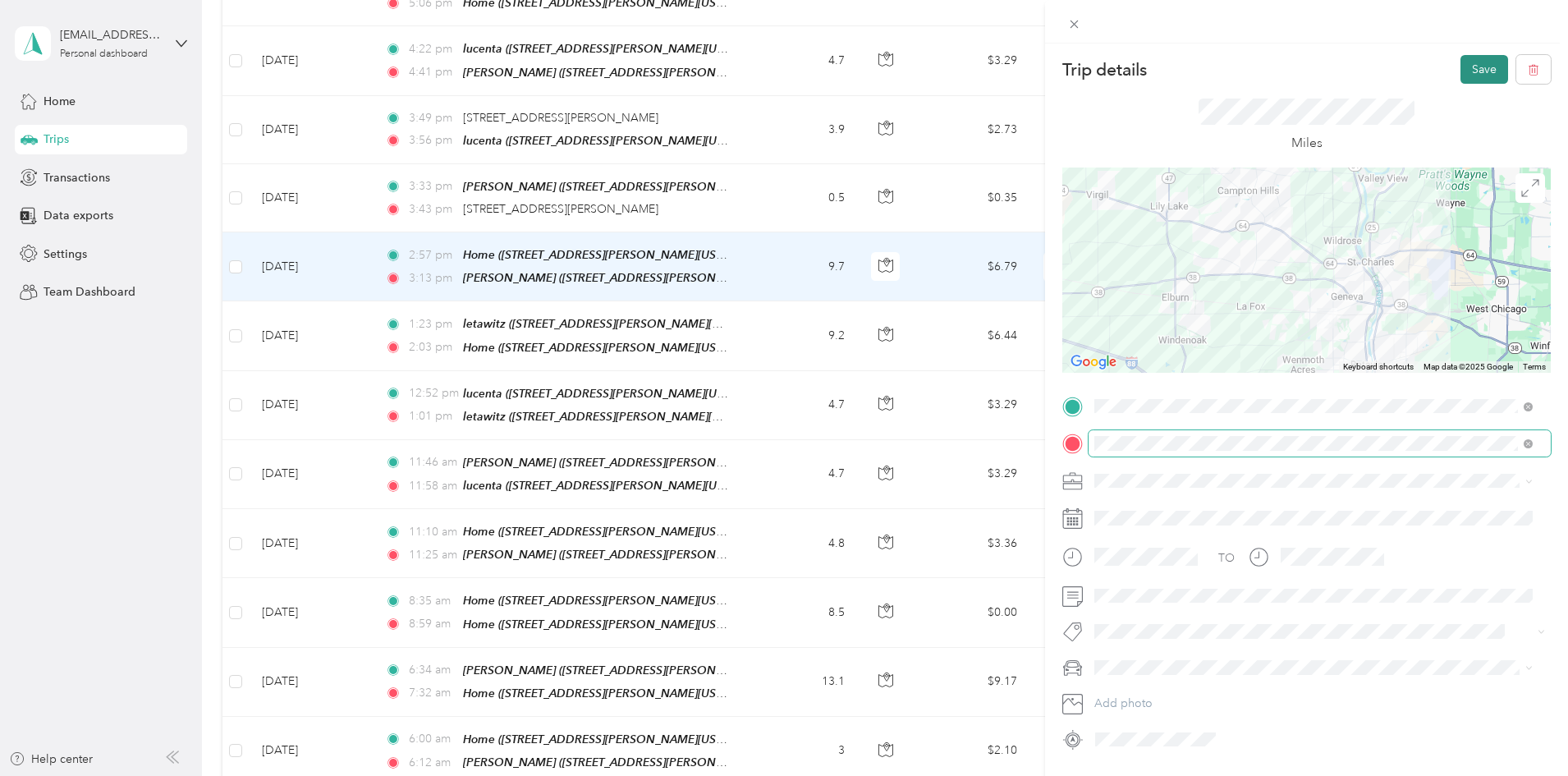
click at [1469, 65] on button "Save" at bounding box center [1484, 70] width 48 height 29
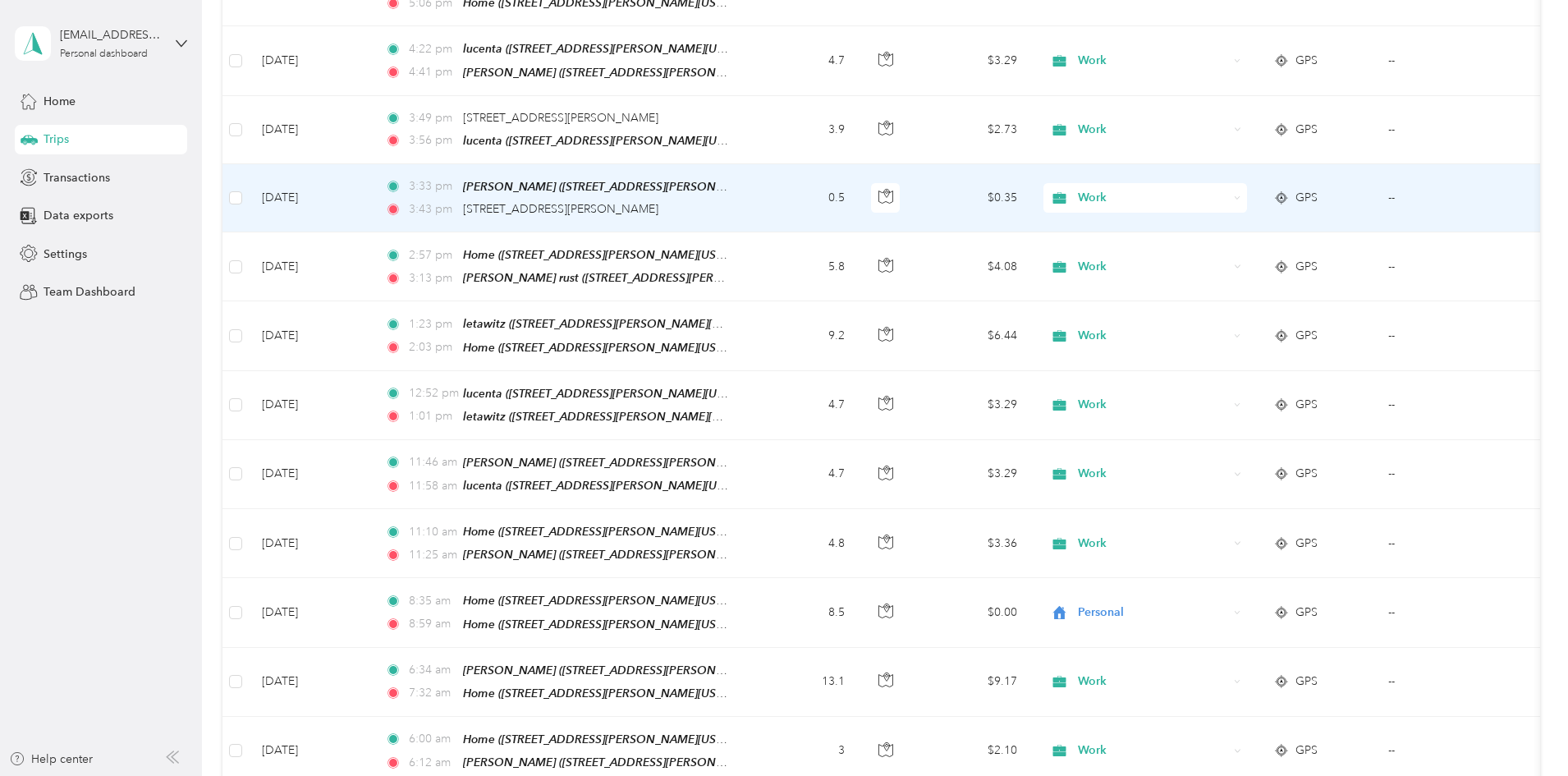
click at [750, 175] on td "3:33 pm [PERSON_NAME] ([STREET_ADDRESS][PERSON_NAME][US_STATE]) 3:43 pm [STREET…" at bounding box center [561, 198] width 378 height 69
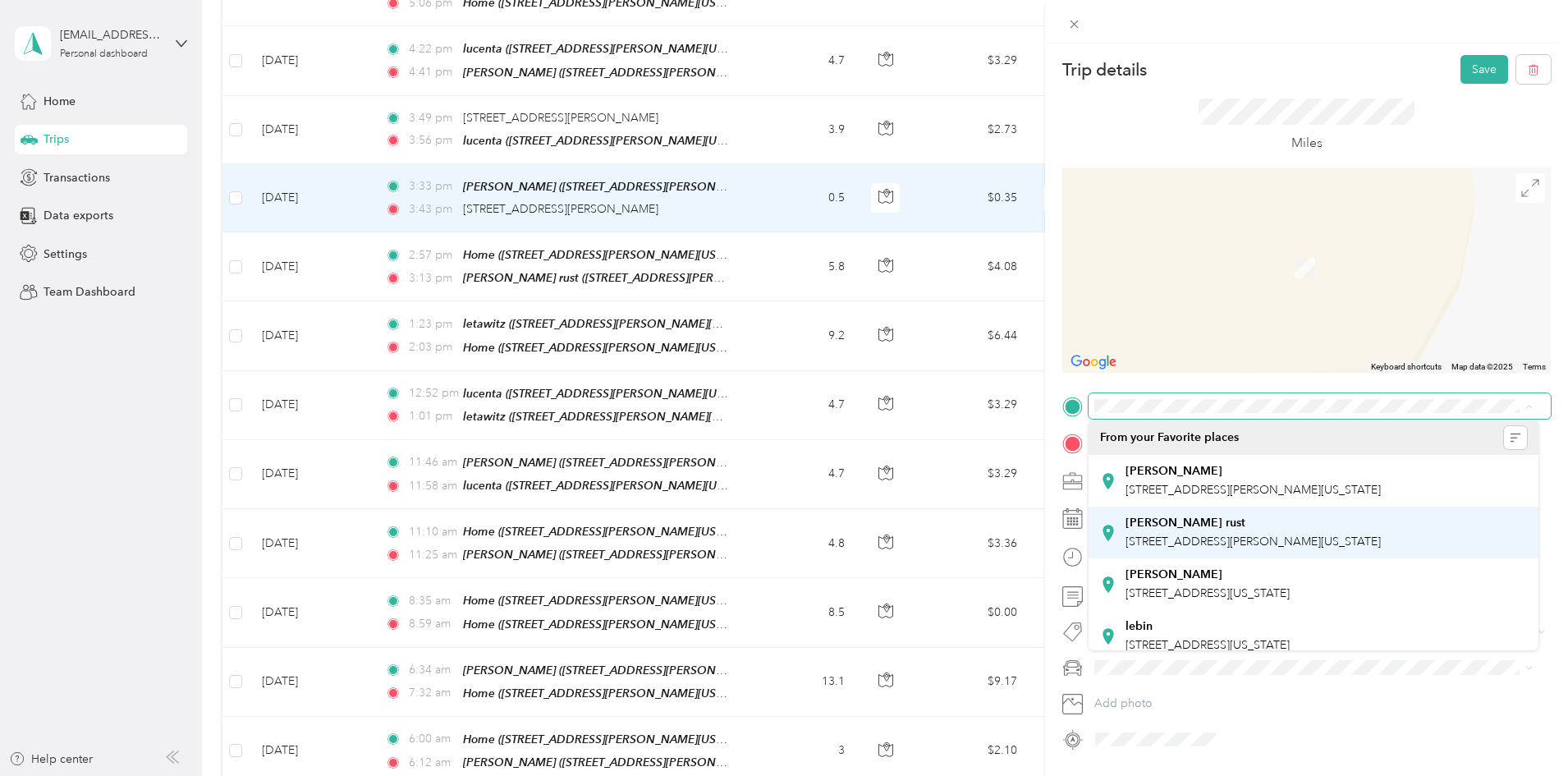
click at [1143, 531] on div "[PERSON_NAME] rust [STREET_ADDRESS][PERSON_NAME][US_STATE]" at bounding box center [1253, 533] width 256 height 35
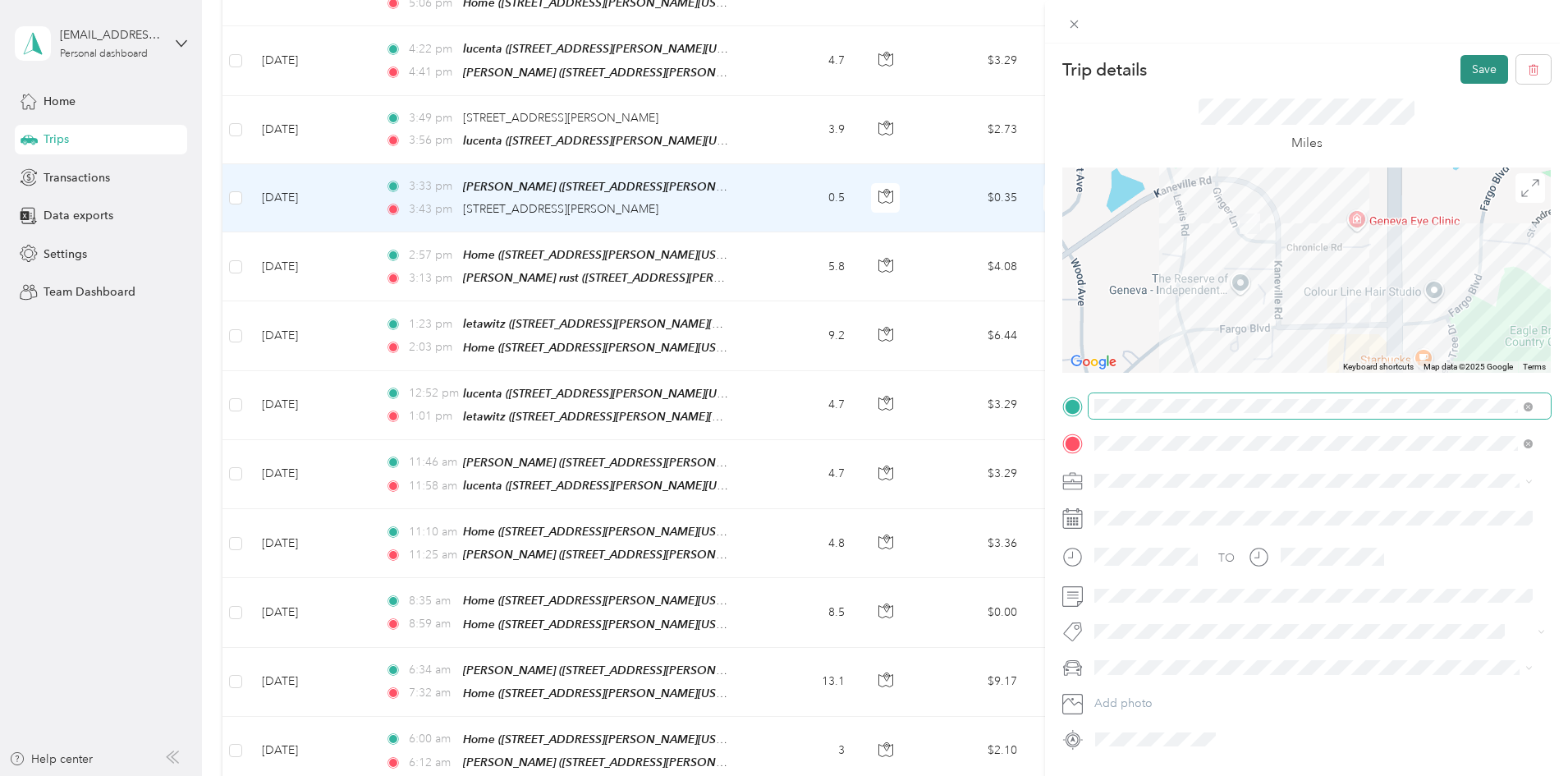
click at [1476, 65] on button "Save" at bounding box center [1484, 70] width 48 height 29
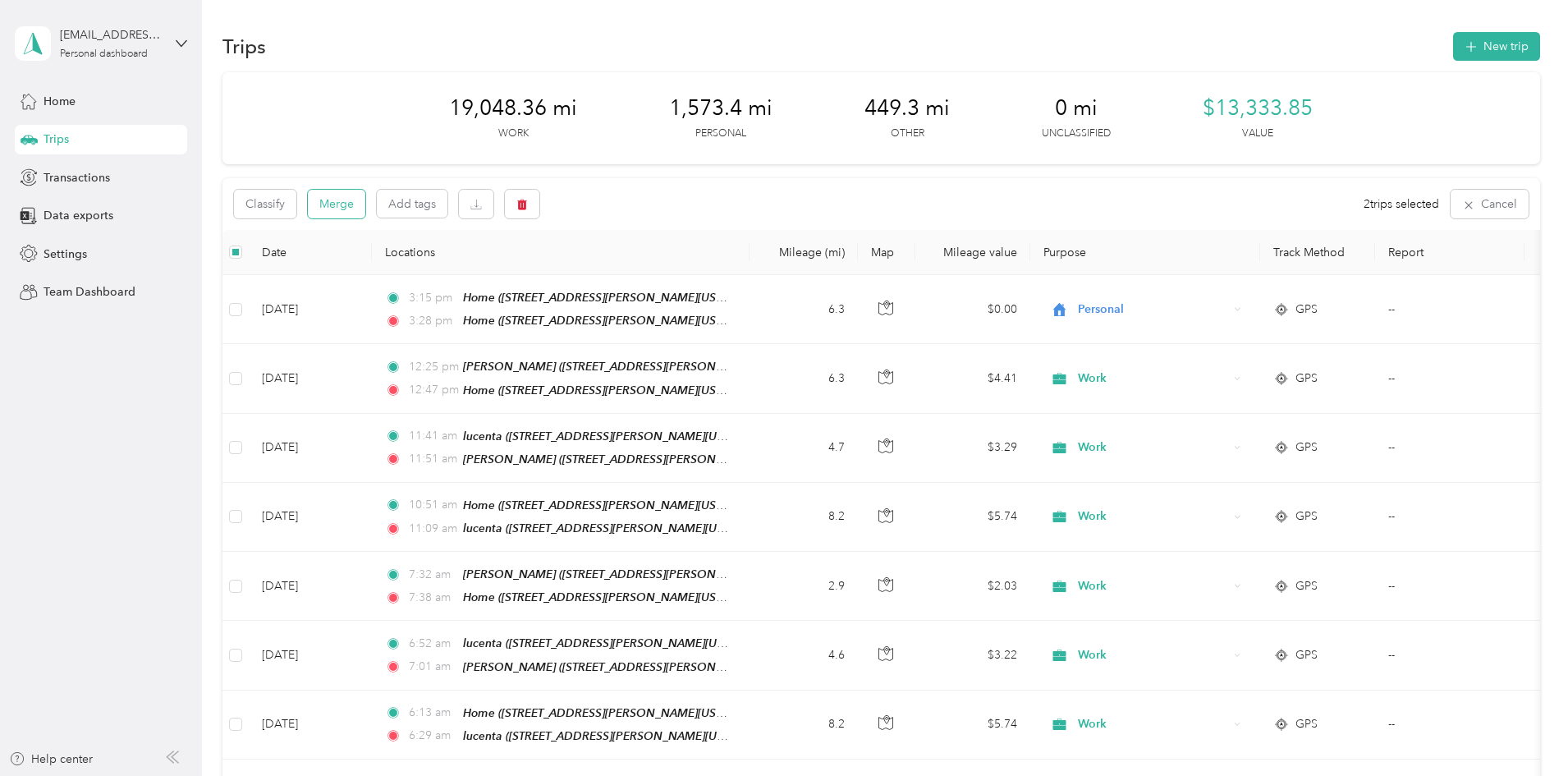
click at [365, 202] on button "Merge" at bounding box center [336, 204] width 57 height 29
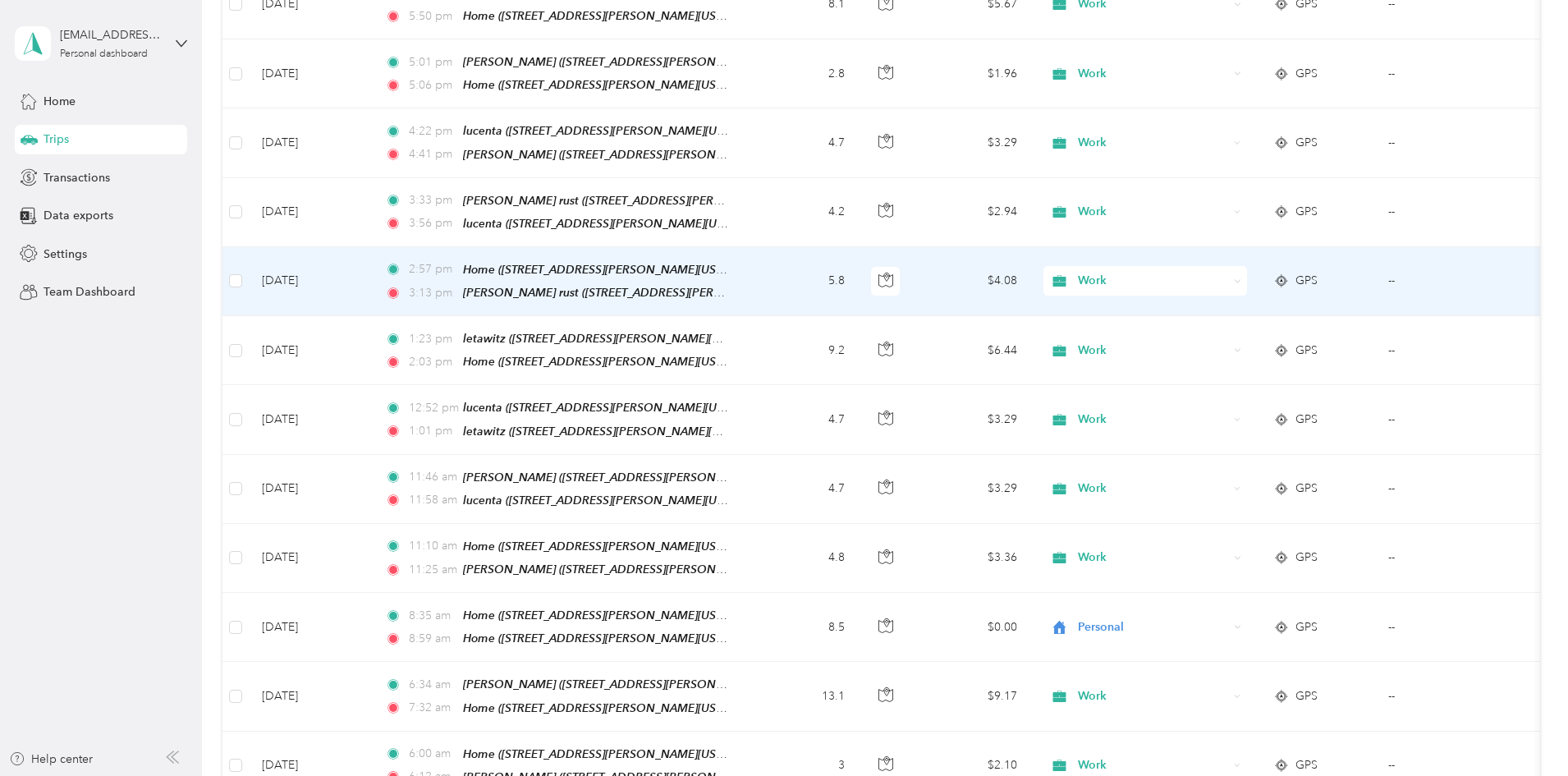
scroll to position [986, 0]
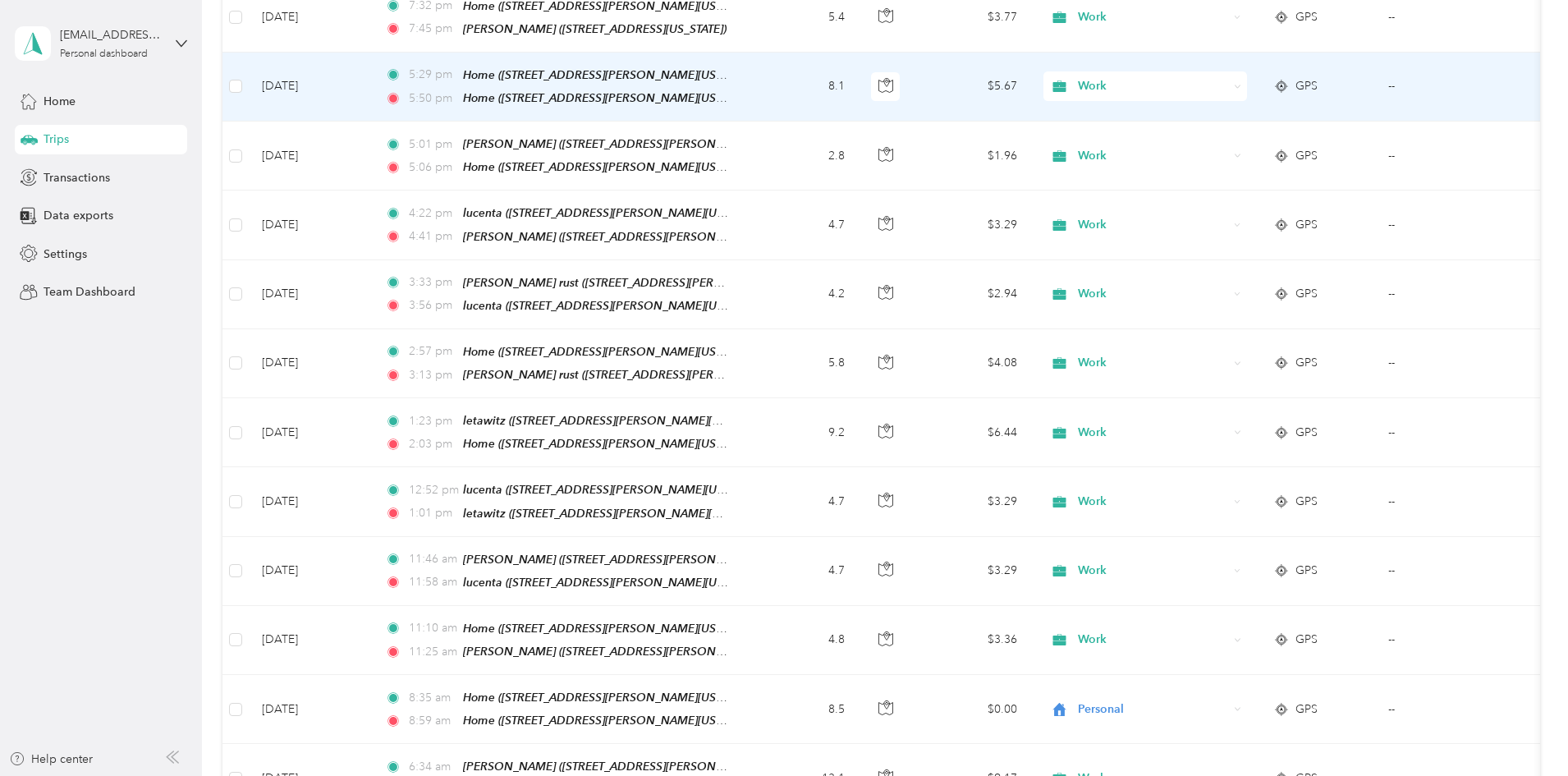
click at [1217, 71] on div "Work" at bounding box center [1145, 85] width 204 height 29
click at [1216, 119] on span "Personal" at bounding box center [1270, 124] width 152 height 17
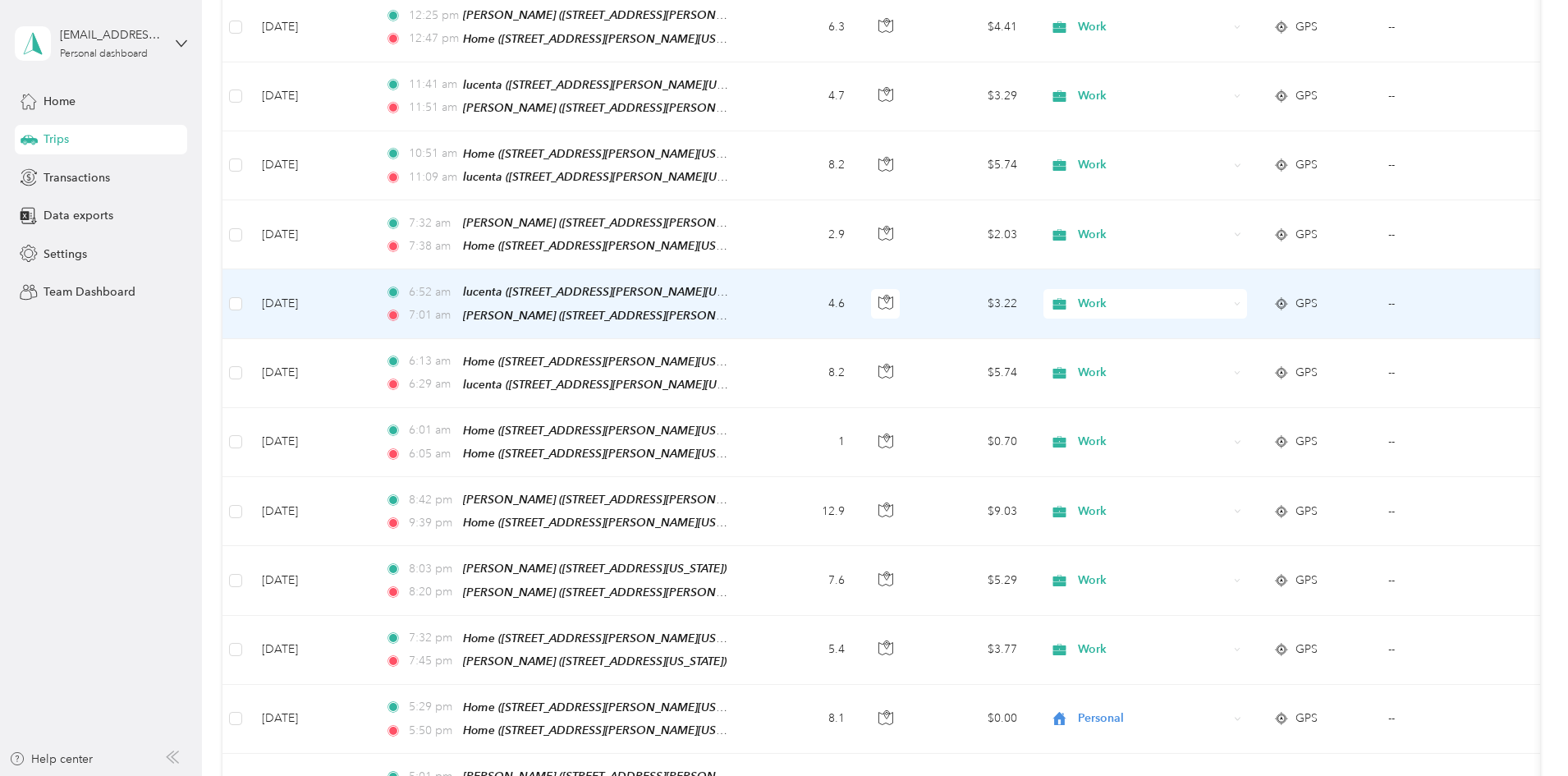
scroll to position [329, 0]
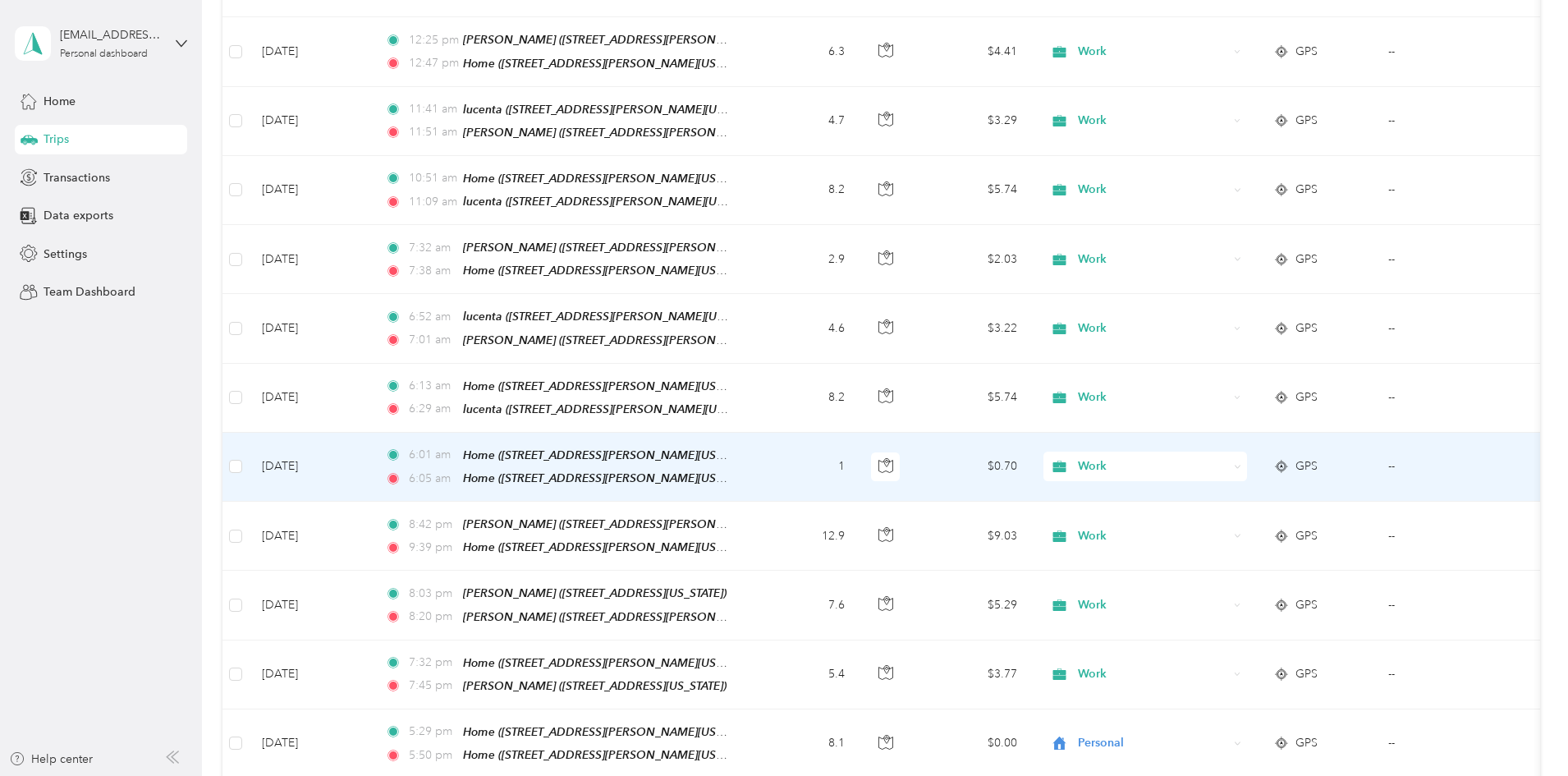
click at [858, 455] on td "1" at bounding box center [803, 467] width 108 height 69
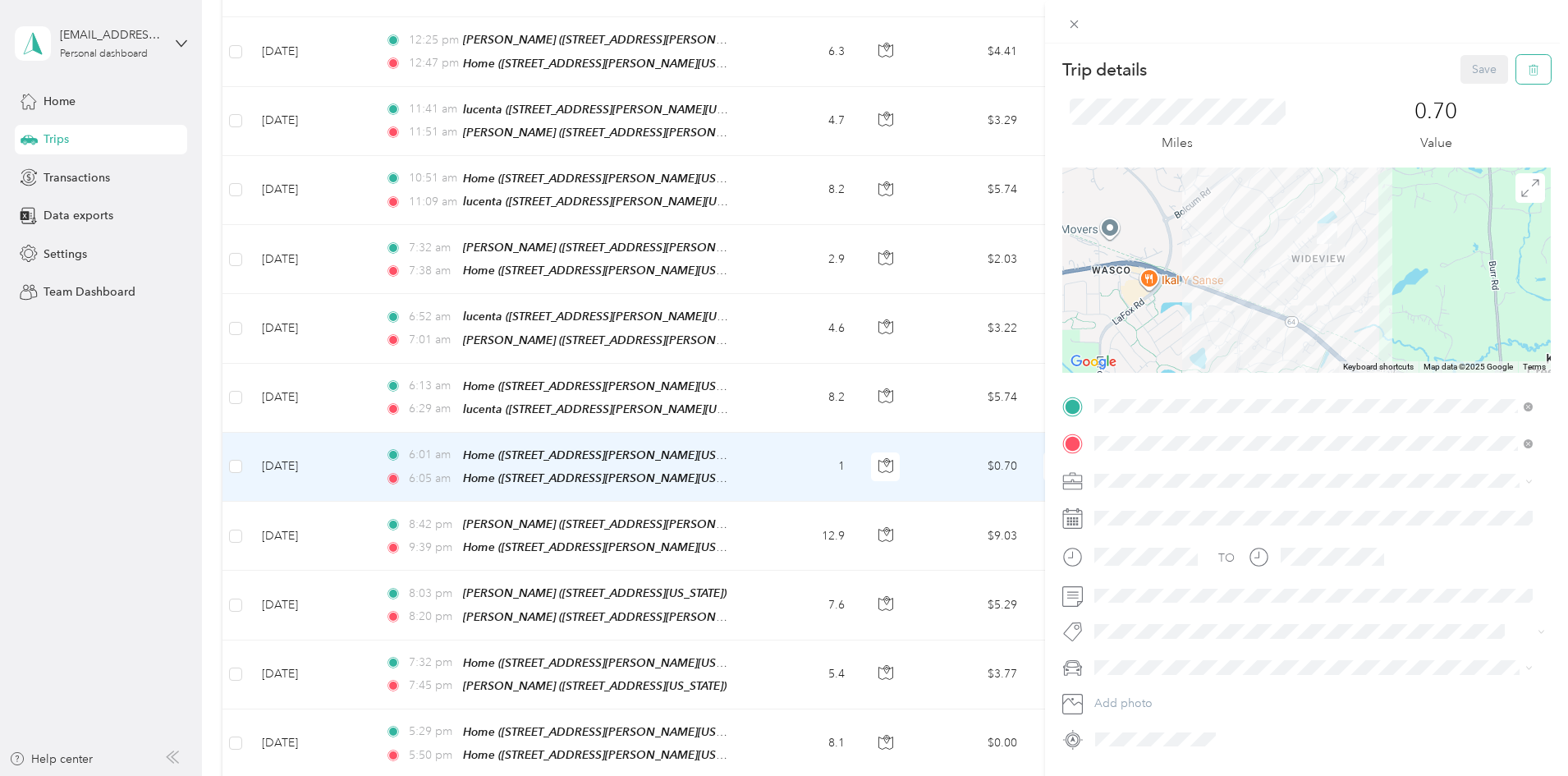
click at [1529, 69] on icon "button" at bounding box center [1534, 70] width 11 height 11
click at [1468, 90] on button "Yes" at bounding box center [1473, 89] width 32 height 26
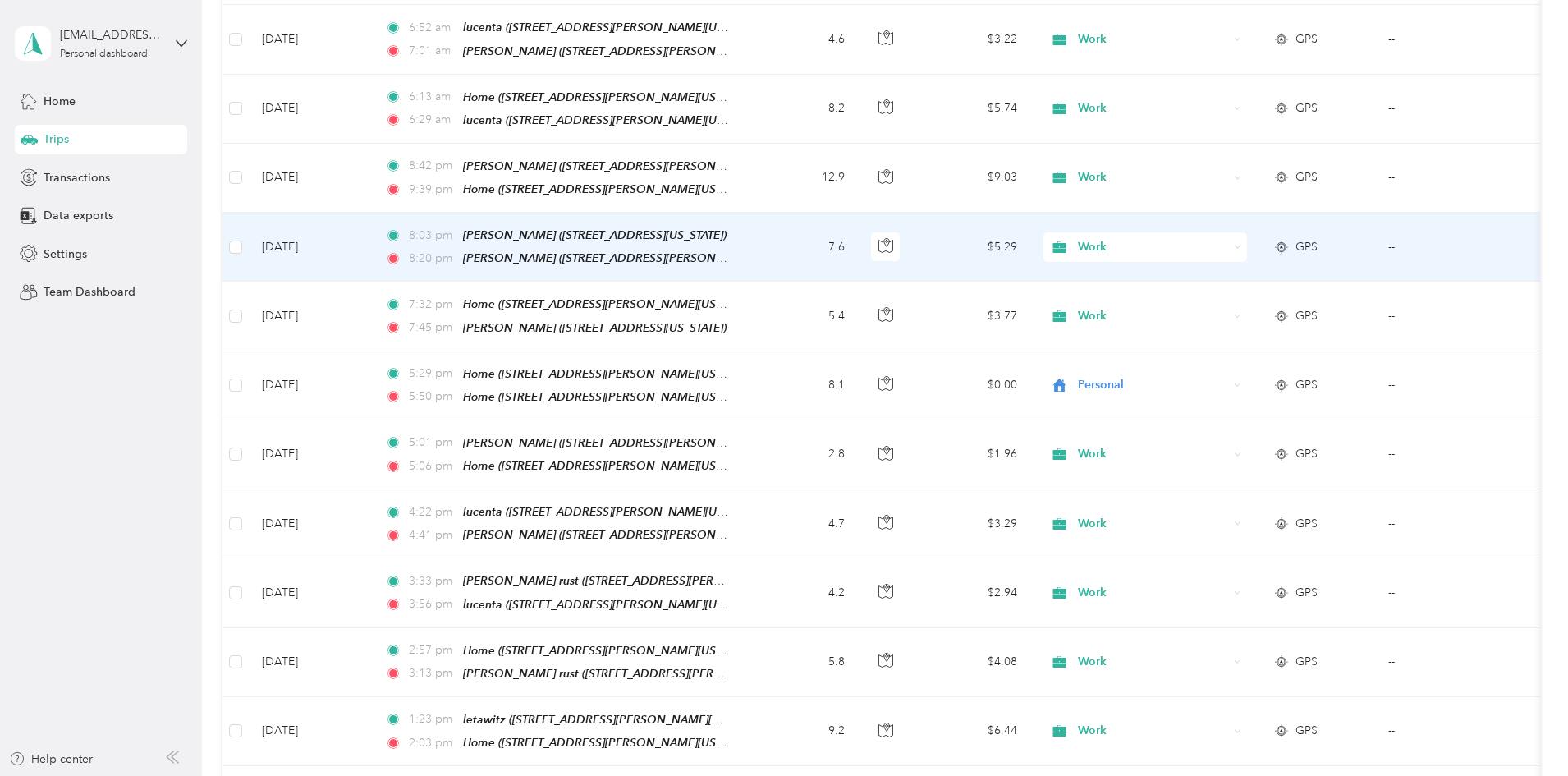
scroll to position [657, 0]
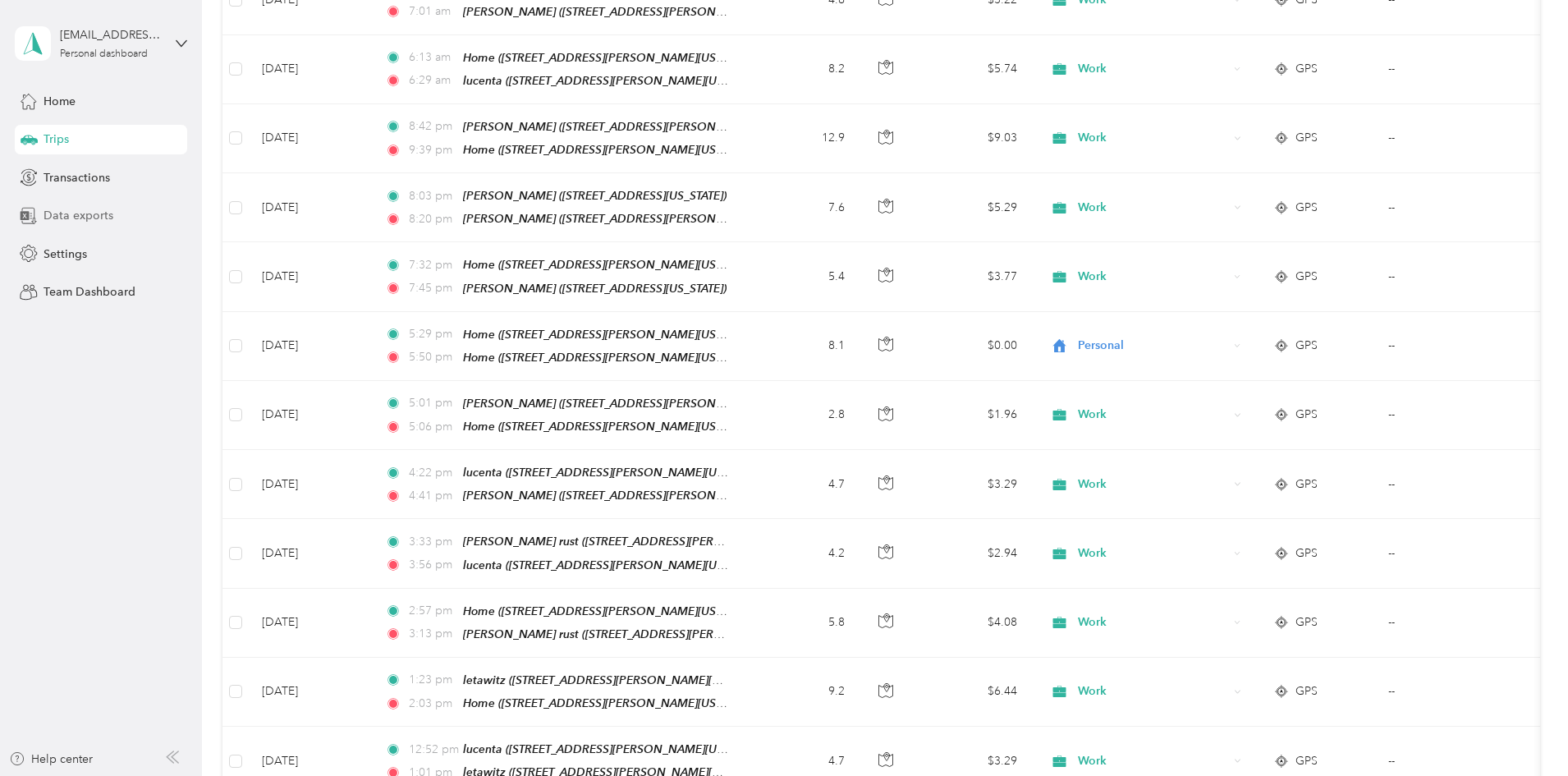
click at [44, 210] on span "Data exports" at bounding box center [78, 215] width 70 height 17
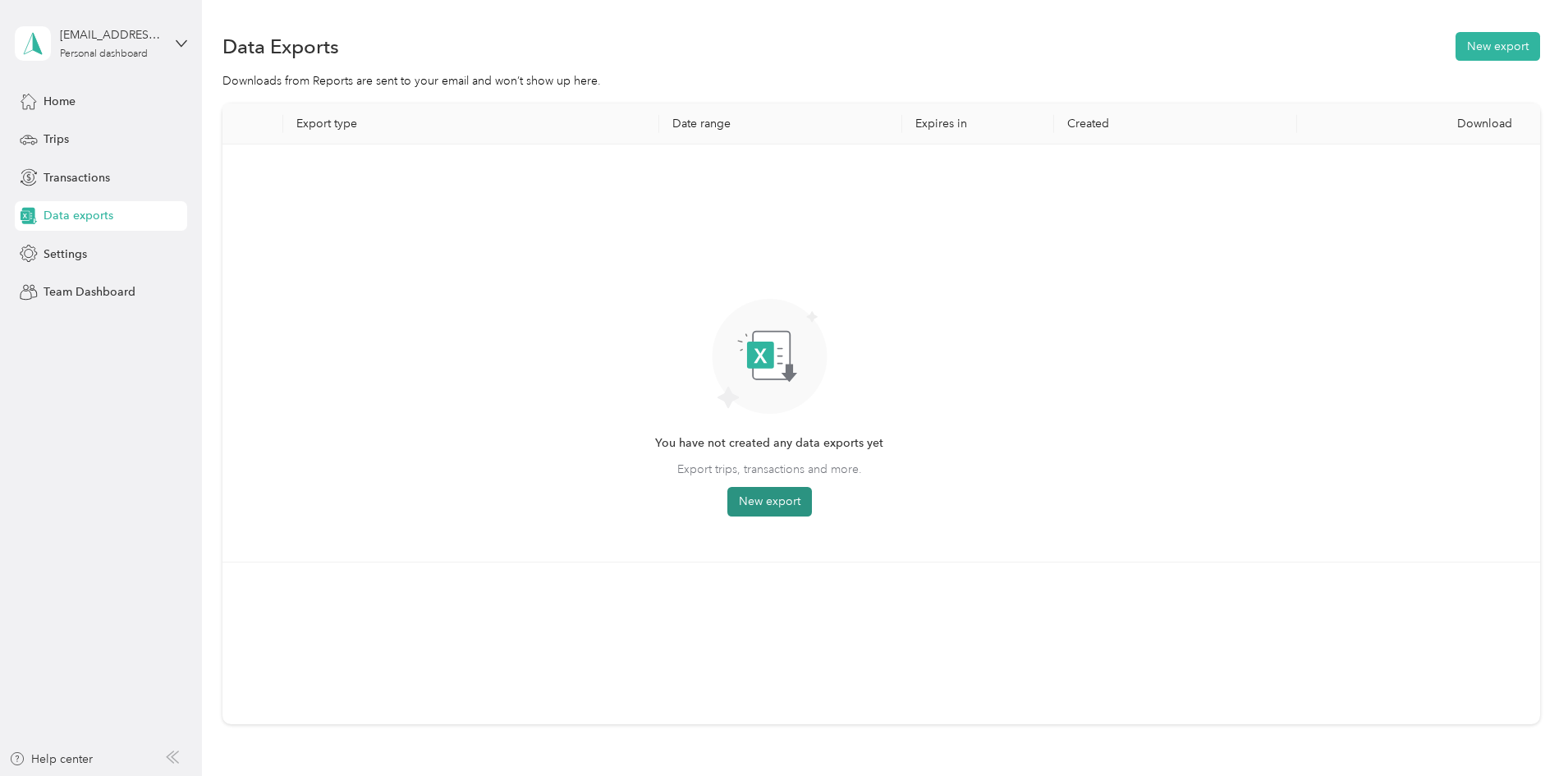
click at [812, 499] on button "New export" at bounding box center [769, 501] width 85 height 29
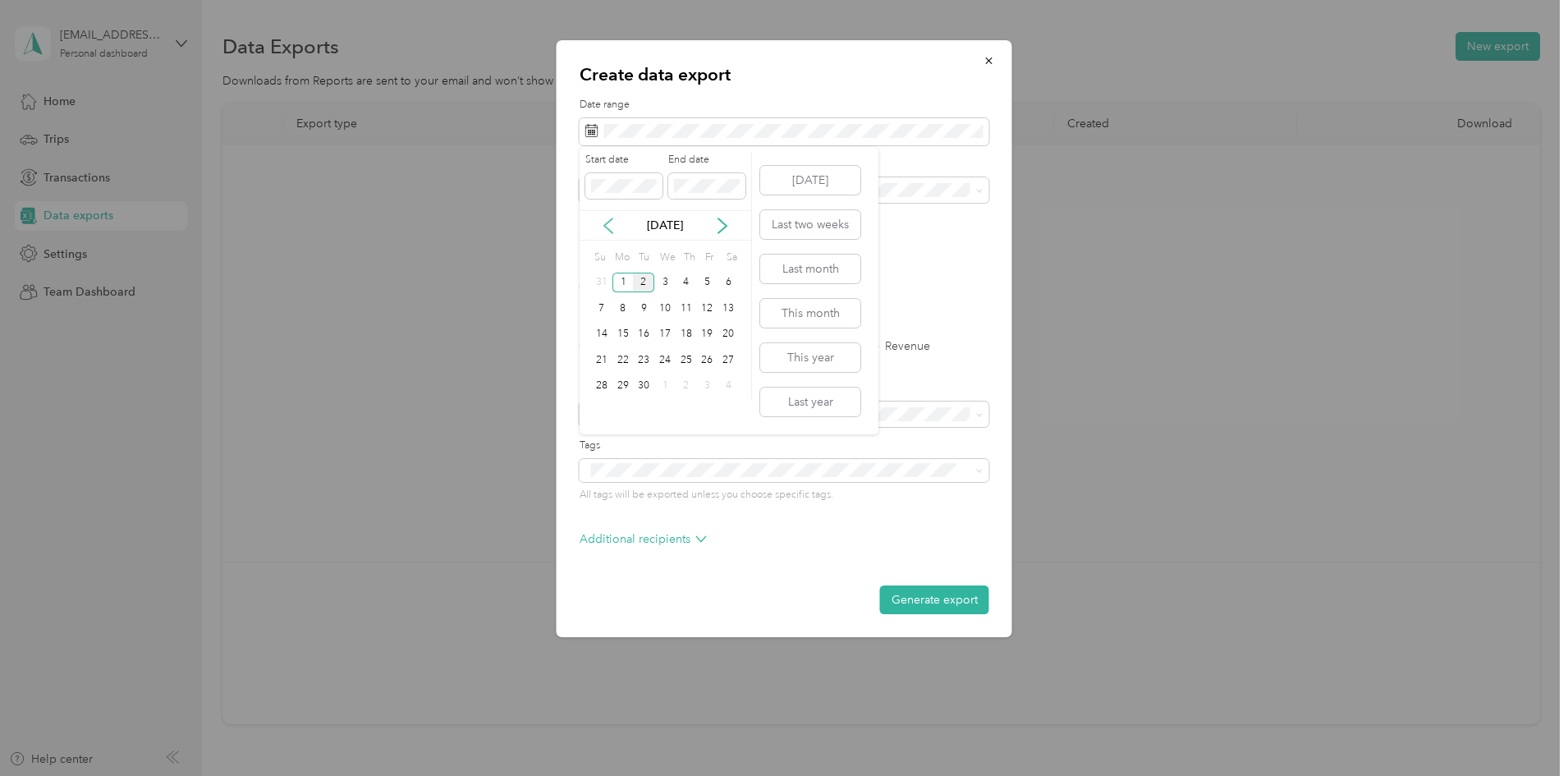
click at [610, 226] on icon at bounding box center [608, 225] width 16 height 16
click at [707, 283] on div "1" at bounding box center [707, 283] width 22 height 21
click at [599, 412] on div "31" at bounding box center [601, 411] width 22 height 21
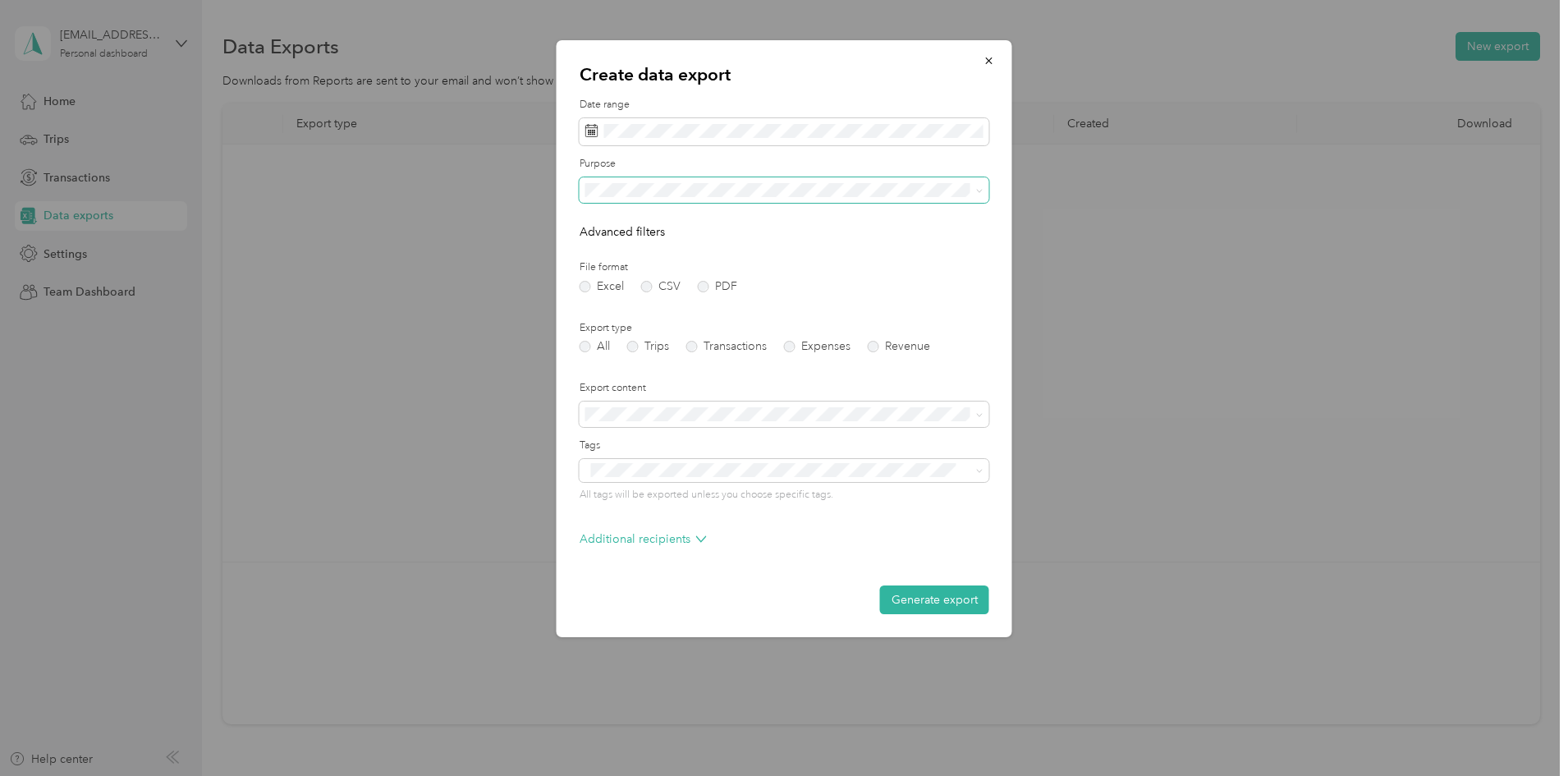
click at [980, 191] on icon at bounding box center [980, 191] width 8 height 8
click at [623, 241] on div "Work" at bounding box center [784, 247] width 387 height 17
click at [706, 287] on label "PDF" at bounding box center [718, 287] width 39 height 11
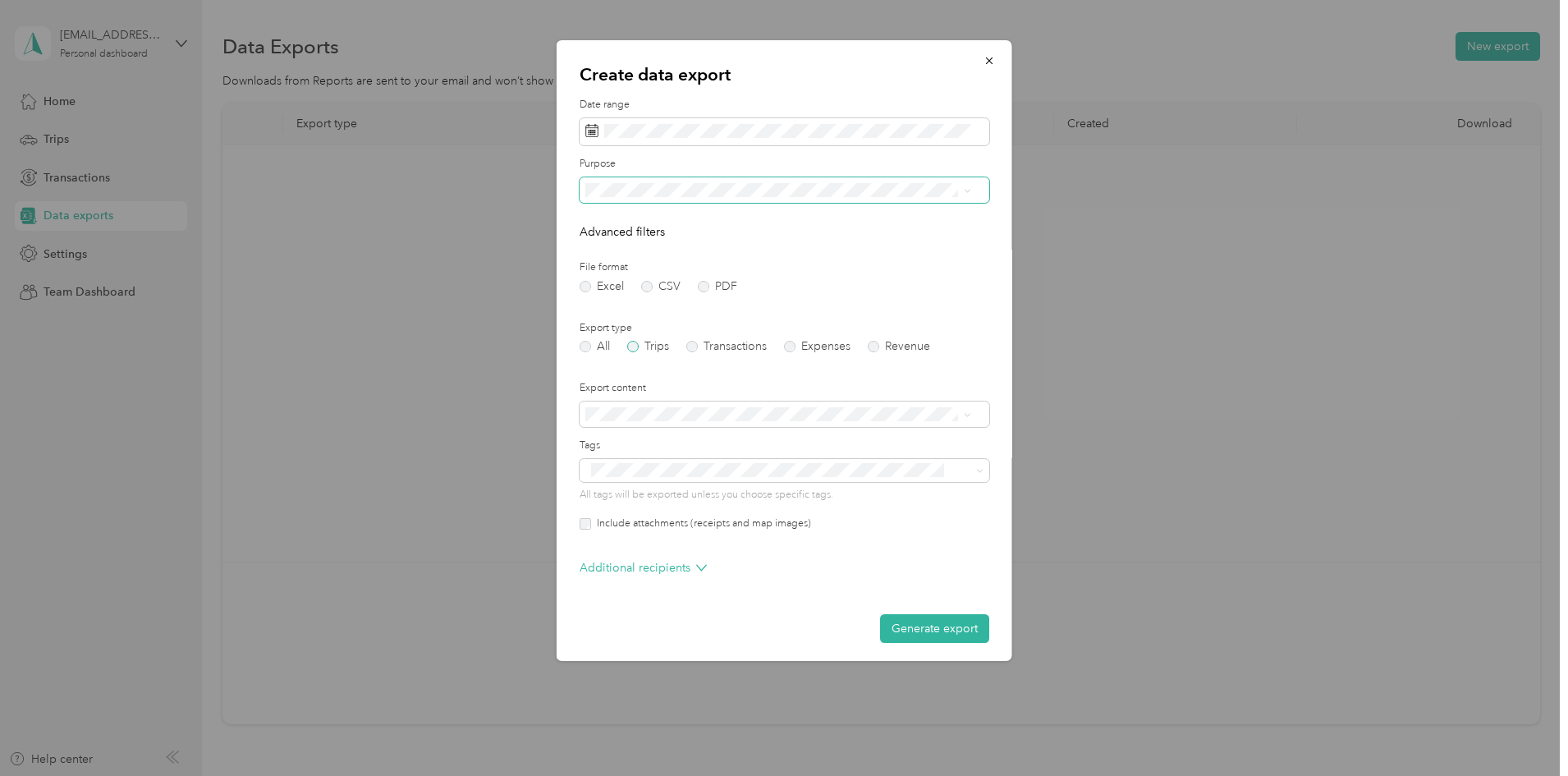
click at [634, 350] on label "Trips" at bounding box center [648, 347] width 42 height 11
click at [681, 443] on li "Summary only" at bounding box center [778, 442] width 397 height 29
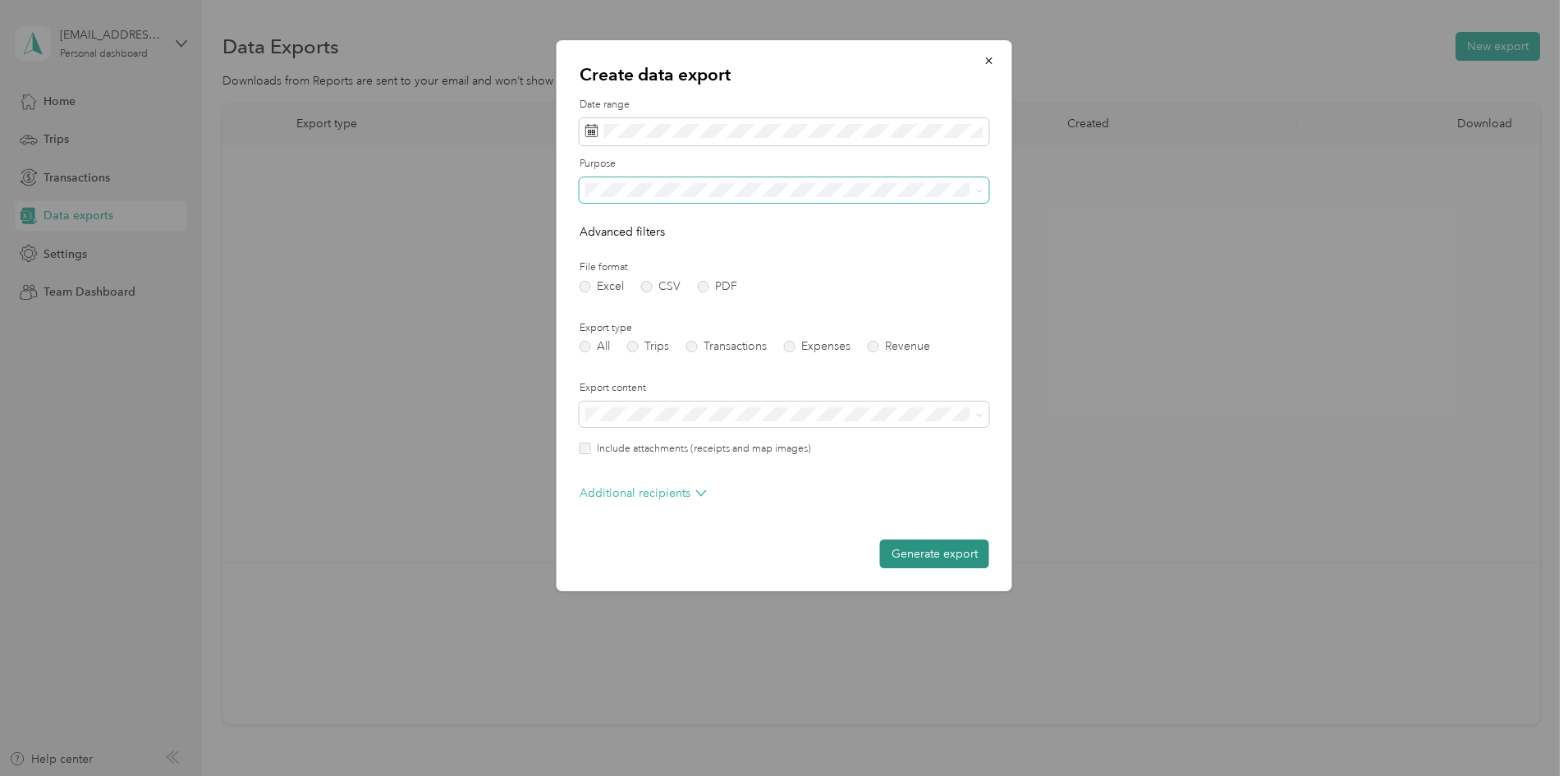
click at [937, 555] on button "Generate export" at bounding box center [935, 553] width 109 height 29
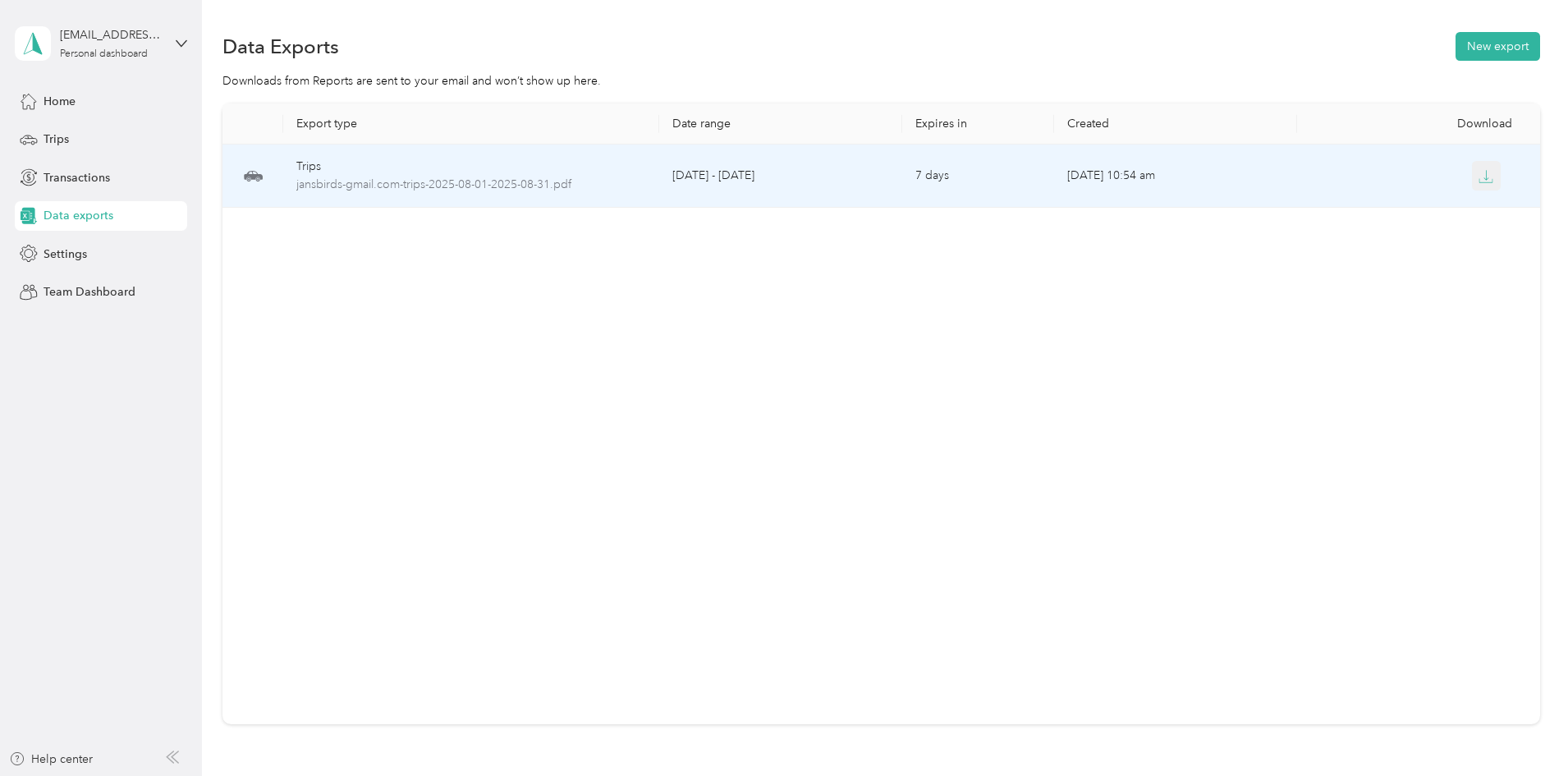
click at [1479, 174] on icon "button" at bounding box center [1486, 177] width 15 height 15
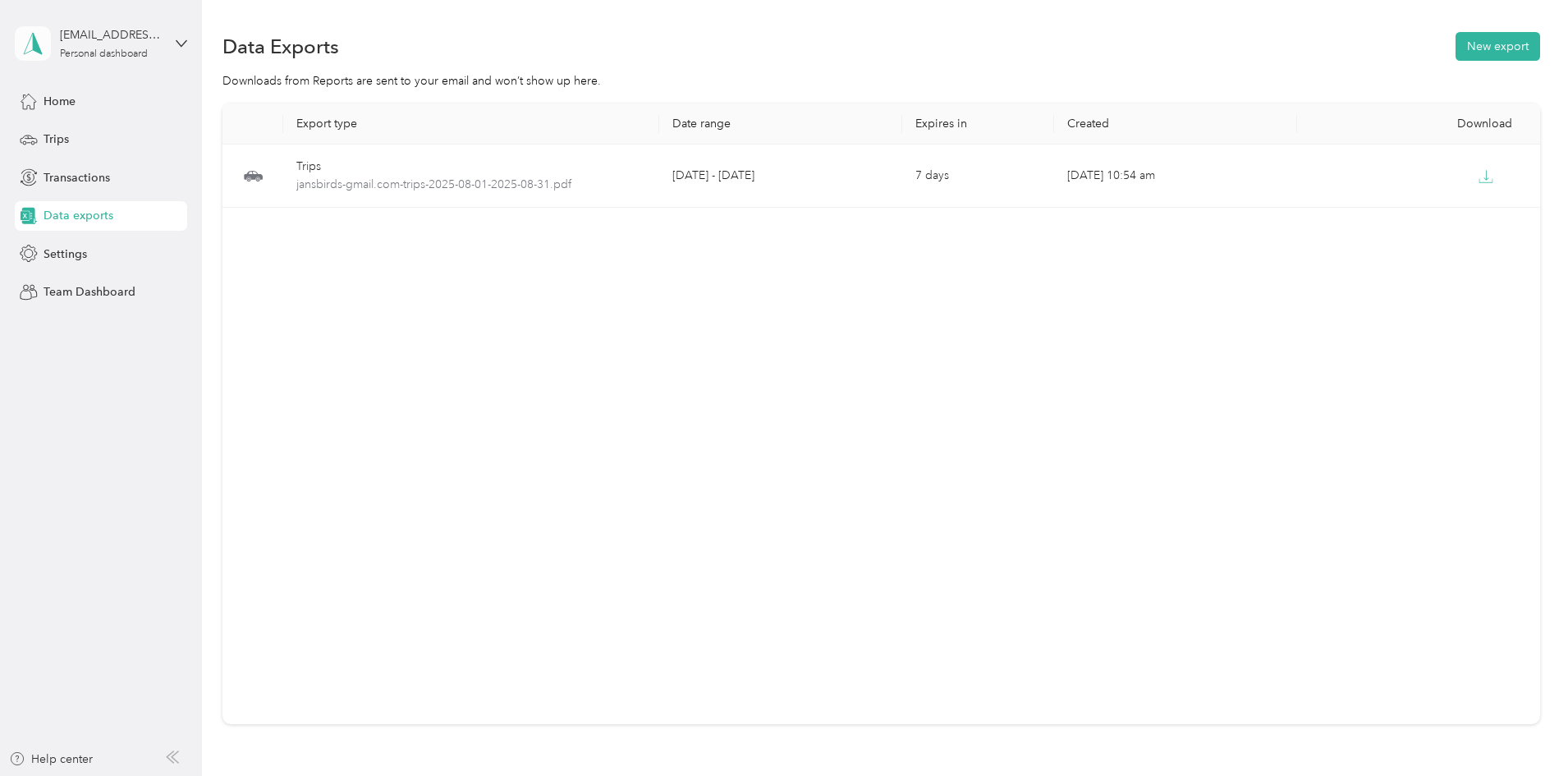
click at [33, 47] on polygon at bounding box center [38, 42] width 9 height 22
click at [94, 134] on div "Log out" at bounding box center [187, 130] width 322 height 29
